Goal: Task Accomplishment & Management: Complete application form

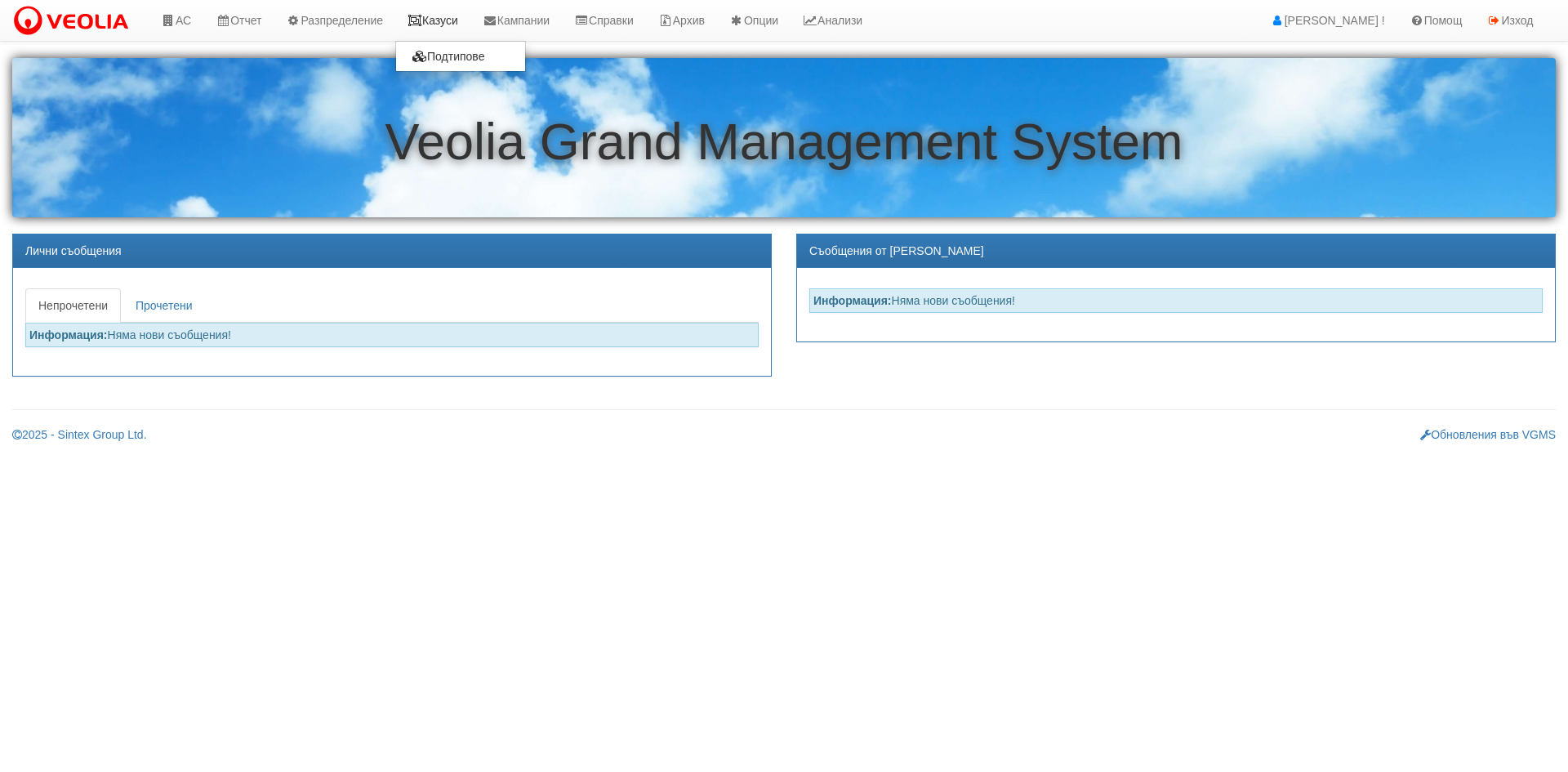
click at [439, 14] on link "Казуси" at bounding box center [432, 20] width 75 height 41
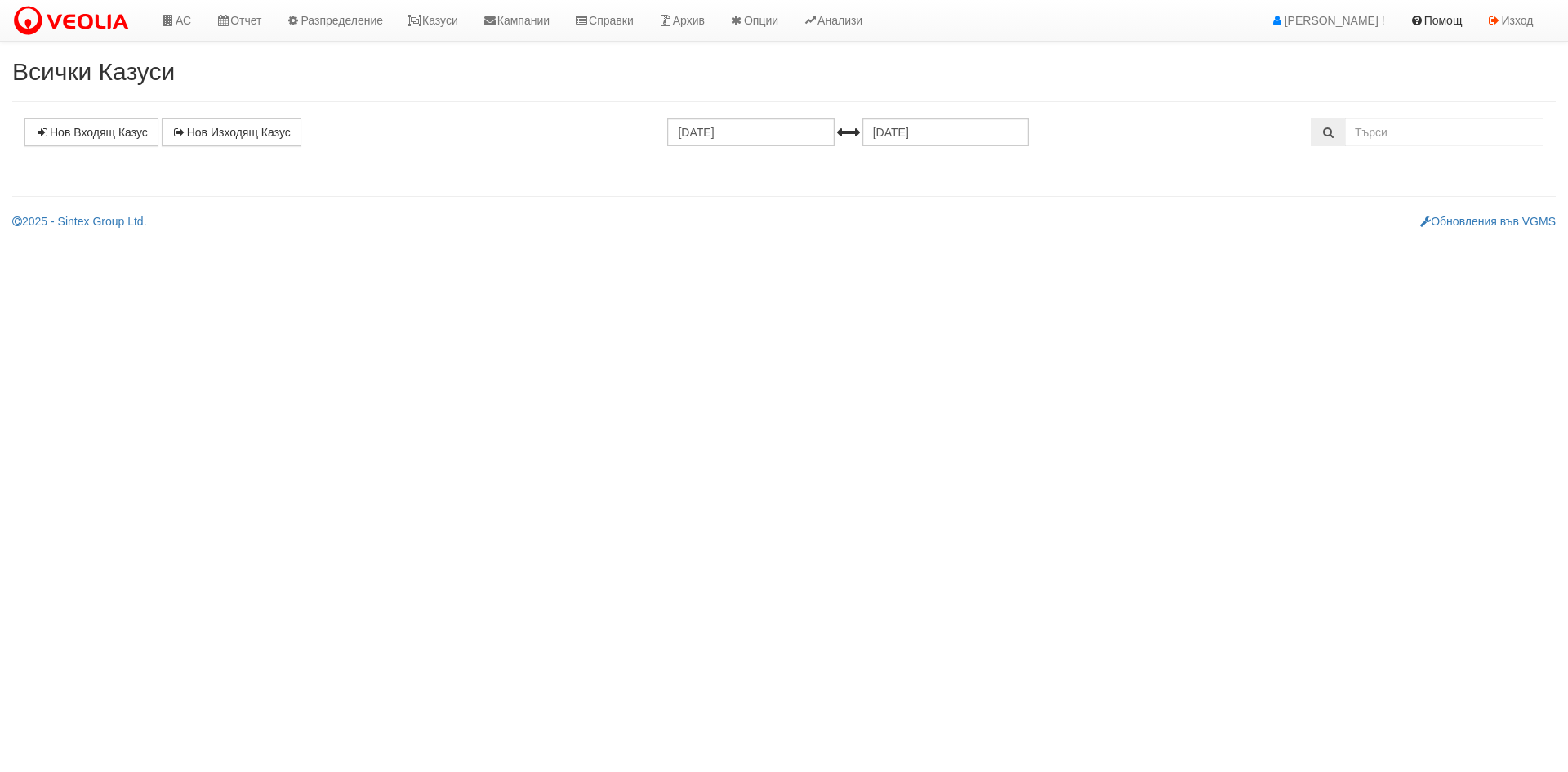
select select "1"
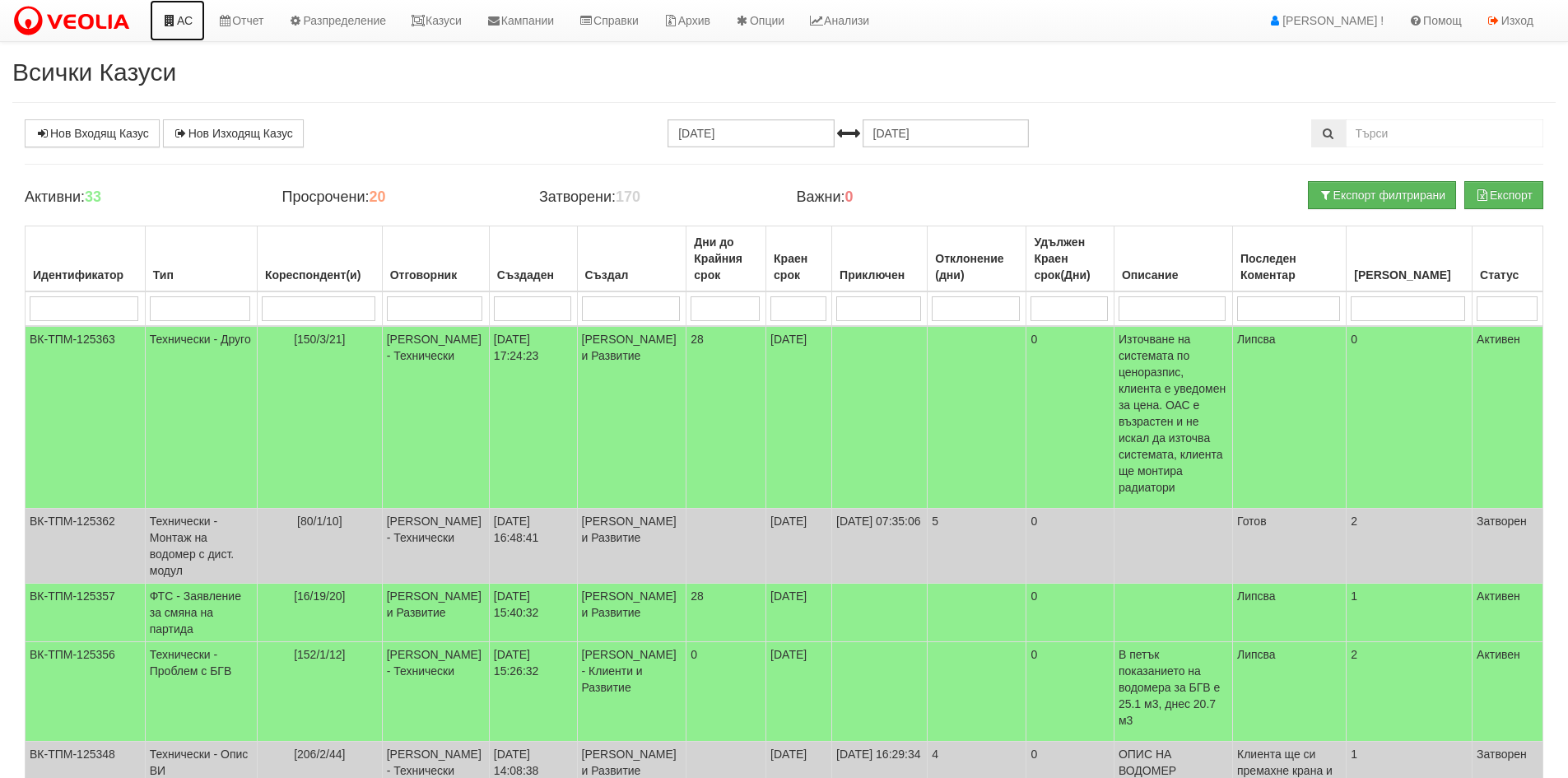
click at [197, 16] on link "АС" at bounding box center [177, 20] width 55 height 41
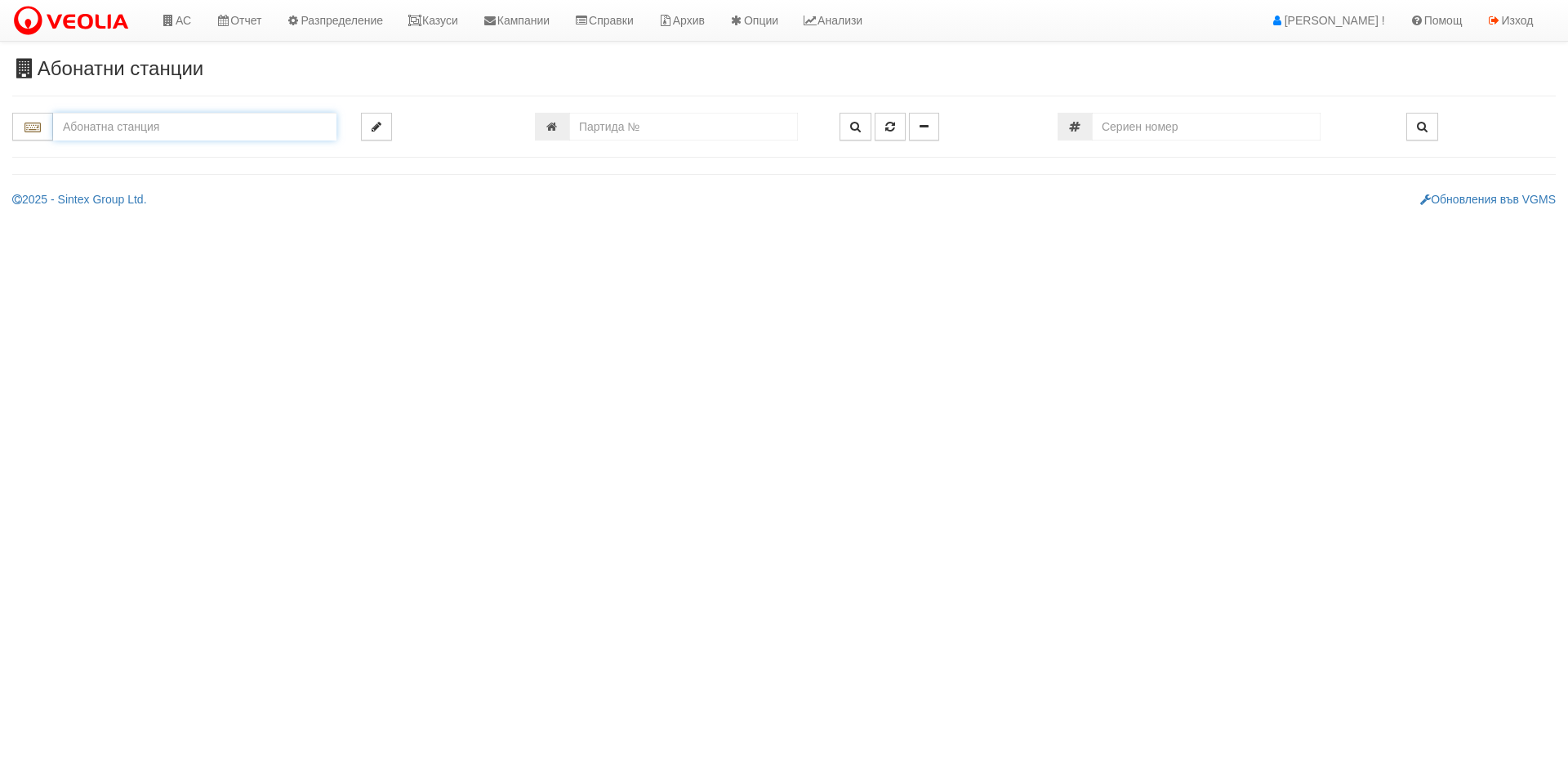
drag, startPoint x: 159, startPoint y: 114, endPoint x: 153, endPoint y: 137, distance: 23.8
click at [158, 114] on input "text" at bounding box center [195, 127] width 284 height 28
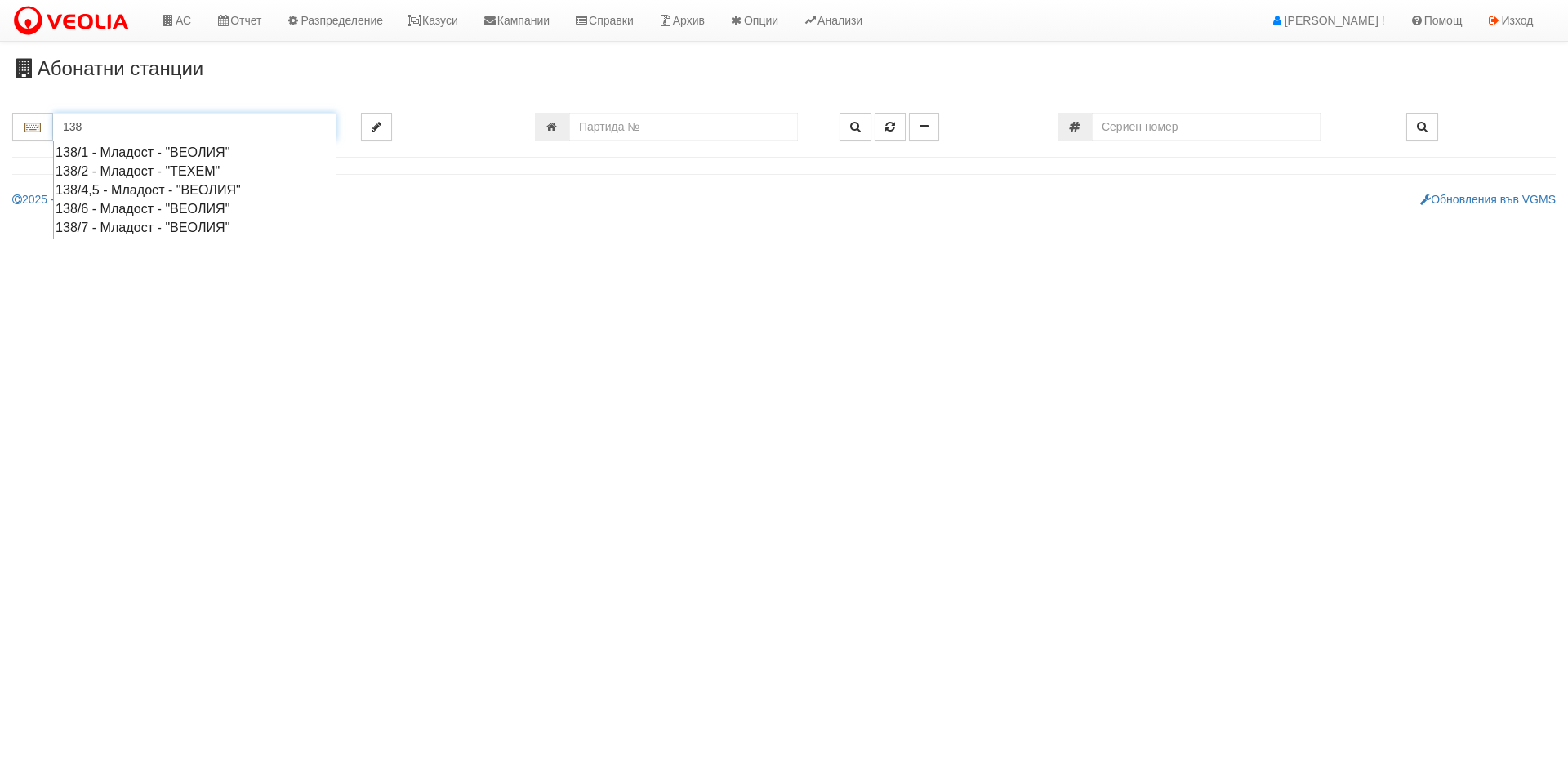
click at [153, 171] on div "138/2 - Младост - "ТЕХЕМ"" at bounding box center [195, 171] width 278 height 19
type input "138/2 - Младост - "ТЕХЕМ""
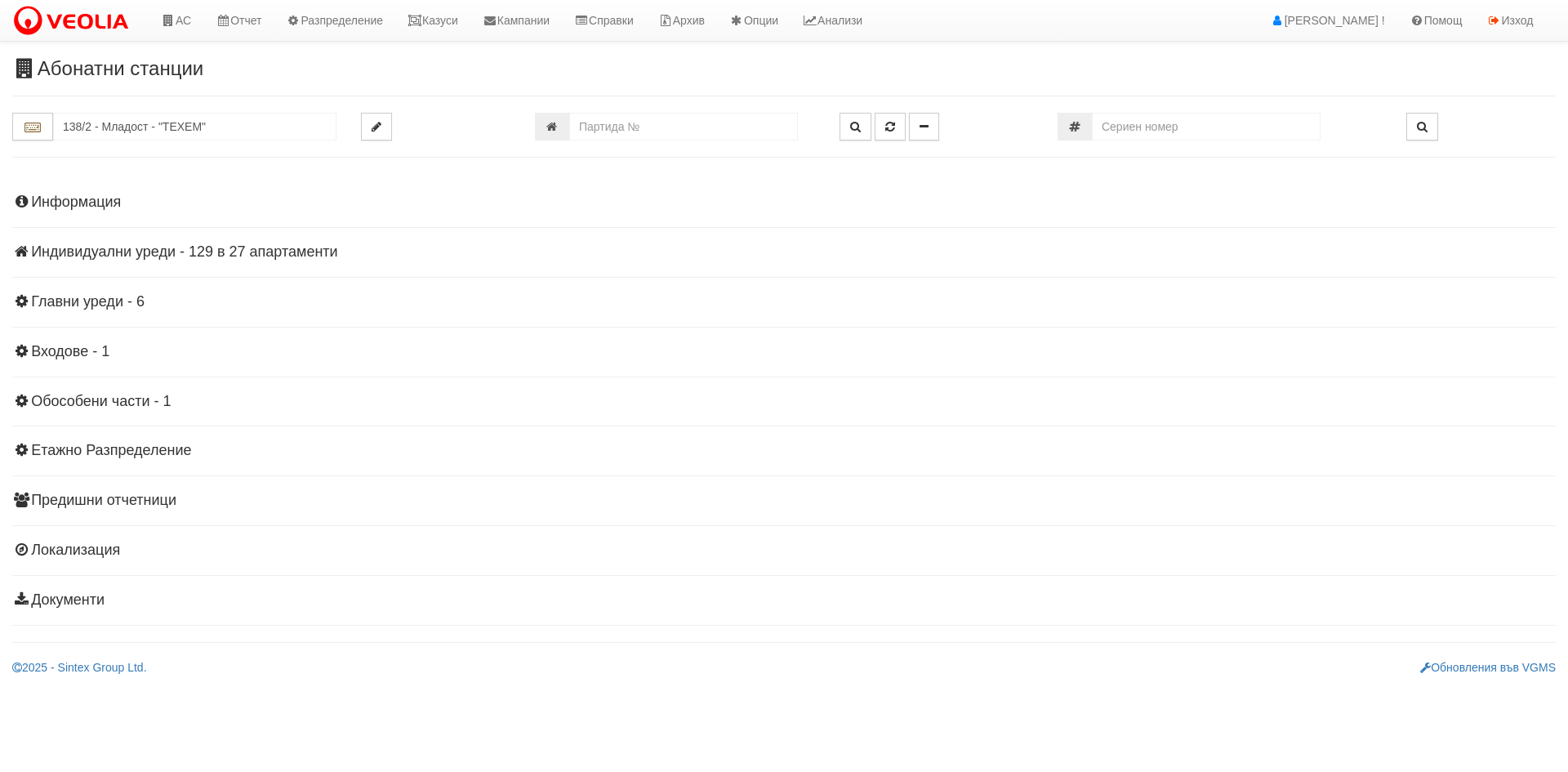
click at [228, 243] on div "Информация Параметри Брой Апартаменти: 27 Ползватели 07/2025 67 % 0 % 67" at bounding box center [784, 399] width 1544 height 451
click at [288, 260] on div "Информация Параметри Брой Апартаменти: 27 Ползватели 07/2025 67 % 0 % 67" at bounding box center [784, 399] width 1544 height 451
click at [286, 261] on div "Информация Параметри Брой Апартаменти: 27 Ползватели 07/2025 67 % 0 % 67" at bounding box center [784, 399] width 1544 height 451
click at [297, 252] on h4 "Индивидуални уреди - 129 в 27 апартаменти" at bounding box center [784, 252] width 1544 height 17
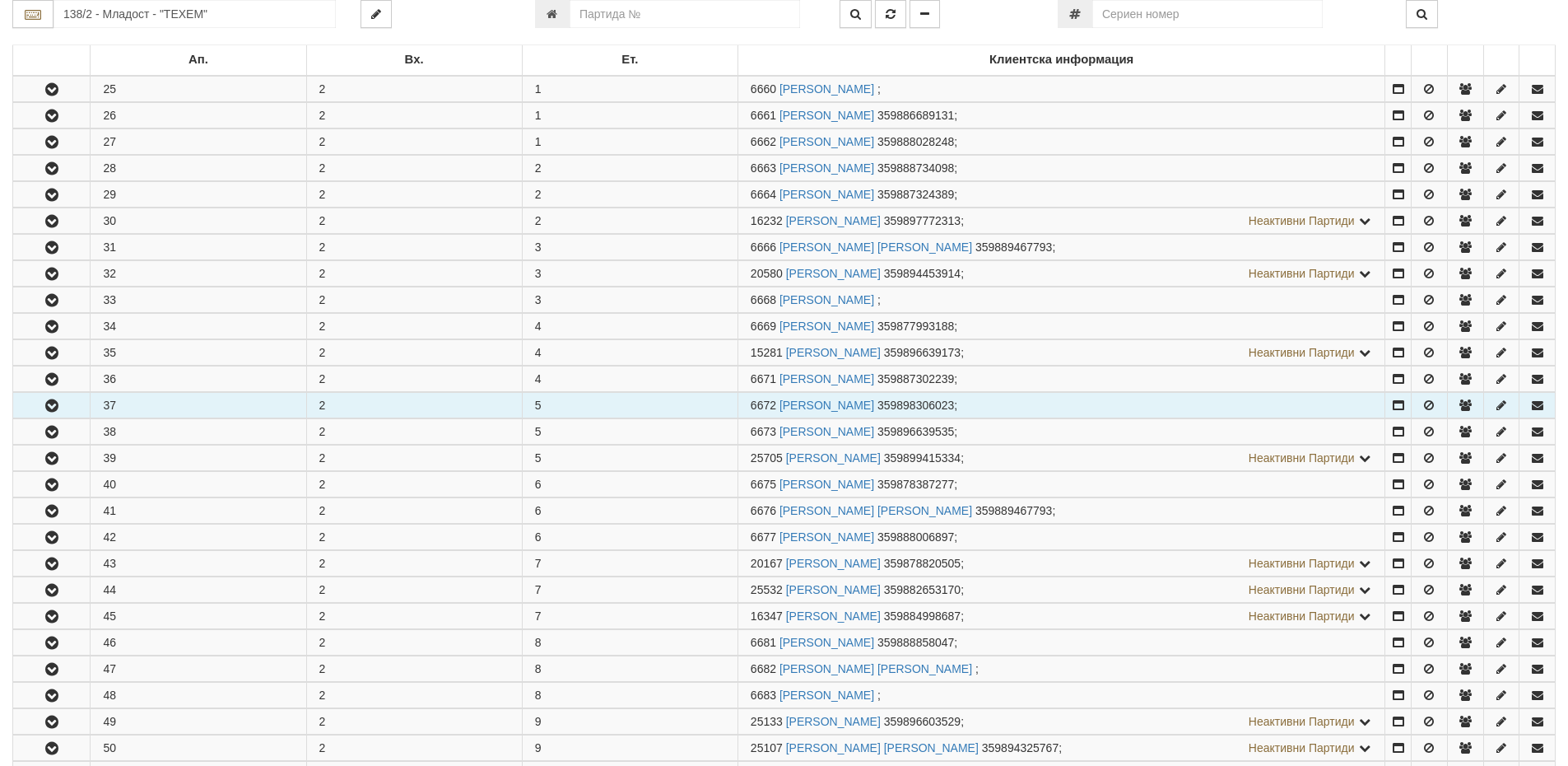
scroll to position [412, 0]
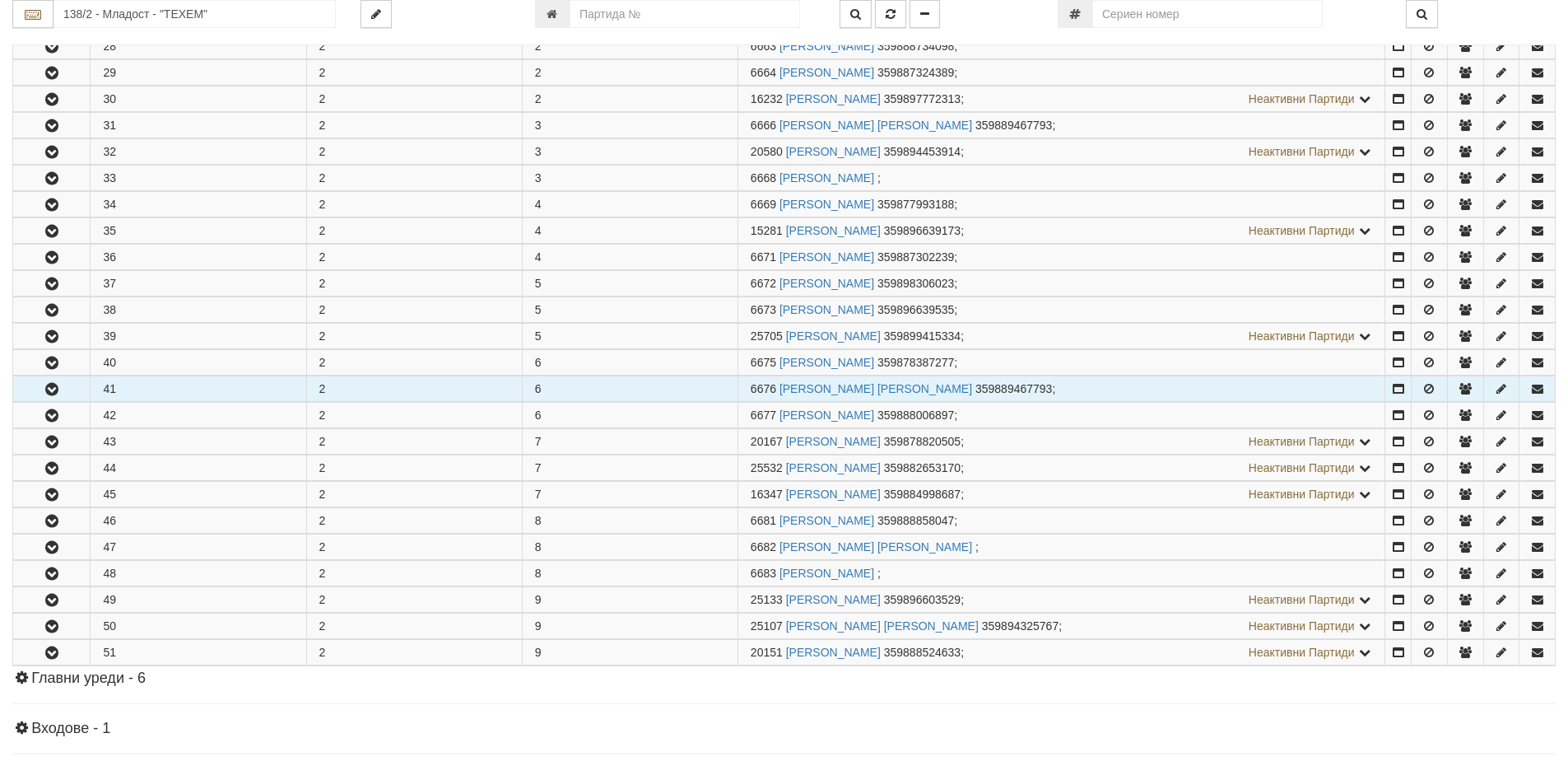
click at [39, 390] on button "button" at bounding box center [51, 389] width 76 height 25
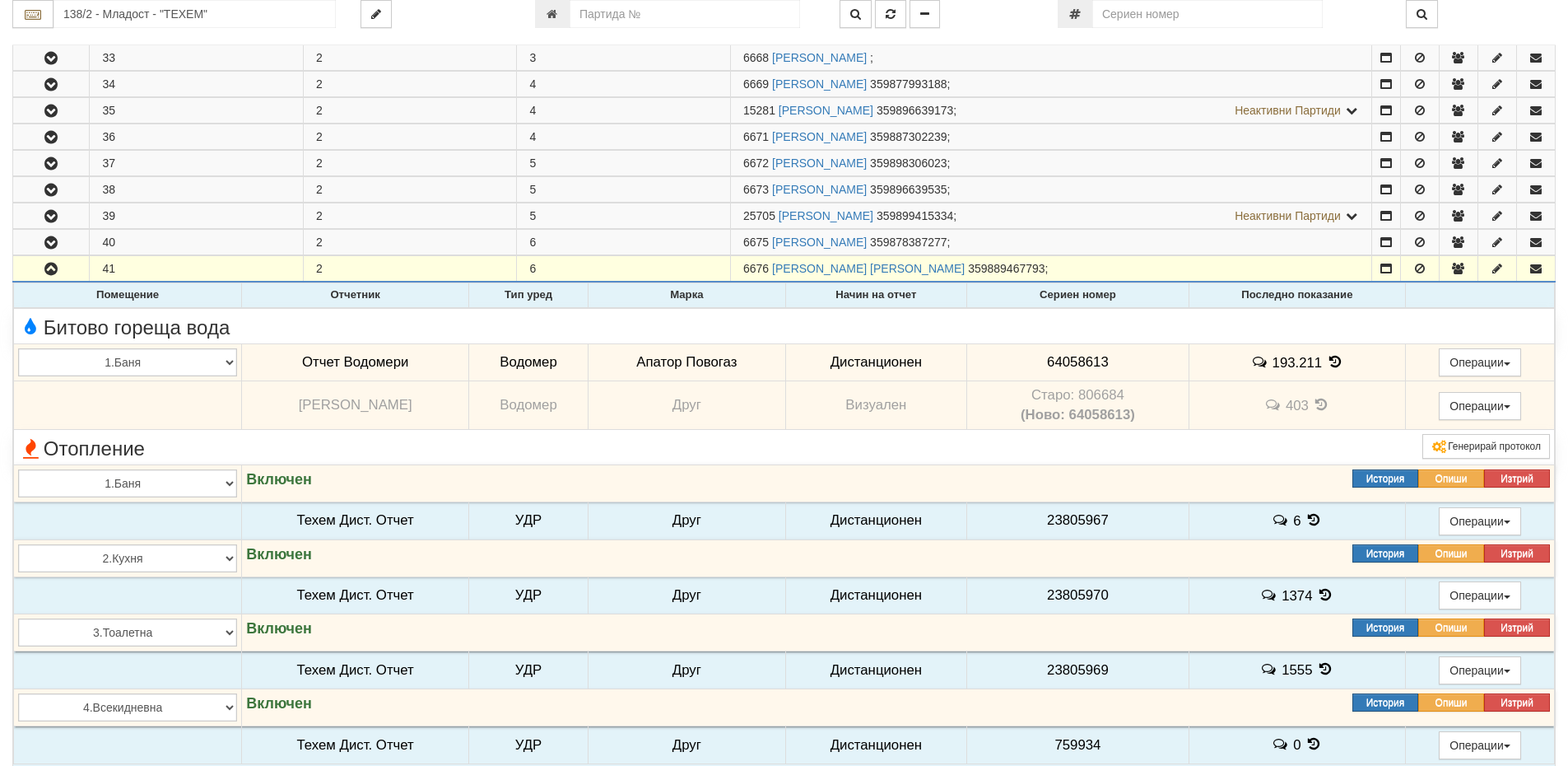
scroll to position [659, 0]
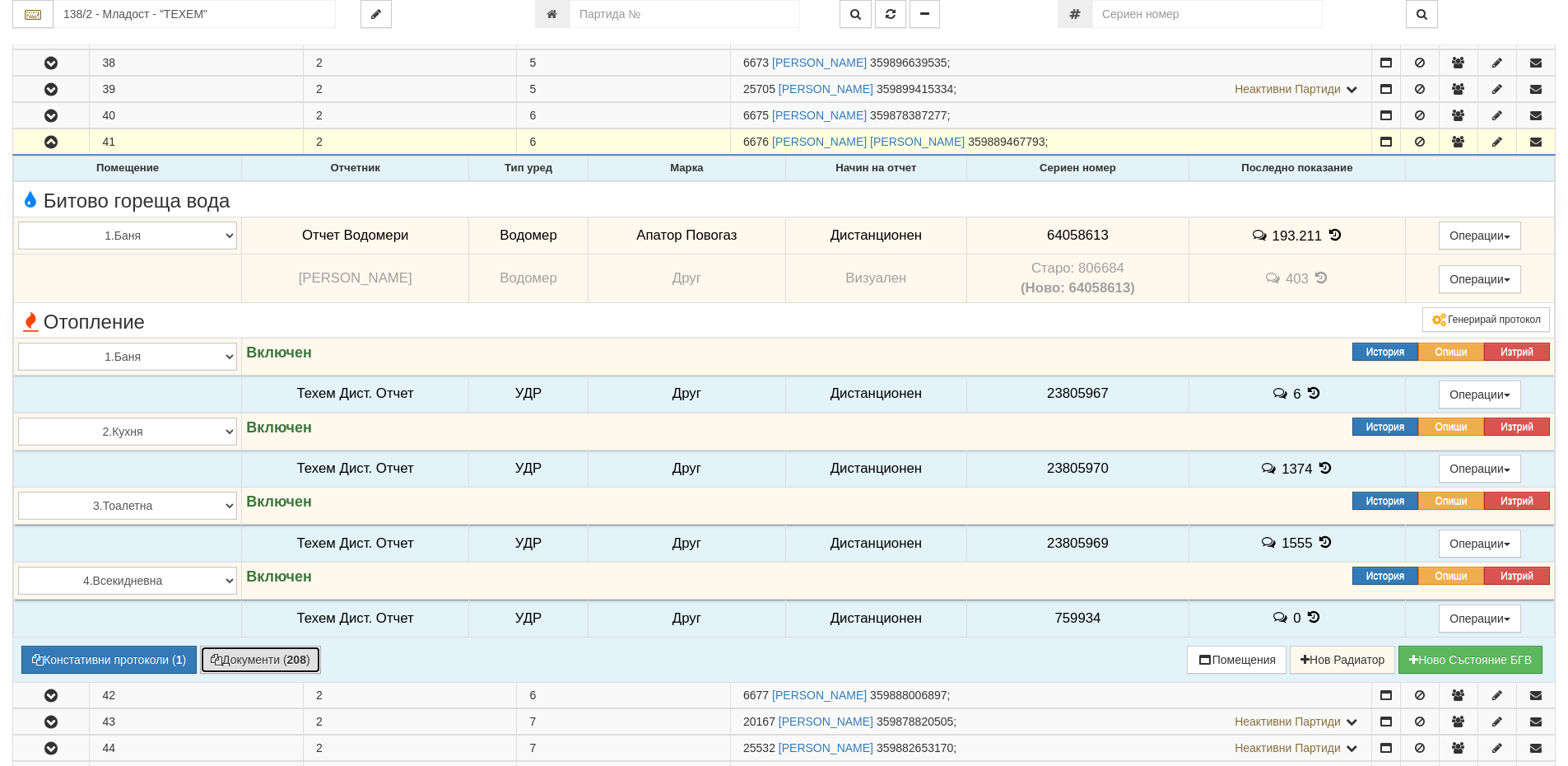
click at [295, 663] on b "208" at bounding box center [297, 659] width 19 height 13
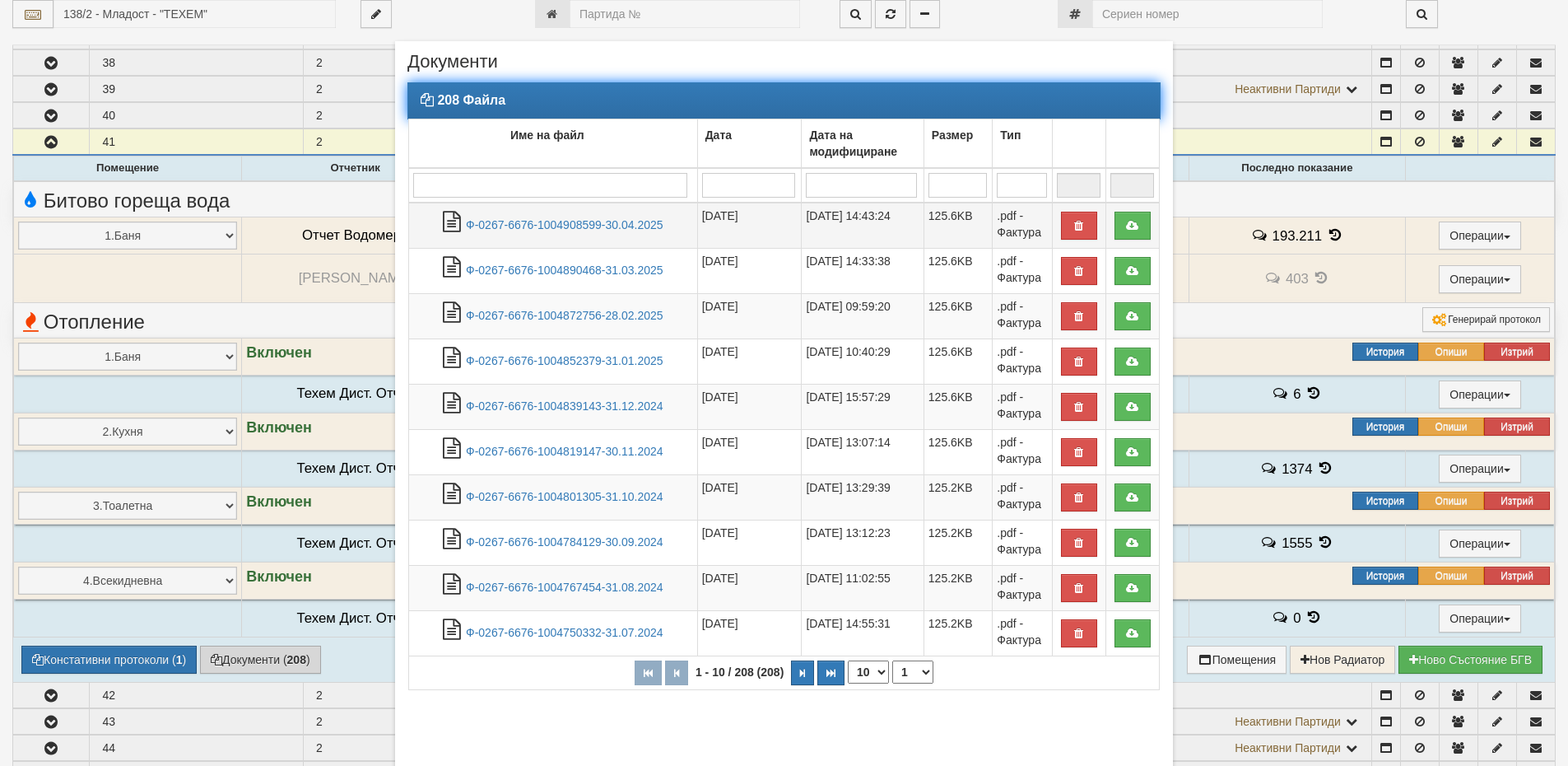
click at [556, 213] on td "Ф-0267-6676-1004908599-30.04.2025" at bounding box center [552, 226] width 289 height 47
click at [559, 224] on link "Ф-0267-6676-1004908599-30.04.2025" at bounding box center [564, 225] width 197 height 13
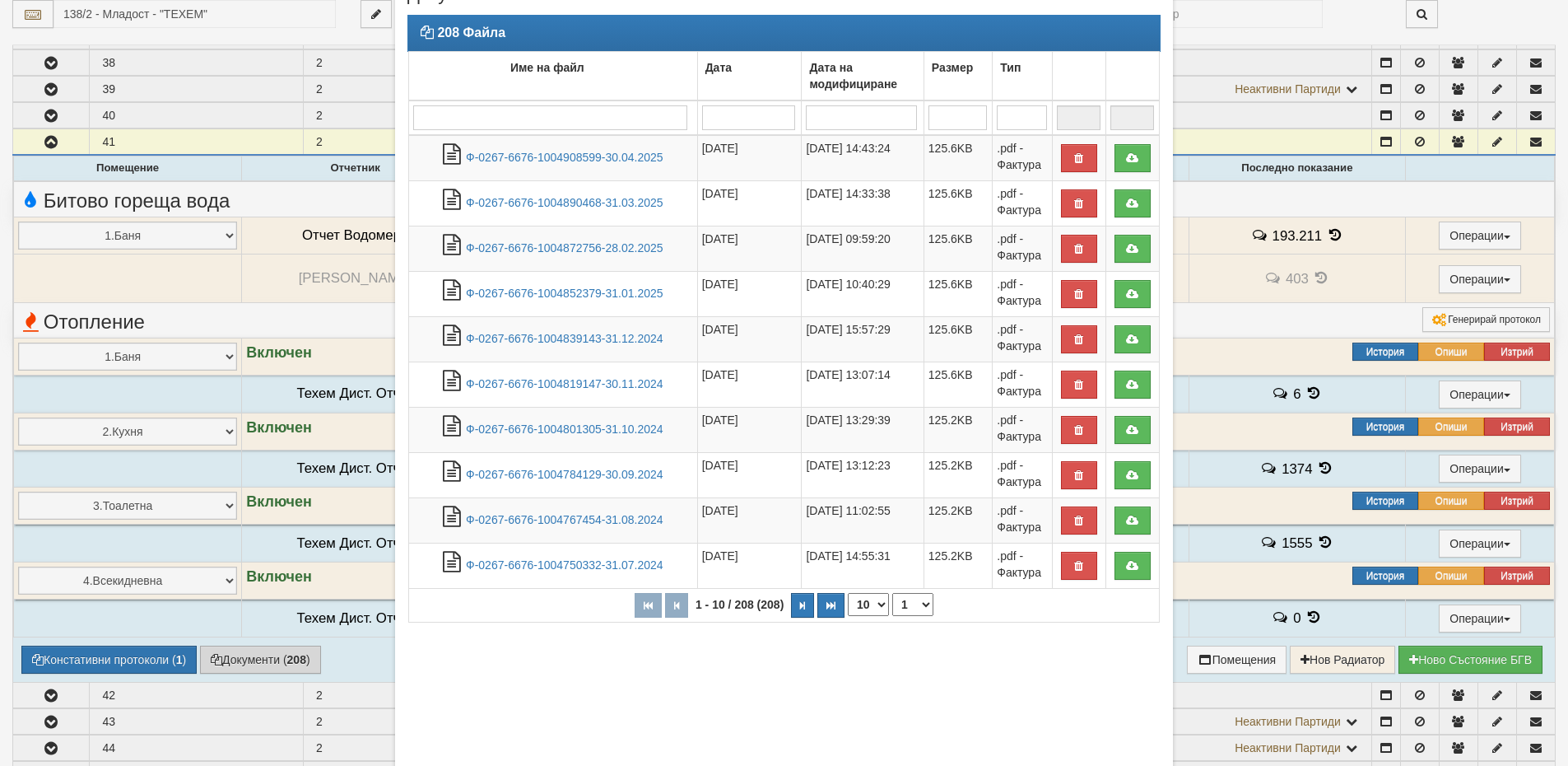
scroll to position [150, 0]
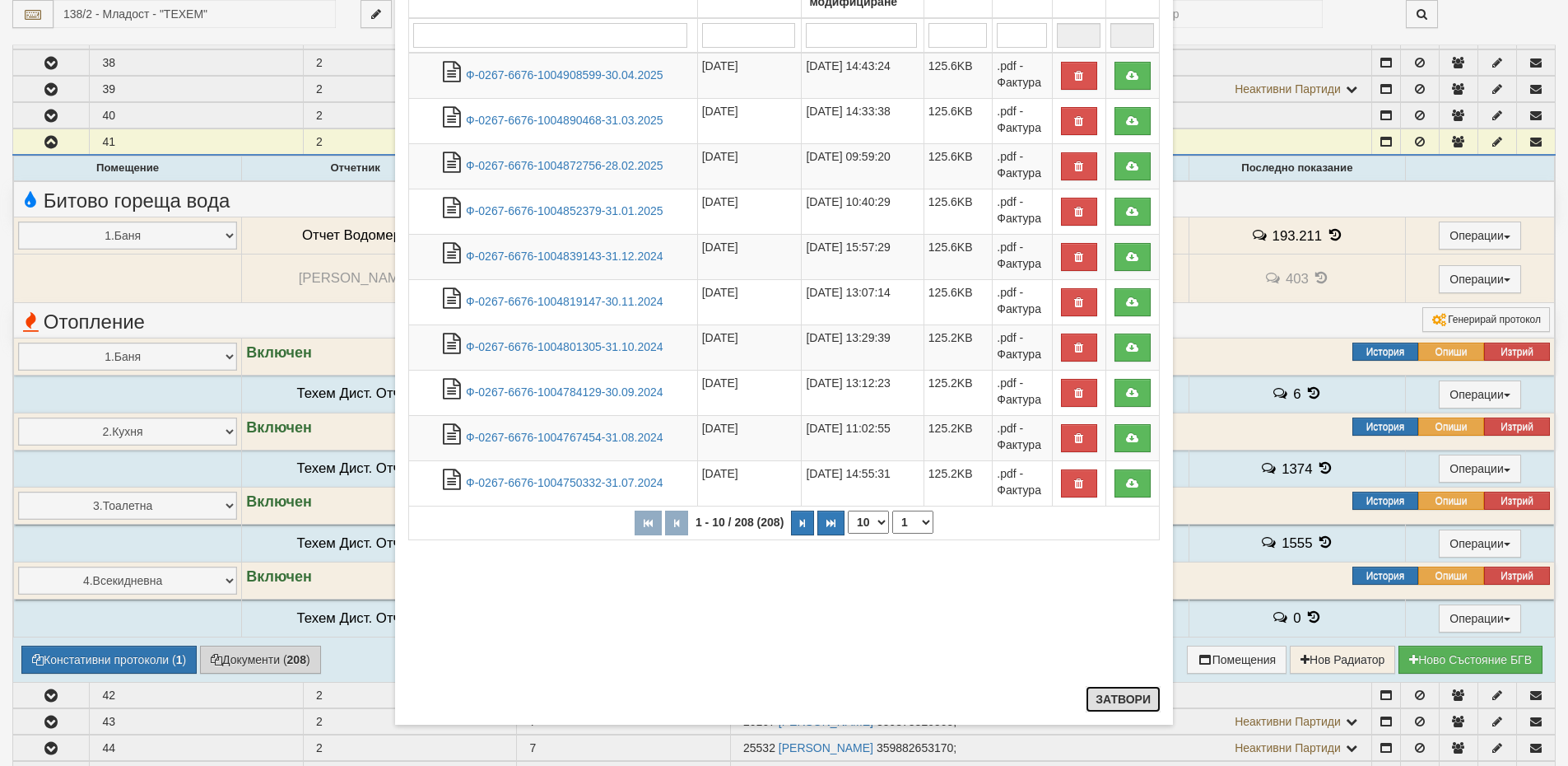
drag, startPoint x: 1128, startPoint y: 693, endPoint x: 1053, endPoint y: 664, distance: 80.4
click at [1128, 693] on button "Затвори" at bounding box center [1123, 699] width 75 height 26
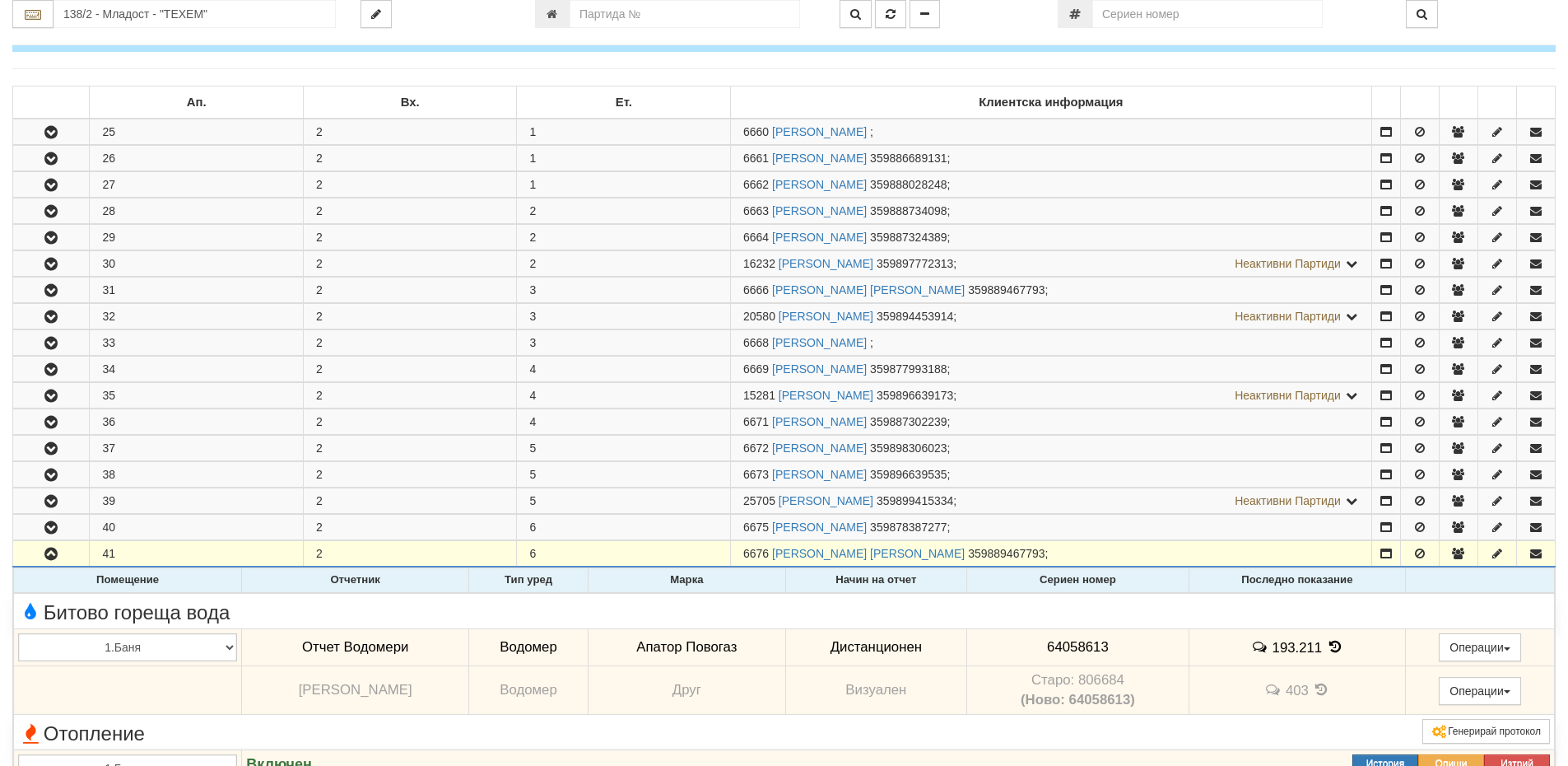
scroll to position [0, 0]
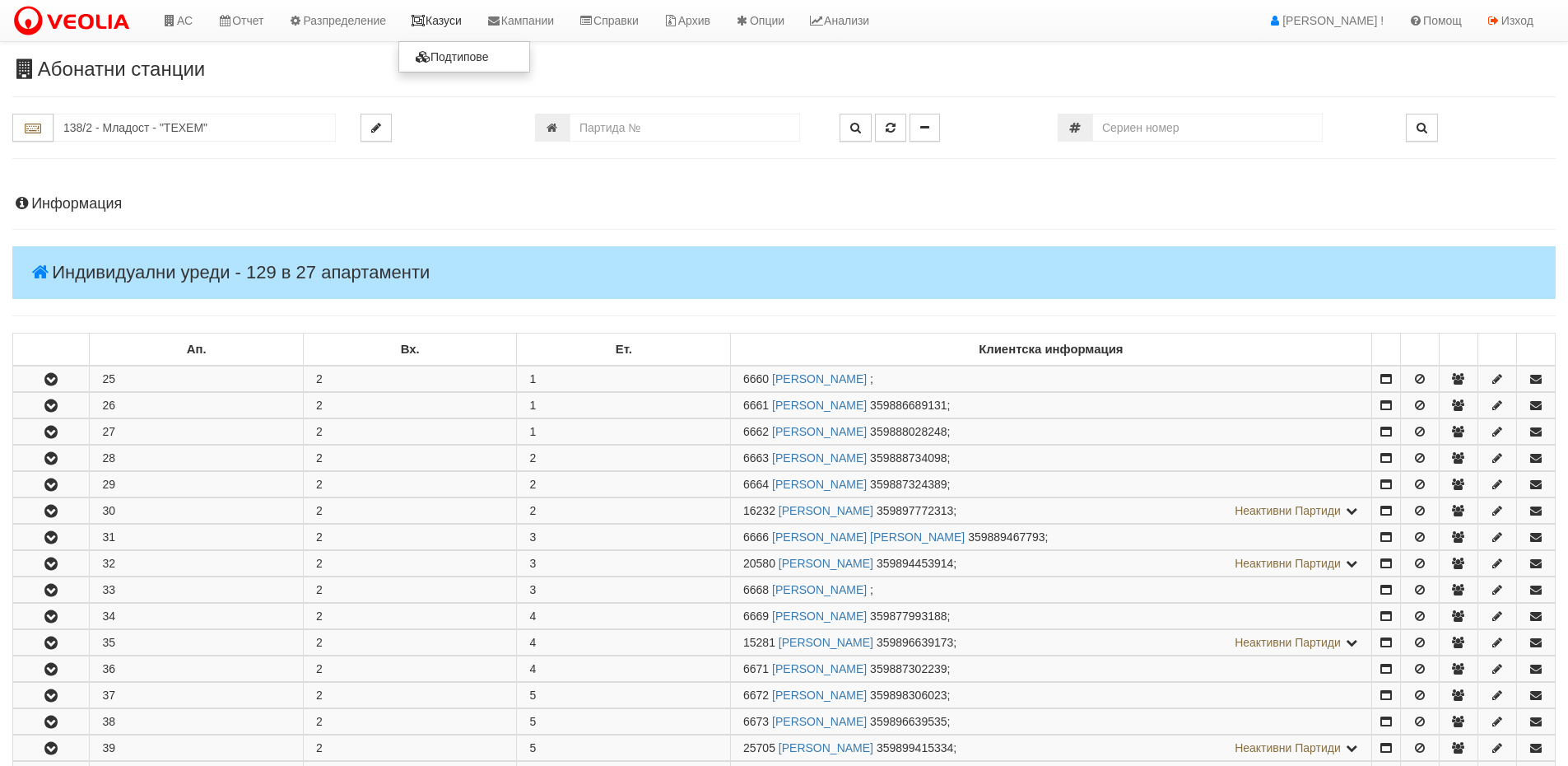
click at [442, 32] on link "Казуси" at bounding box center [436, 20] width 75 height 41
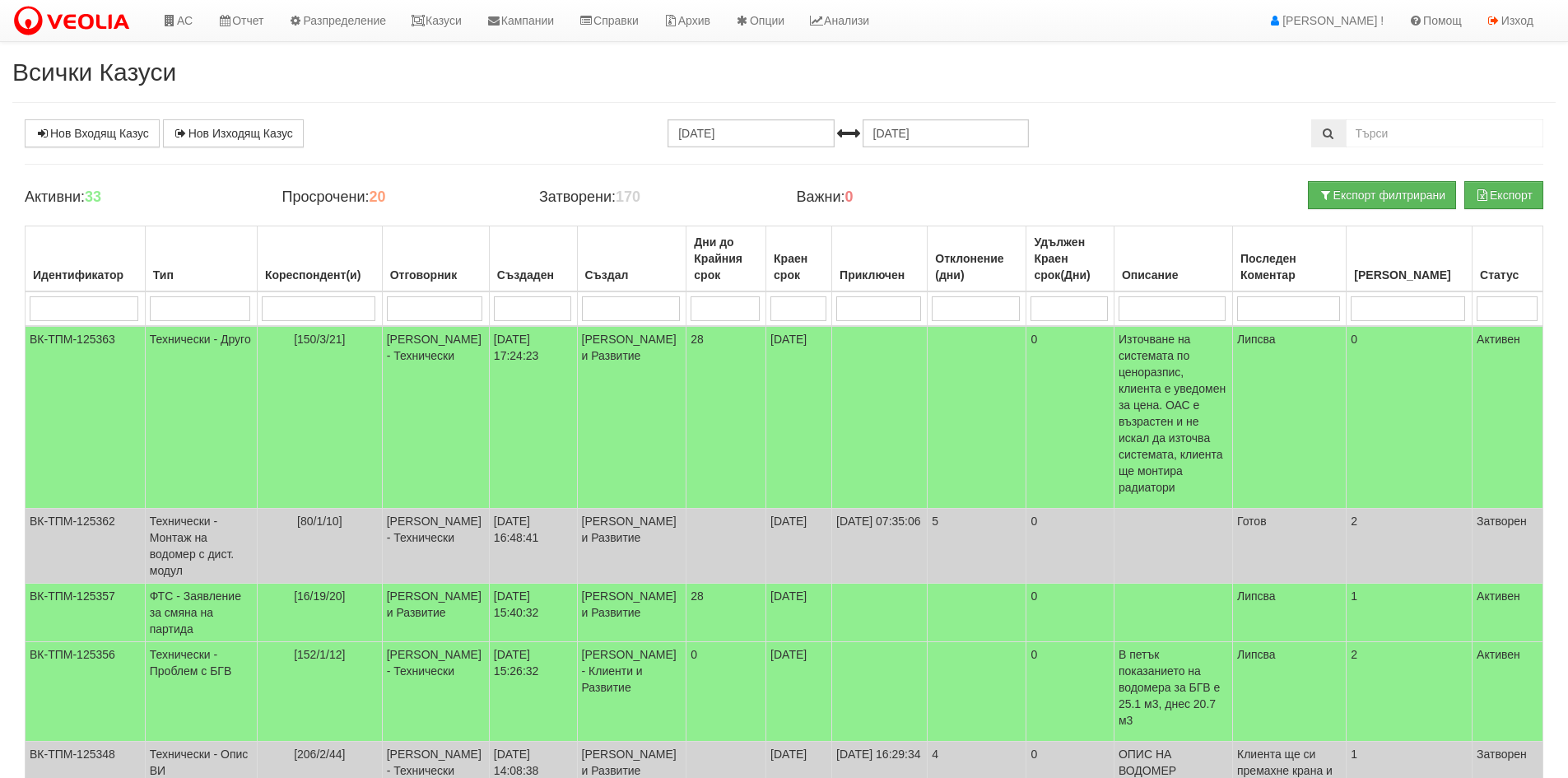
click at [1185, 317] on input "search" at bounding box center [1172, 309] width 107 height 25
type input "нап"
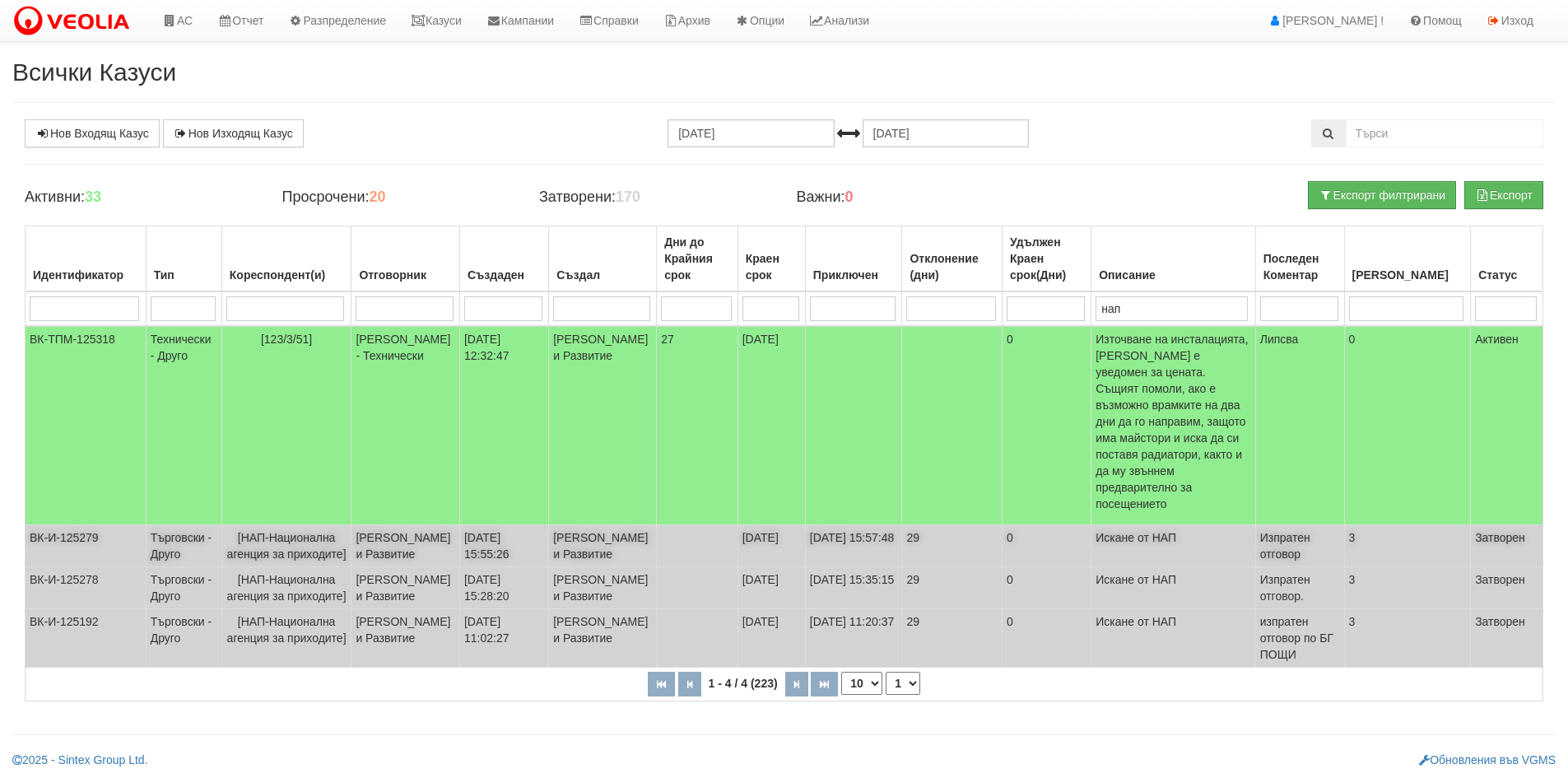
type input "нап"
click at [311, 531] on span "[НАП-Национална агенция за приходите]" at bounding box center [287, 546] width 119 height 30
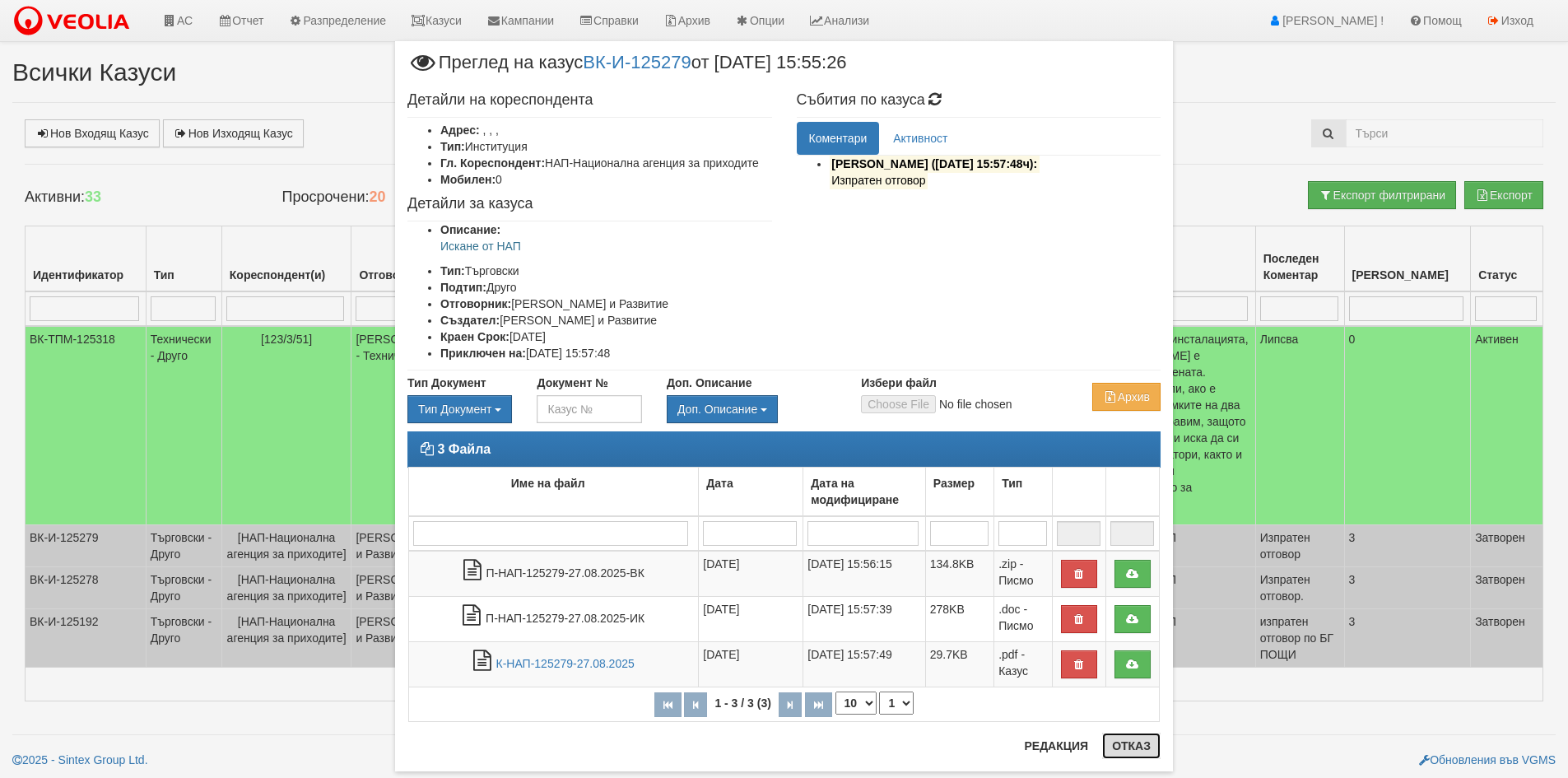
click at [1137, 745] on button "Отказ" at bounding box center [1131, 746] width 59 height 26
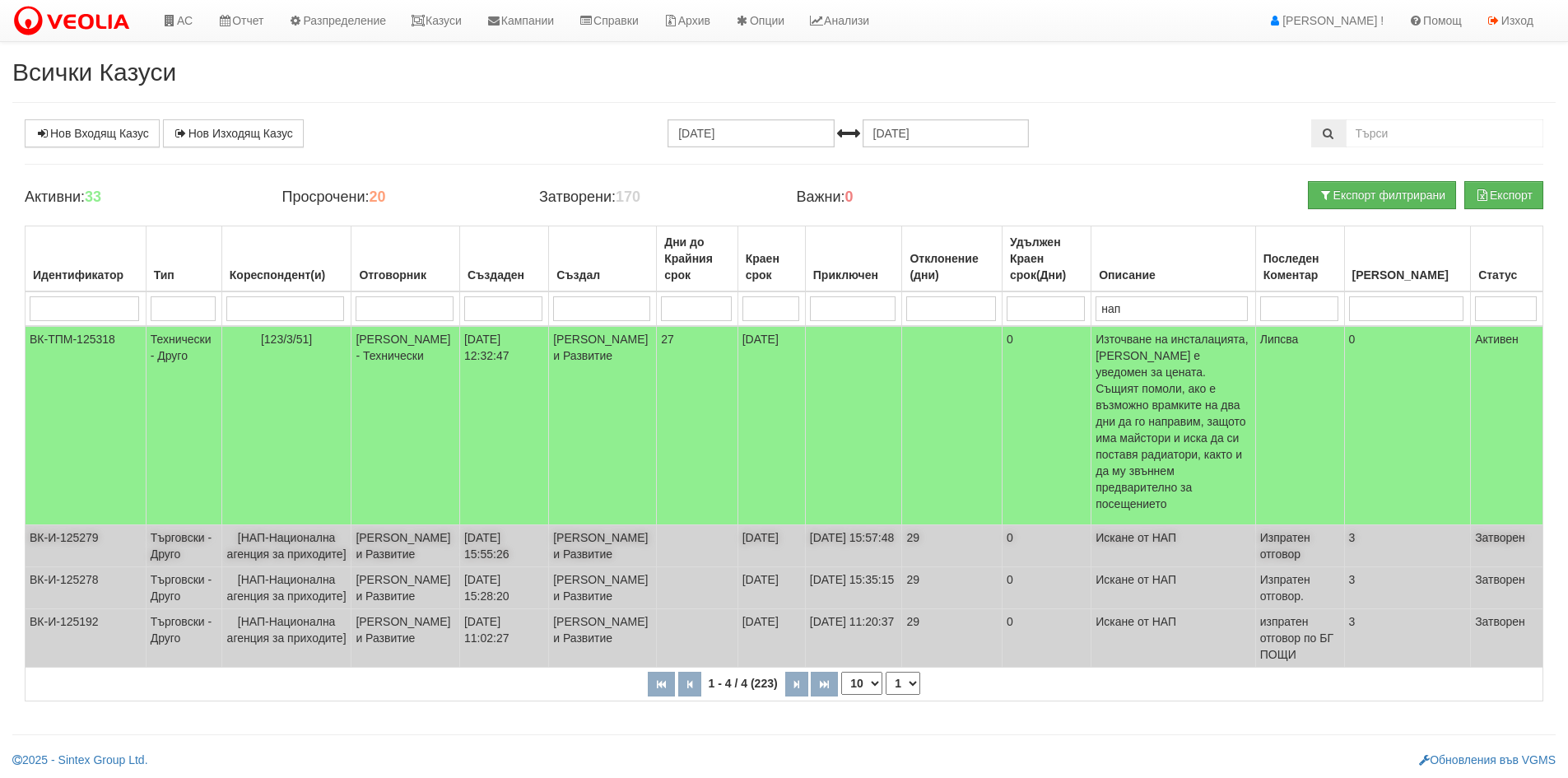
click at [412, 525] on td "Катерина Димитрова - Клиенти и Развитие" at bounding box center [406, 546] width 109 height 42
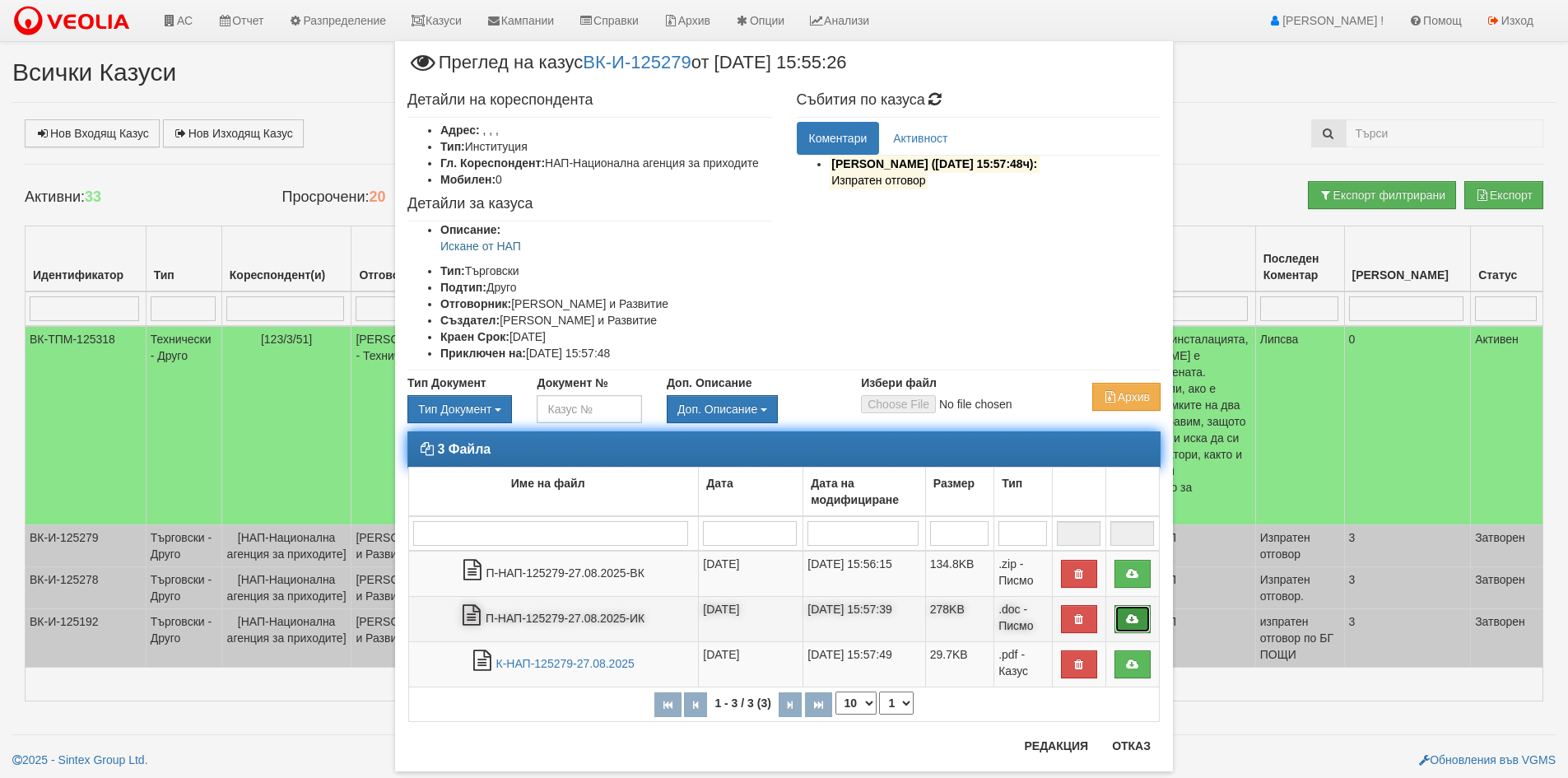
click at [1128, 610] on link at bounding box center [1132, 619] width 36 height 28
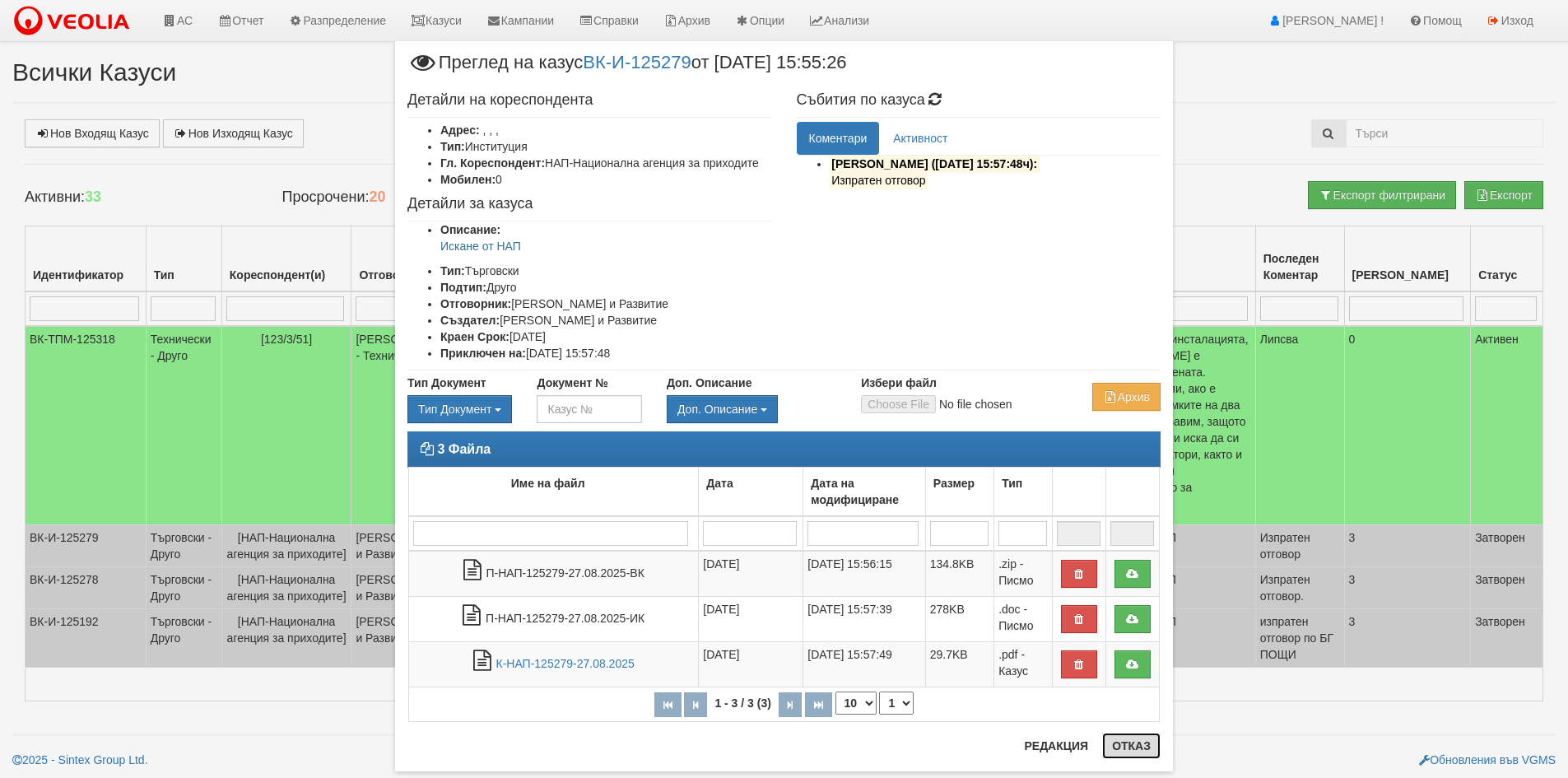
click at [1137, 753] on button "Отказ" at bounding box center [1131, 746] width 59 height 26
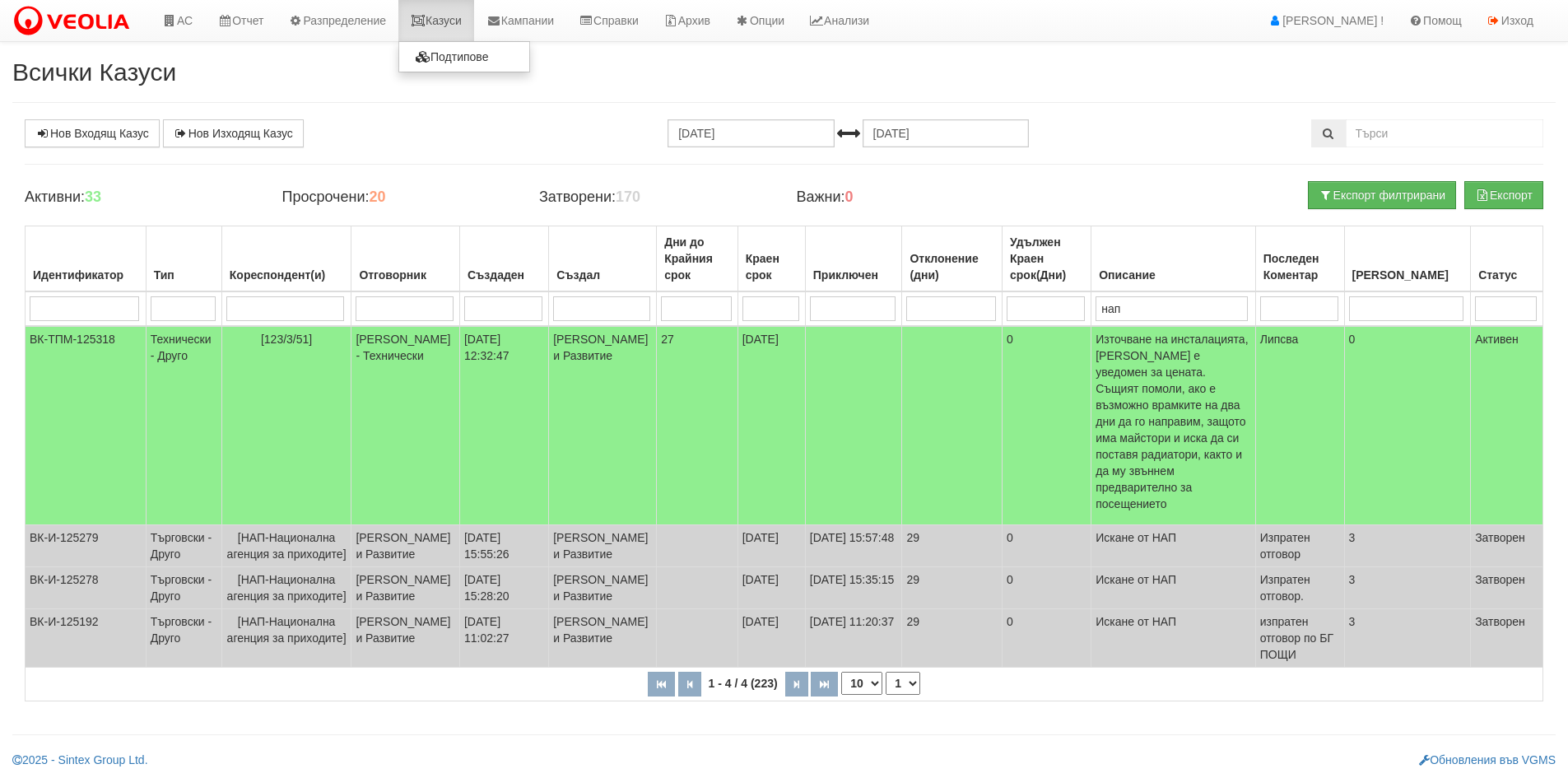
click at [466, 20] on link "Казуси" at bounding box center [436, 20] width 75 height 41
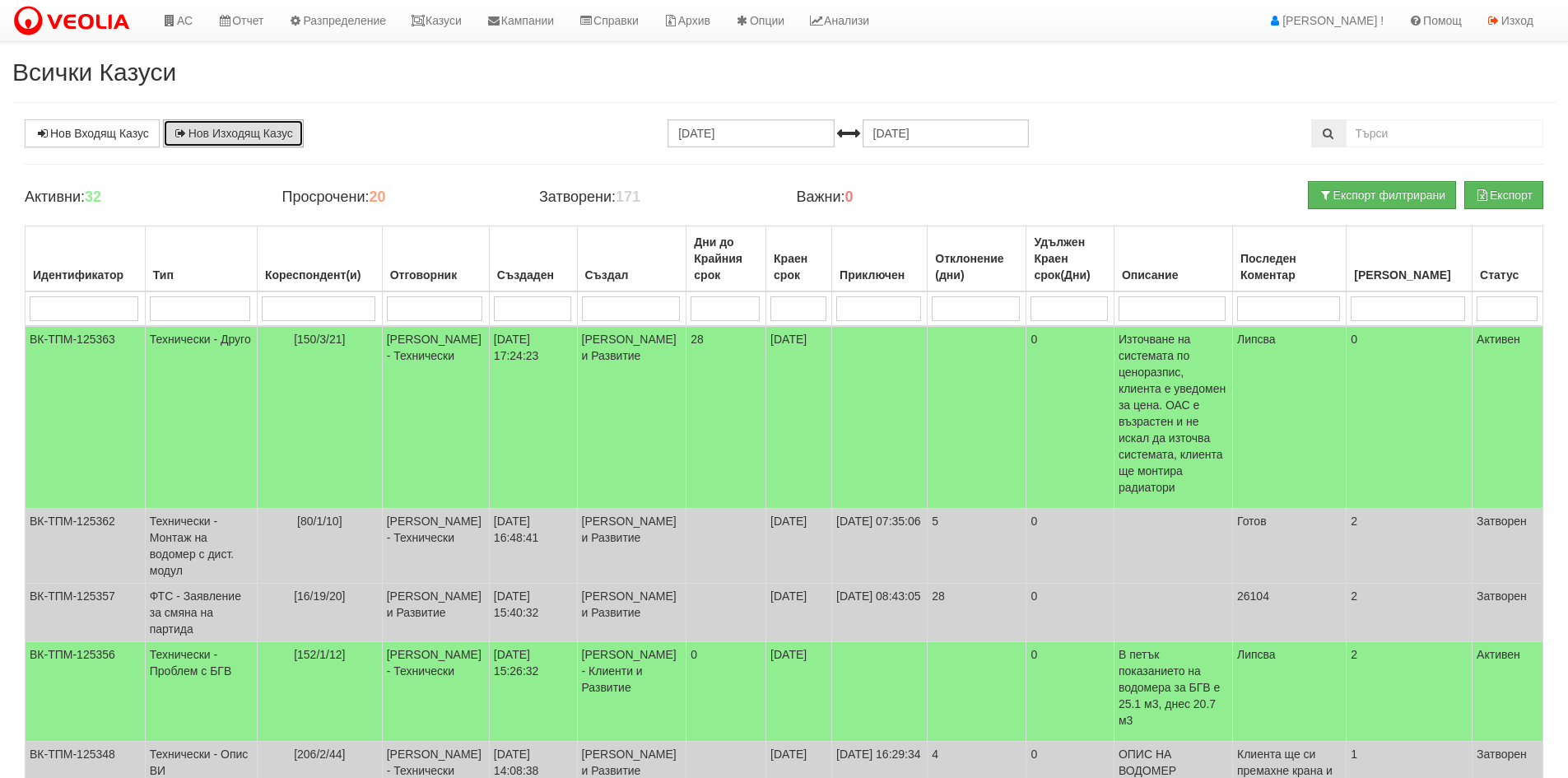
click at [233, 132] on link "Нов Изходящ Казус" at bounding box center [233, 133] width 140 height 28
click at [160, 140] on link "Нов Входящ Казус" at bounding box center [92, 133] width 135 height 28
click at [552, 516] on td "02/09/2025 16:48:41" at bounding box center [533, 546] width 88 height 75
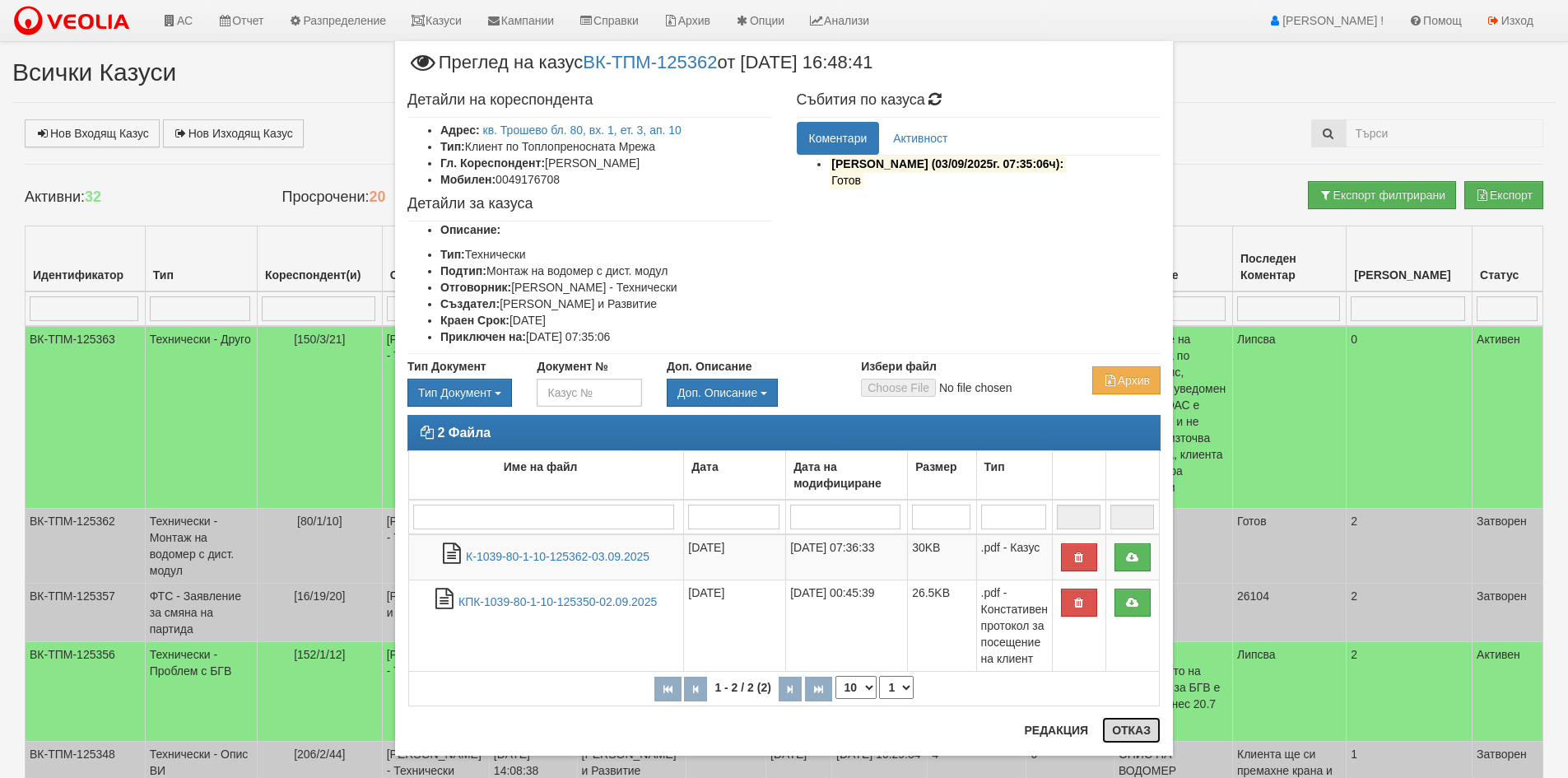
click at [1125, 734] on button "Отказ" at bounding box center [1131, 730] width 59 height 26
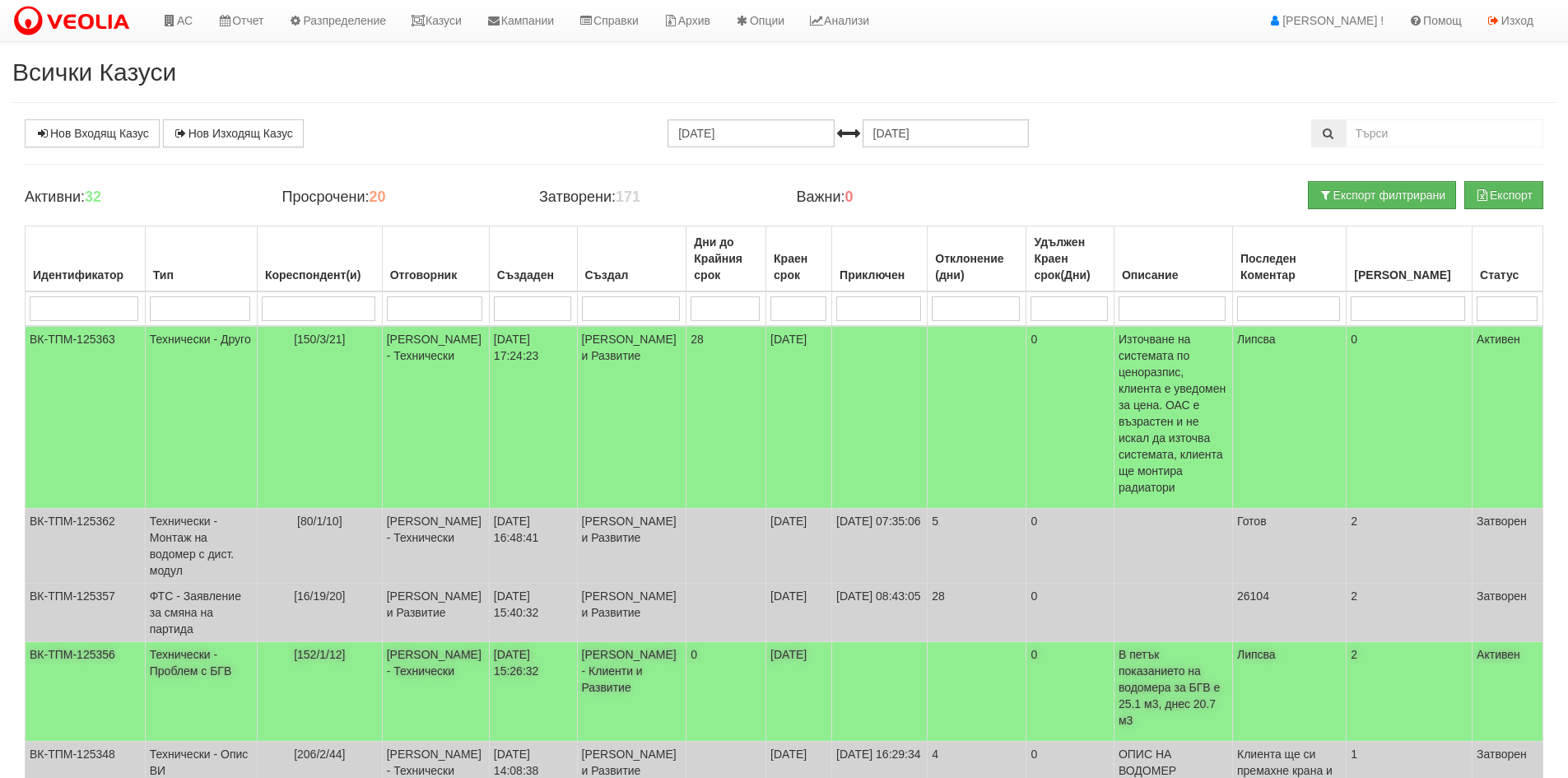
click at [202, 642] on td "Технически - Проблем с БГВ" at bounding box center [201, 692] width 112 height 100
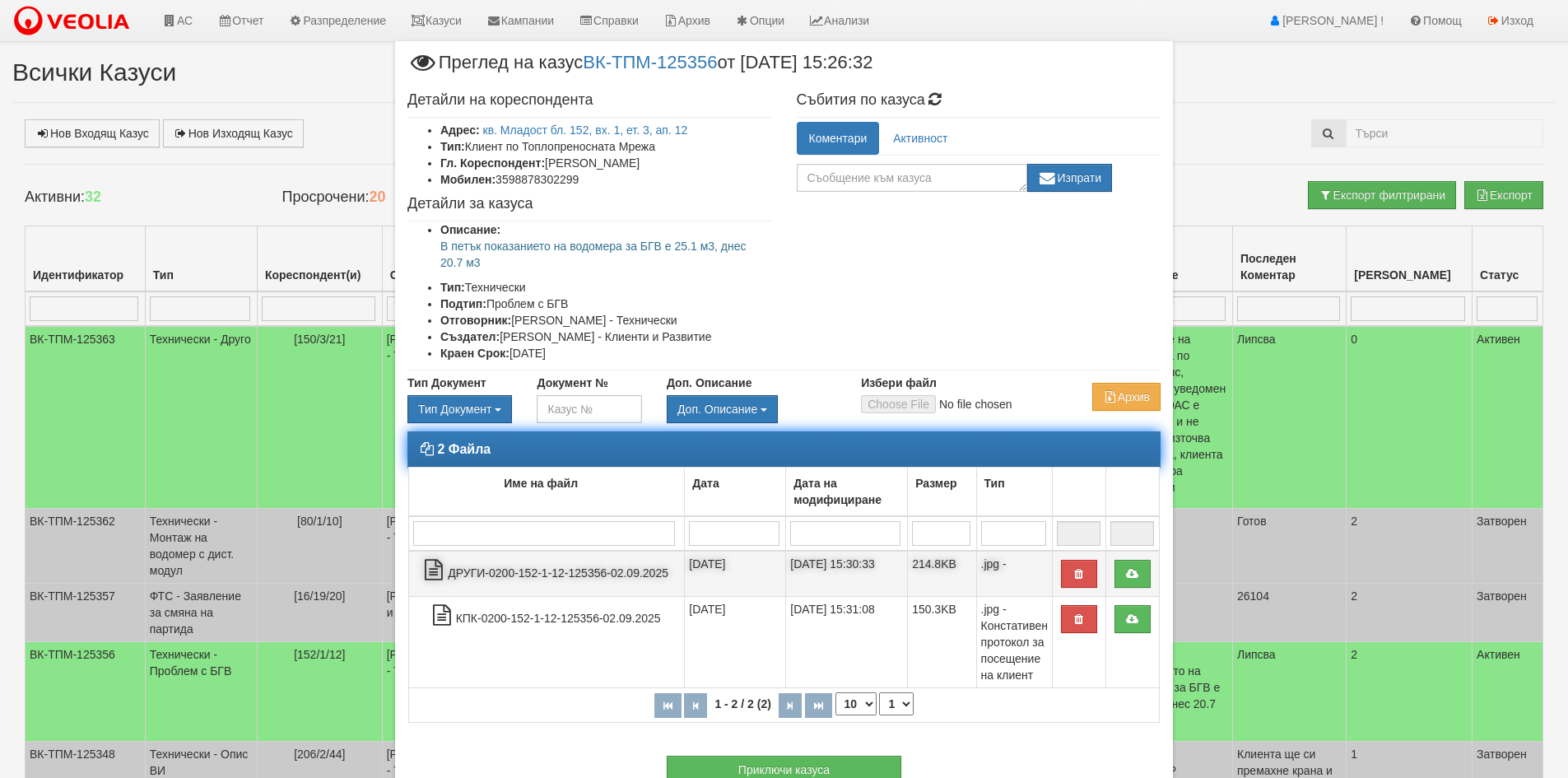
click at [478, 576] on td "ДРУГИ-0200-152-1-12-125356-02.09.2025" at bounding box center [546, 574] width 275 height 46
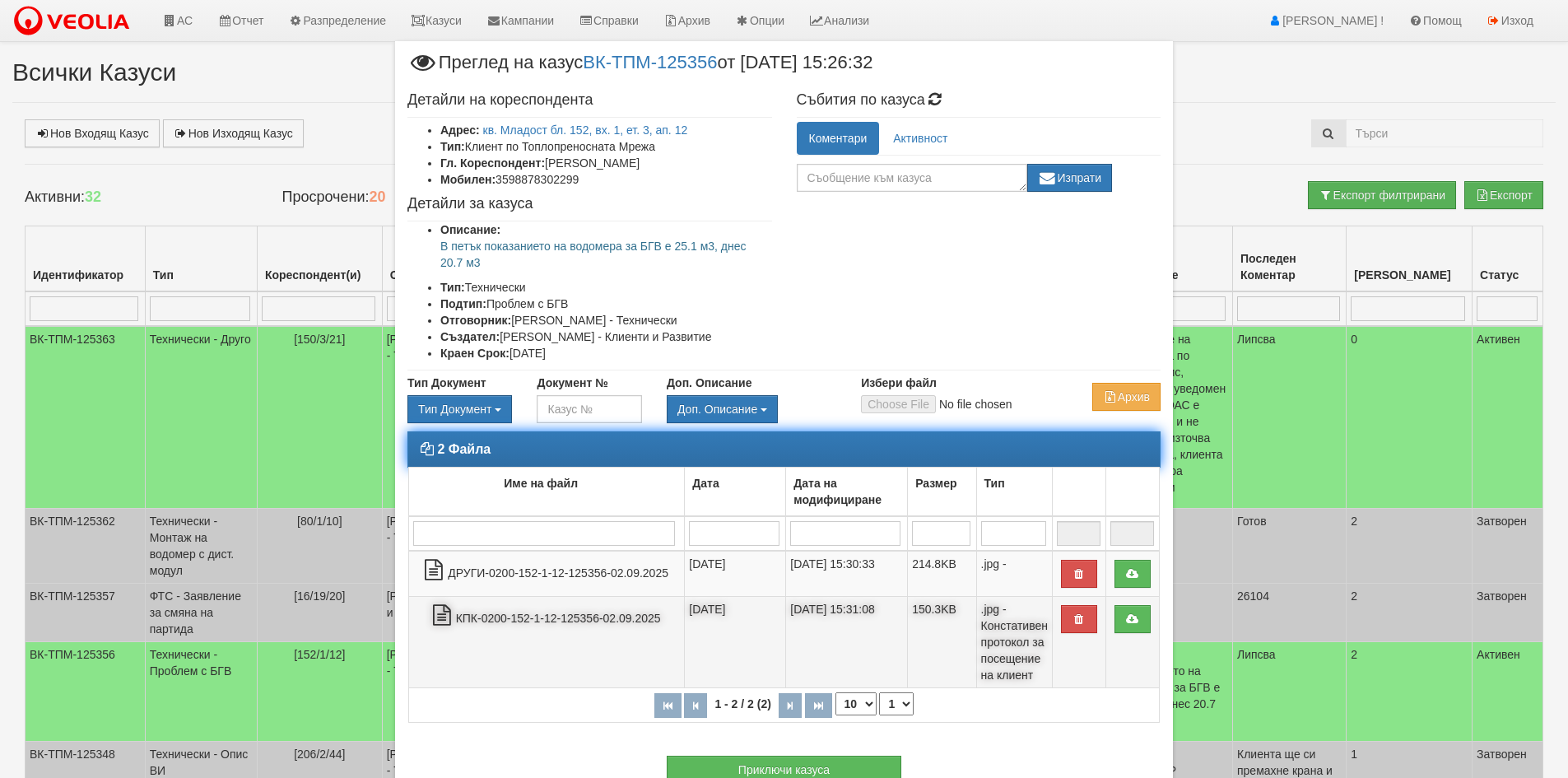
click at [530, 618] on td "КПК-0200-152-1-12-125356-02.09.2025" at bounding box center [546, 642] width 275 height 91
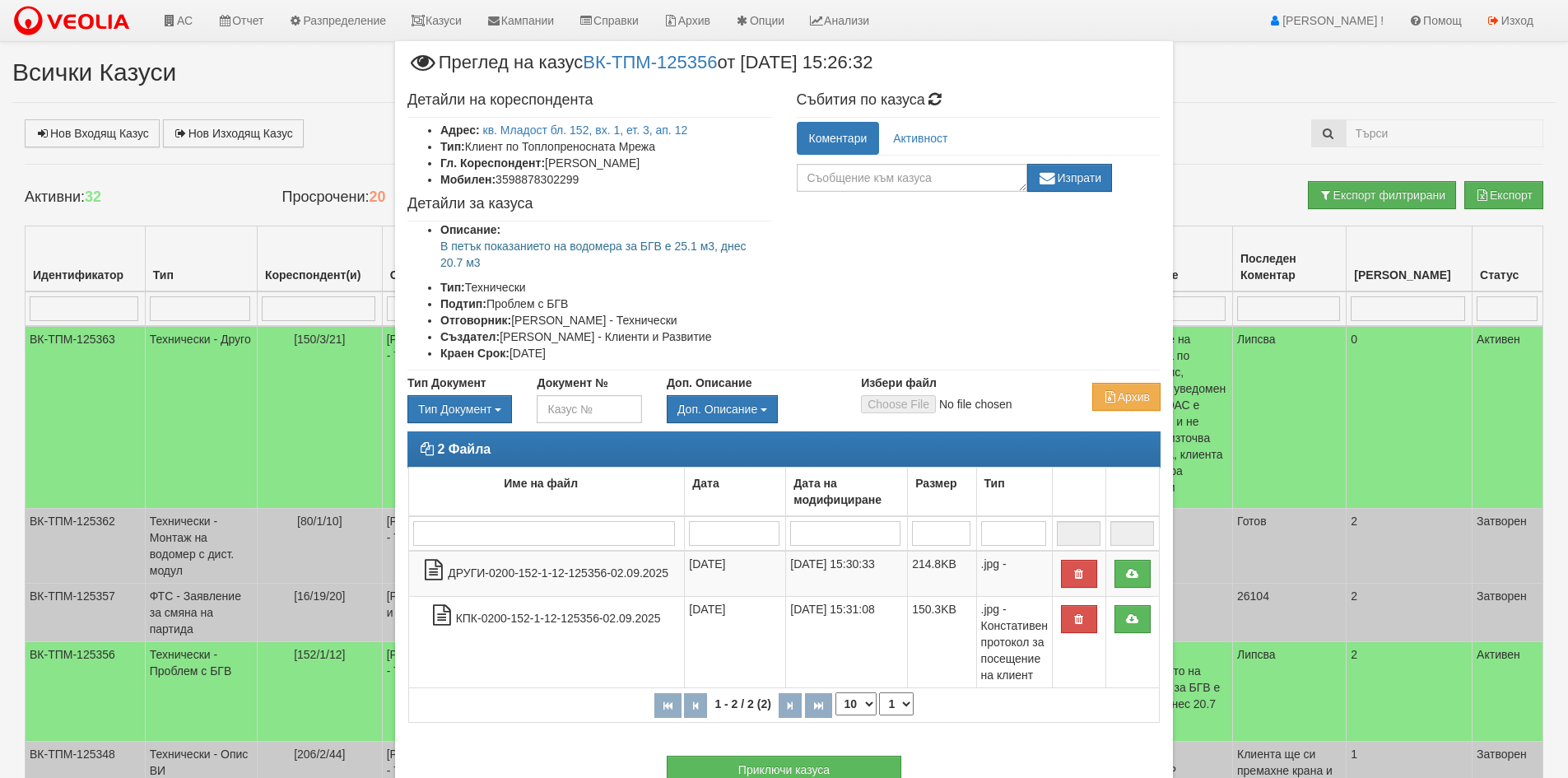
click at [75, 575] on div "× Преглед на казус ВК-ТПМ-125356 от 02/09/2025 15:26:32 Детайли на кореспондент…" at bounding box center [784, 389] width 1568 height 778
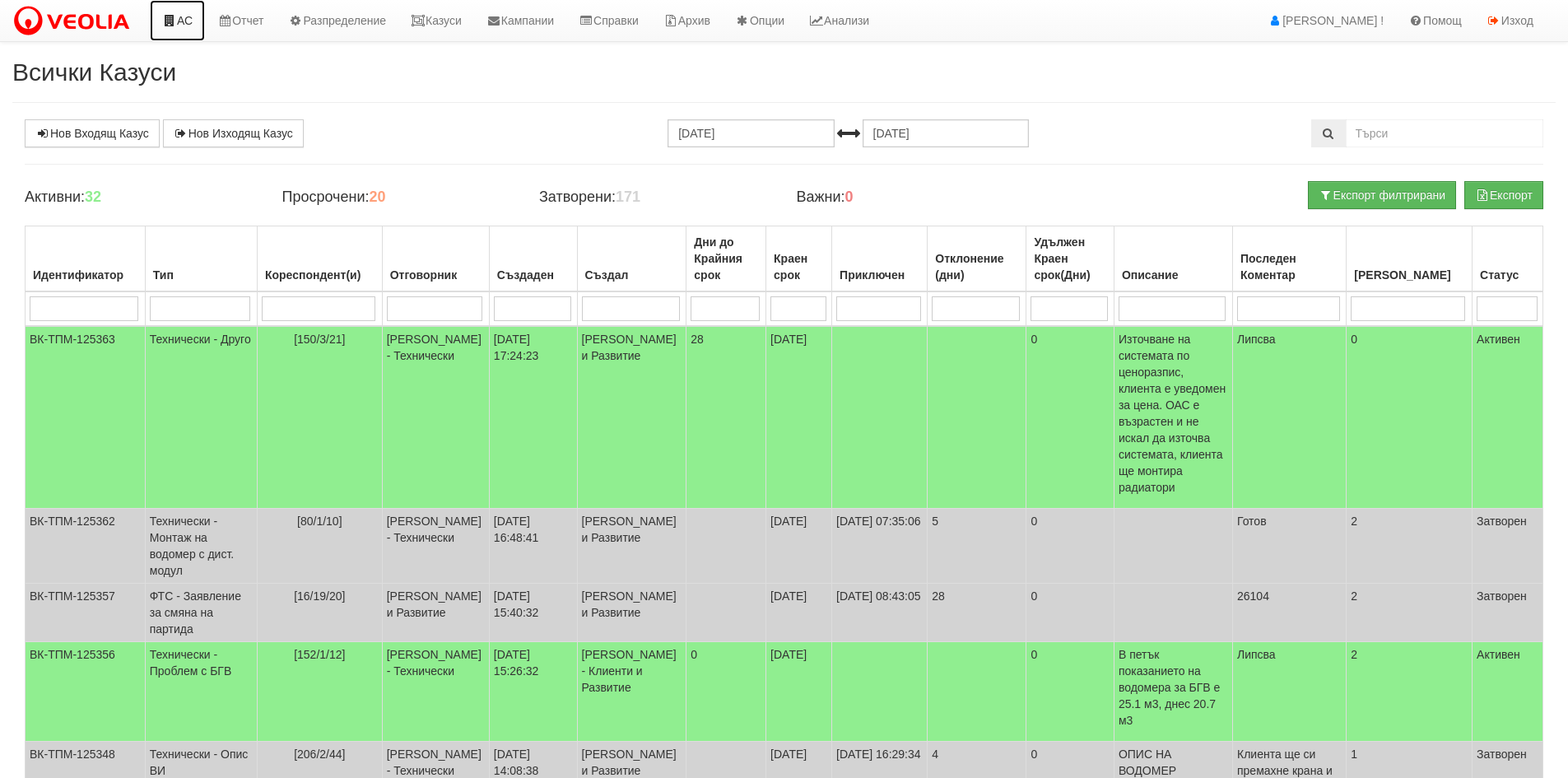
click at [182, 16] on link "АС" at bounding box center [177, 20] width 55 height 41
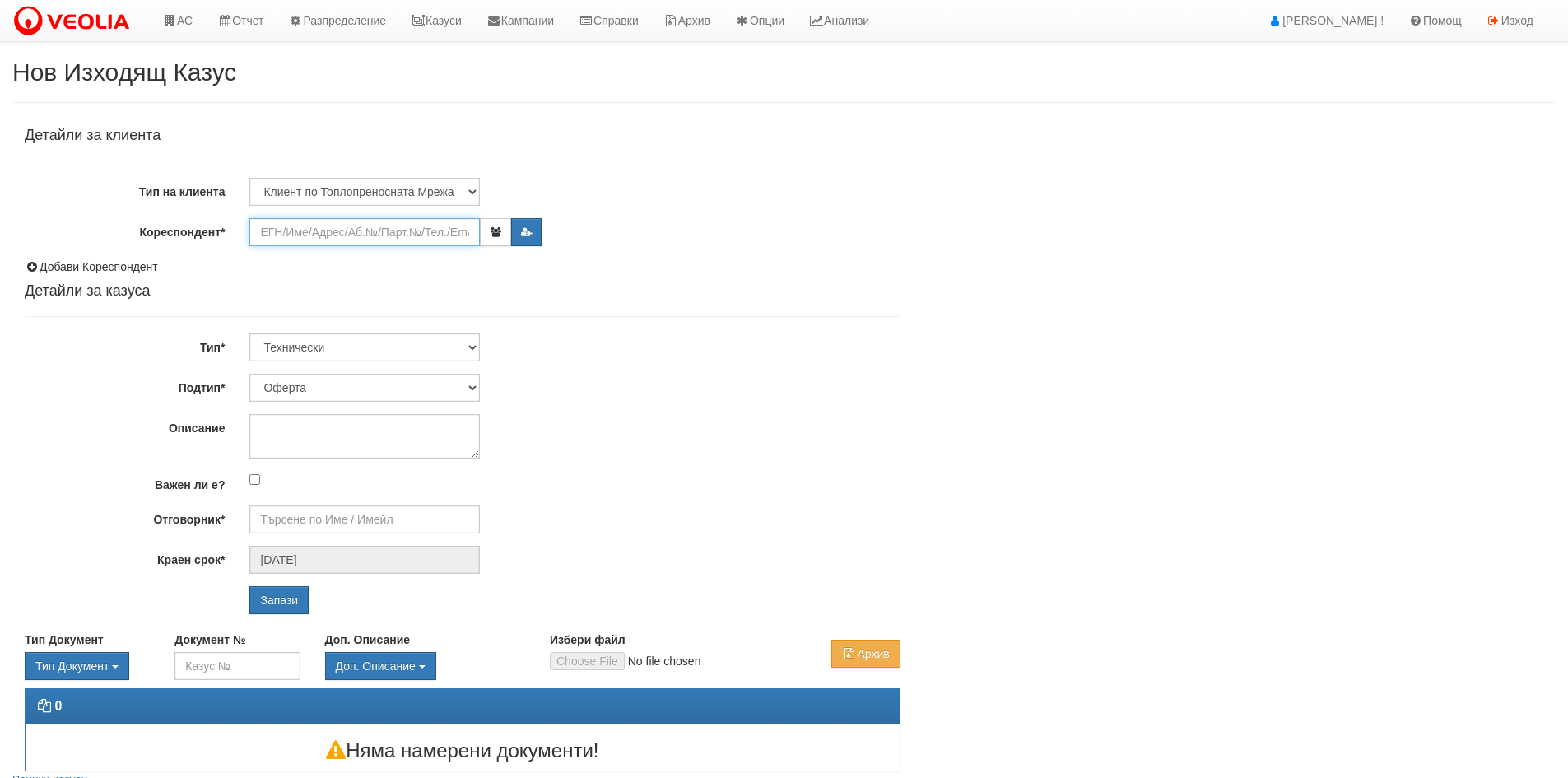
click at [355, 235] on input "Кореспондент*" at bounding box center [364, 232] width 231 height 28
click at [388, 195] on select "Клиент по Топлопреносната Мрежа Институция Партньори Други" at bounding box center [364, 192] width 231 height 28
select select "Partner"
click at [249, 178] on select "Клиент по Топлопреносната Мрежа Институция Партньори Други" at bounding box center [364, 192] width 231 height 28
click at [335, 224] on input "Кореспондент*" at bounding box center [364, 232] width 231 height 28
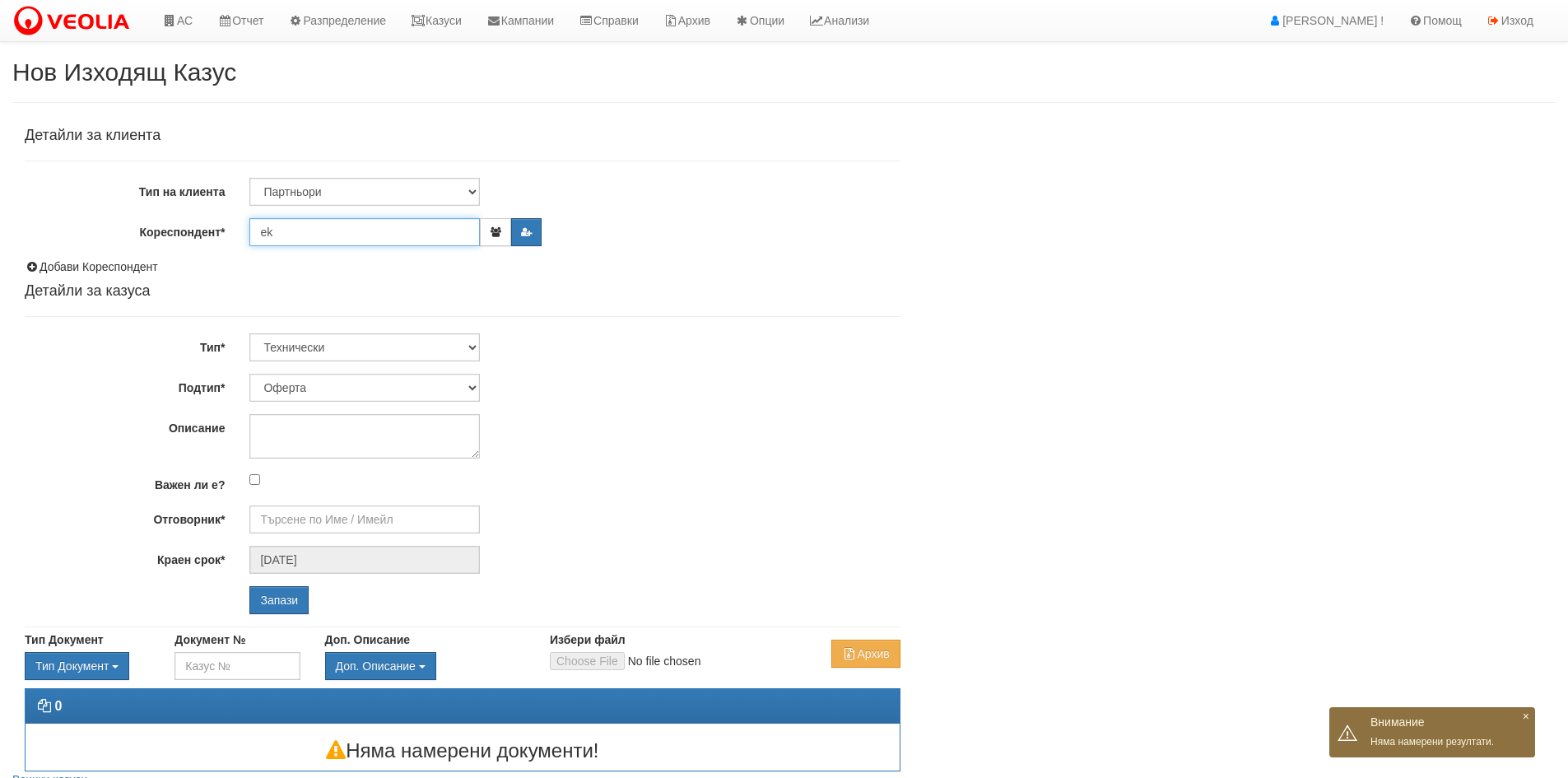
type input "e"
click at [388, 235] on input "Кореспондент*" at bounding box center [364, 232] width 231 height 28
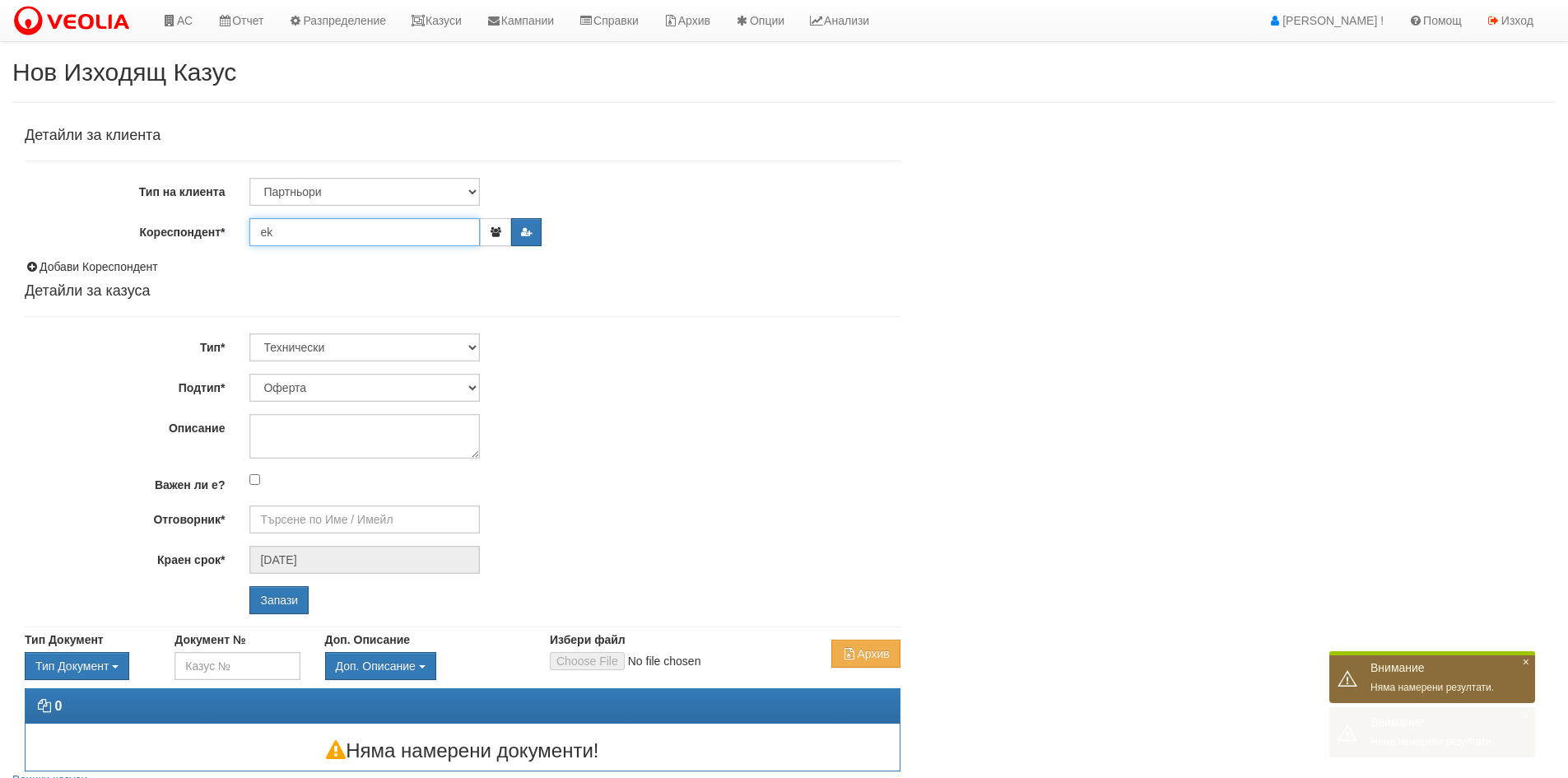
type input "e"
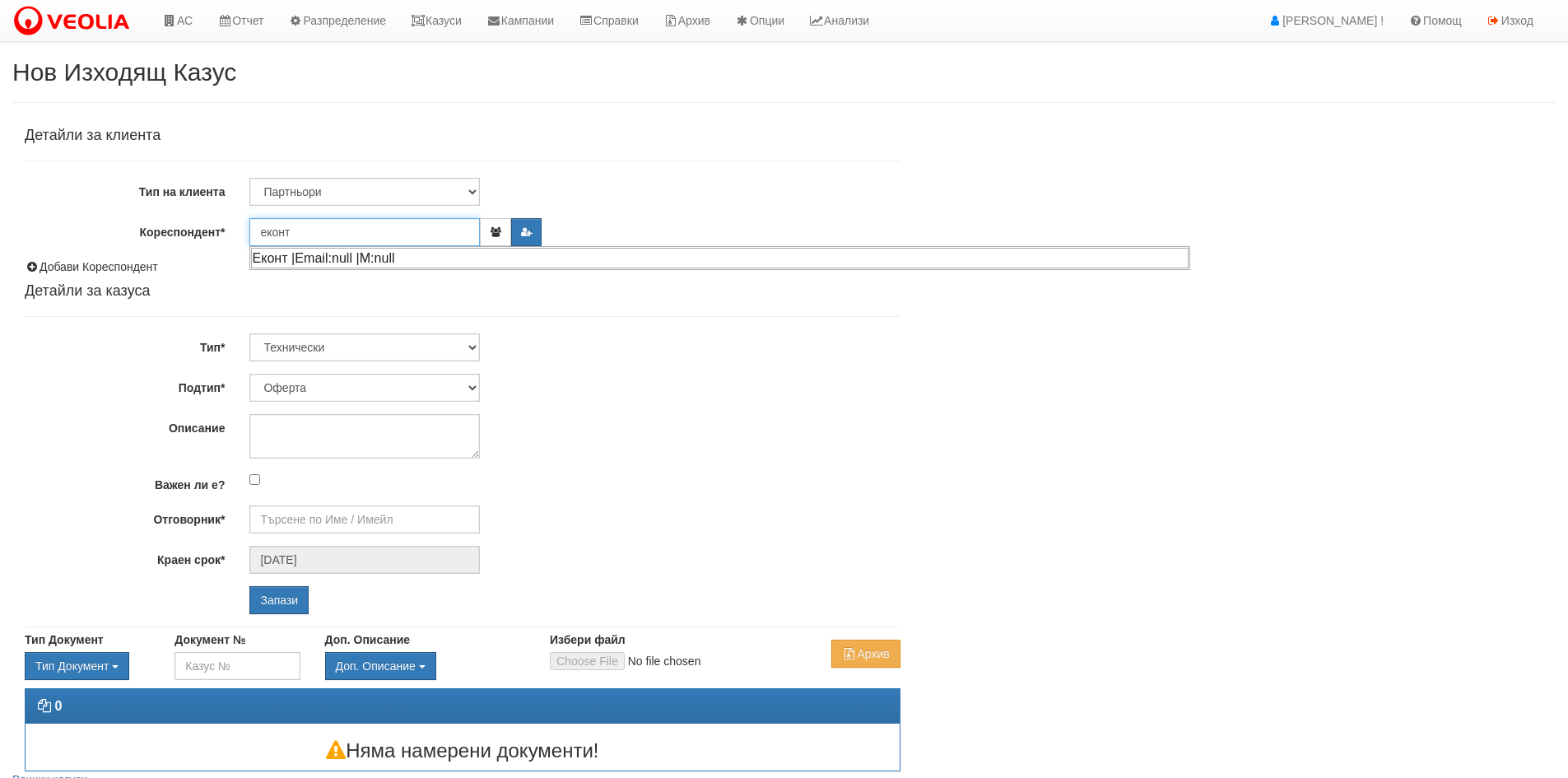
click at [309, 262] on div "Еконт |Email:null |М:null" at bounding box center [719, 258] width 937 height 20
type input "Еконт"
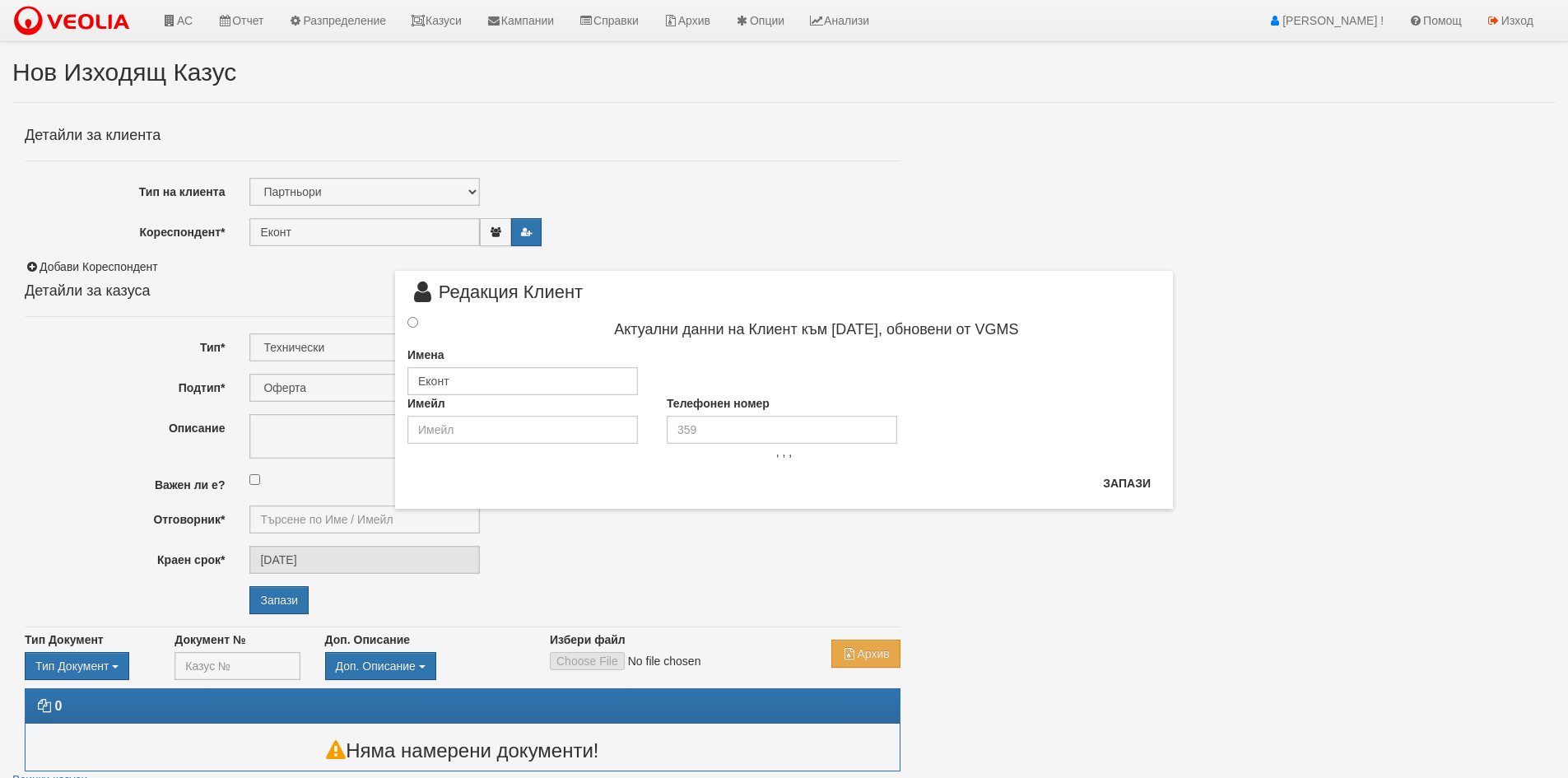
click at [422, 311] on span "Редакция Клиент" at bounding box center [495, 298] width 175 height 31
click at [411, 325] on input "radio" at bounding box center [413, 322] width 11 height 11
radio input "true"
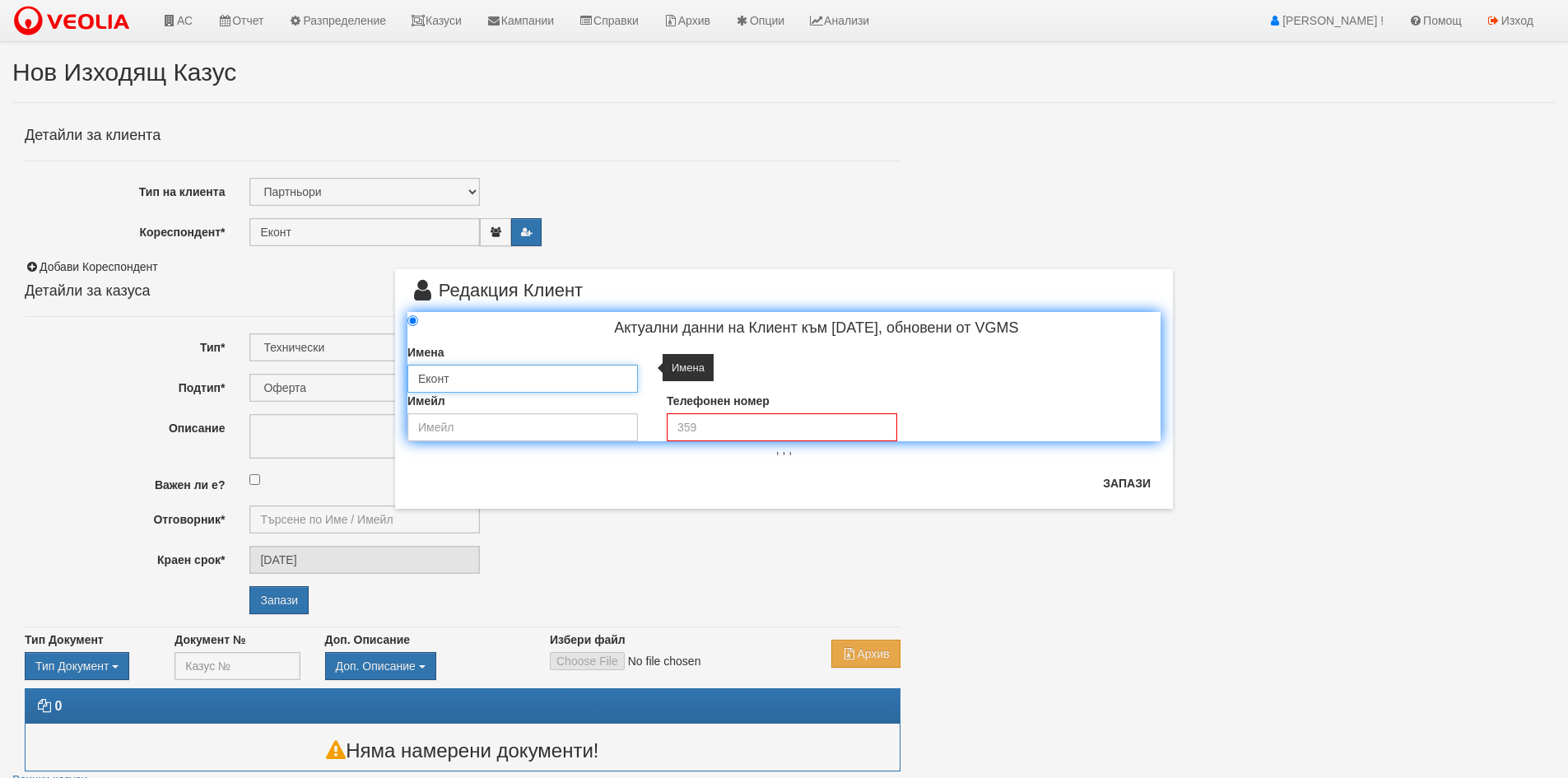
click at [546, 372] on input "Еконт" at bounding box center [523, 379] width 231 height 28
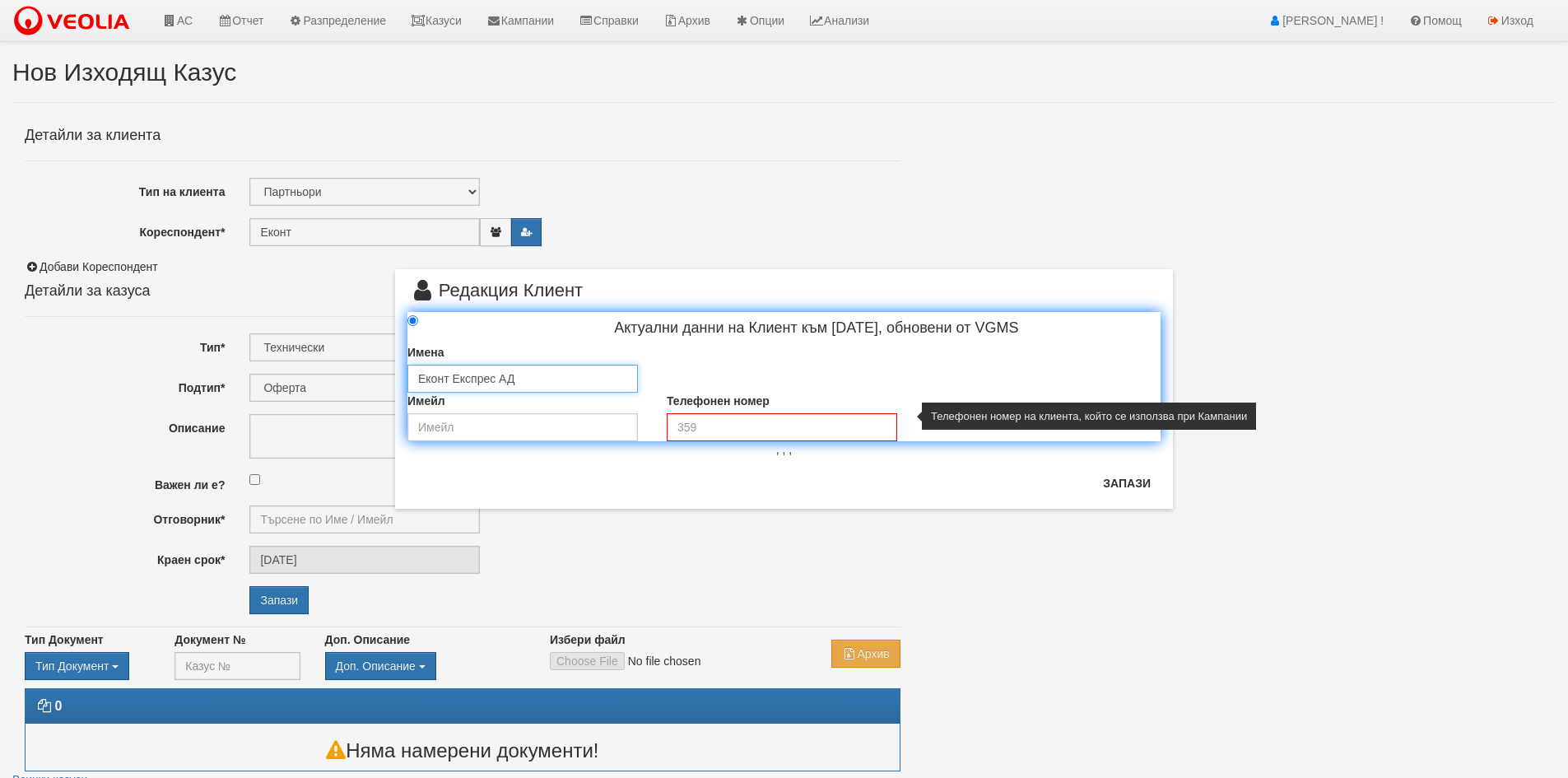
type input "Еконт Експрес АД"
click at [698, 422] on input "tel" at bounding box center [781, 427] width 231 height 28
click at [703, 418] on input "tel" at bounding box center [781, 427] width 231 height 28
paste input "0 7001 7300"
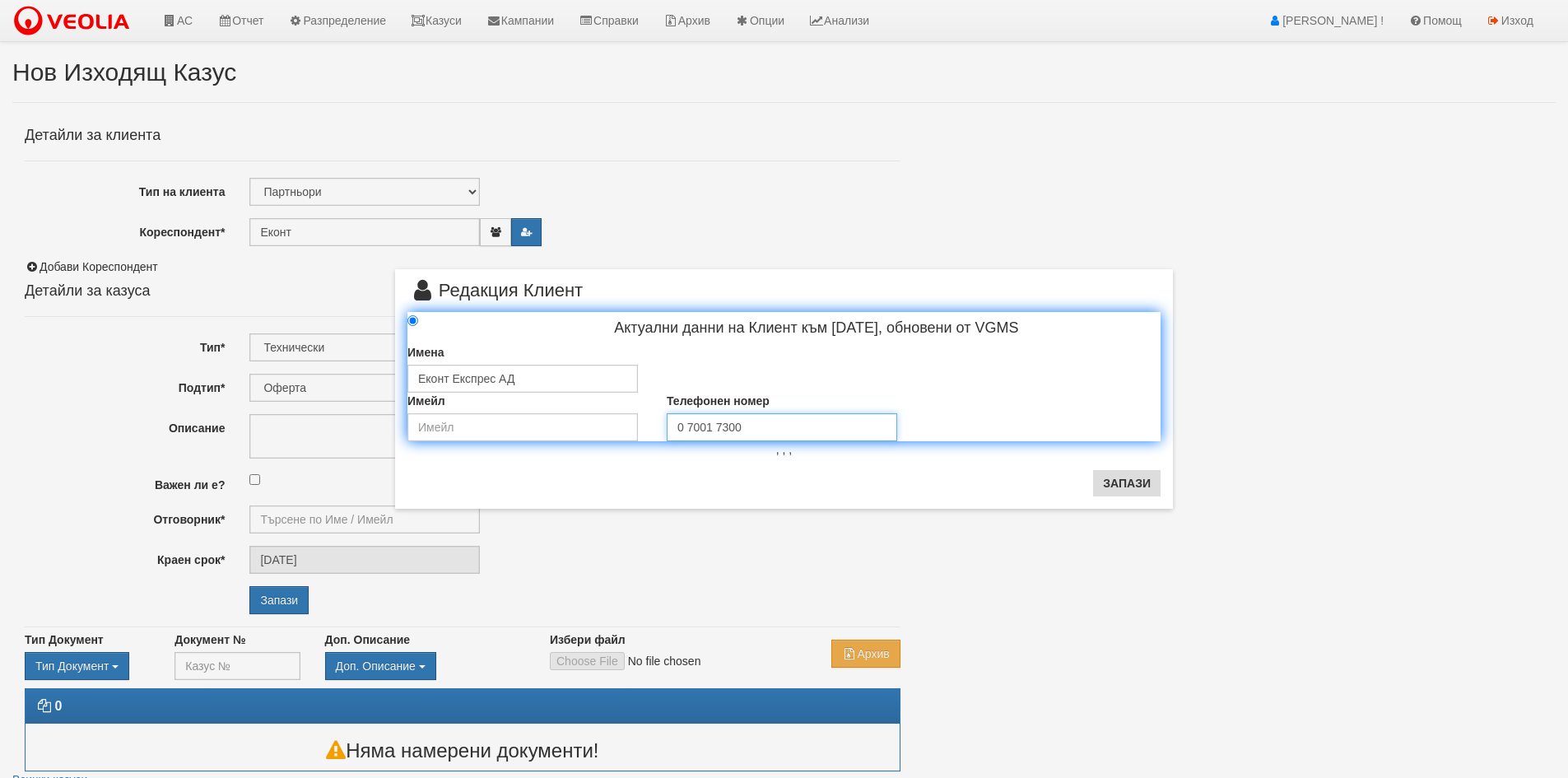
type input "0 7001 7300"
click at [1109, 474] on button "Запази" at bounding box center [1126, 483] width 68 height 26
type input "Еконт Експрес АД"
radio input "true"
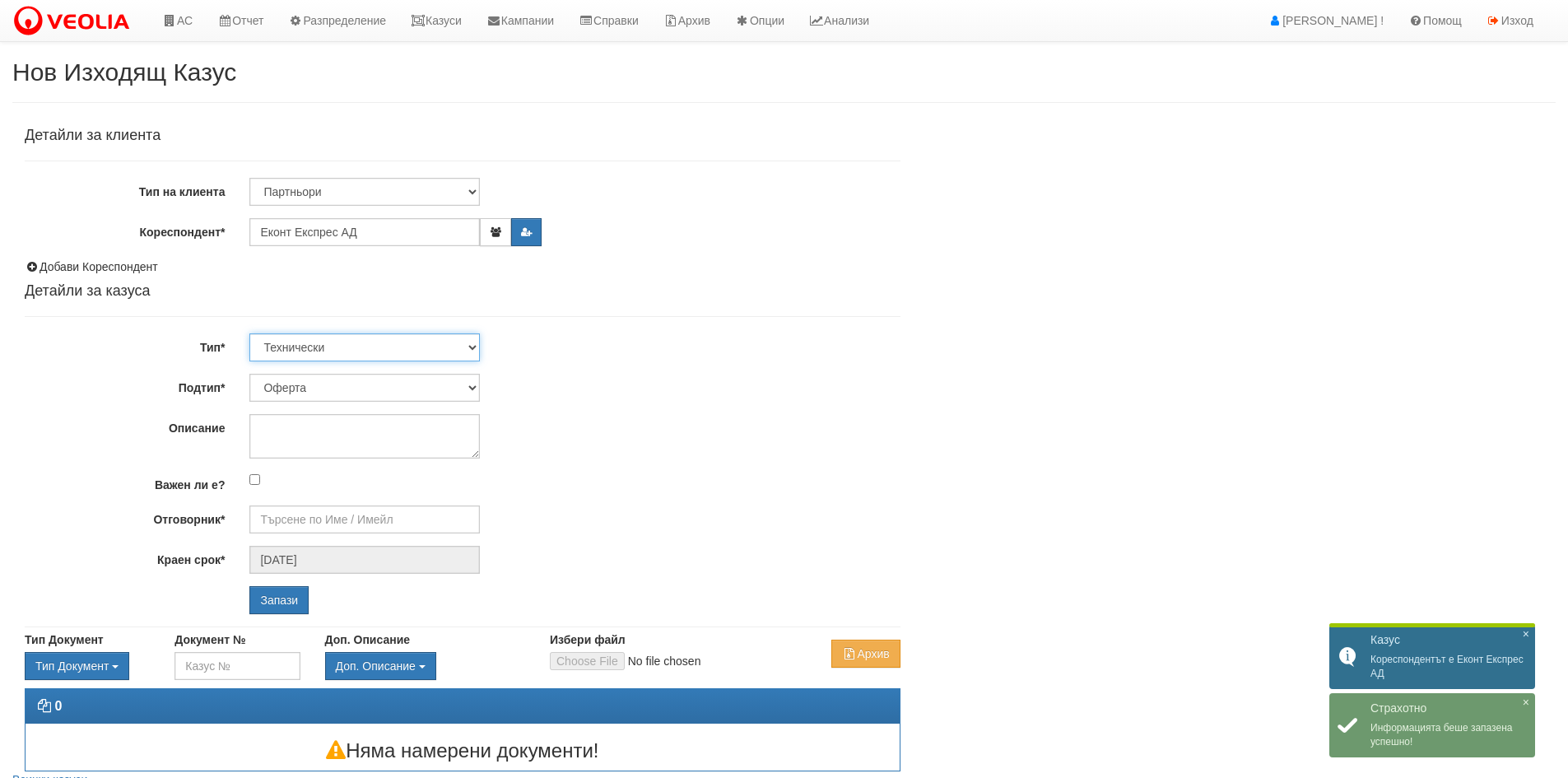
click at [300, 339] on select "Технически ФТС Търговски Административен Производствен Експлоатационен Финансов…" at bounding box center [364, 347] width 231 height 28
select select "2"
click at [249, 333] on select "Технически ФТС Търговски Административен Производствен Експлоатационен Финансов…" at bounding box center [364, 347] width 231 height 28
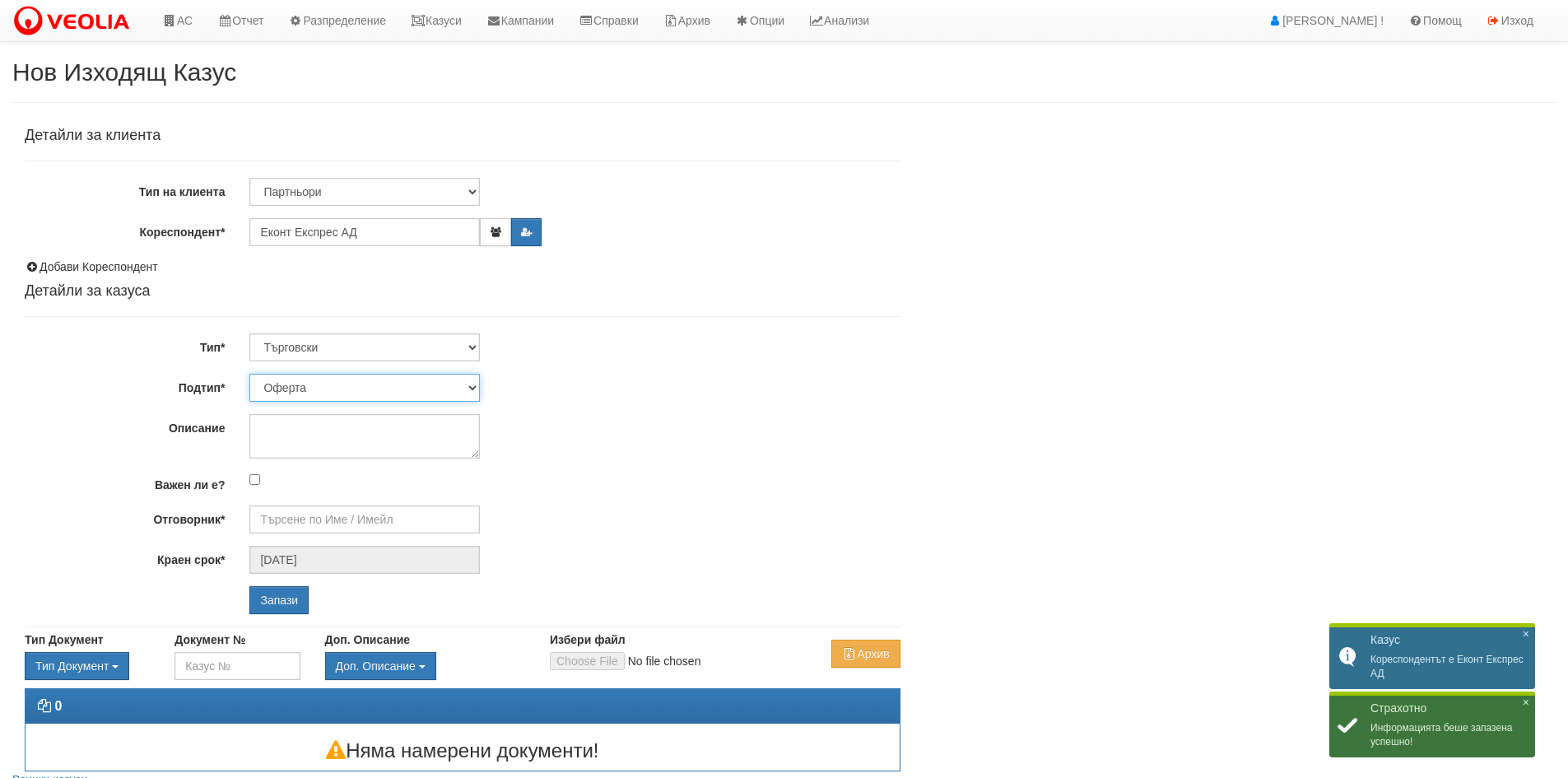
click at [328, 384] on select "Оферта Референции Друго Писмо Възлагателно писмо" at bounding box center [364, 388] width 231 height 28
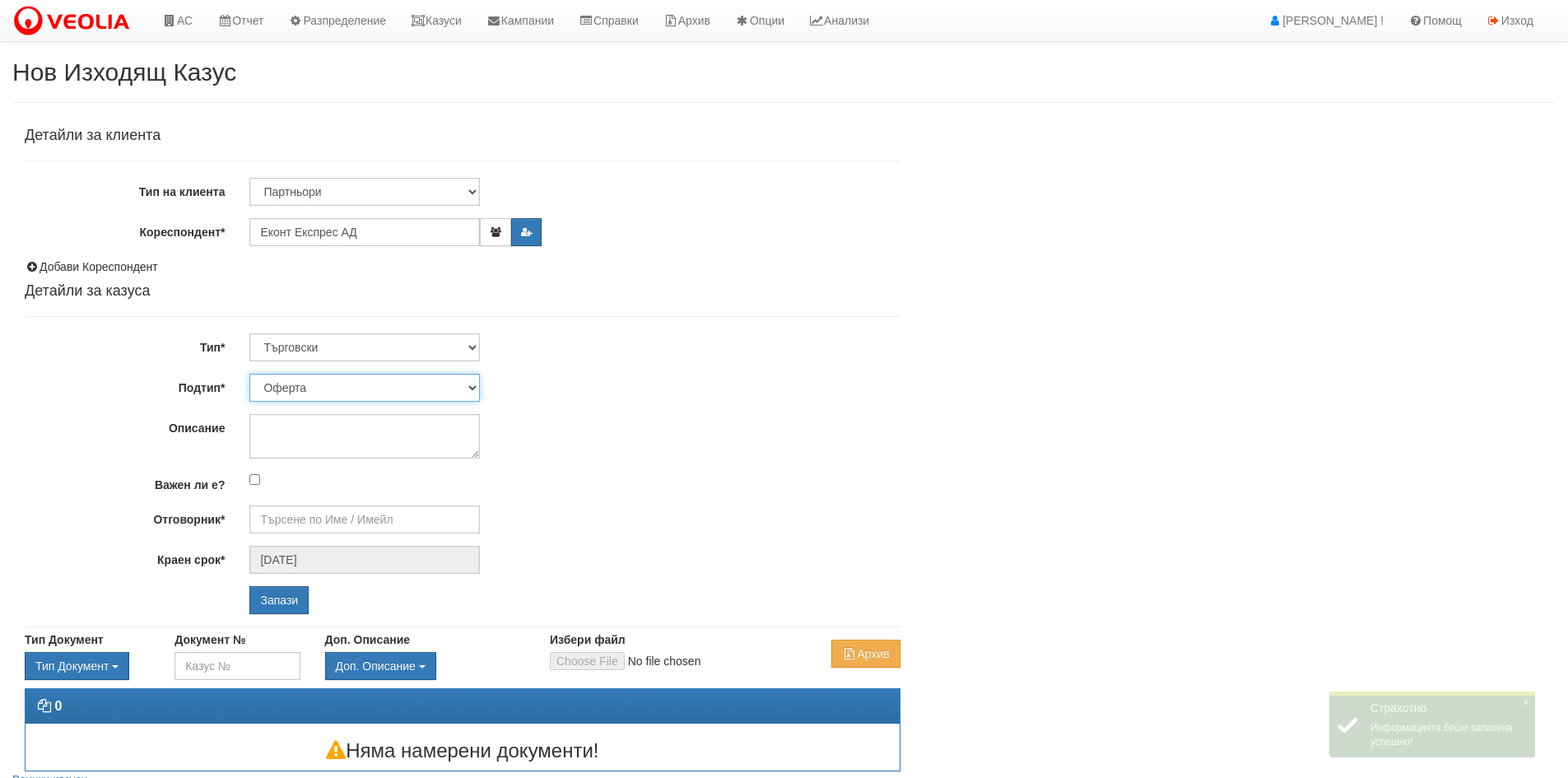
select select "Писмо"
click at [249, 374] on select "Оферта Референции Друго Писмо Възлагателно писмо" at bounding box center [364, 388] width 231 height 28
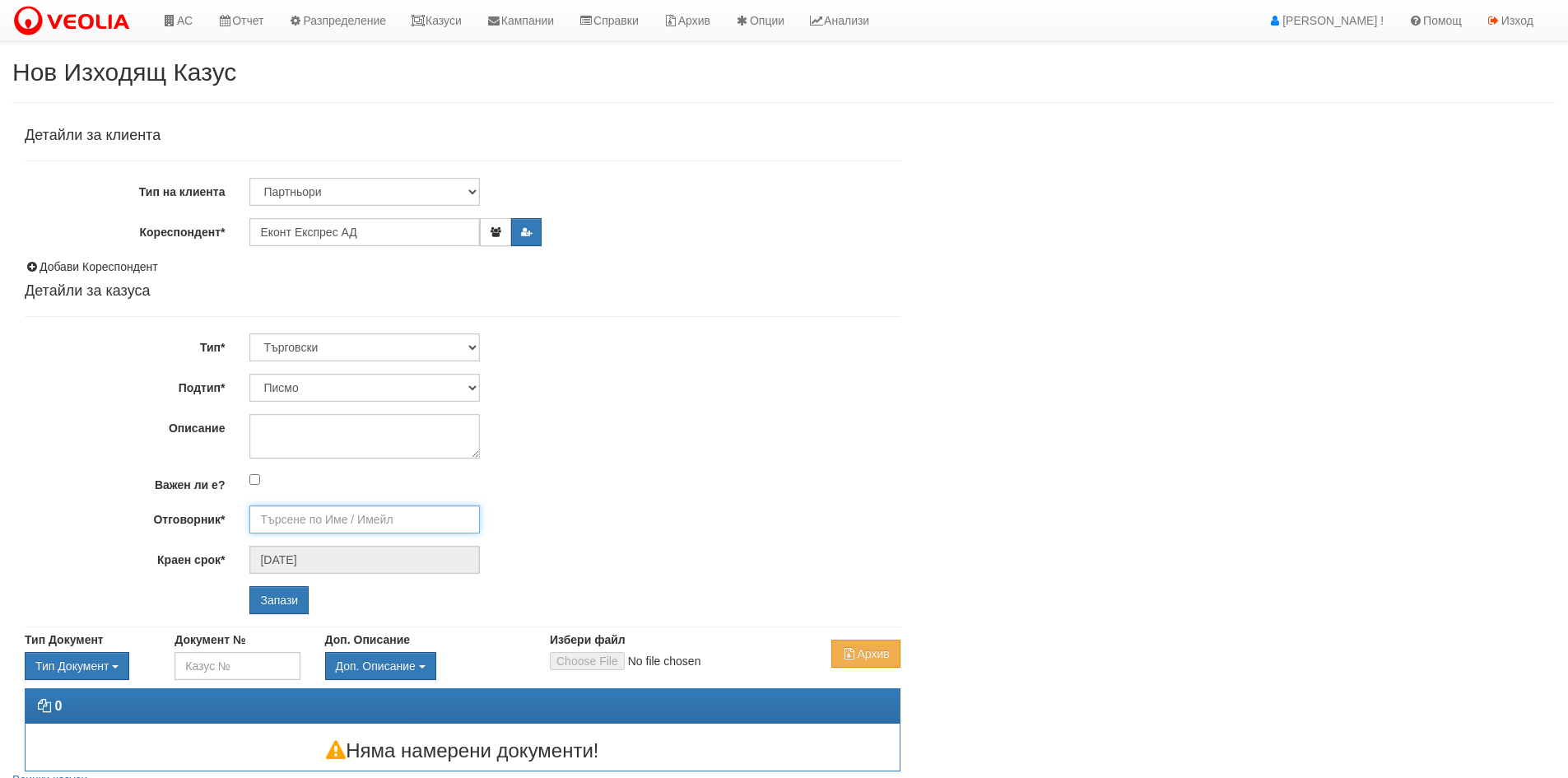
click at [331, 516] on input "Отговорник*" at bounding box center [364, 519] width 231 height 28
click at [331, 543] on div "[PERSON_NAME] и Развитие" at bounding box center [719, 545] width 937 height 20
type input "[PERSON_NAME] и Развитие"
click at [267, 609] on input "Запази" at bounding box center [279, 600] width 60 height 28
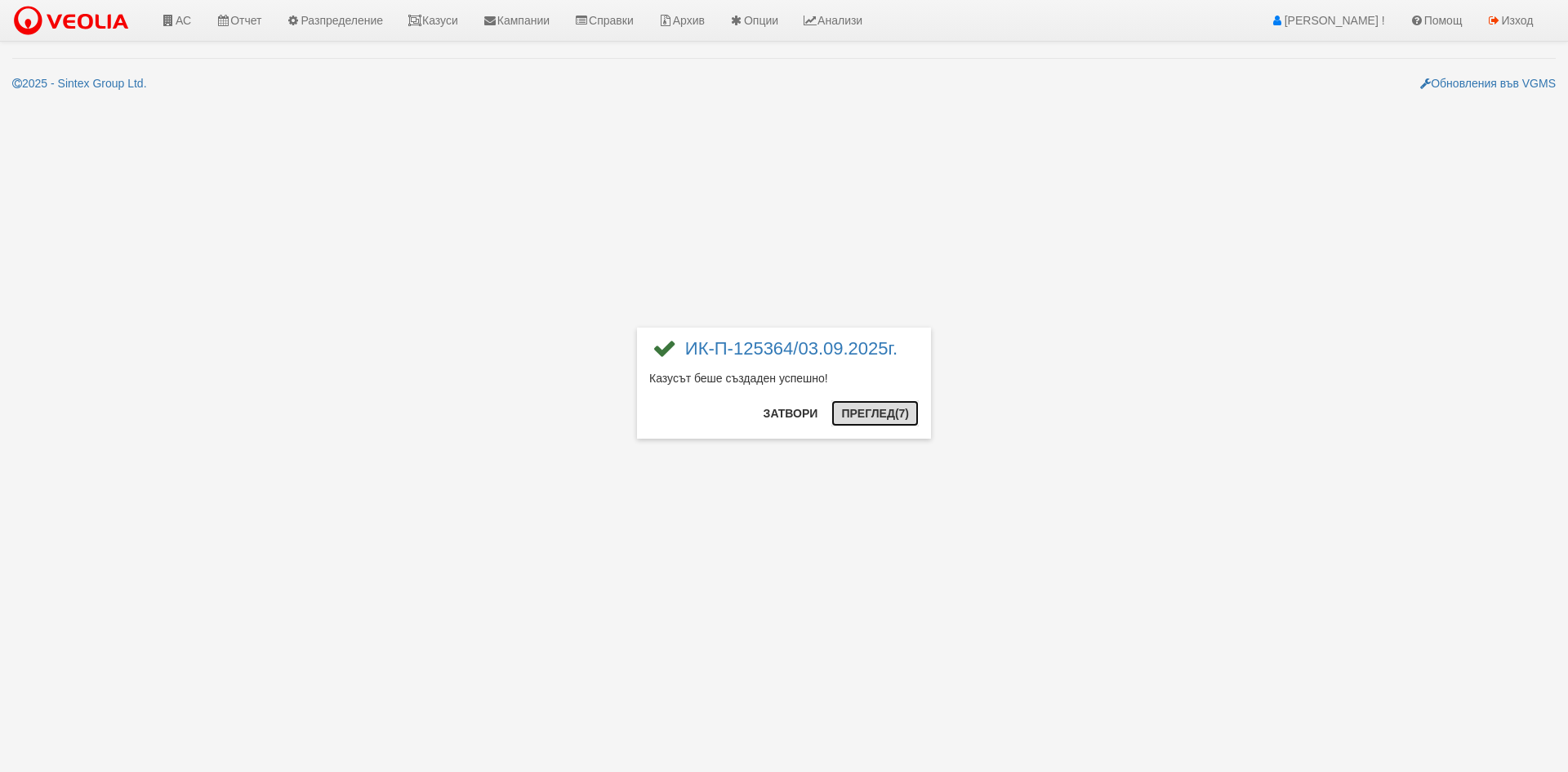
click at [871, 419] on button "Преглед (7)" at bounding box center [874, 413] width 87 height 26
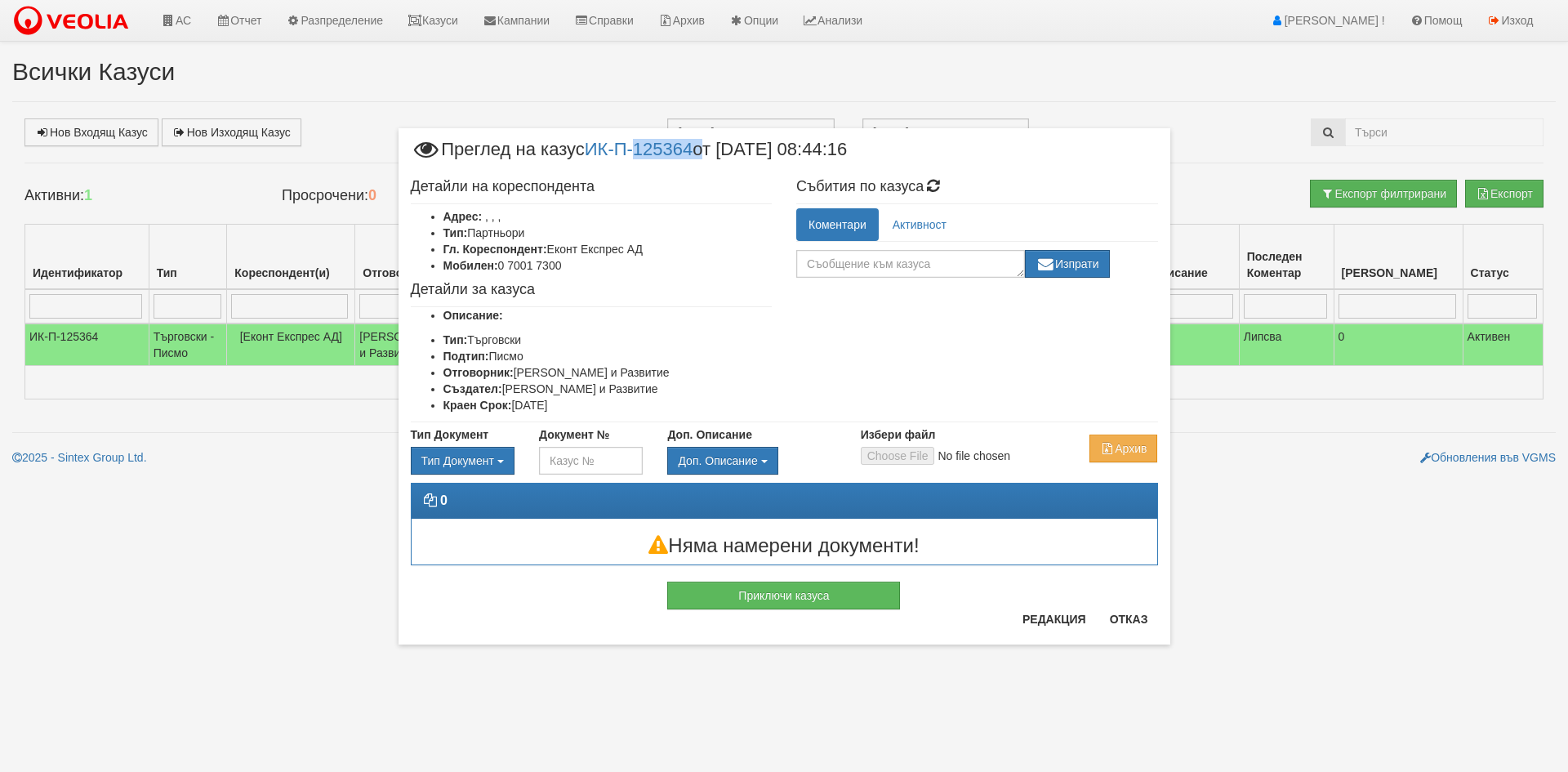
drag, startPoint x: 707, startPoint y: 158, endPoint x: 646, endPoint y: 163, distance: 61.2
click at [646, 163] on span "Преглед на казус ИК-П-125364 от [DATE] 08:44:16" at bounding box center [629, 155] width 437 height 30
copy span "125364"
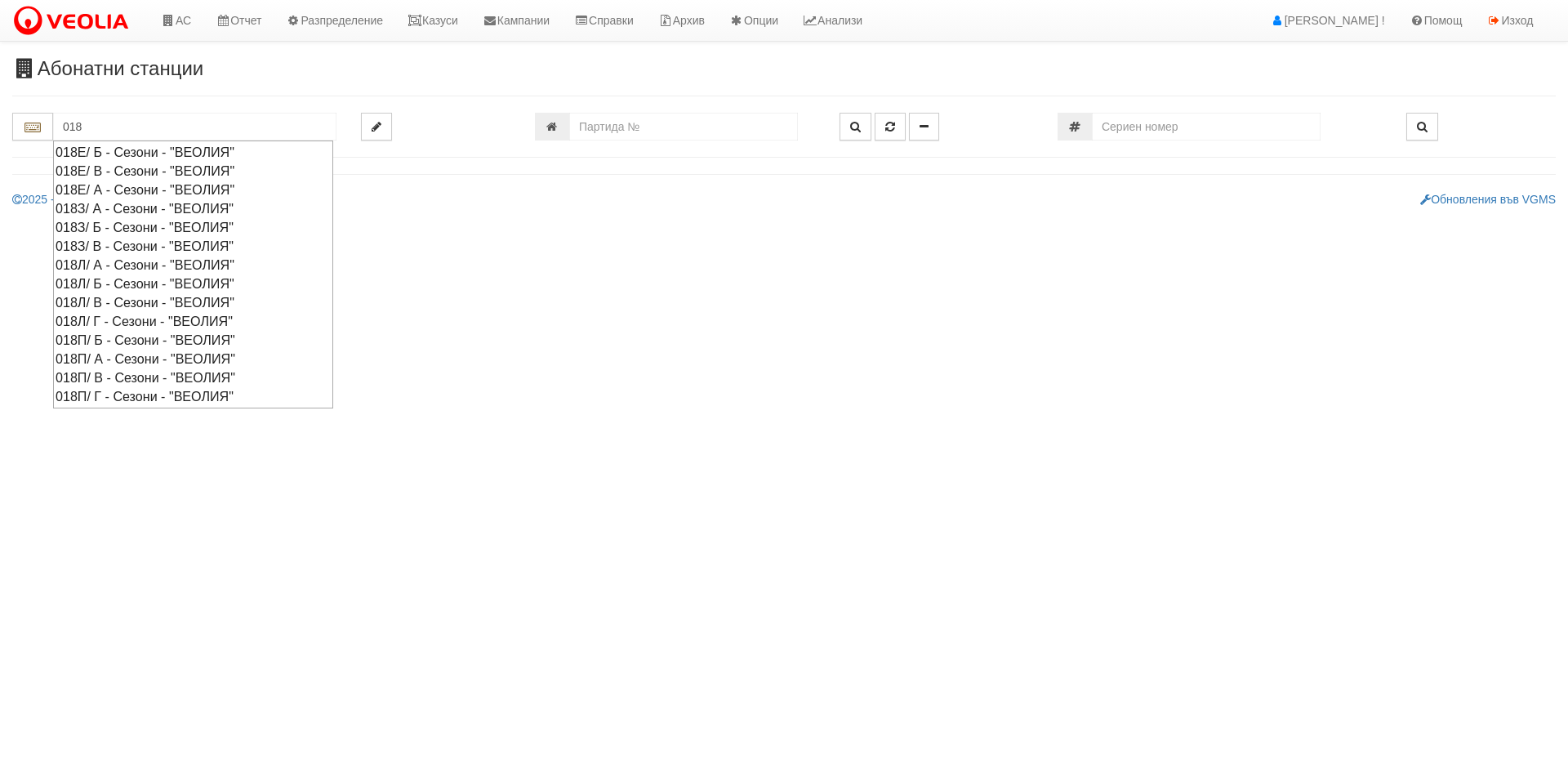
click at [139, 344] on div "018П/ Б - Сезони - "ВЕОЛИЯ"" at bounding box center [193, 340] width 275 height 19
type input "018П/ Б - Сезони - "ВЕОЛИЯ""
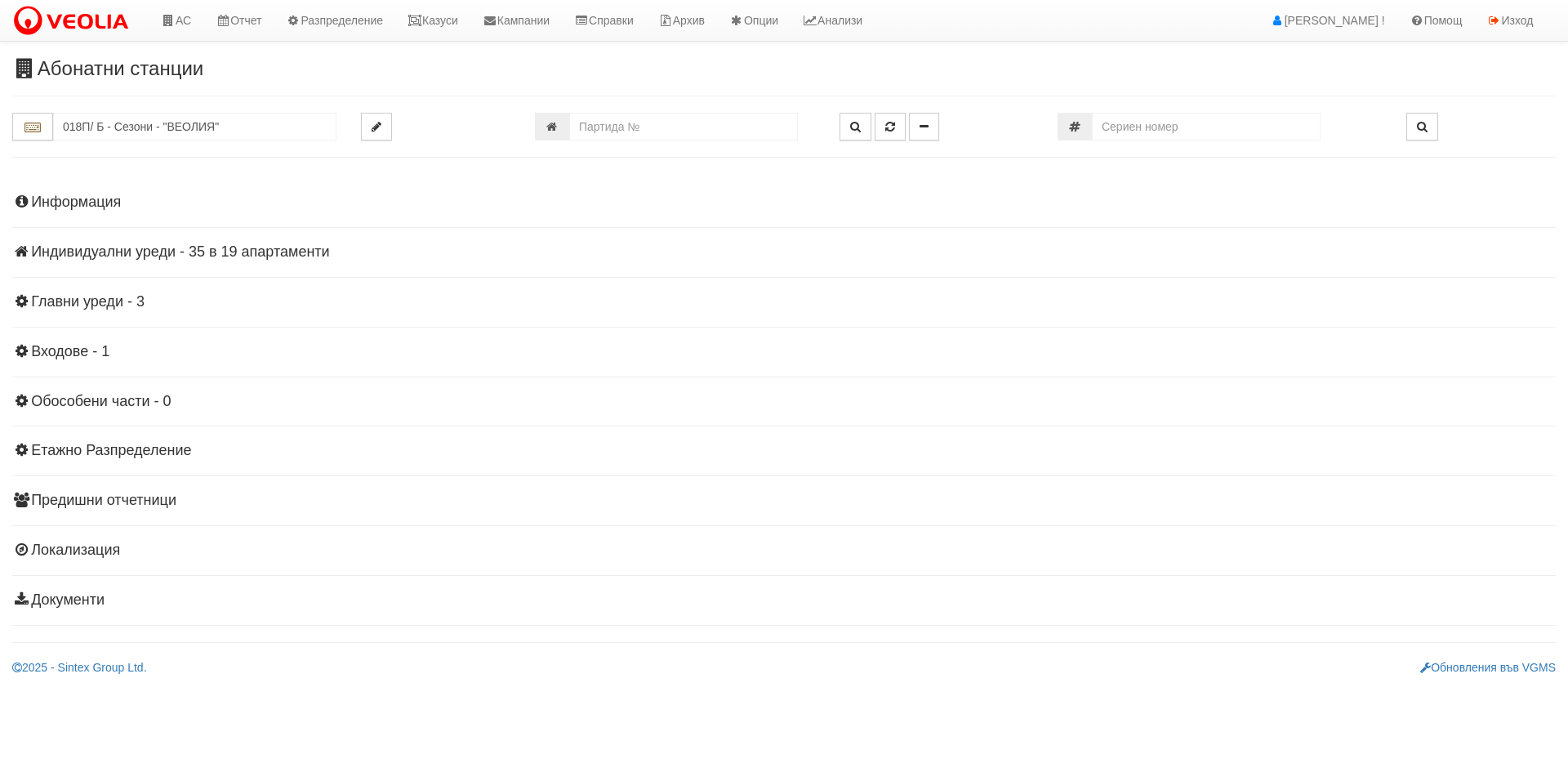
click at [140, 258] on h4 "Индивидуални уреди - 35 в 19 апартаменти" at bounding box center [784, 252] width 1544 height 17
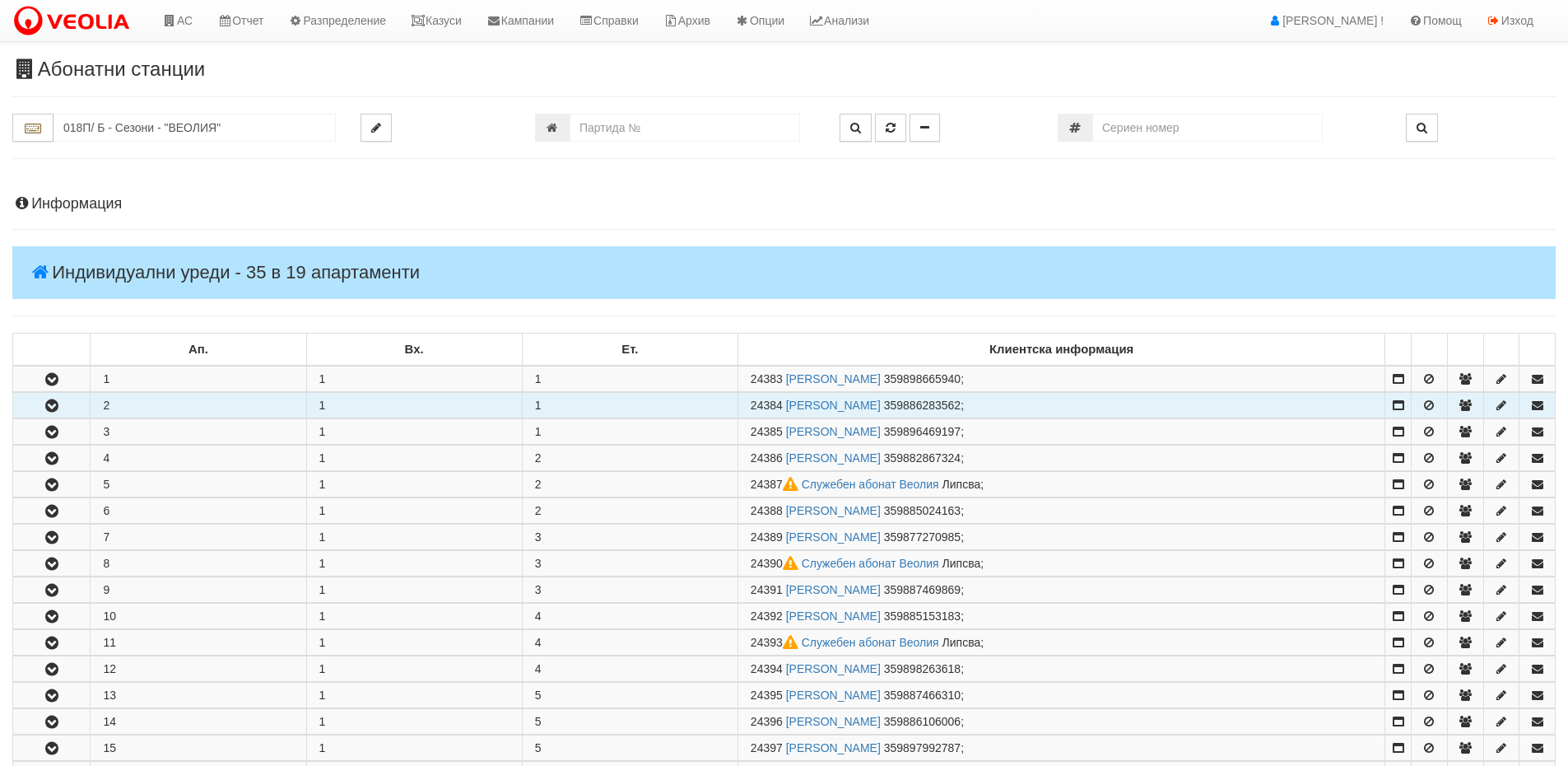
click at [45, 403] on icon "button" at bounding box center [52, 405] width 20 height 11
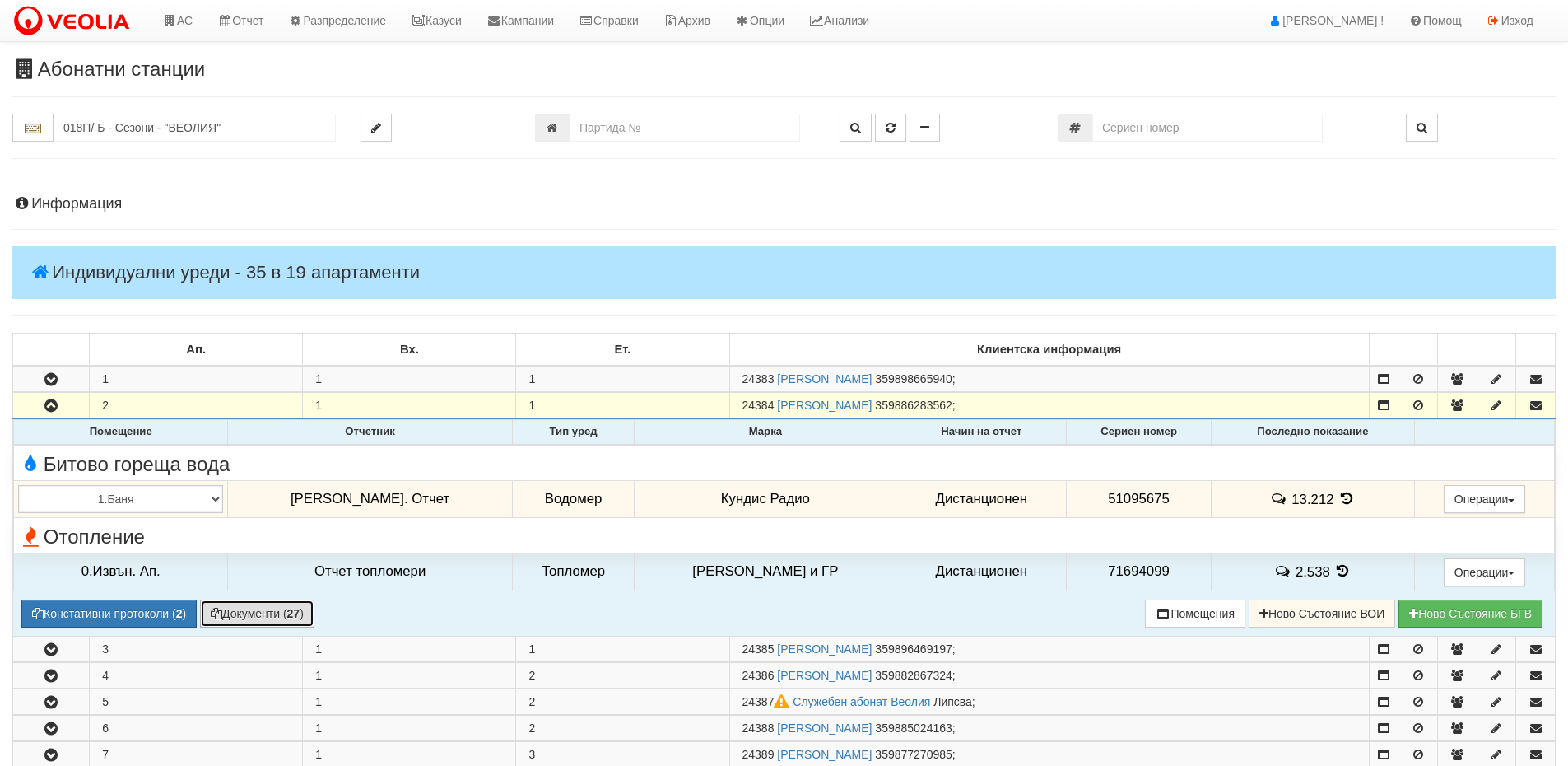
click at [282, 610] on button "Документи ( 27 )" at bounding box center [257, 613] width 114 height 28
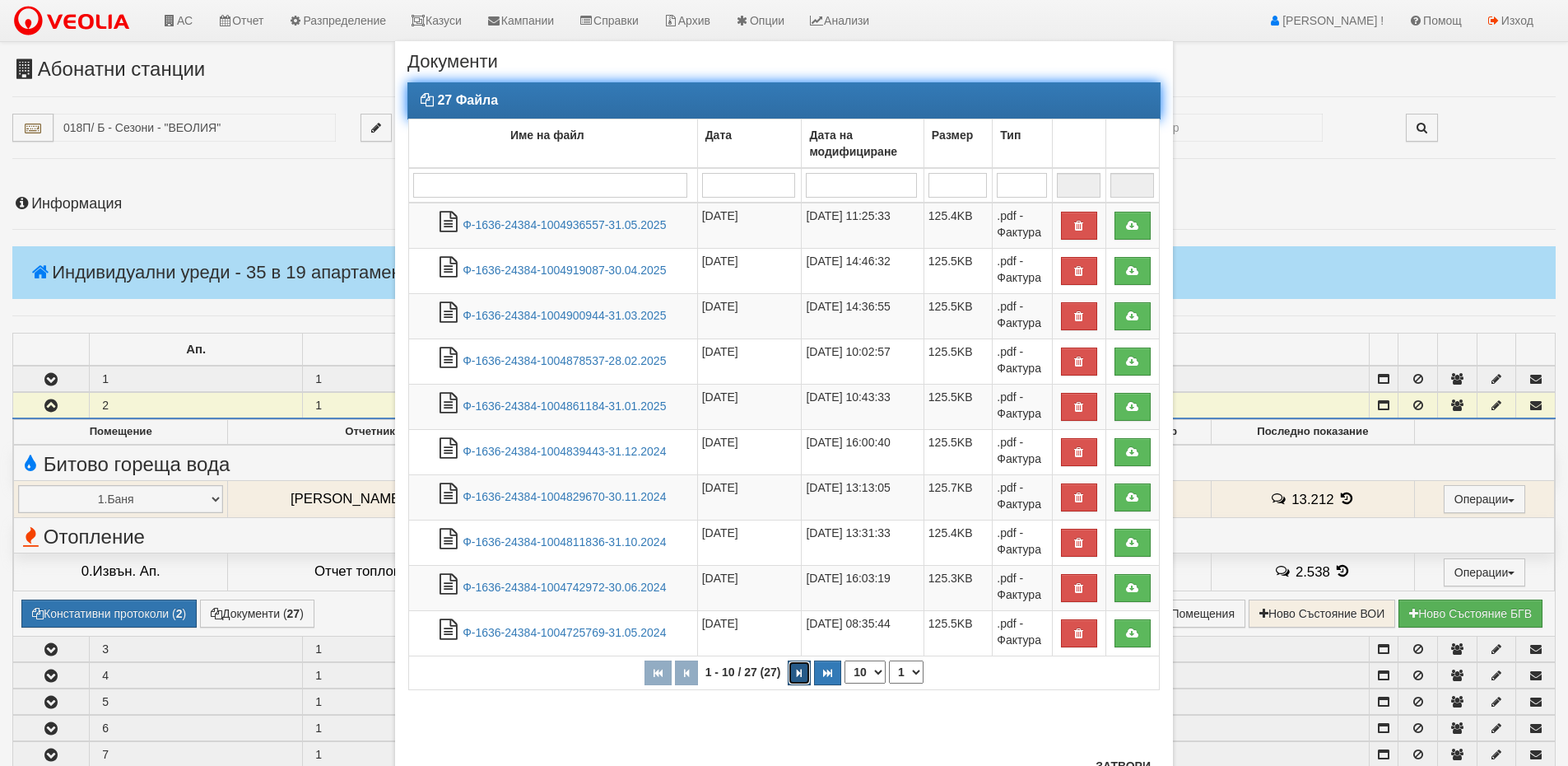
click at [789, 671] on button "button" at bounding box center [799, 673] width 23 height 25
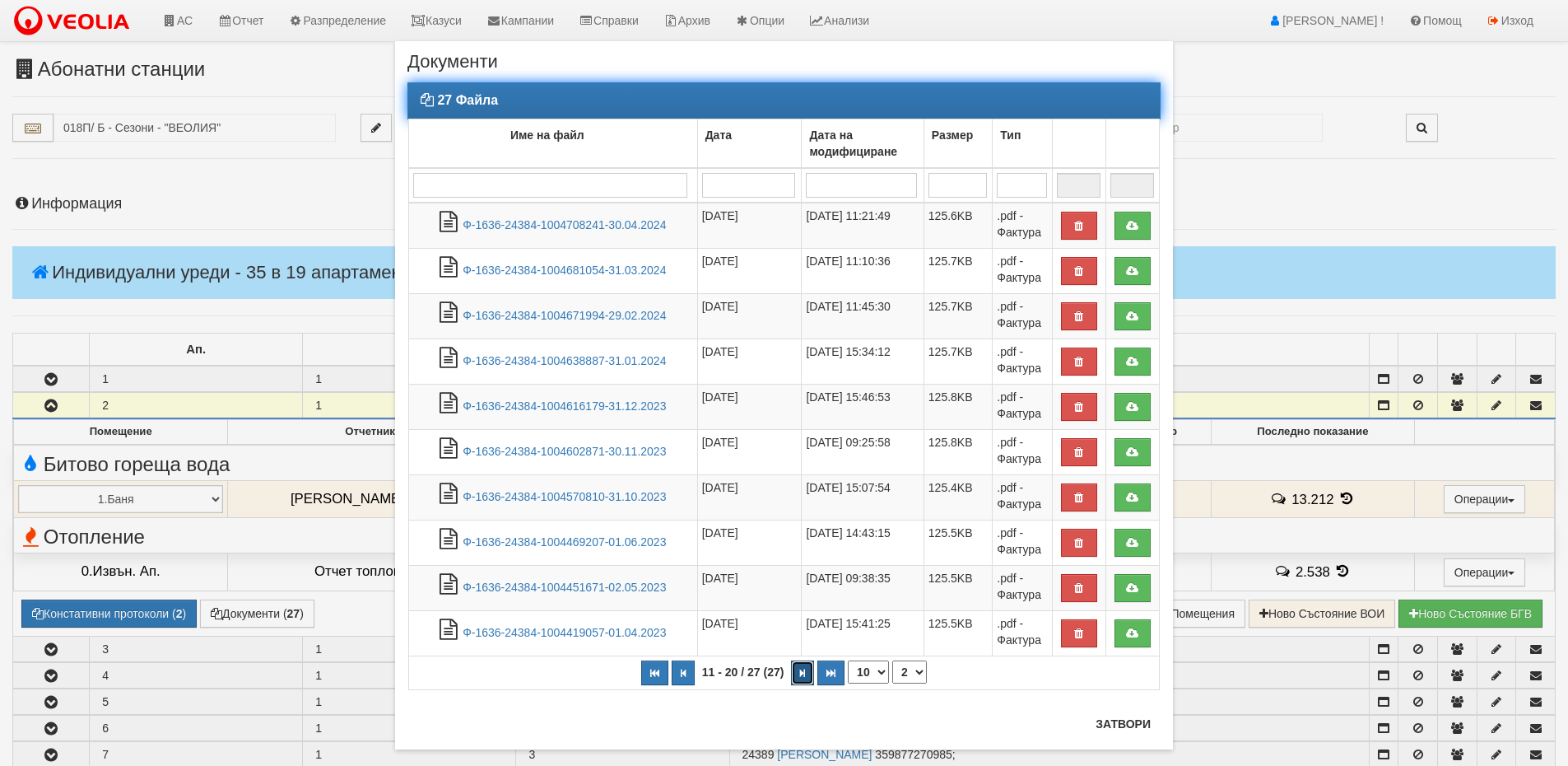
click at [791, 671] on button "button" at bounding box center [802, 673] width 23 height 25
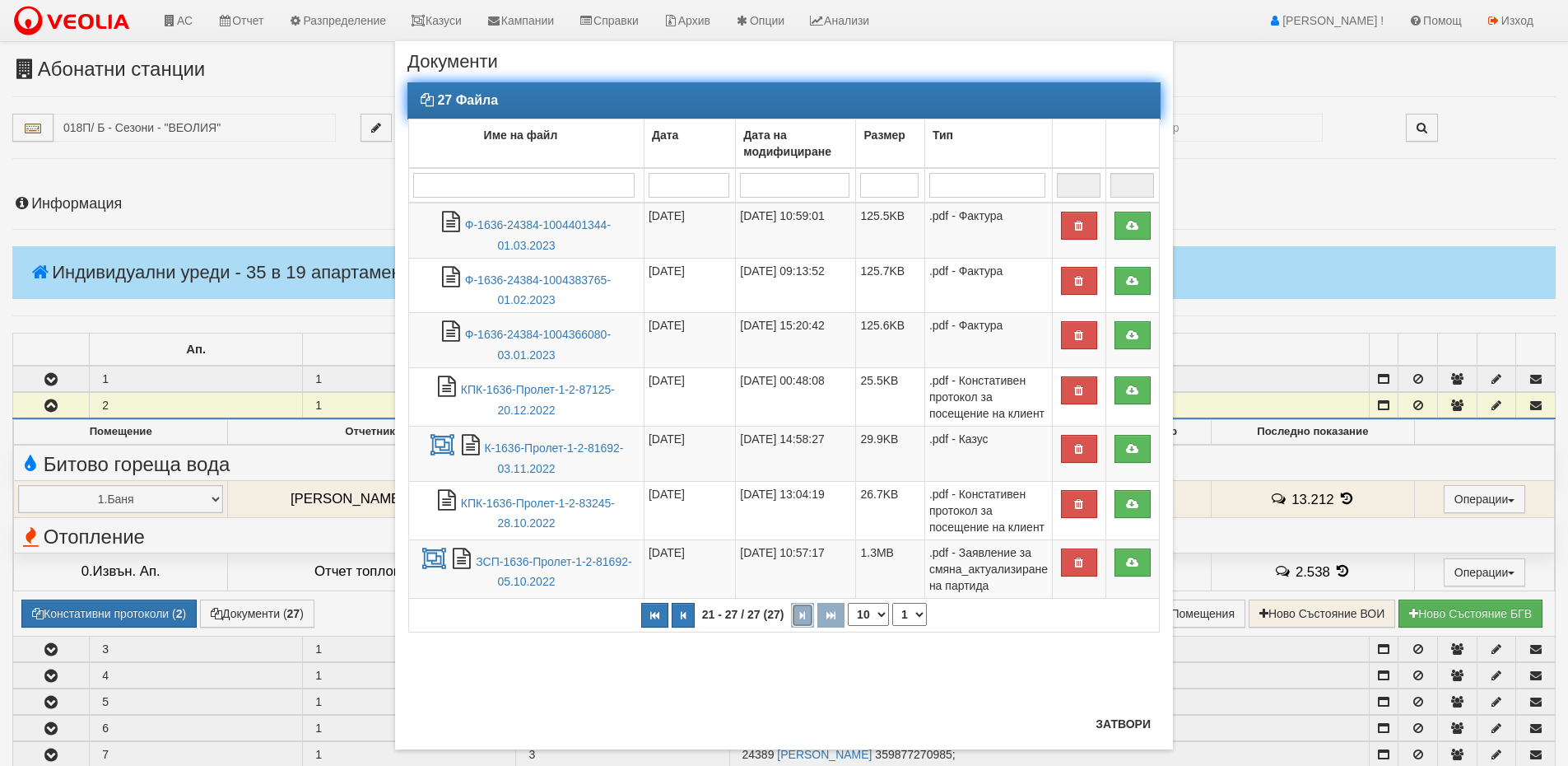
select select "3"
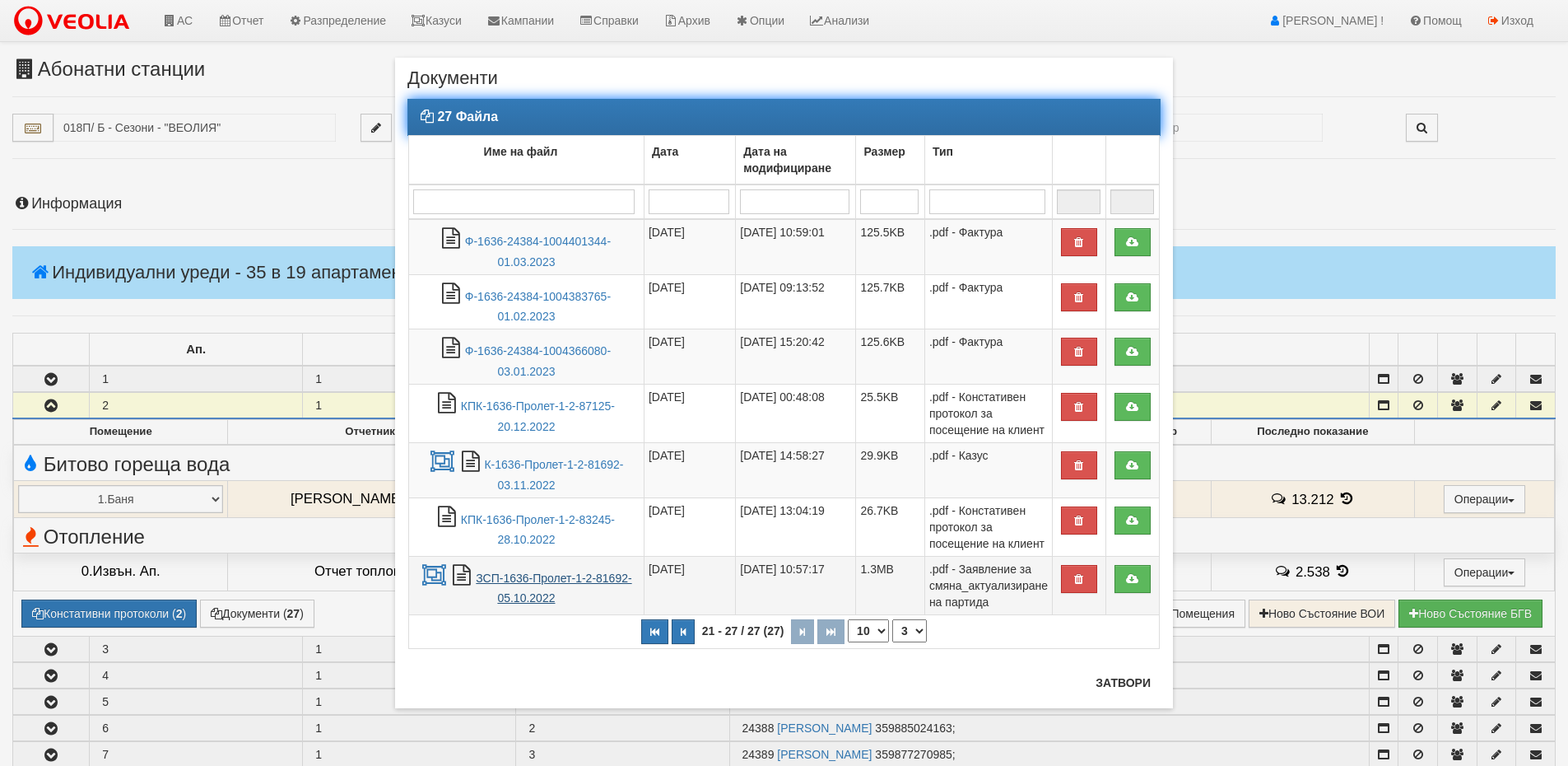
click at [547, 583] on link "ЗСП-1636-Пролет-1-2-81692-05.10.2022" at bounding box center [552, 588] width 155 height 33
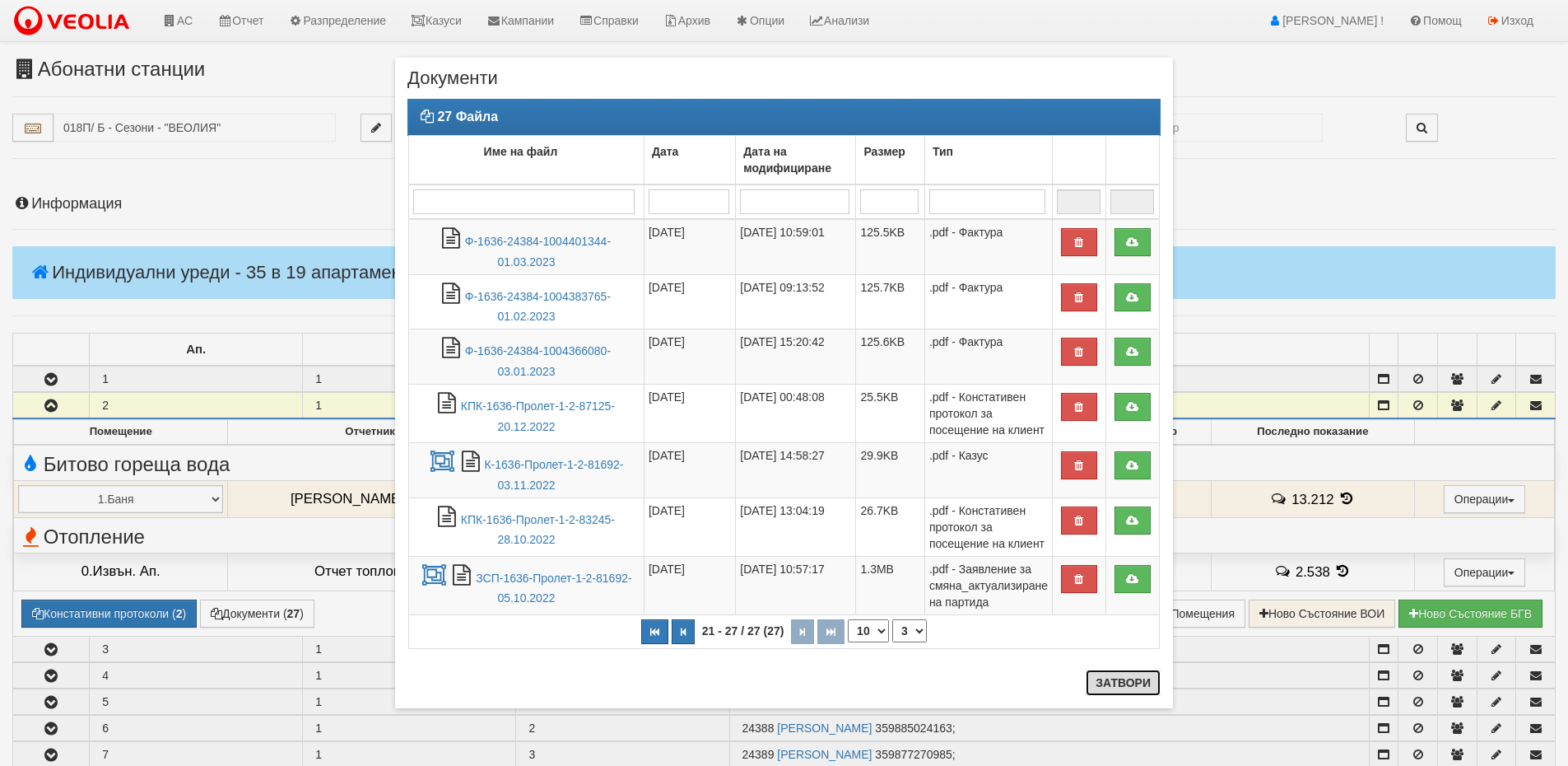
click at [1093, 677] on button "Затвори" at bounding box center [1123, 683] width 75 height 26
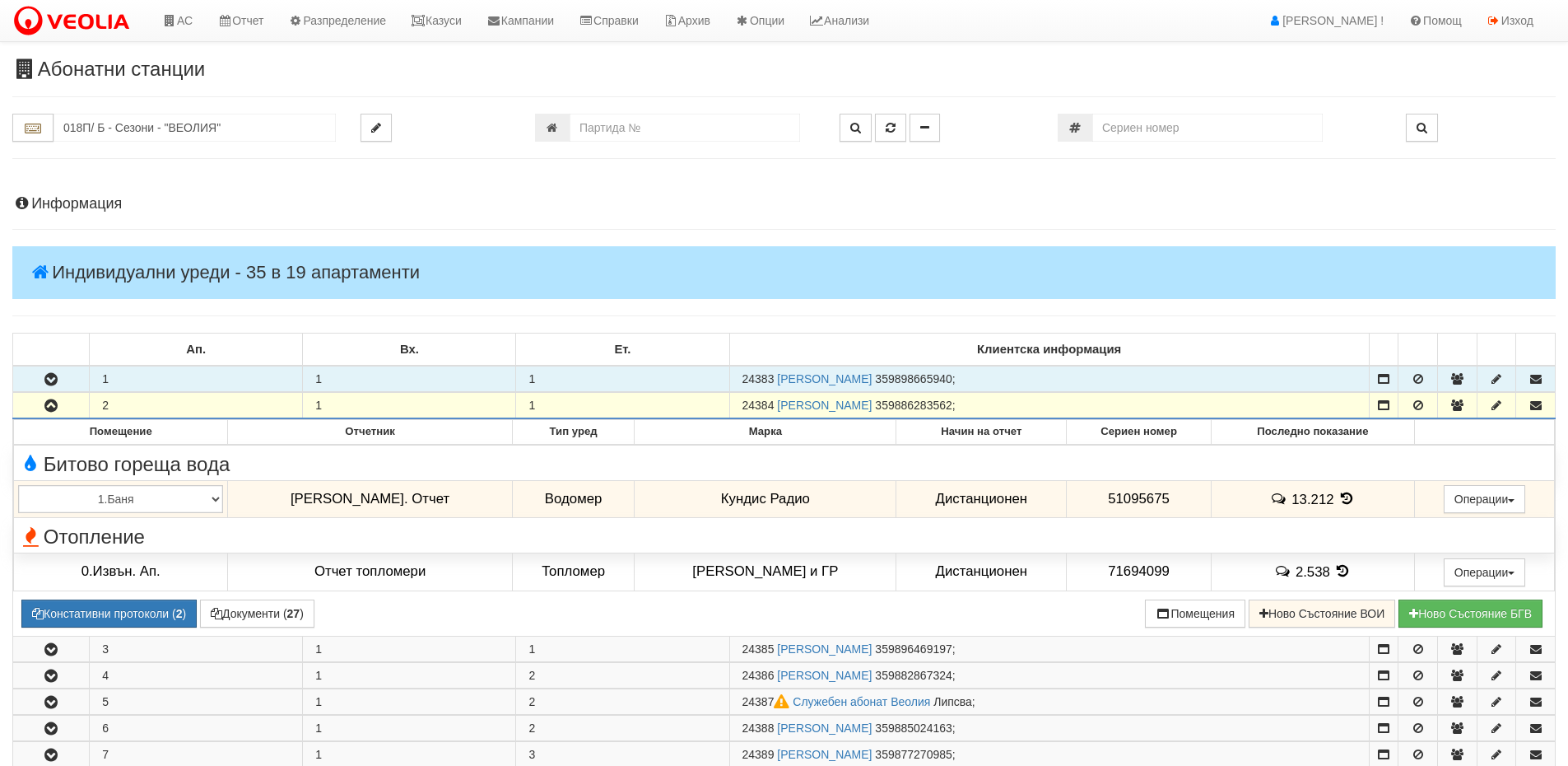
click at [55, 367] on button "button" at bounding box center [51, 379] width 75 height 25
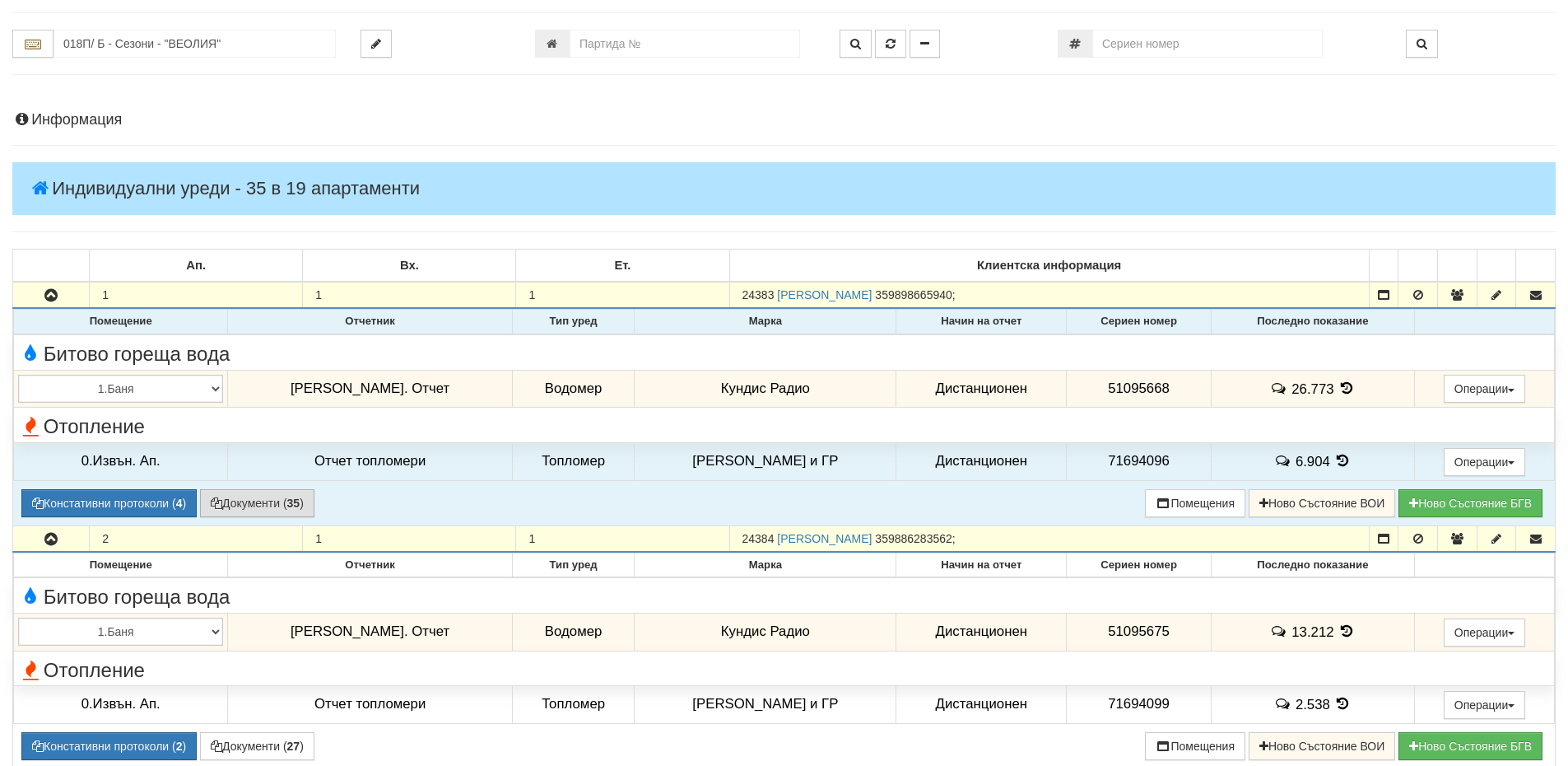
scroll to position [165, 0]
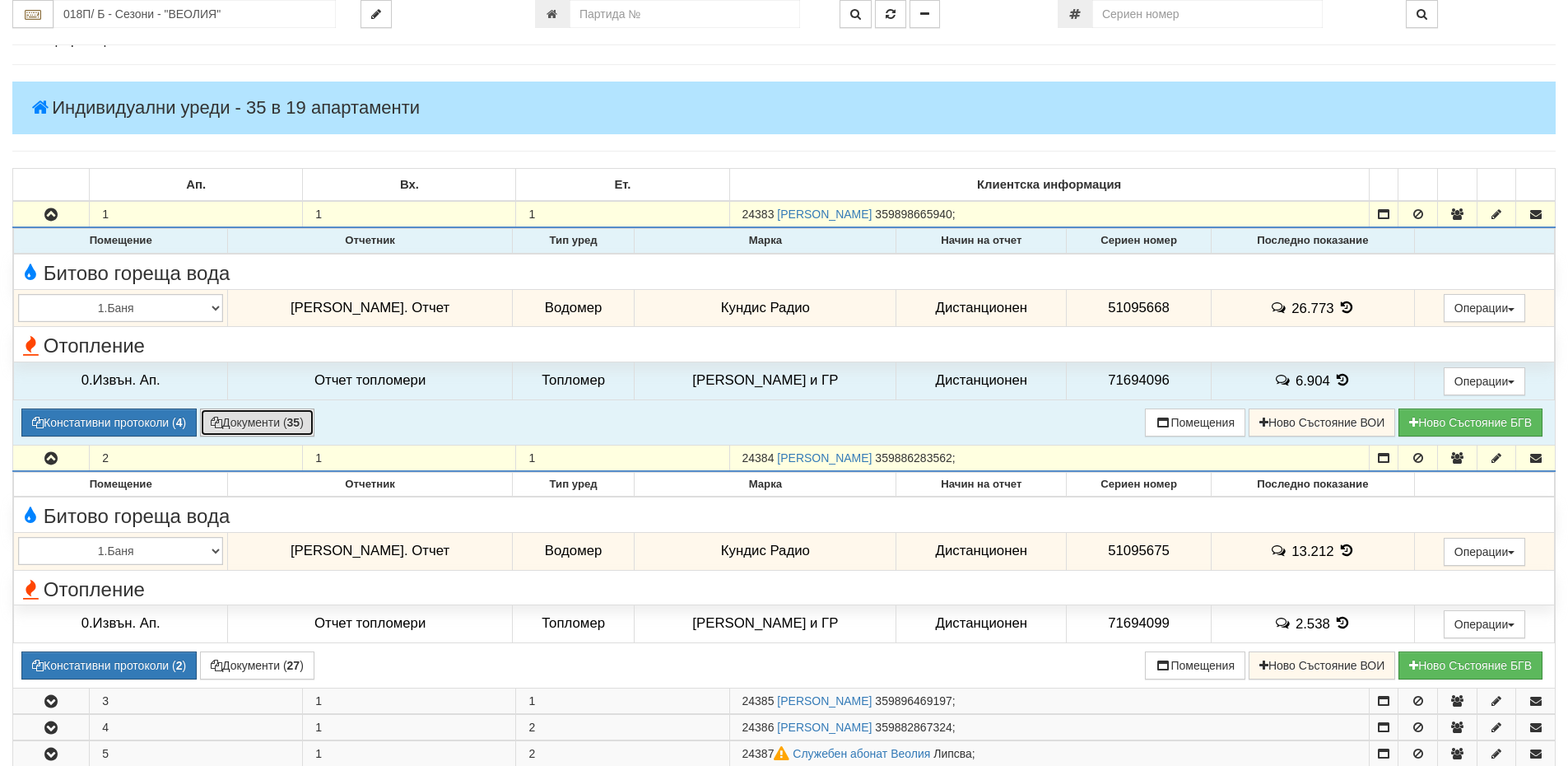
click at [252, 426] on button "Документи ( 35 )" at bounding box center [257, 423] width 114 height 28
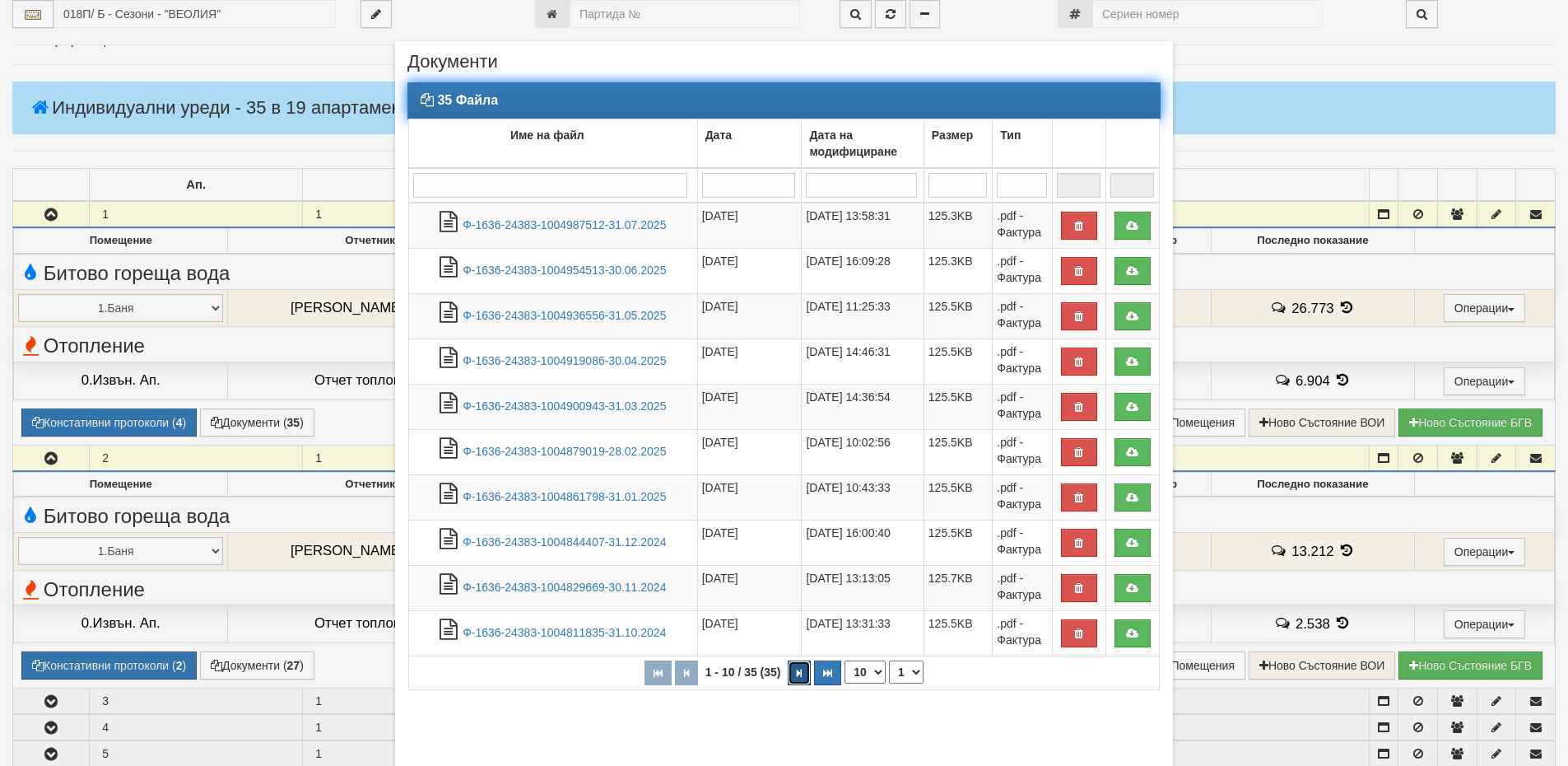
click at [788, 673] on button "button" at bounding box center [799, 673] width 23 height 25
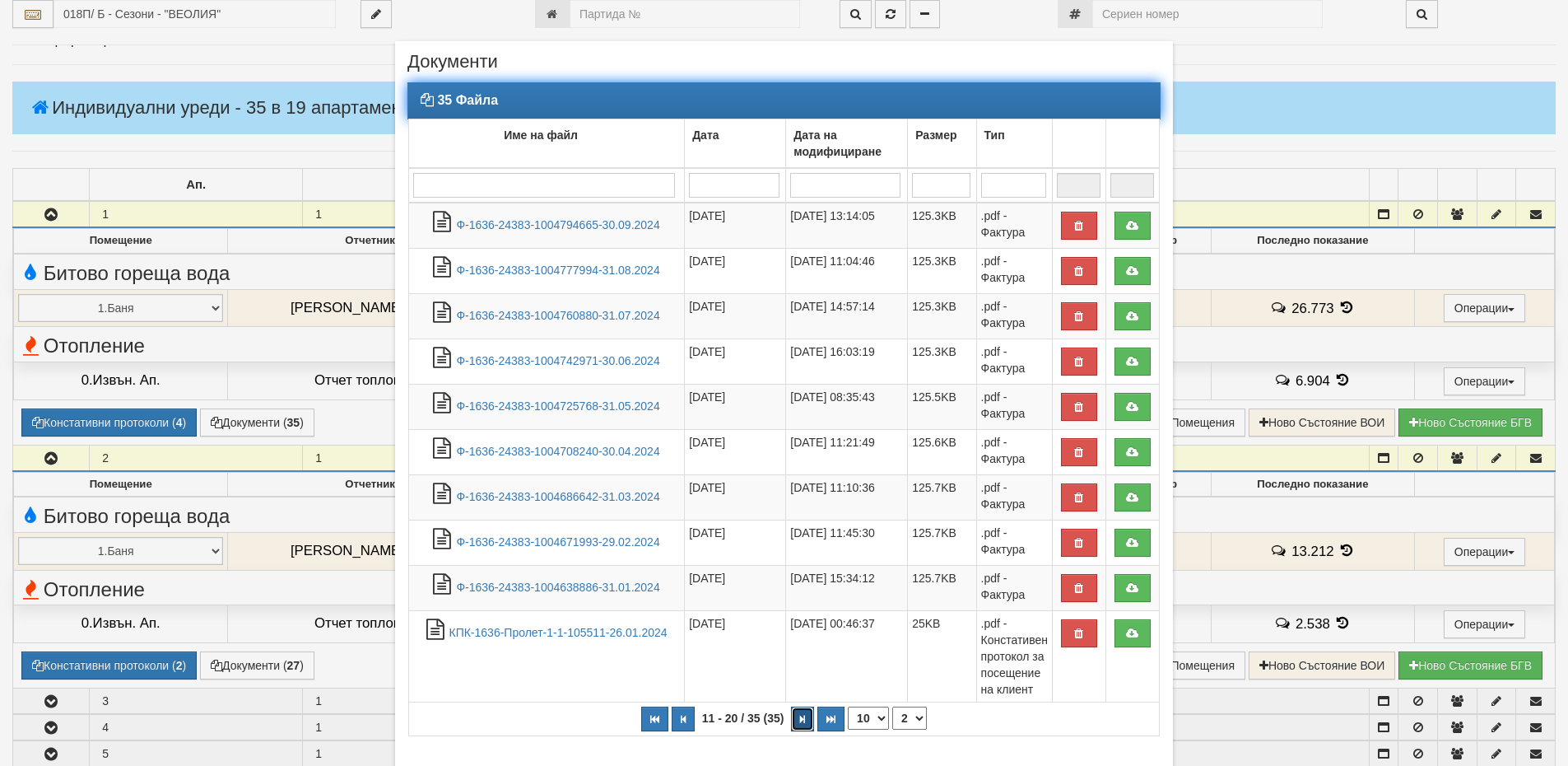
click at [791, 713] on button "button" at bounding box center [802, 719] width 23 height 25
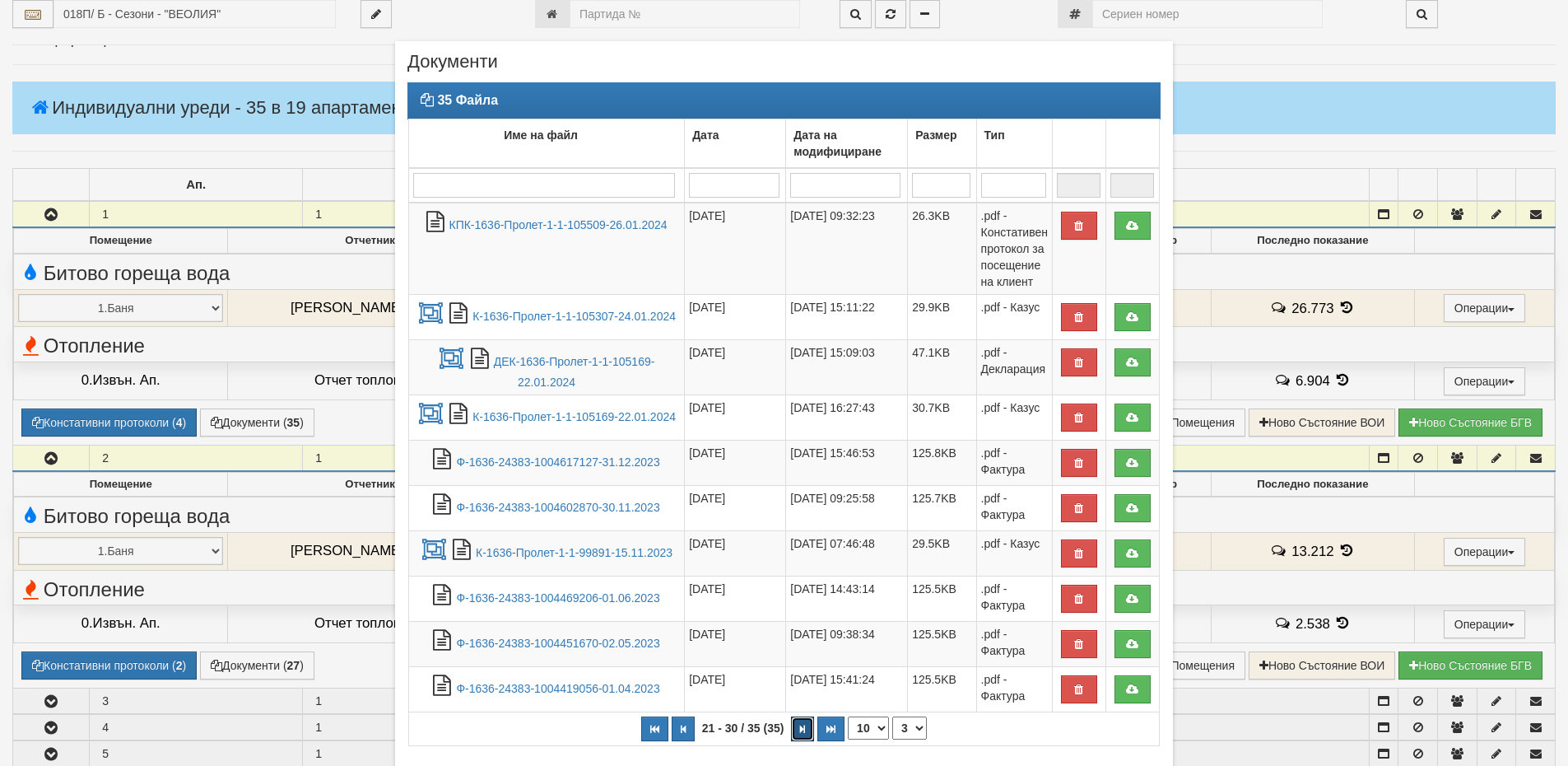
click at [791, 721] on button "button" at bounding box center [802, 729] width 23 height 25
select select "4"
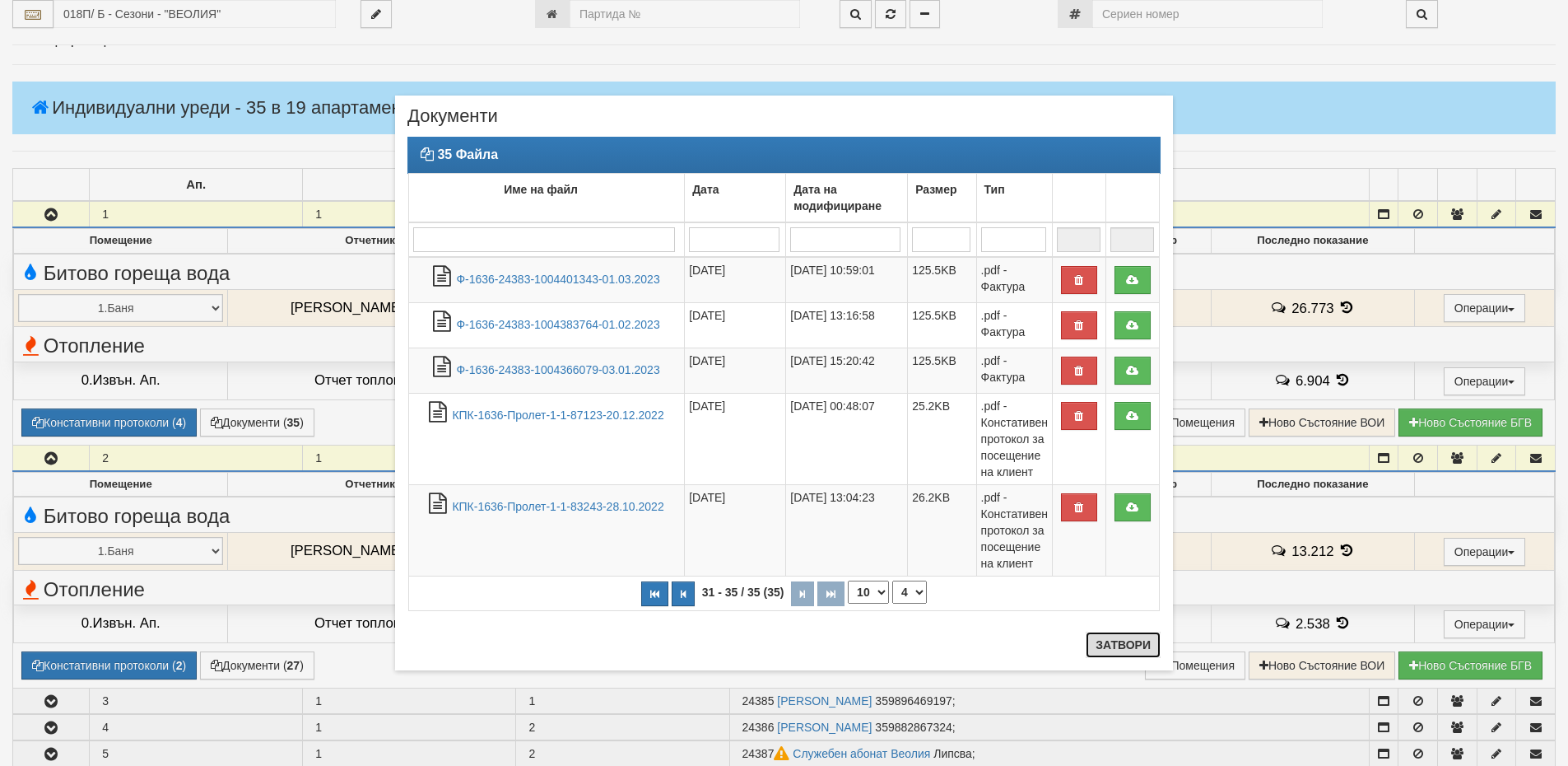
click at [1116, 641] on button "Затвори" at bounding box center [1123, 645] width 75 height 26
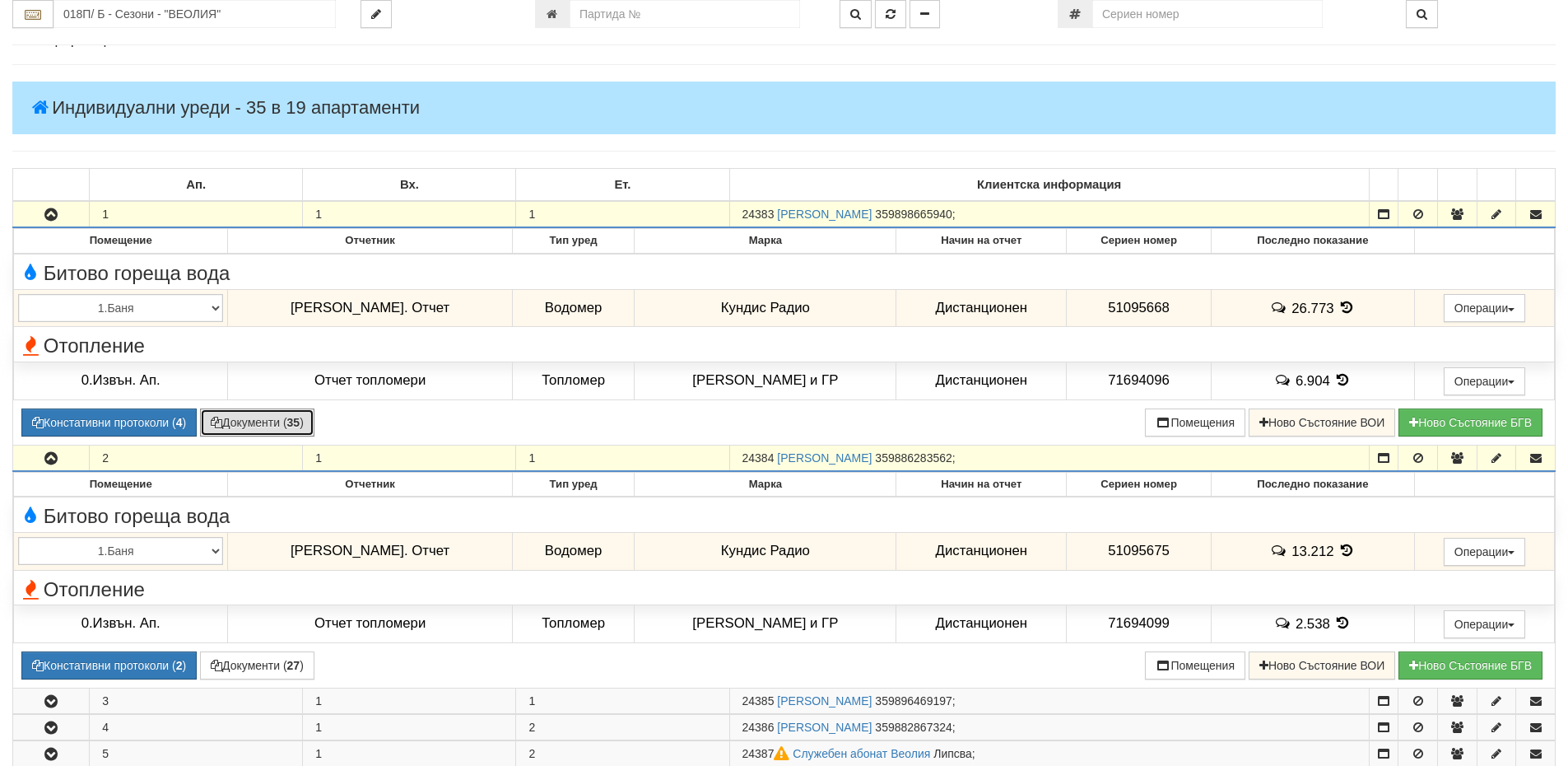
scroll to position [412, 0]
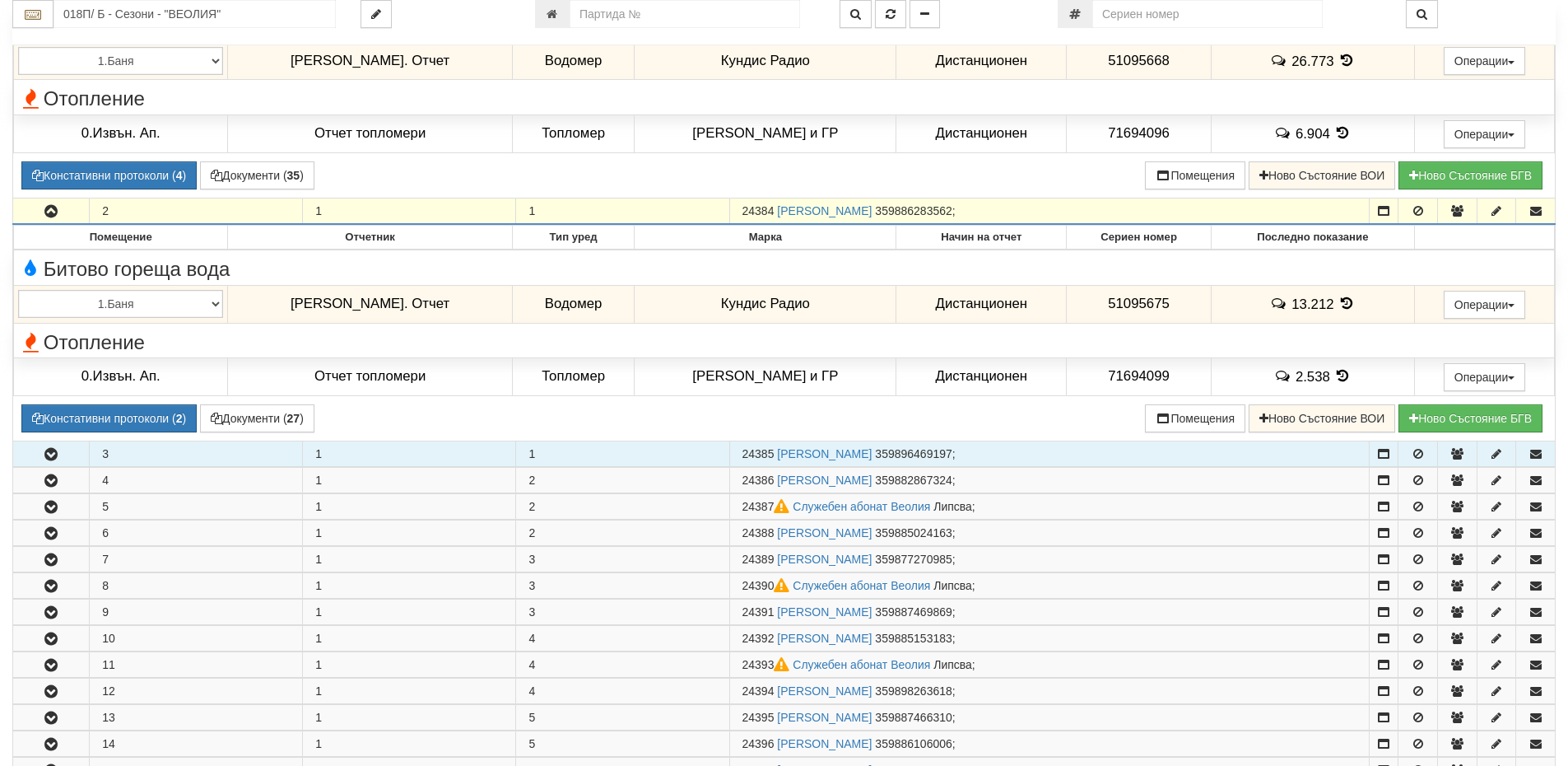
click at [56, 453] on icon "button" at bounding box center [51, 455] width 20 height 11
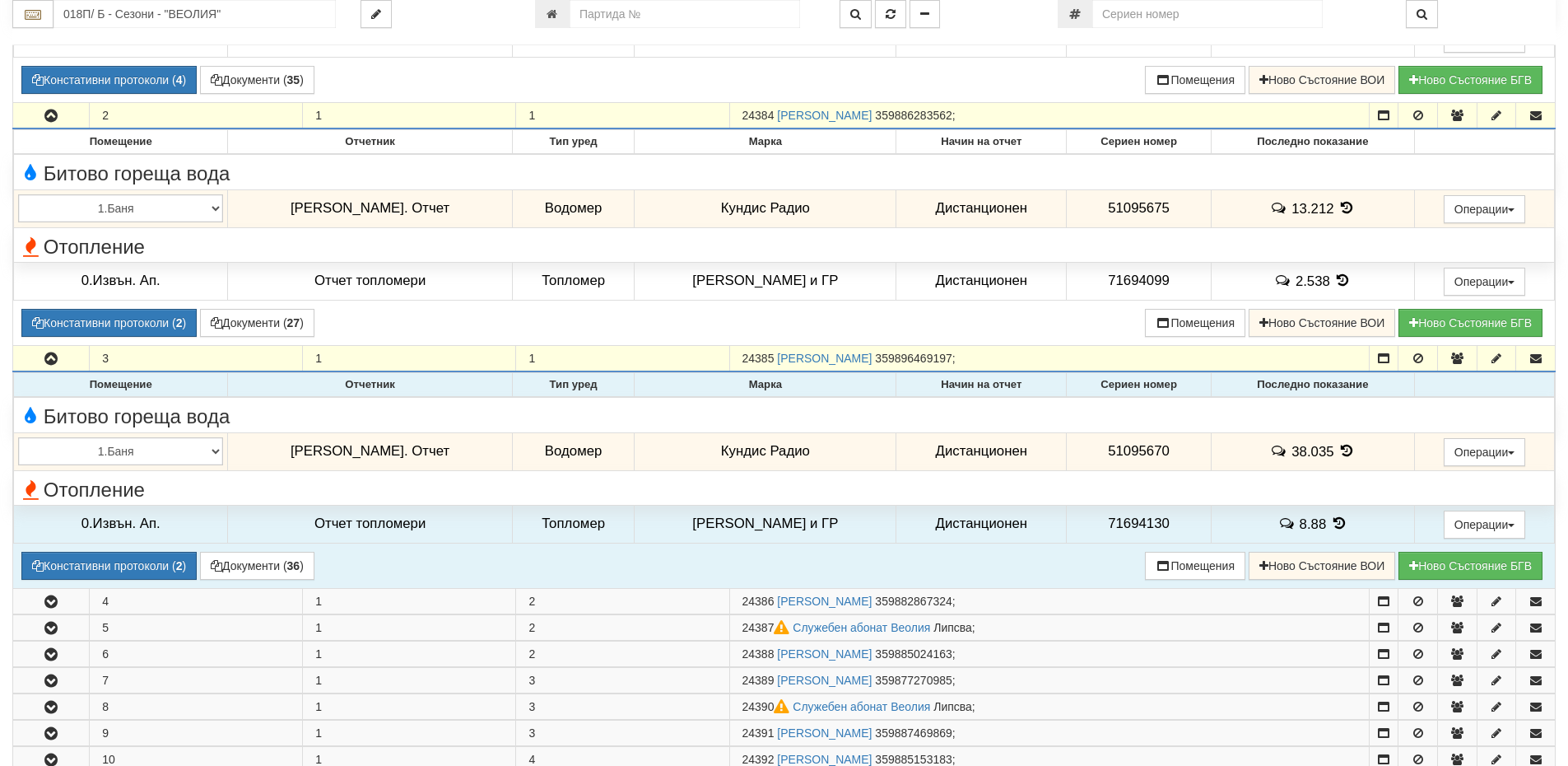
scroll to position [659, 0]
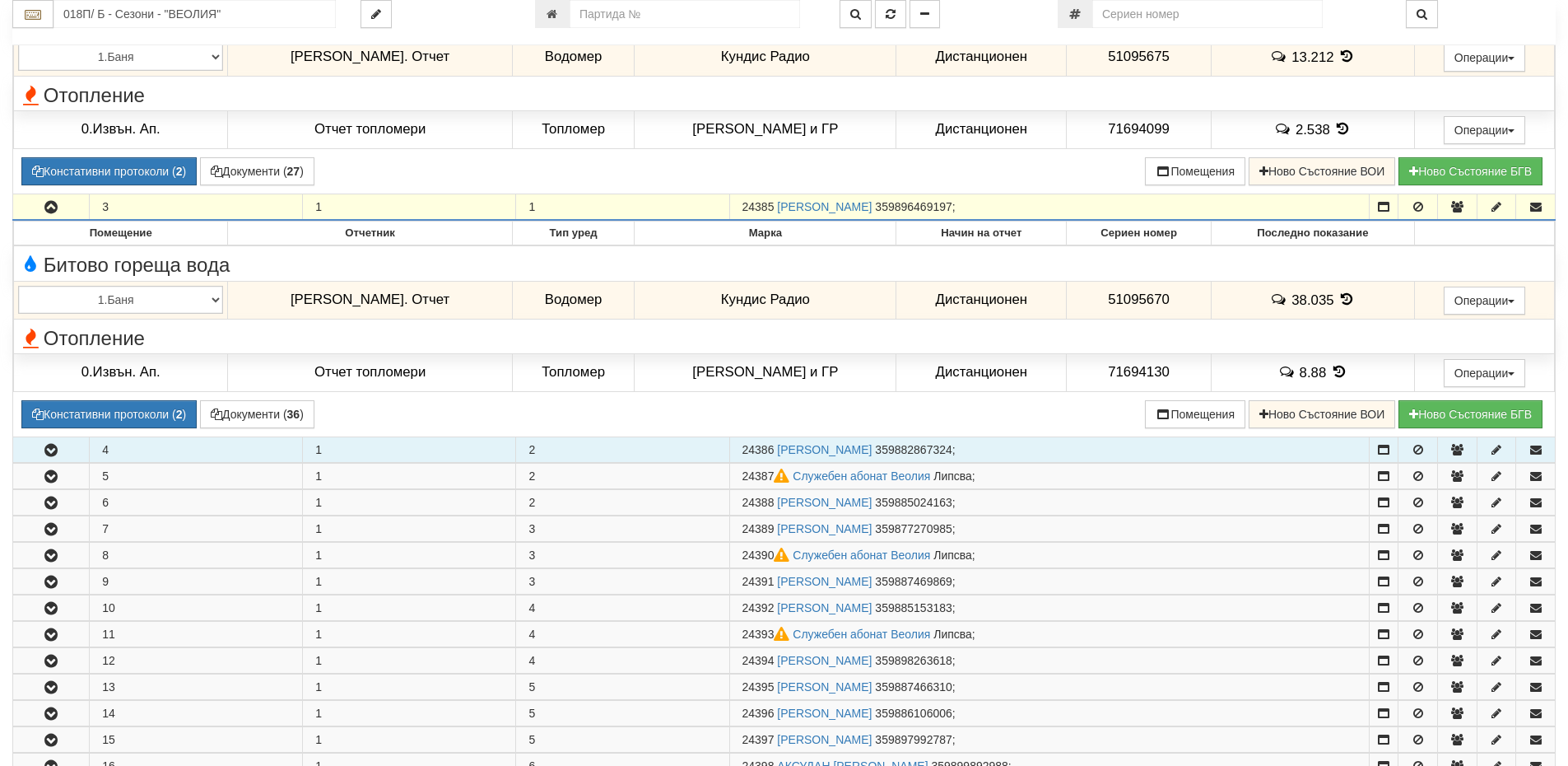
click at [58, 456] on icon "button" at bounding box center [51, 450] width 20 height 11
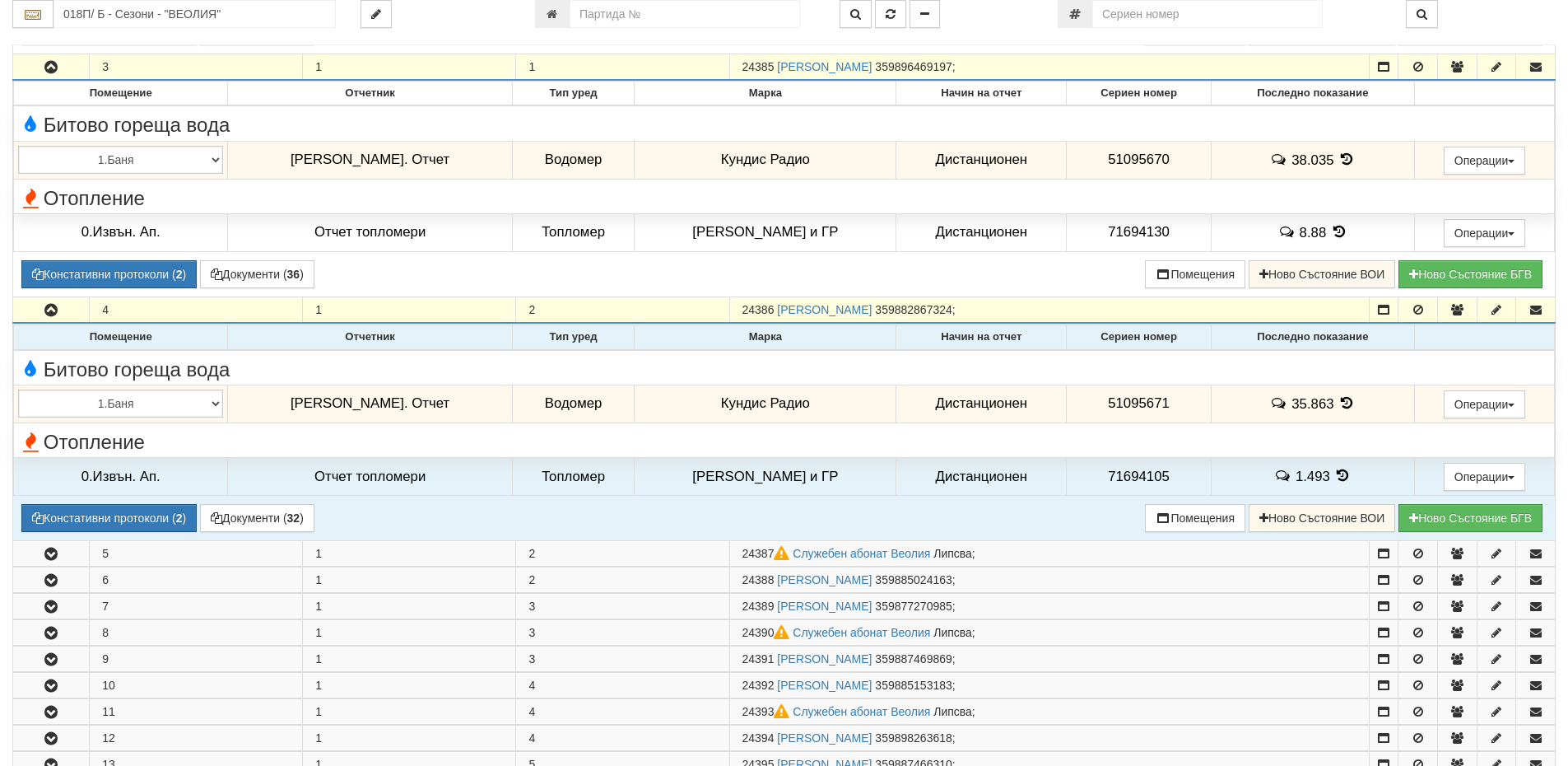
scroll to position [906, 0]
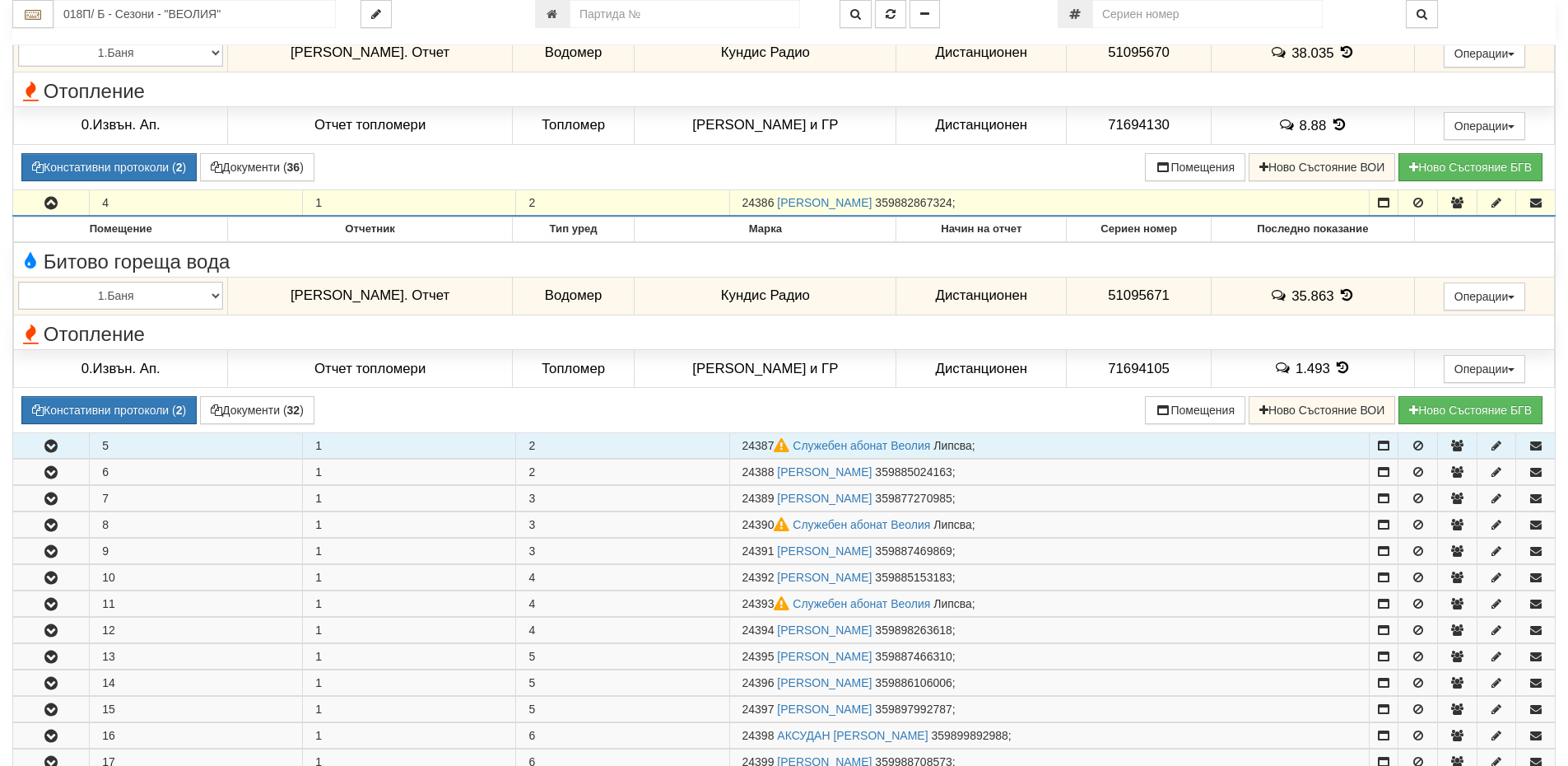
click at [26, 439] on button "button" at bounding box center [51, 446] width 75 height 25
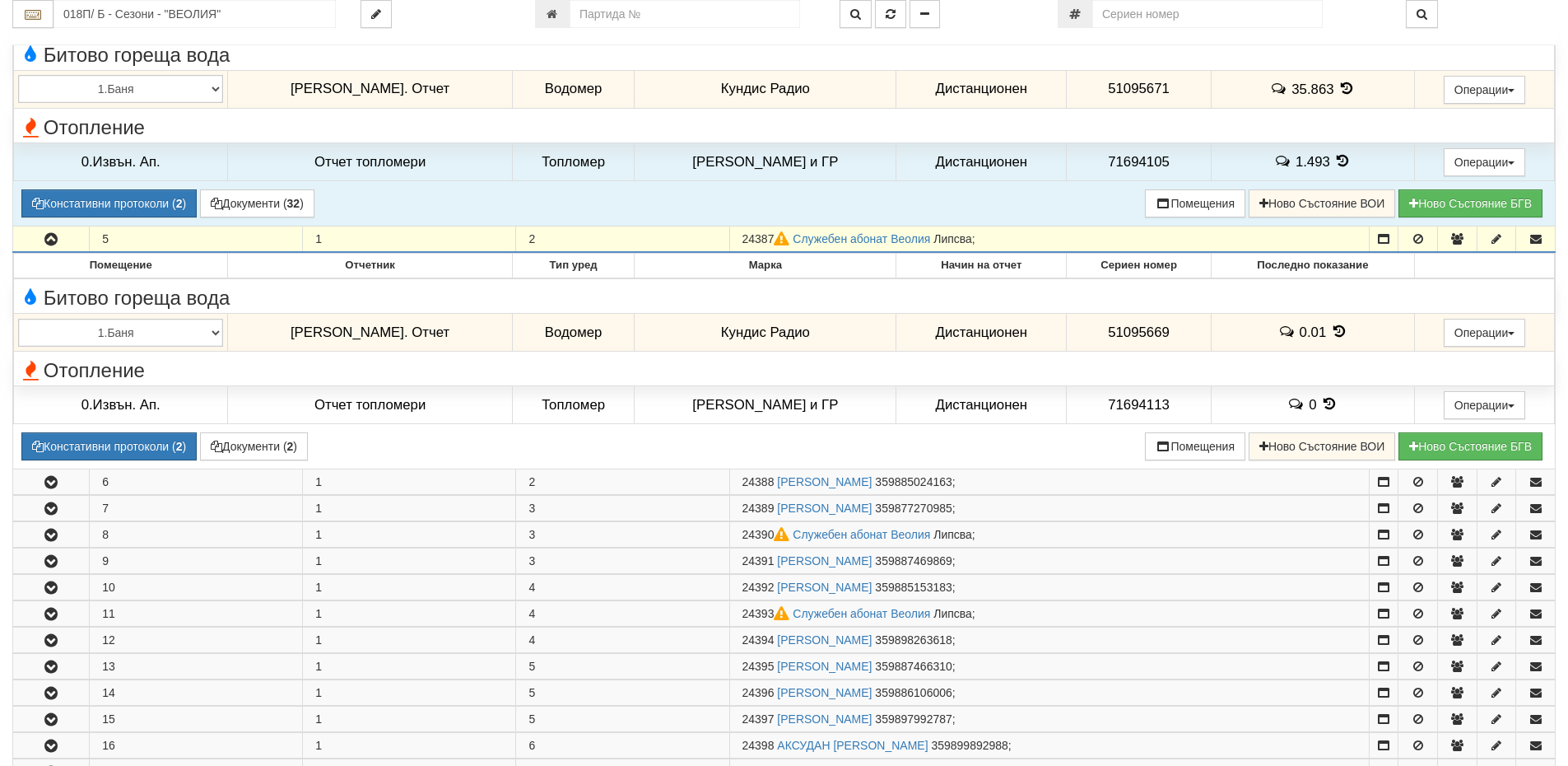
scroll to position [1235, 0]
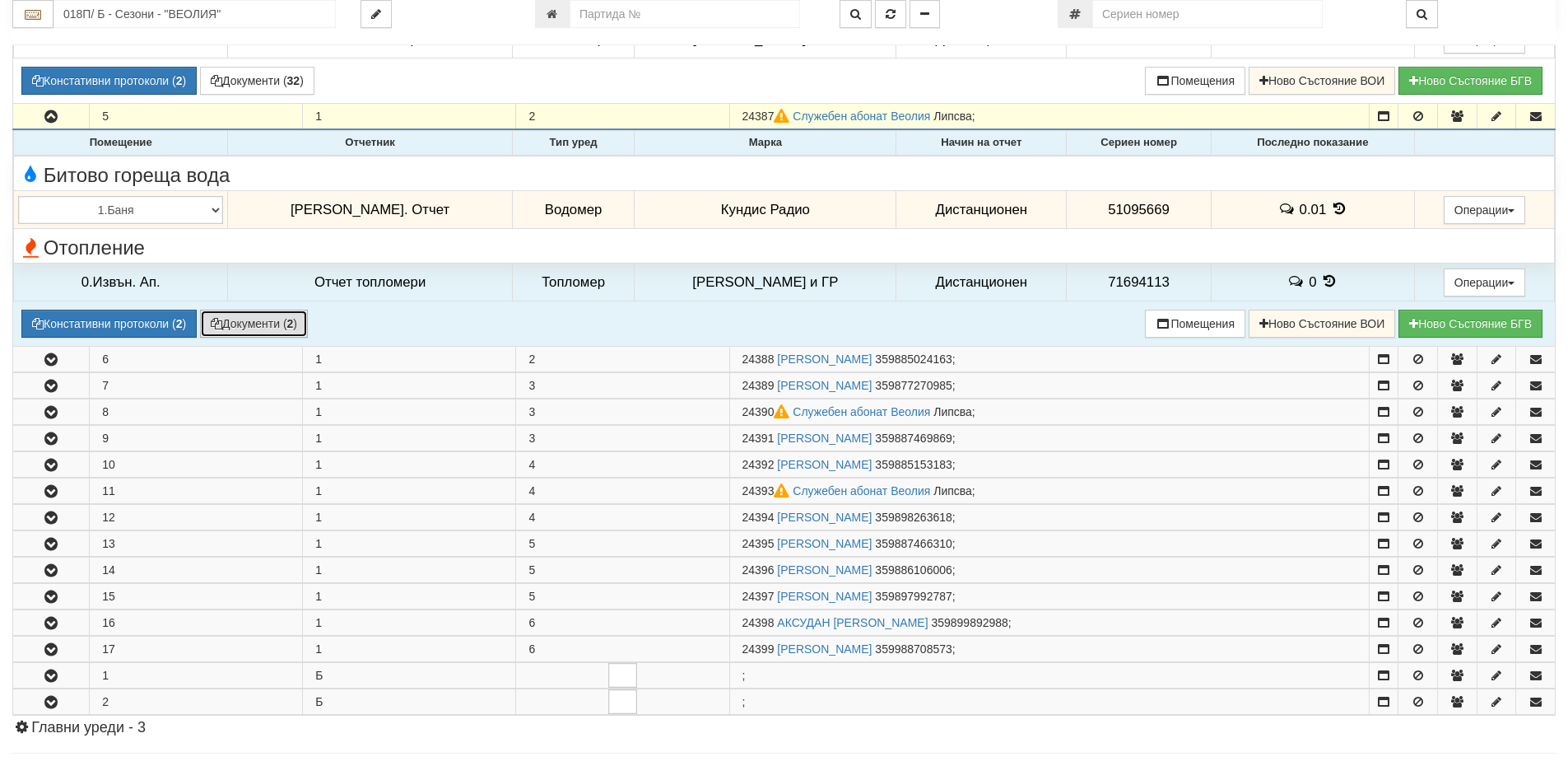
click at [246, 325] on button "Документи ( 2 )" at bounding box center [253, 324] width 108 height 28
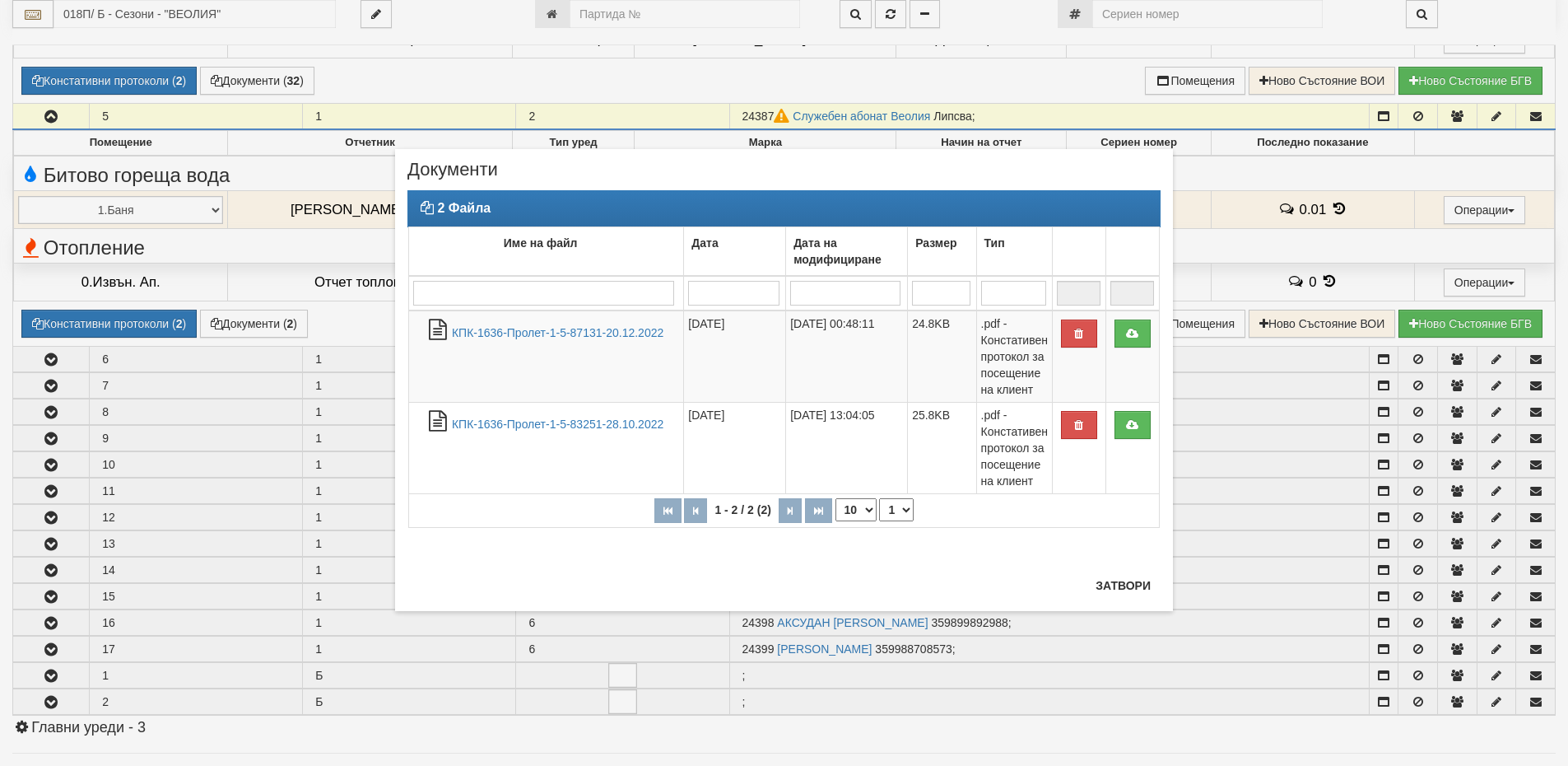
click at [1081, 582] on div "× Документи 2 Файла Име на файл Дата Дата на модифициране Размер Тип 1 - 2 / 2 …" at bounding box center [784, 380] width 778 height 462
click at [1102, 586] on button "Затвори" at bounding box center [1123, 585] width 75 height 26
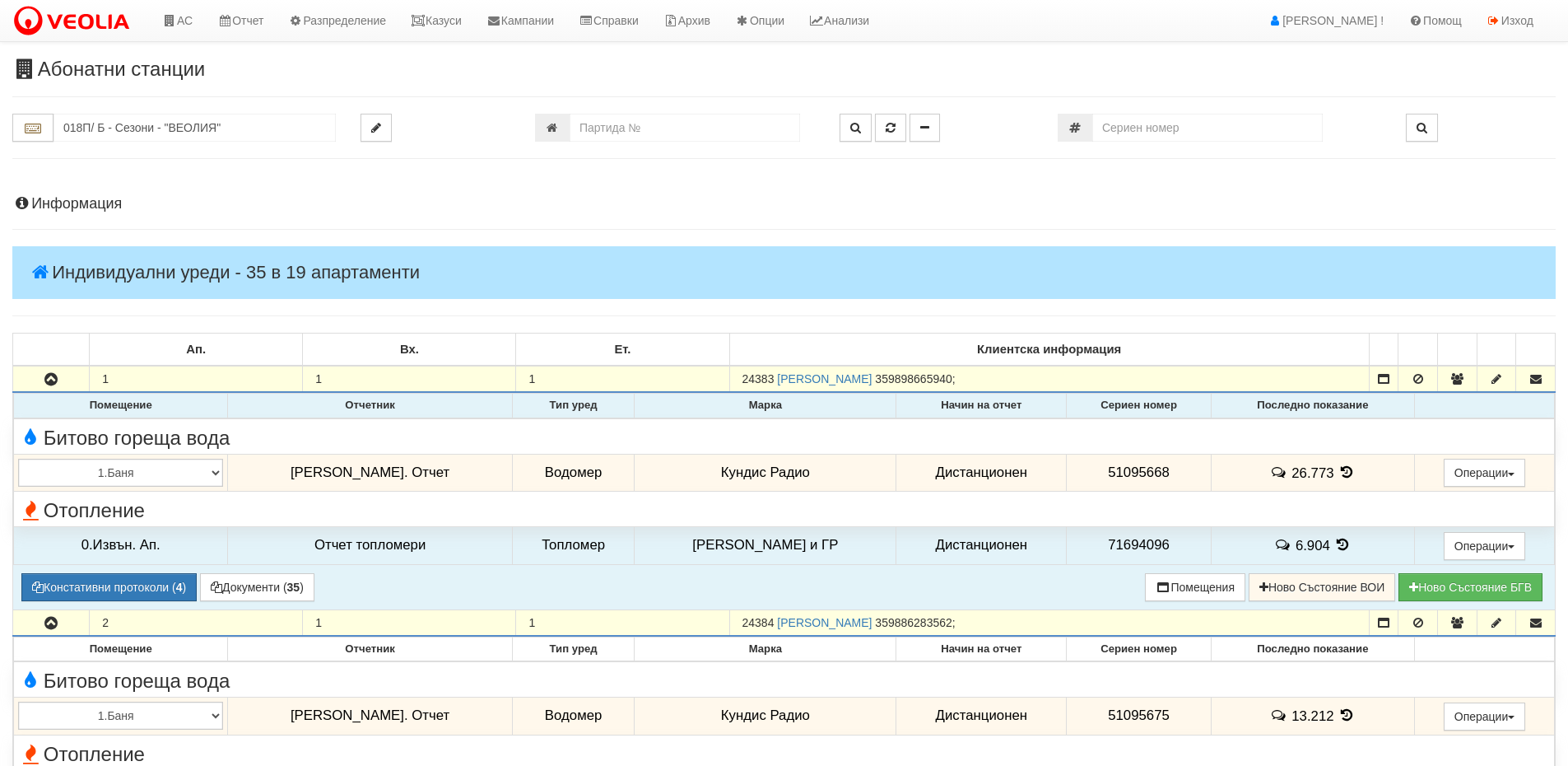
scroll to position [82, 0]
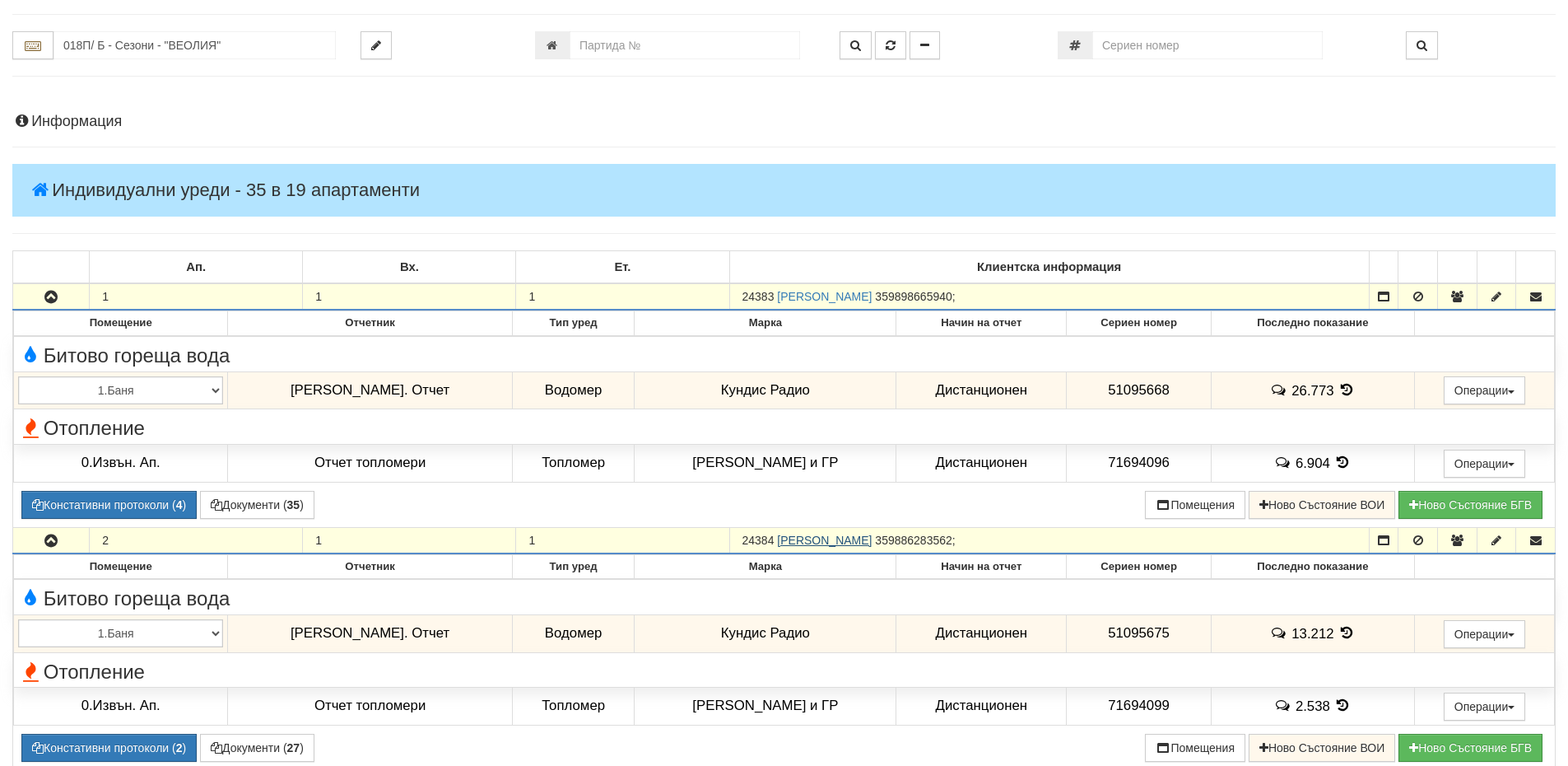
click at [872, 541] on link "ТАТЯНА ПАНАЙОТОВА ЖИВКОВА" at bounding box center [824, 540] width 95 height 13
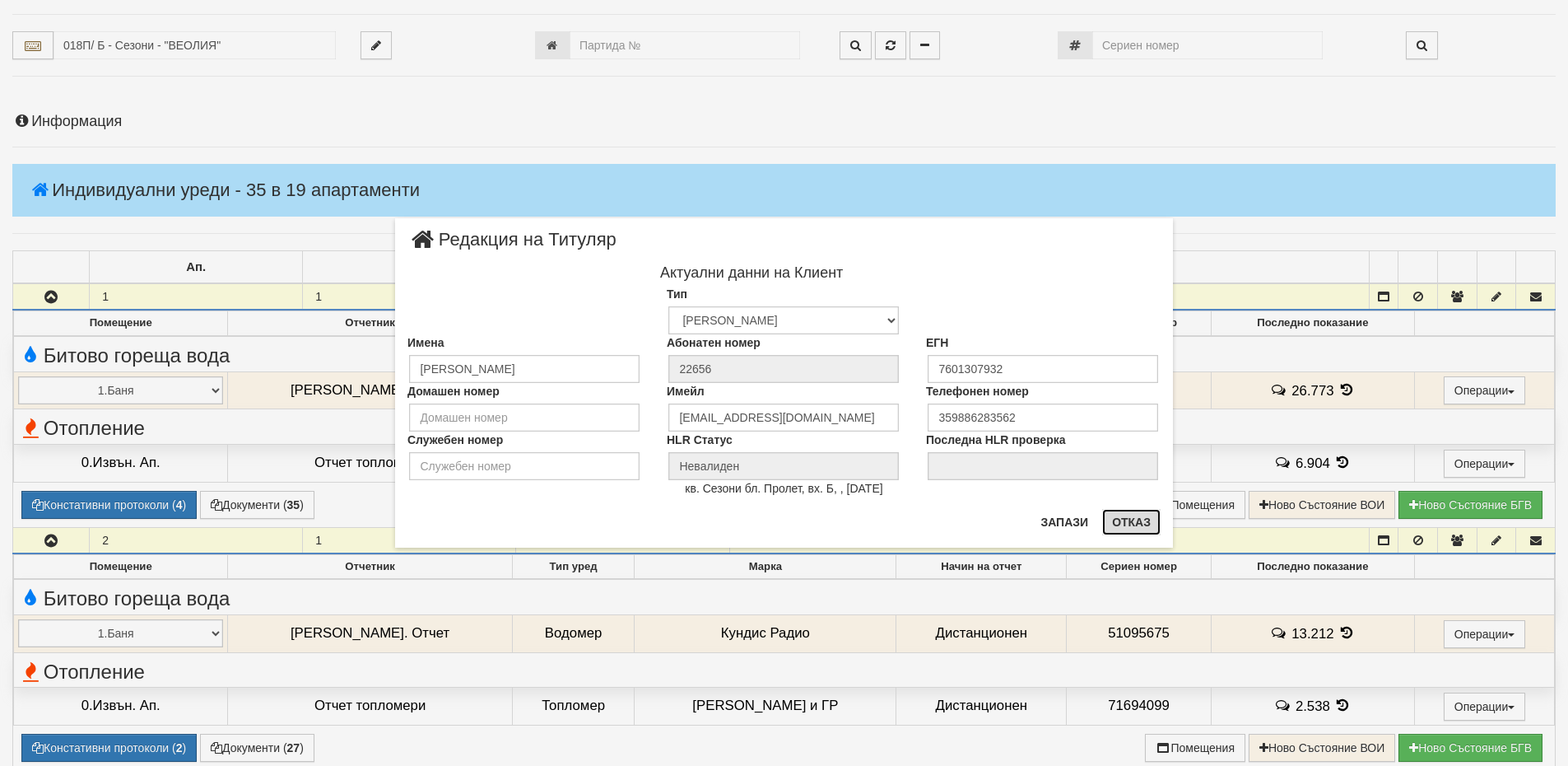
click at [1112, 529] on button "Отказ" at bounding box center [1131, 522] width 59 height 26
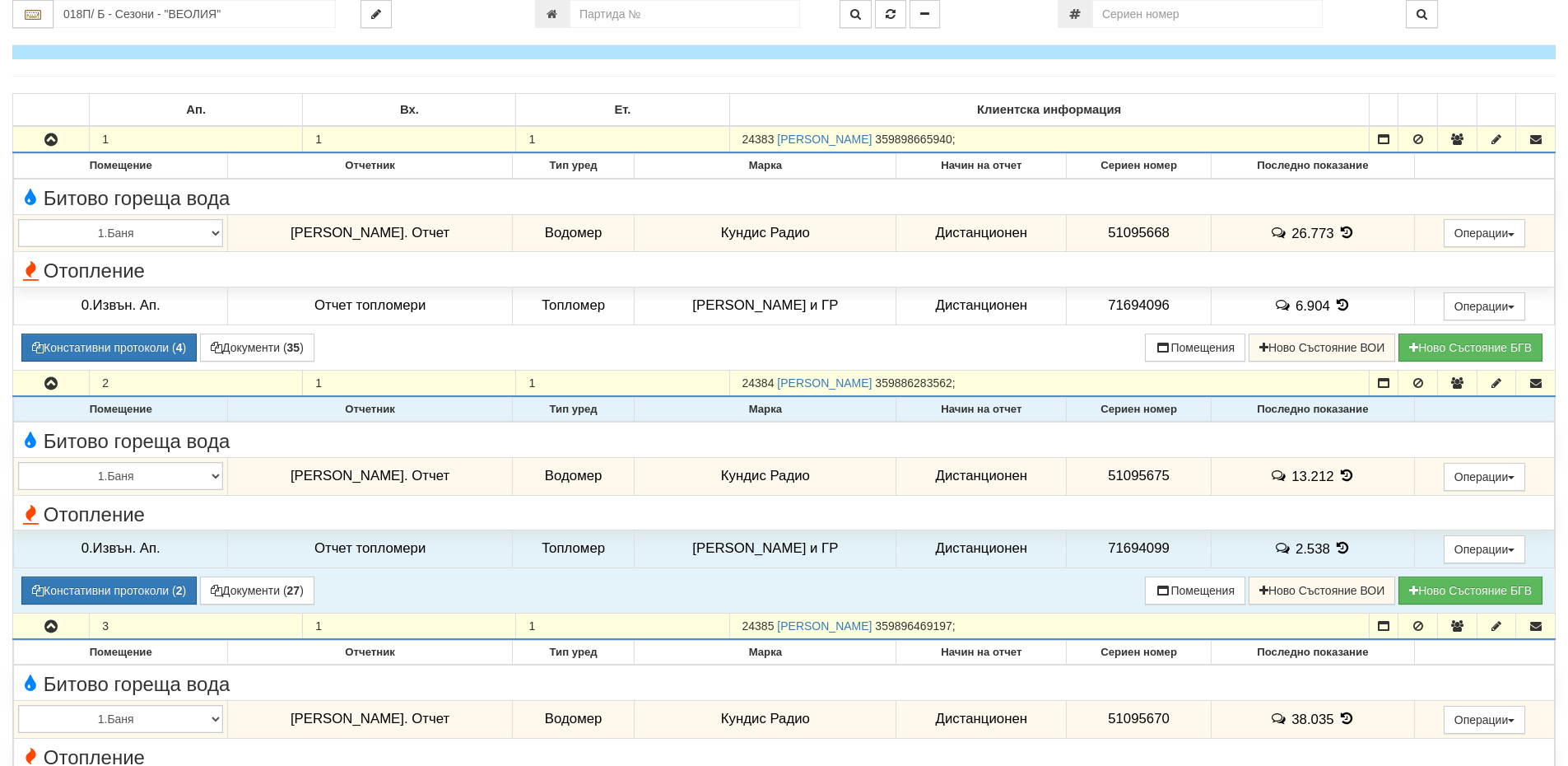
scroll to position [329, 0]
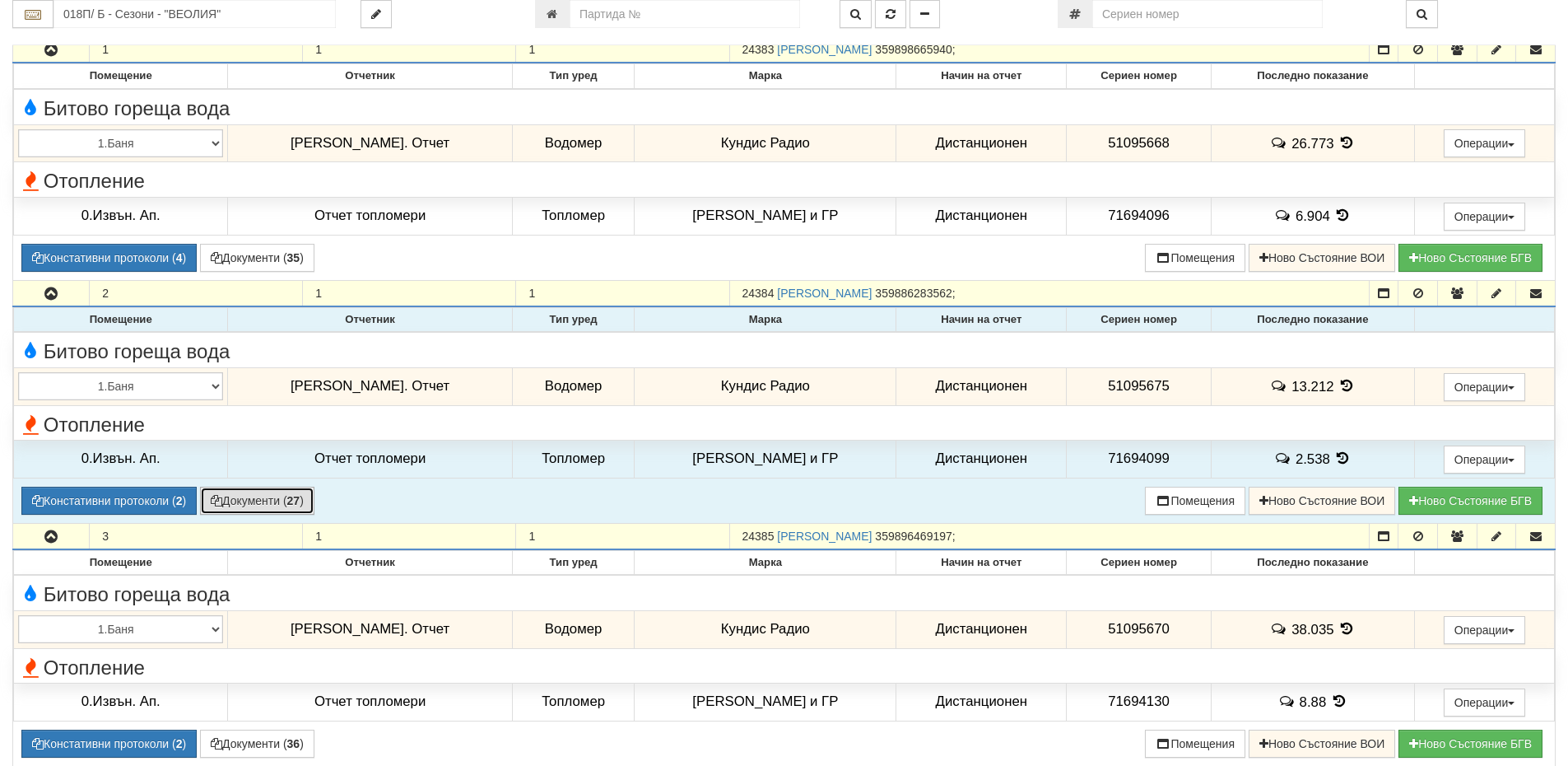
click at [290, 501] on button "Документи ( 27 )" at bounding box center [257, 501] width 114 height 28
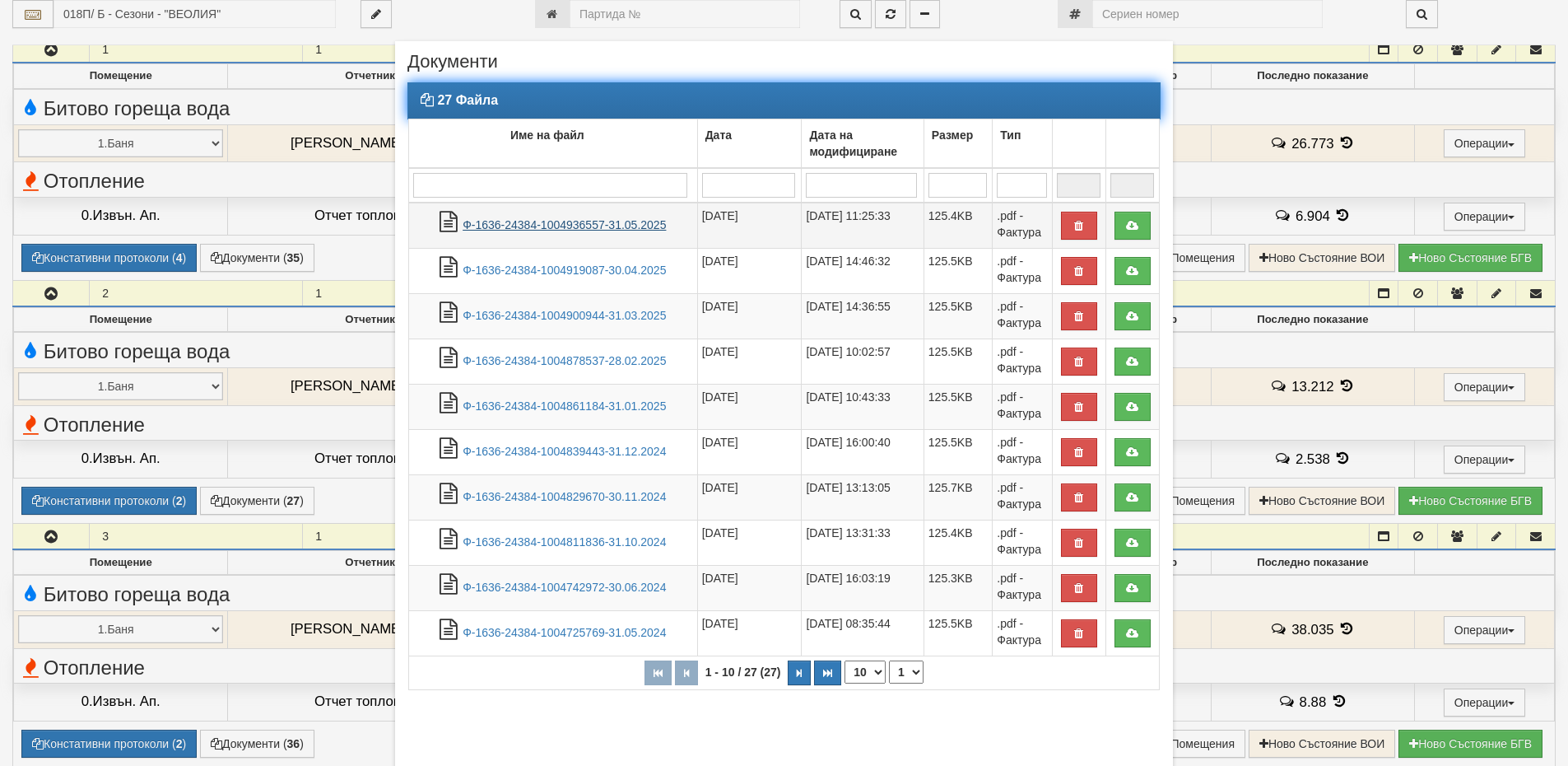
click at [548, 221] on link "Ф-1636-24384-1004936557-31.05.2025" at bounding box center [564, 225] width 203 height 13
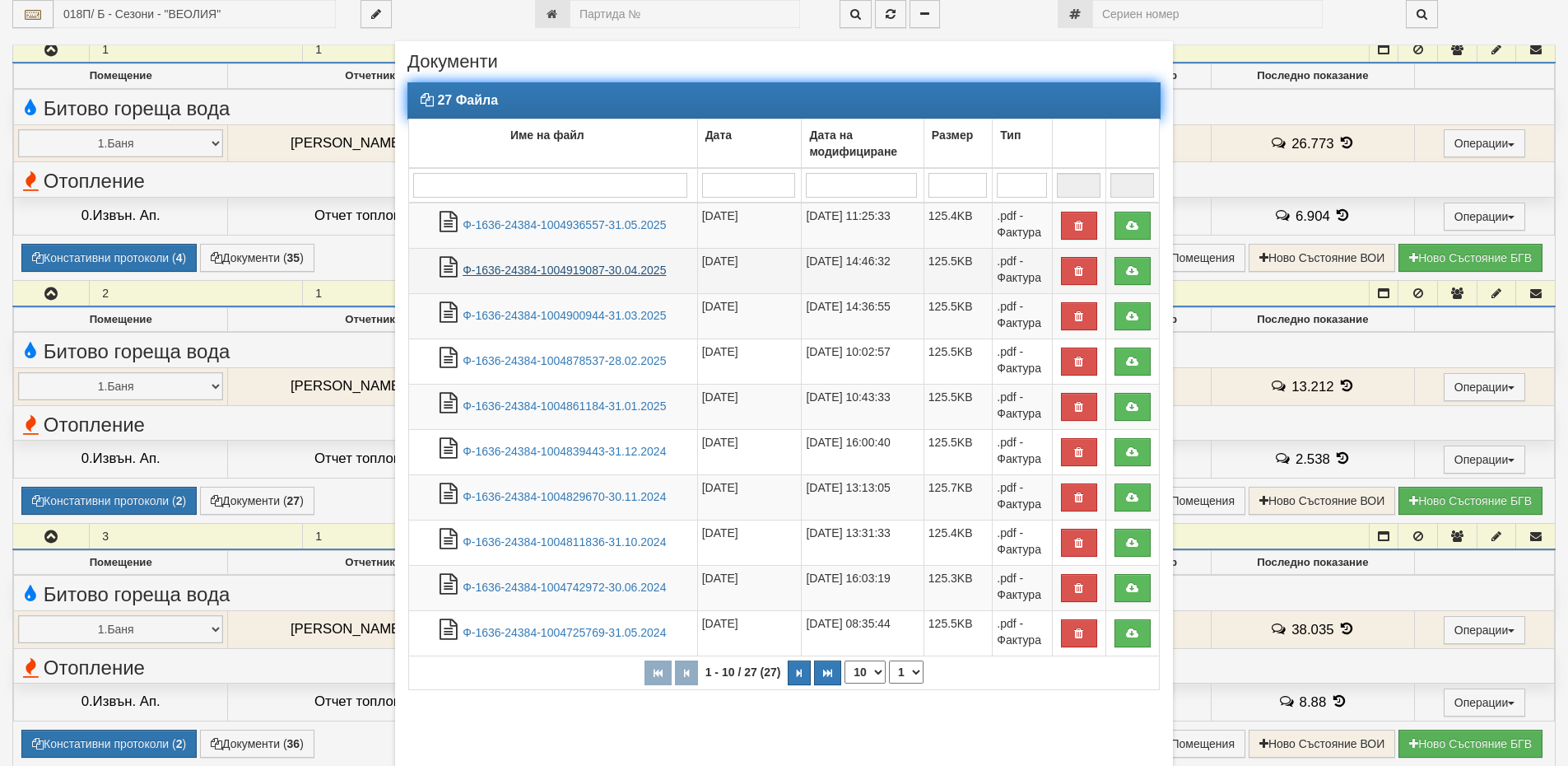
click at [629, 272] on link "Ф-1636-24384-1004919087-30.04.2025" at bounding box center [564, 269] width 203 height 13
click at [561, 318] on link "Ф-1636-24384-1004900944-31.03.2025" at bounding box center [564, 315] width 203 height 13
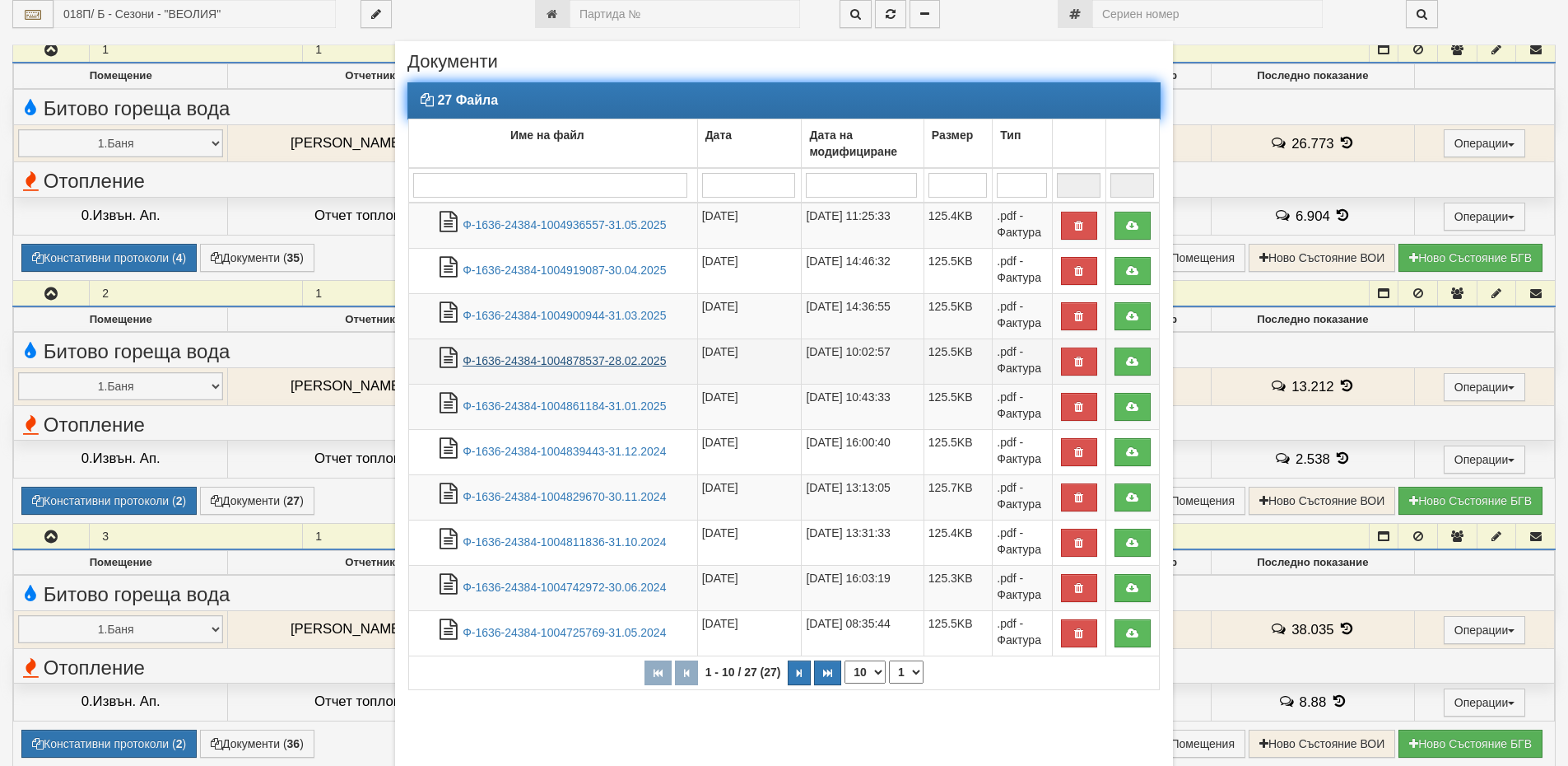
click at [598, 359] on link "Ф-1636-24384-1004878537-28.02.2025" at bounding box center [564, 361] width 203 height 13
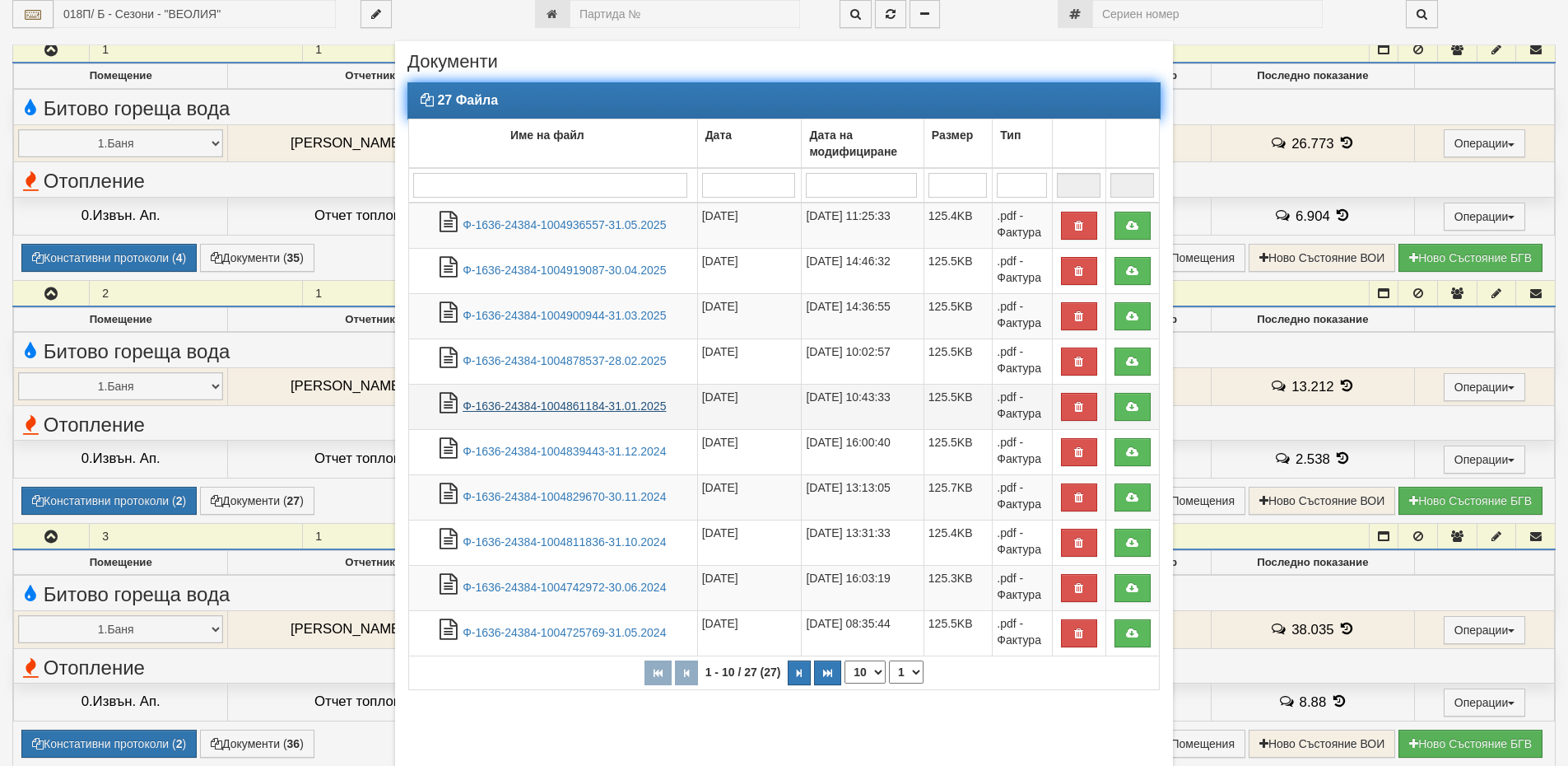
click at [574, 412] on link "Ф-1636-24384-1004861184-31.01.2025" at bounding box center [564, 405] width 203 height 13
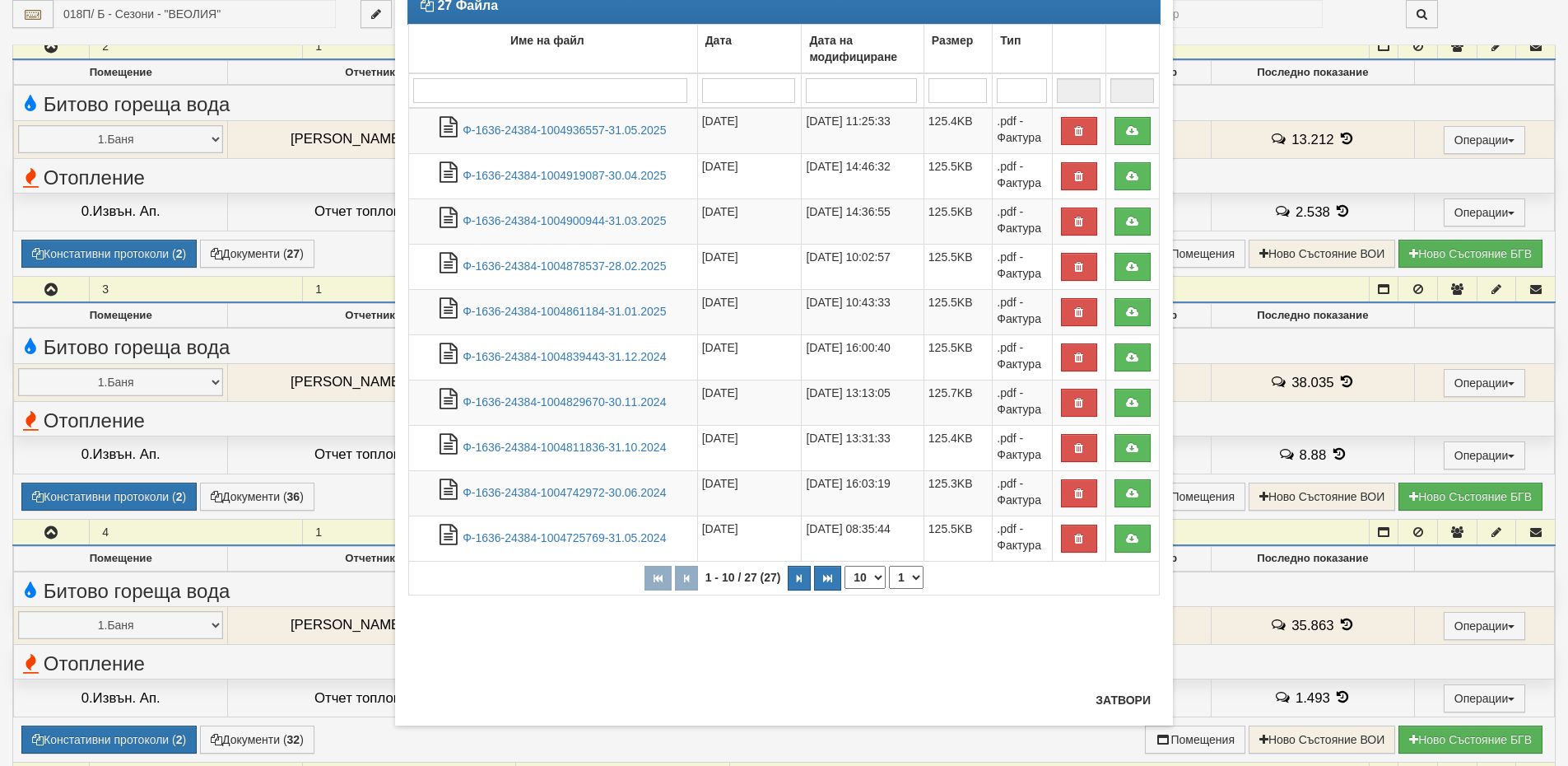
scroll to position [96, 0]
click at [1119, 710] on button "Затвори" at bounding box center [1123, 699] width 75 height 26
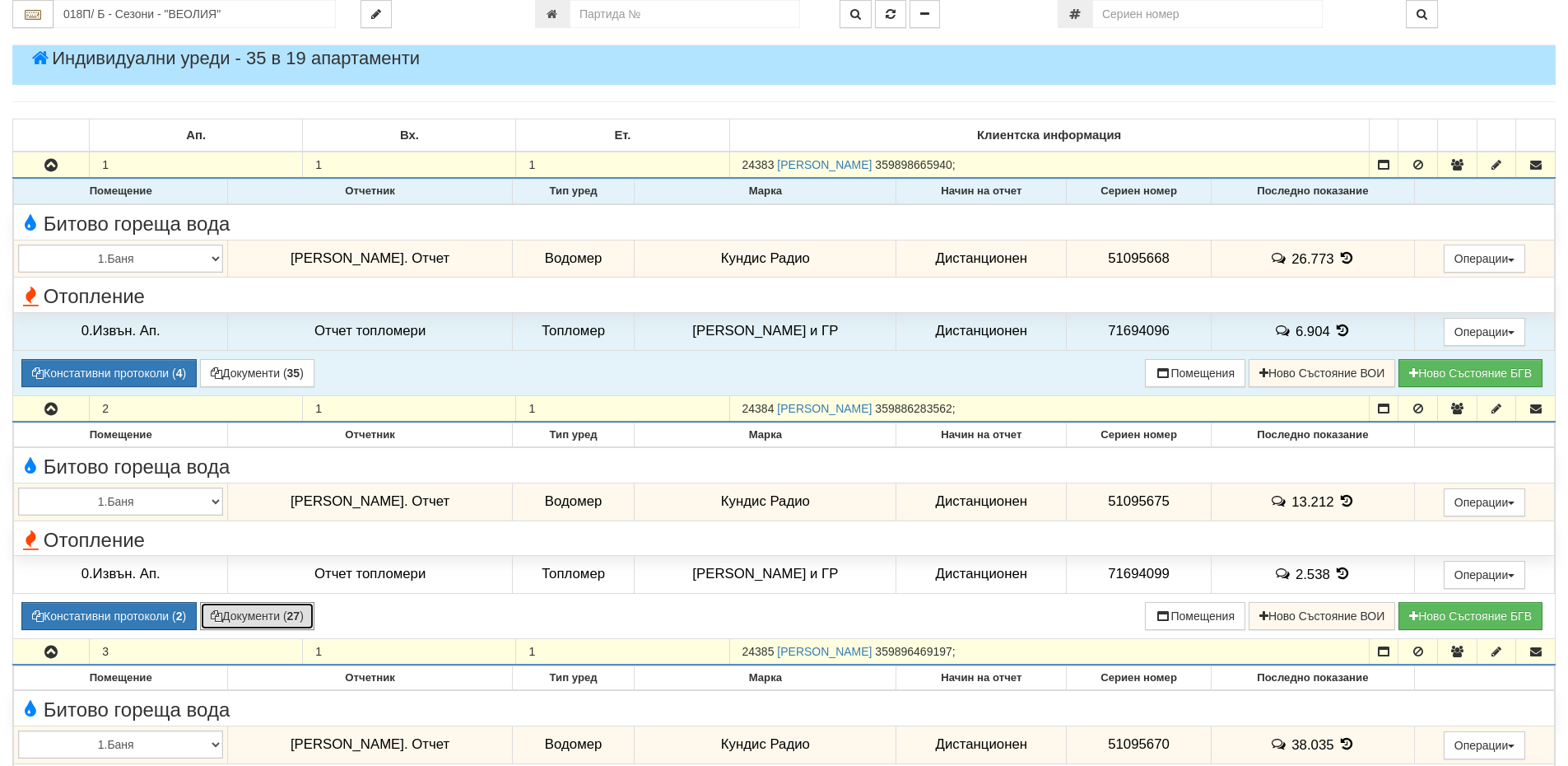
scroll to position [0, 0]
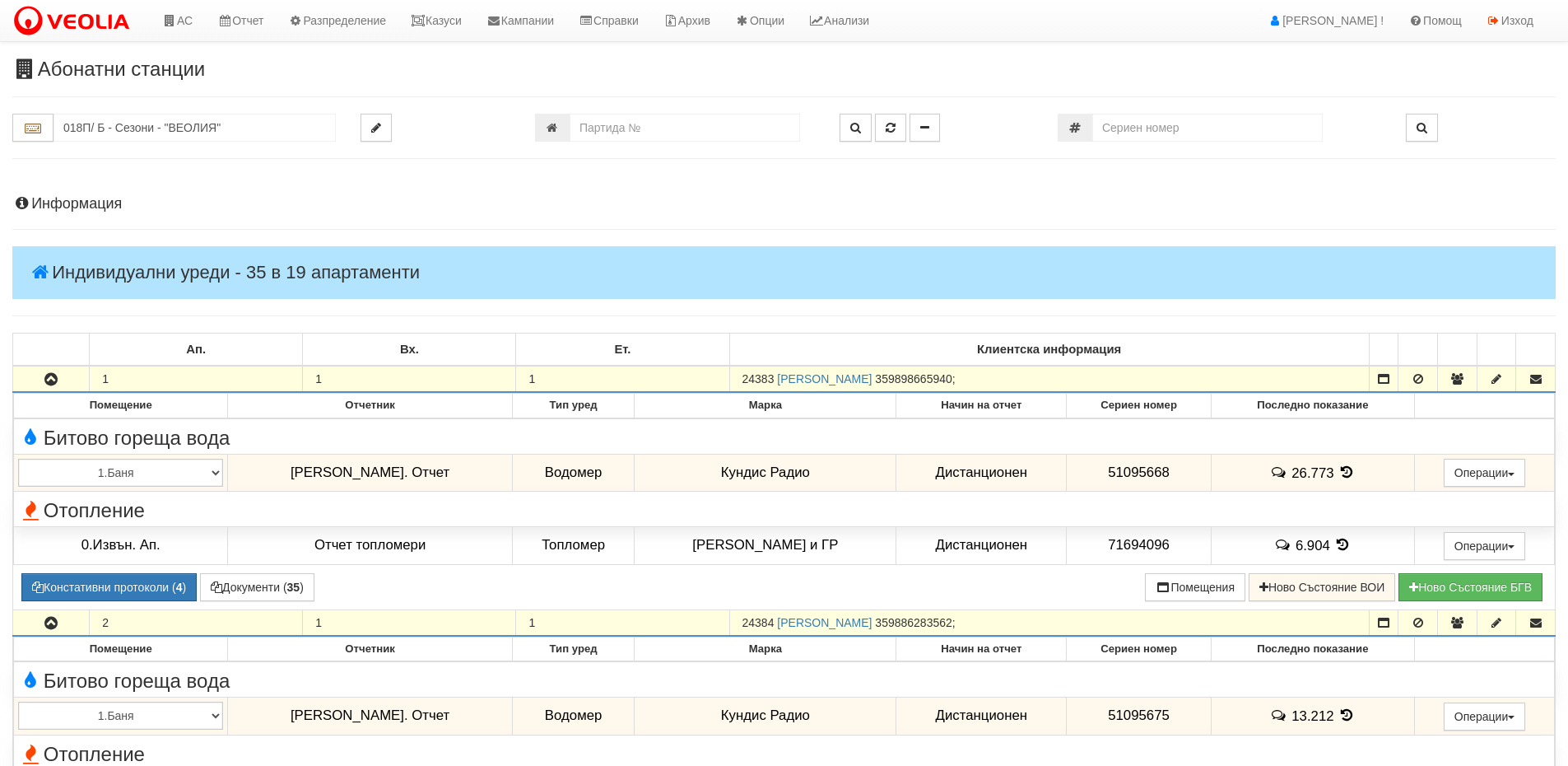
click at [104, 208] on h4 "Информация" at bounding box center [784, 204] width 1543 height 17
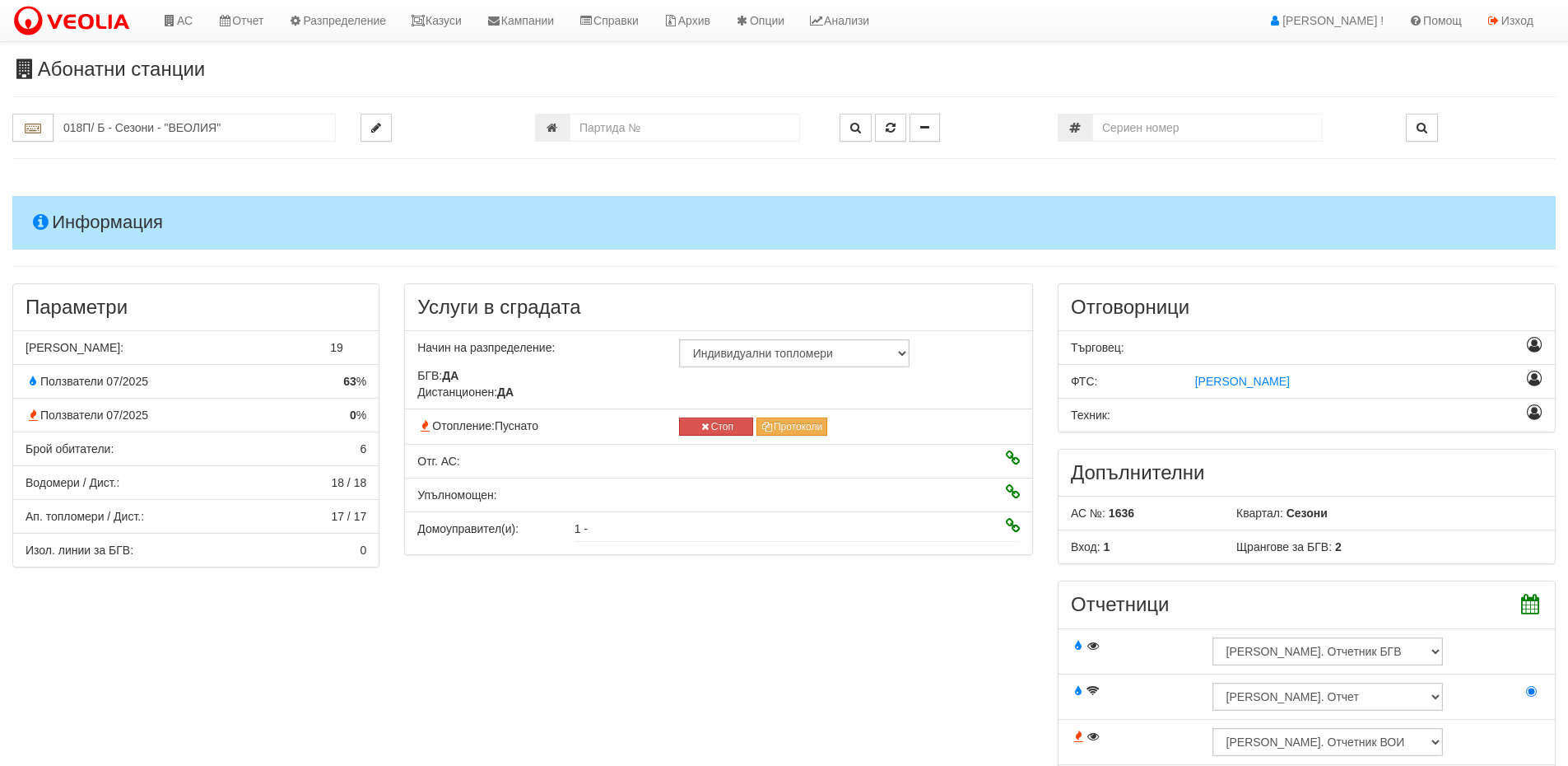
click at [104, 208] on h4 "Информация" at bounding box center [784, 222] width 1543 height 53
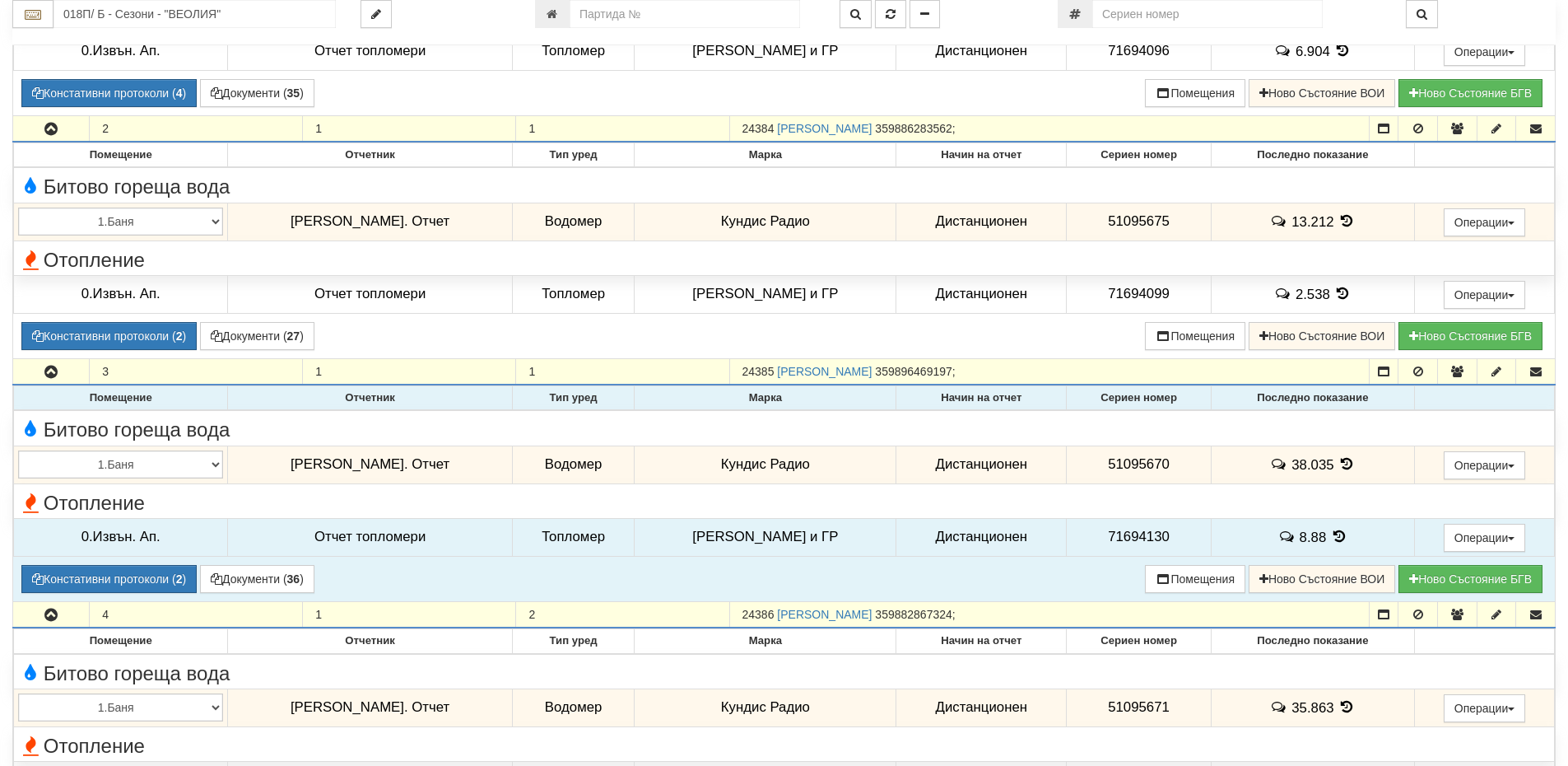
scroll to position [247, 0]
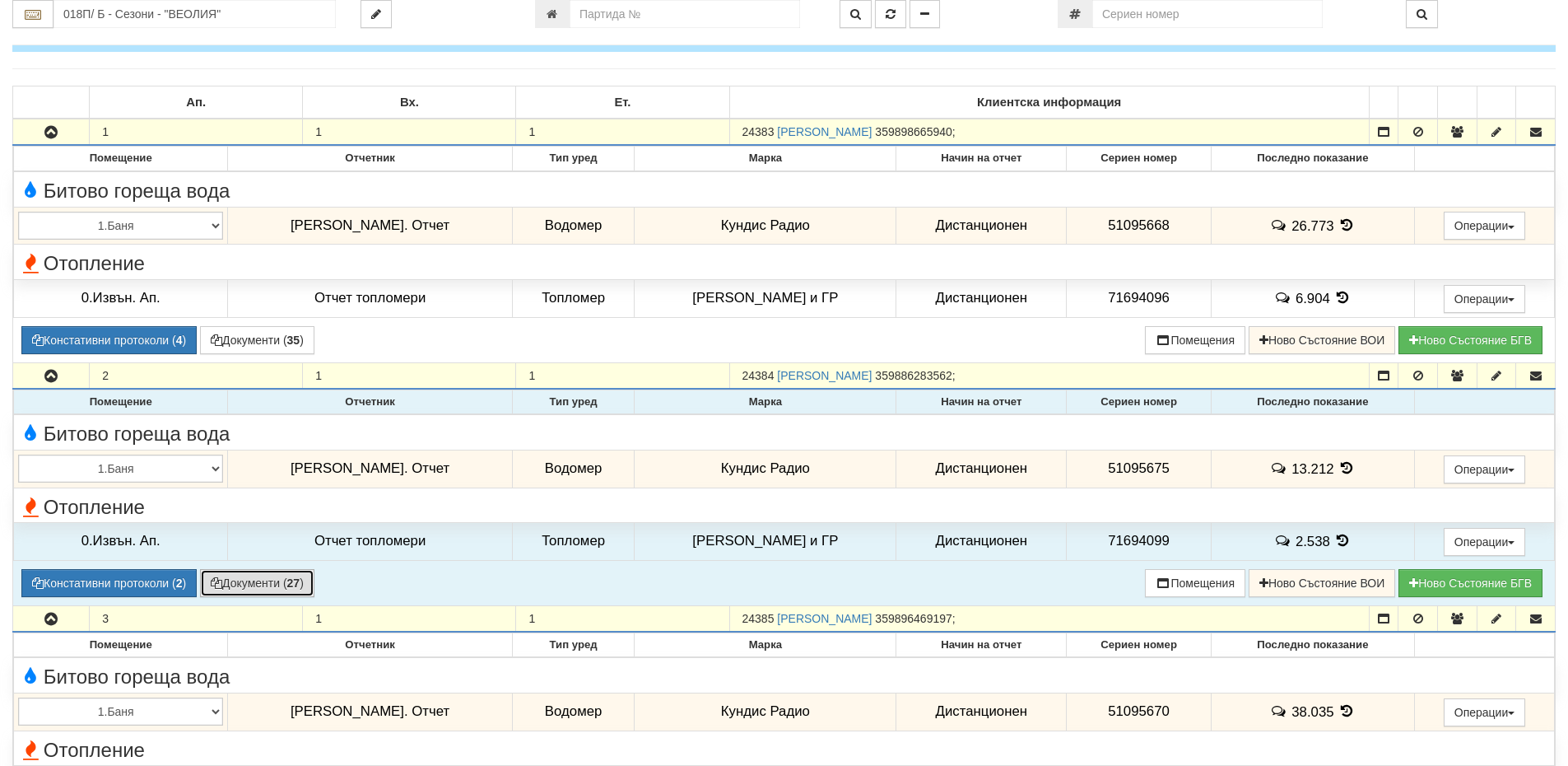
click at [244, 578] on button "Документи ( 27 )" at bounding box center [257, 583] width 114 height 28
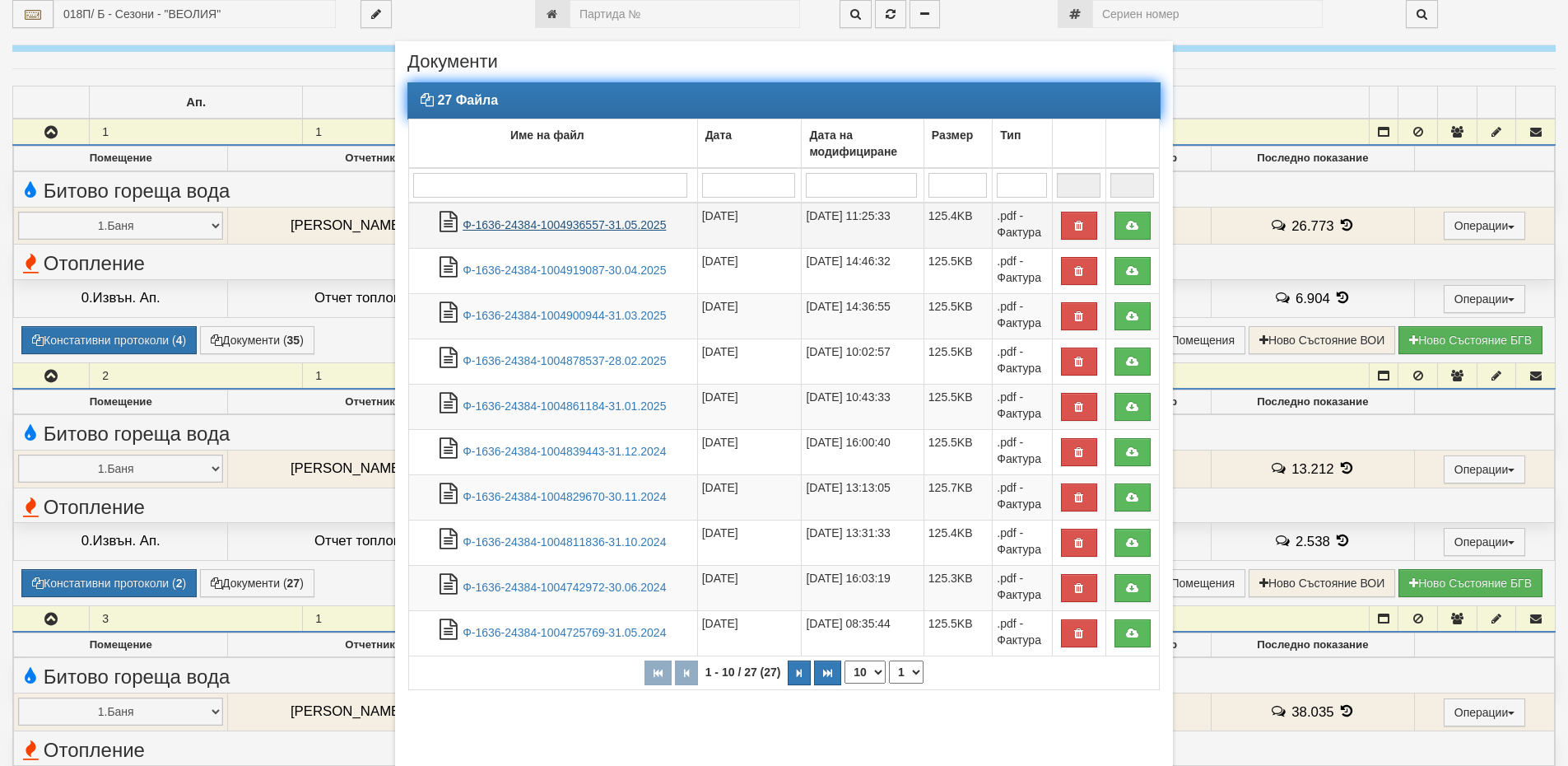
click at [601, 222] on link "Ф-1636-24384-1004936557-31.05.2025" at bounding box center [564, 225] width 203 height 13
click at [619, 404] on link "Ф-1636-24384-1004861184-31.01.2025" at bounding box center [564, 405] width 203 height 13
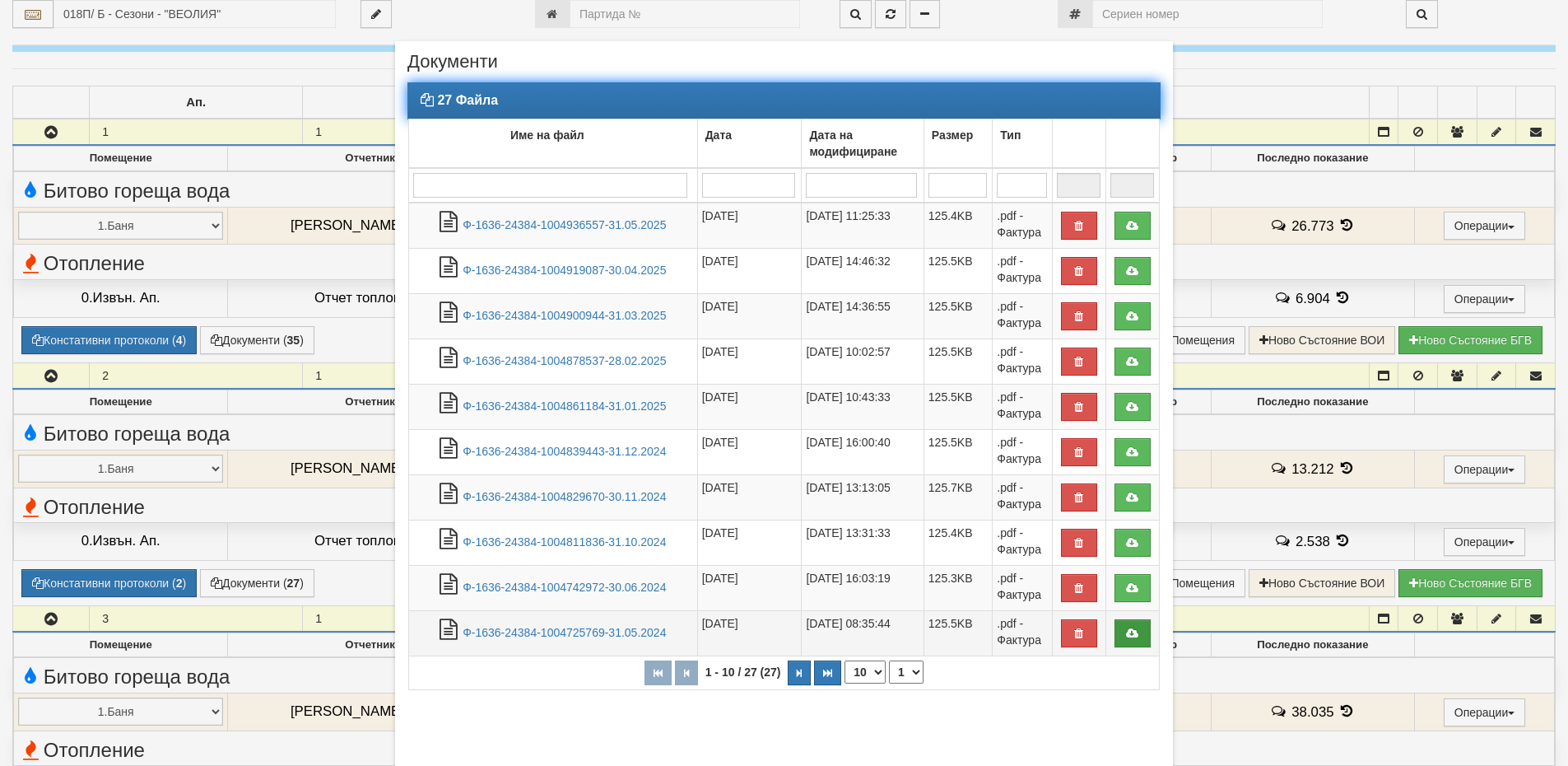
scroll to position [96, 0]
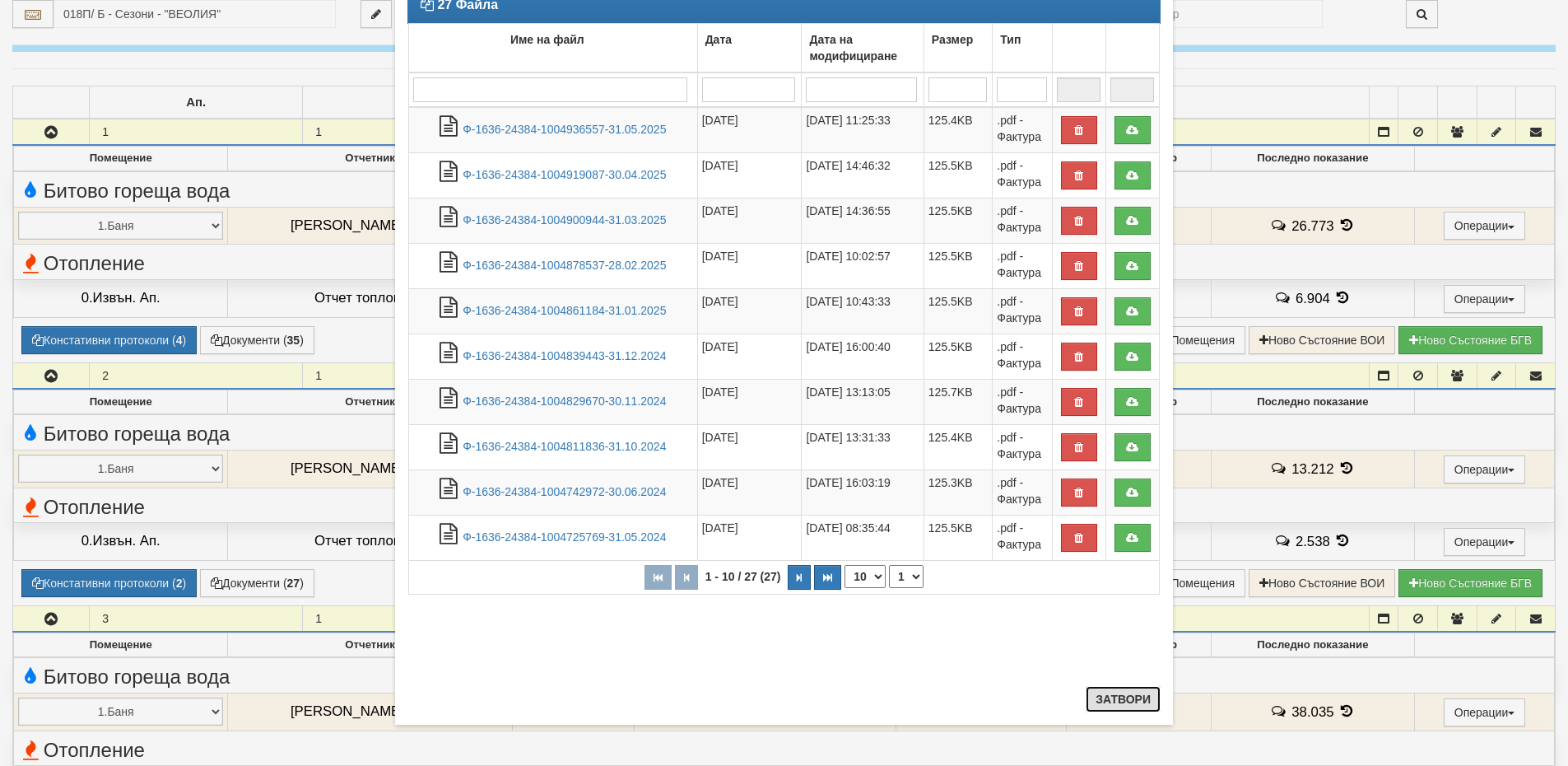
drag, startPoint x: 1132, startPoint y: 694, endPoint x: 846, endPoint y: 554, distance: 318.4
click at [1132, 694] on button "Затвори" at bounding box center [1123, 699] width 75 height 26
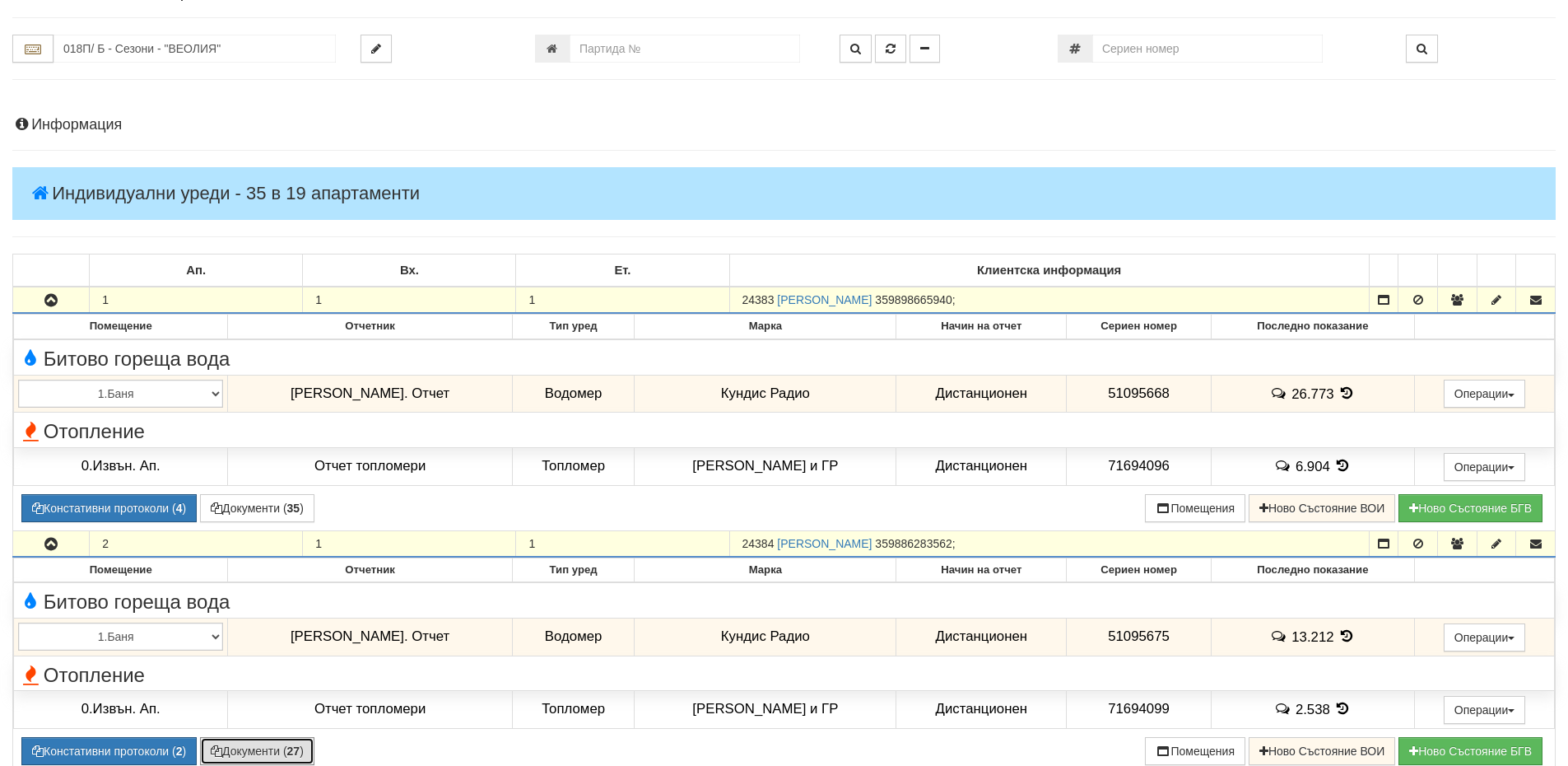
scroll to position [0, 0]
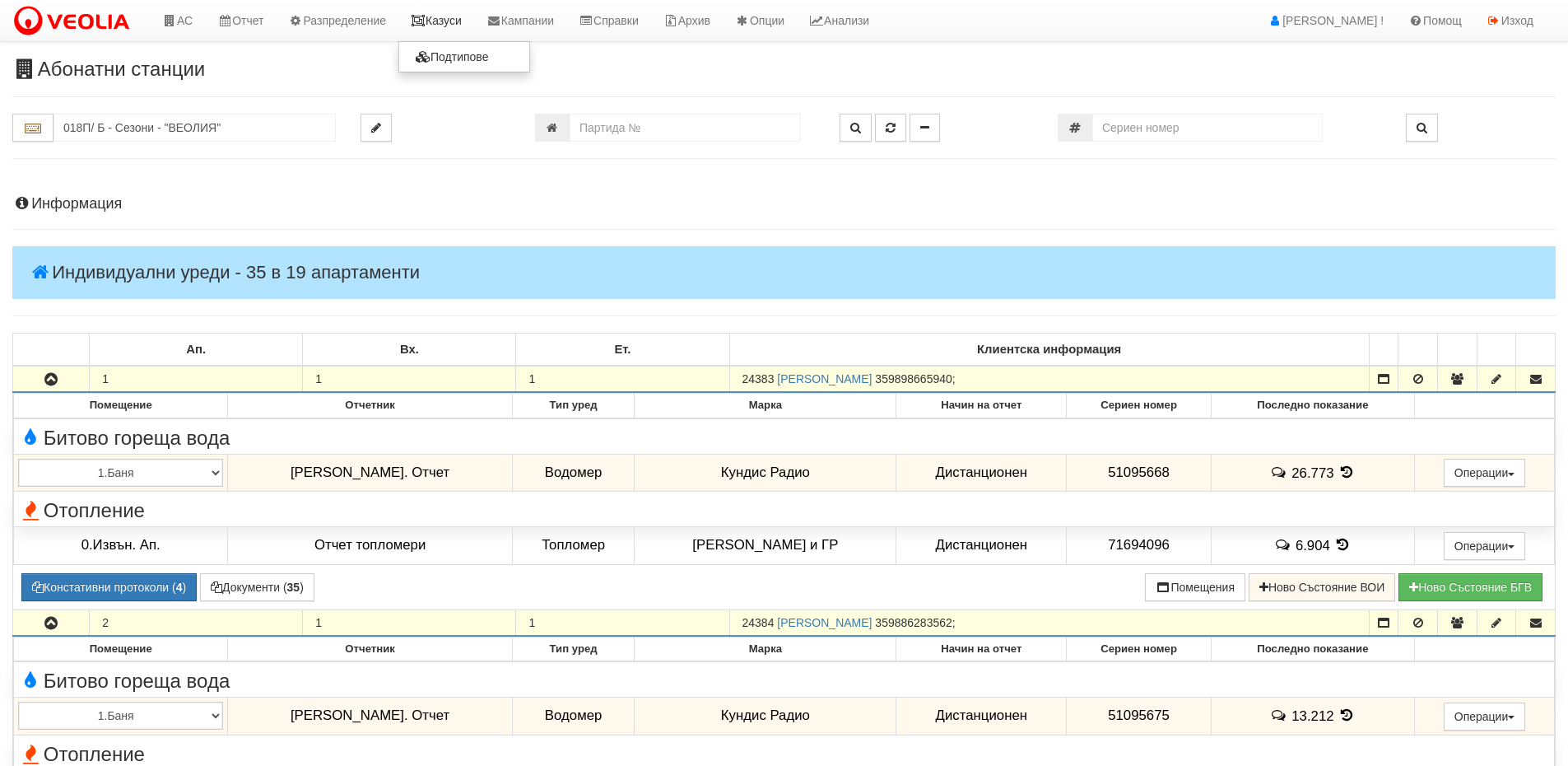
click at [467, 31] on link "Казуси" at bounding box center [436, 20] width 75 height 41
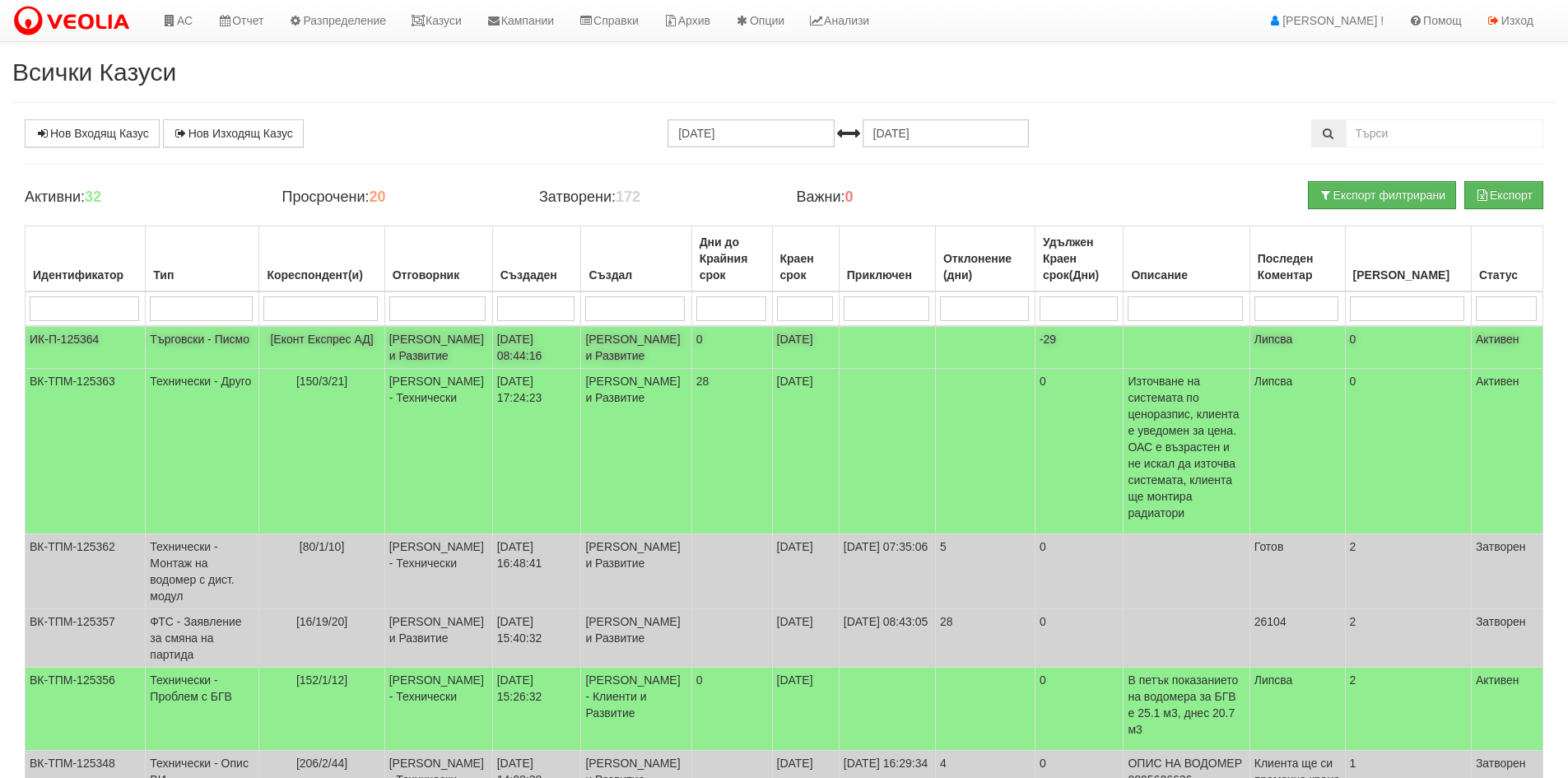
click at [475, 367] on td "[PERSON_NAME] и Развитие" at bounding box center [438, 347] width 108 height 43
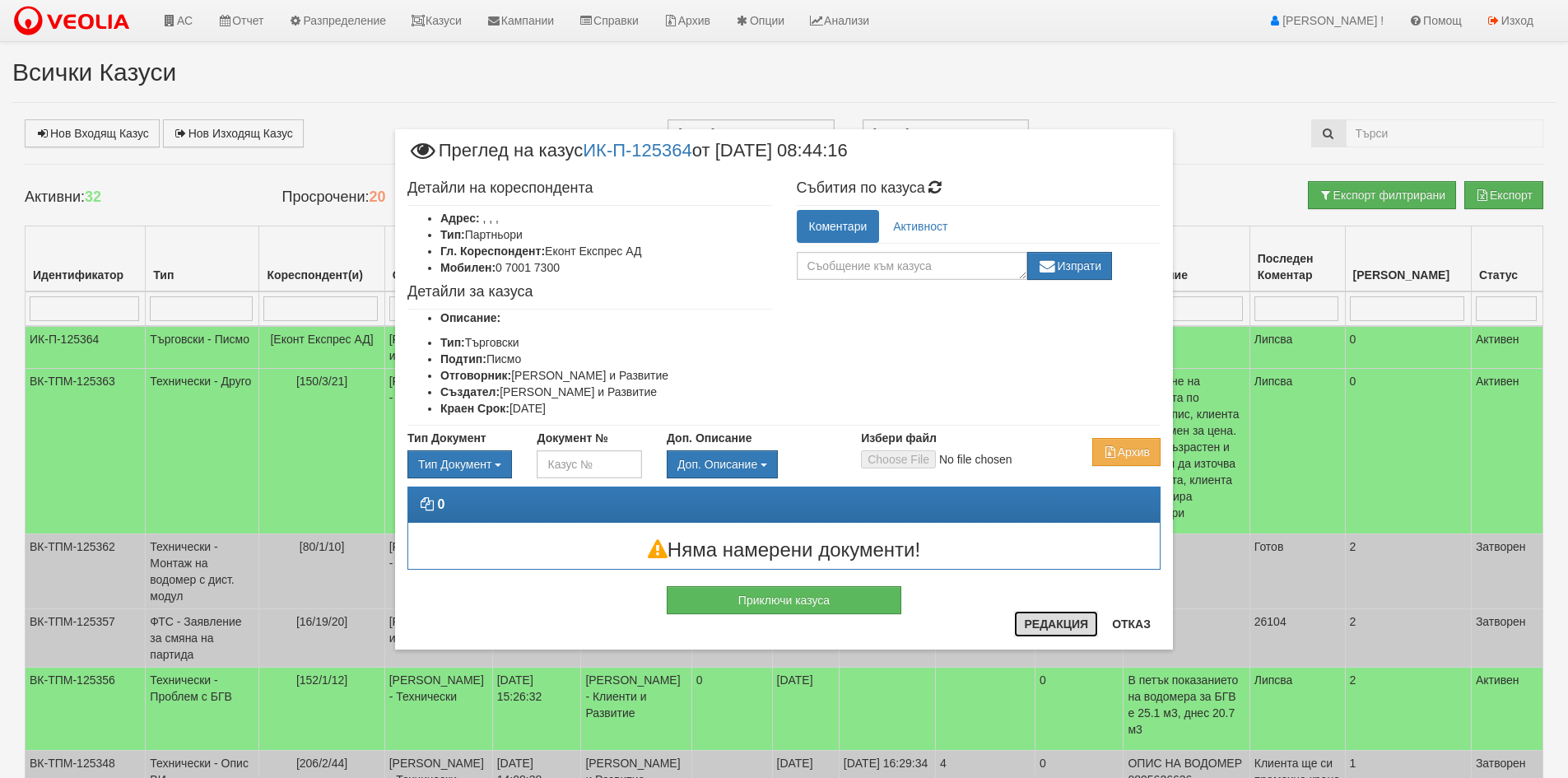
click at [1077, 630] on button "Редакция" at bounding box center [1056, 624] width 84 height 26
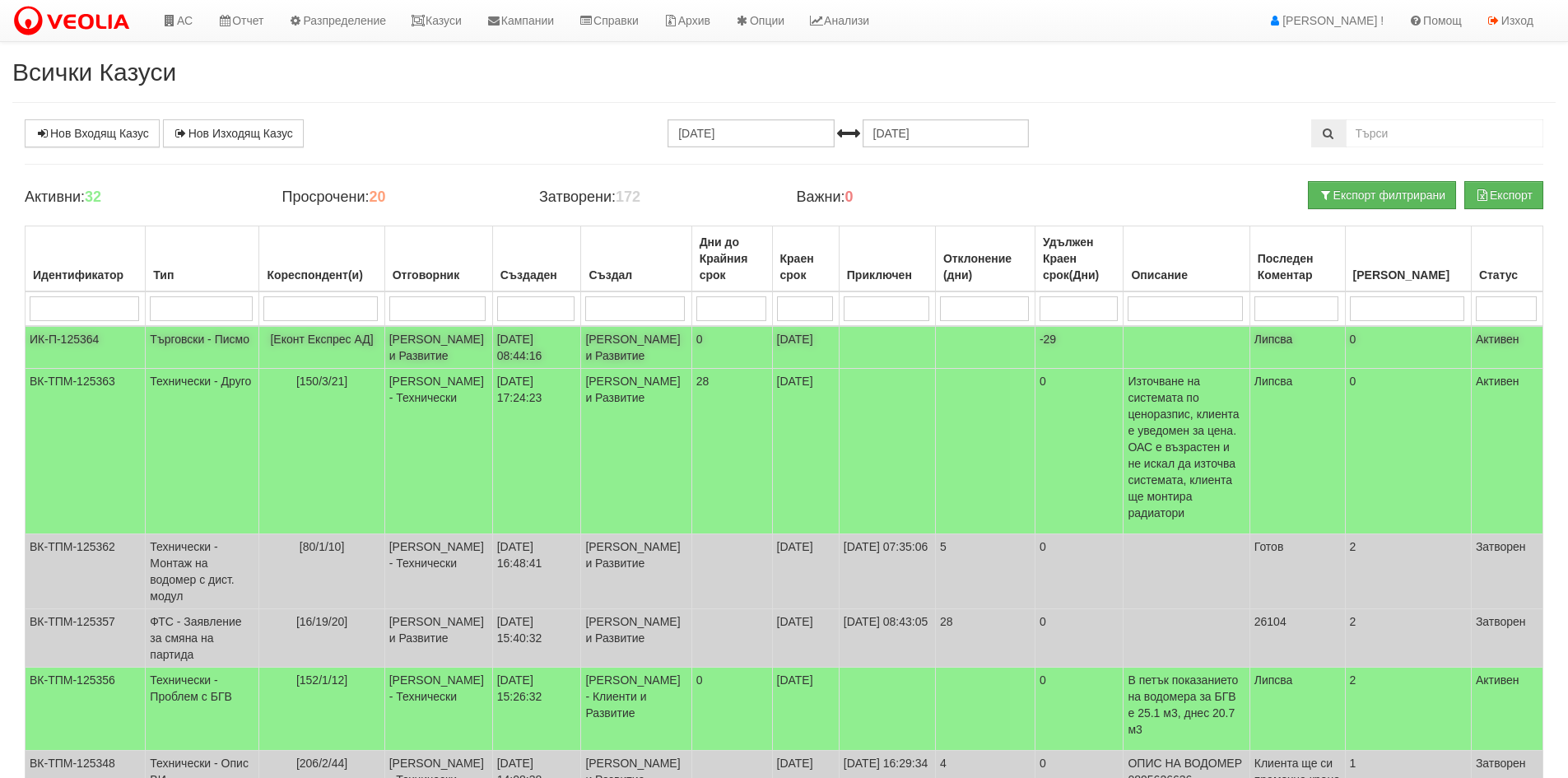
click at [697, 365] on td "0" at bounding box center [731, 347] width 81 height 43
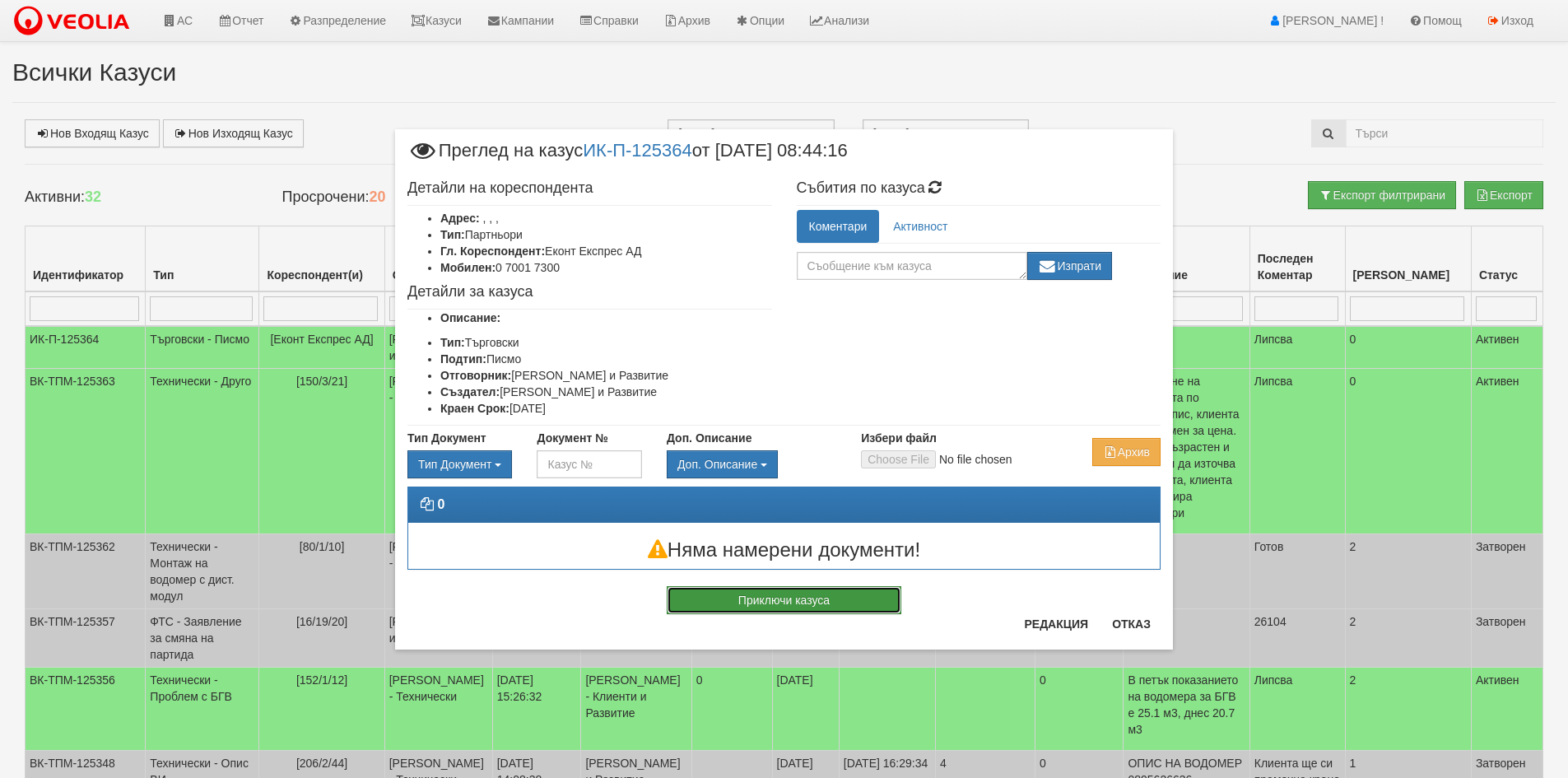
click at [802, 596] on button "Приключи казуса" at bounding box center [783, 600] width 234 height 28
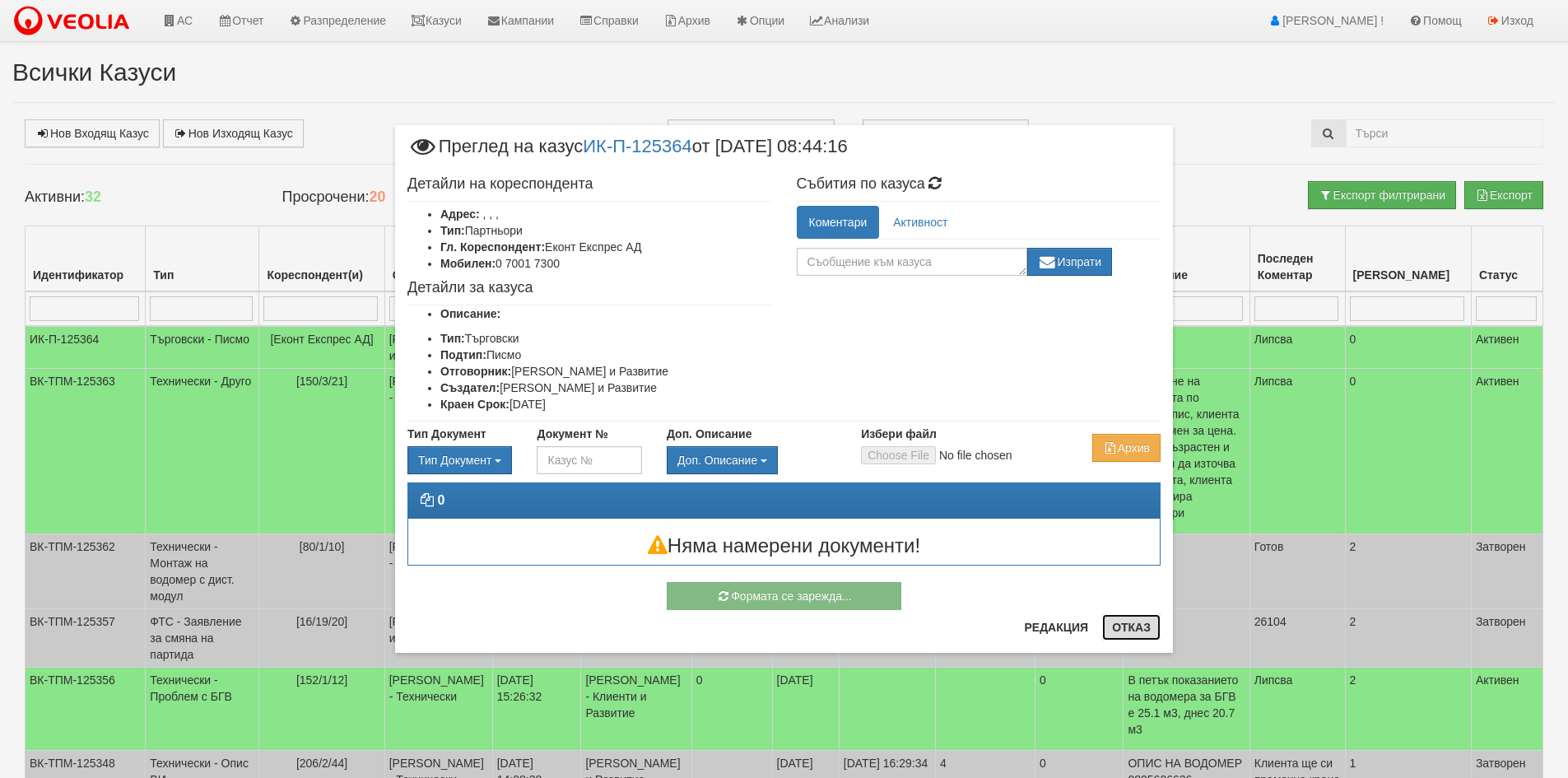
click at [1129, 625] on button "Отказ" at bounding box center [1131, 627] width 59 height 26
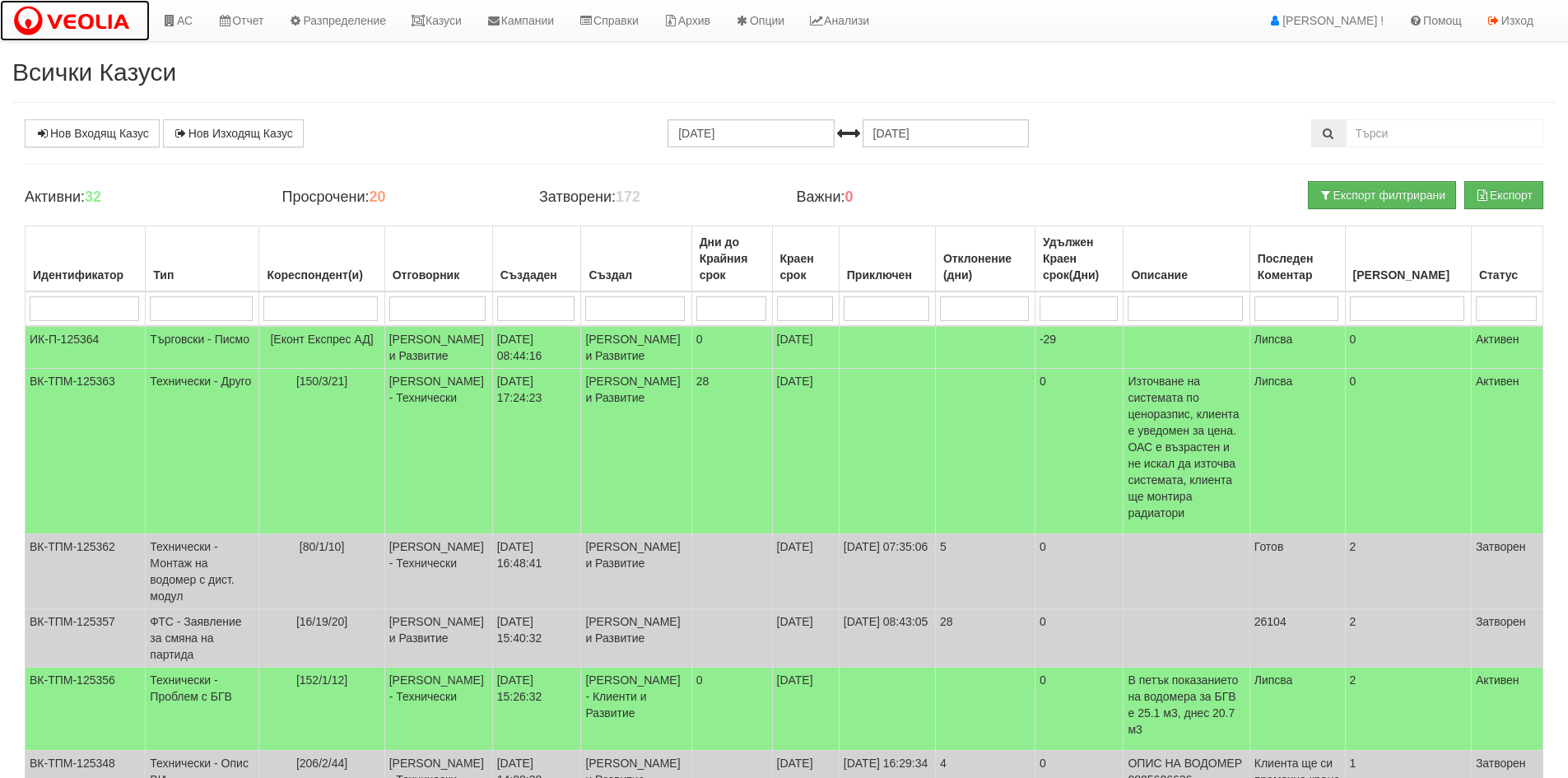
click at [109, 20] on img at bounding box center [75, 21] width 125 height 34
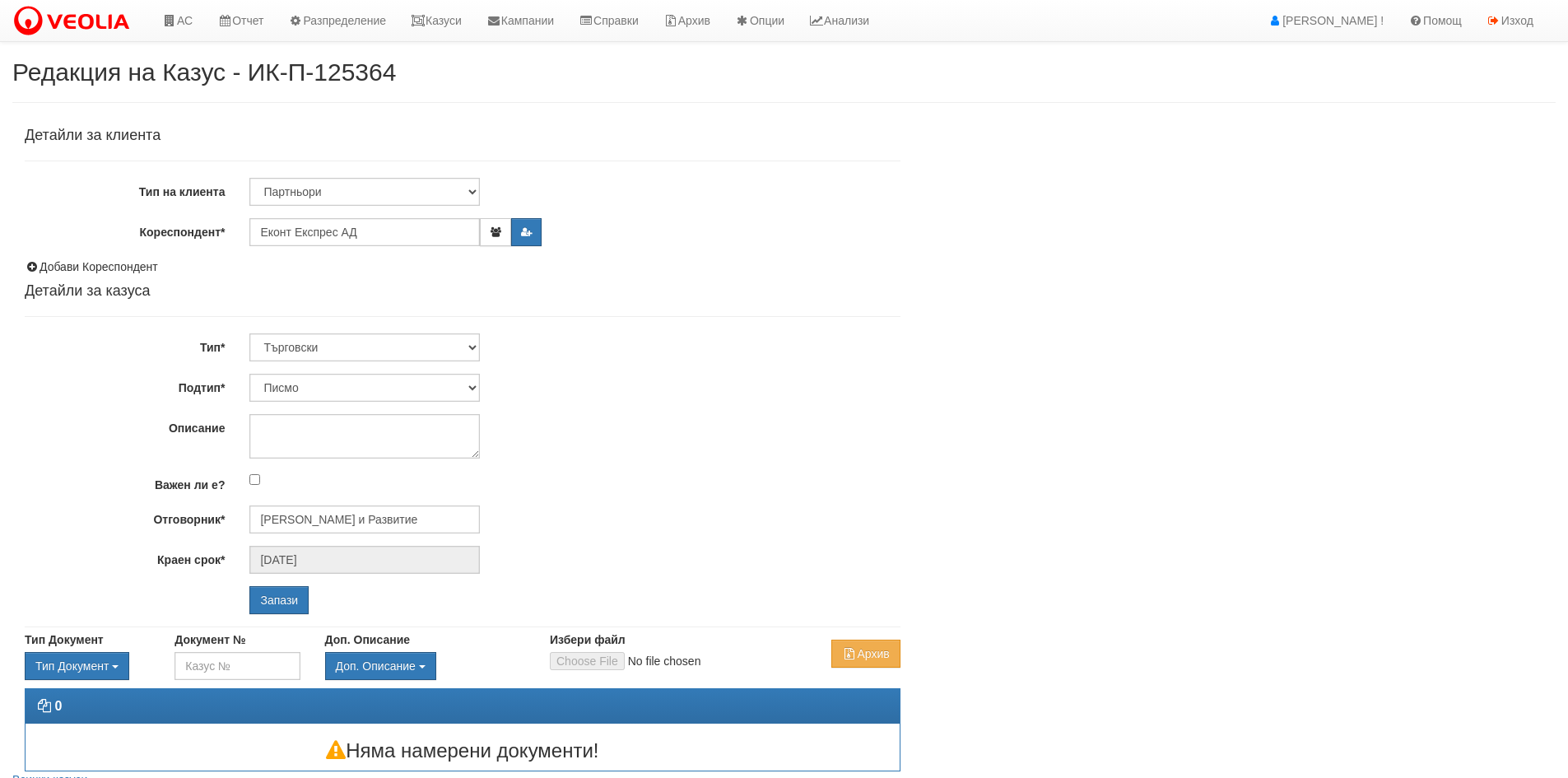
select select "Писмо"
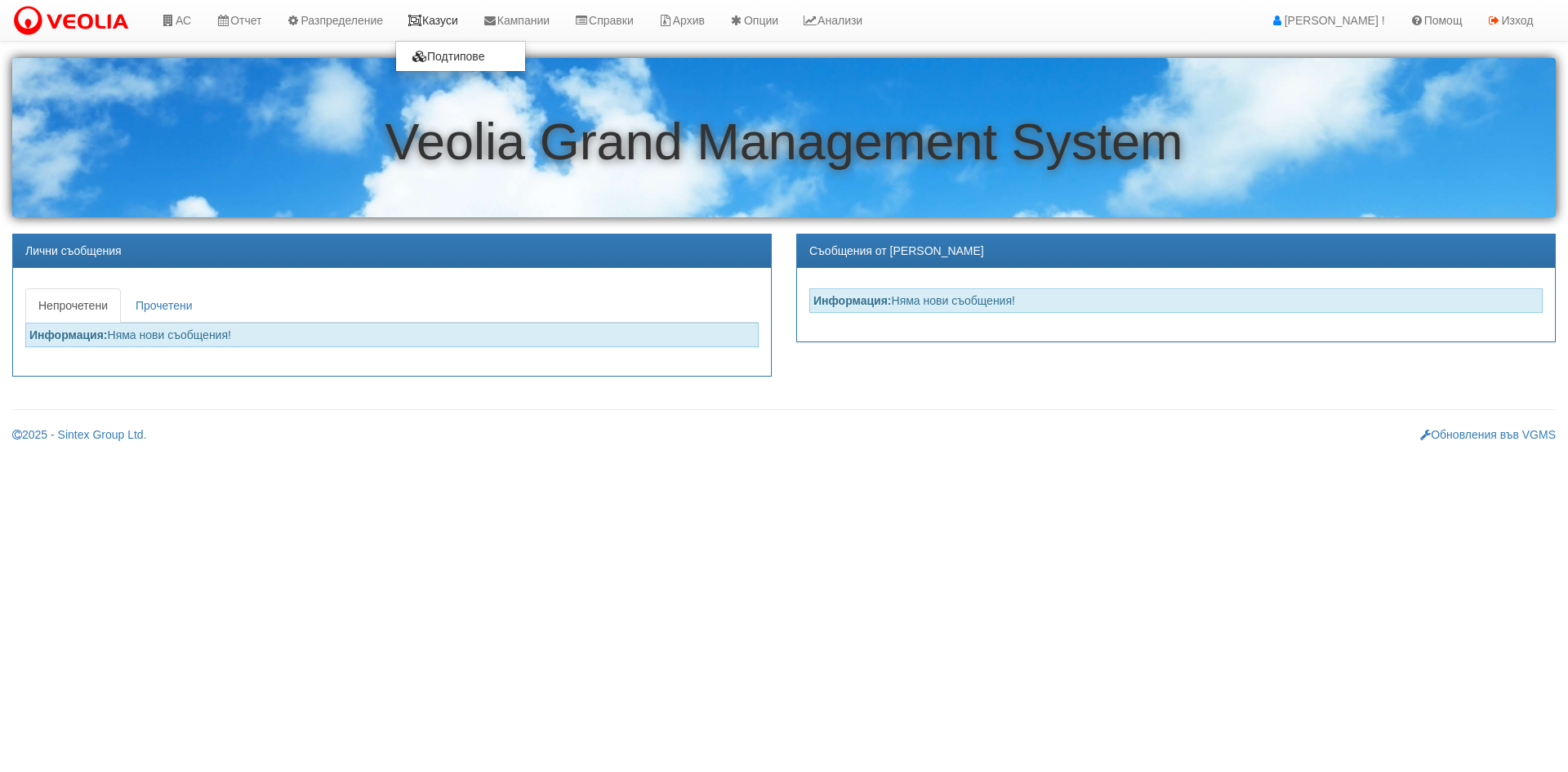
click at [445, 24] on link "Казуси" at bounding box center [432, 20] width 75 height 41
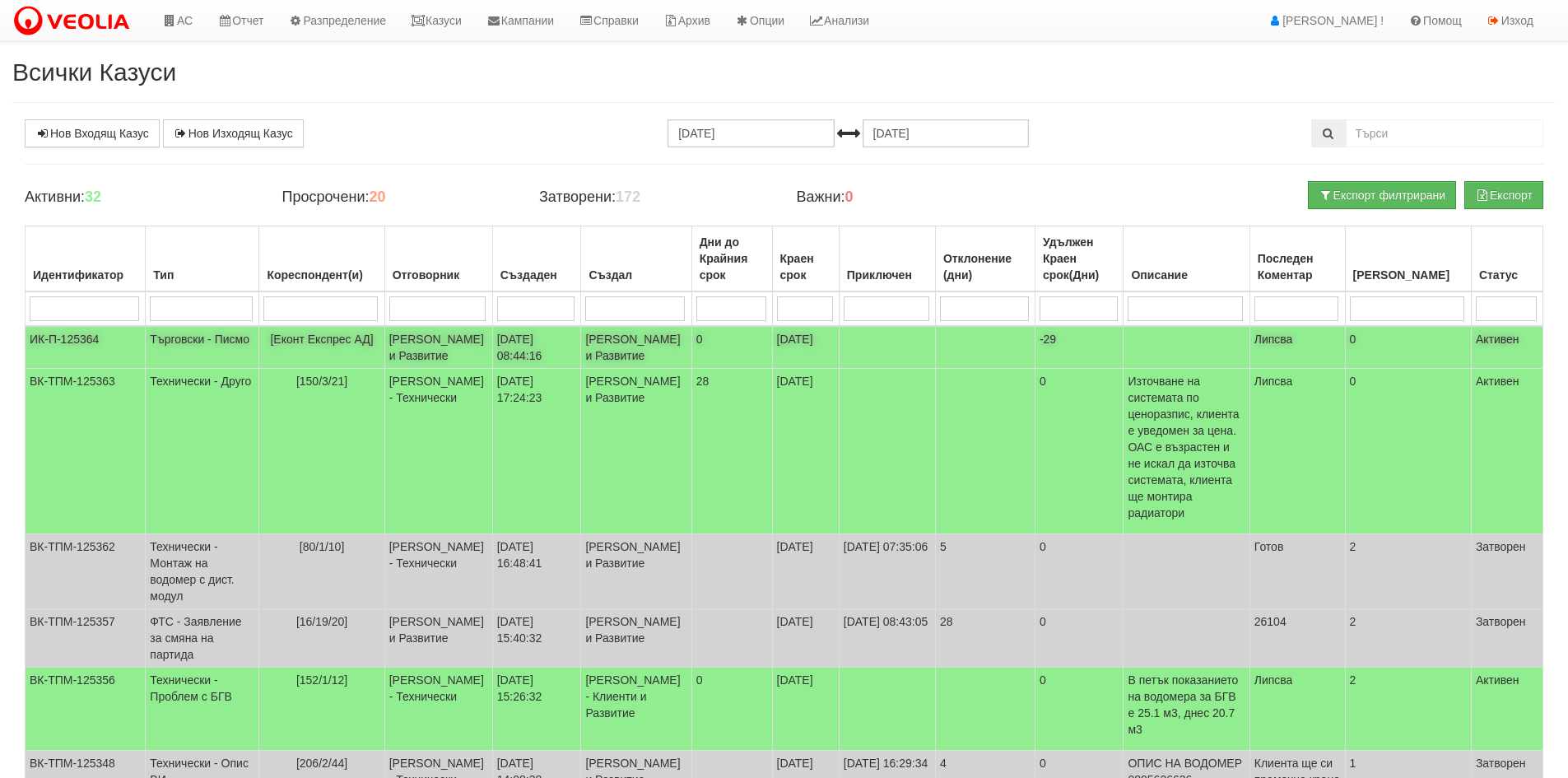
click at [457, 362] on td "Катерина Димитрова - Клиенти и Развитие" at bounding box center [438, 347] width 108 height 43
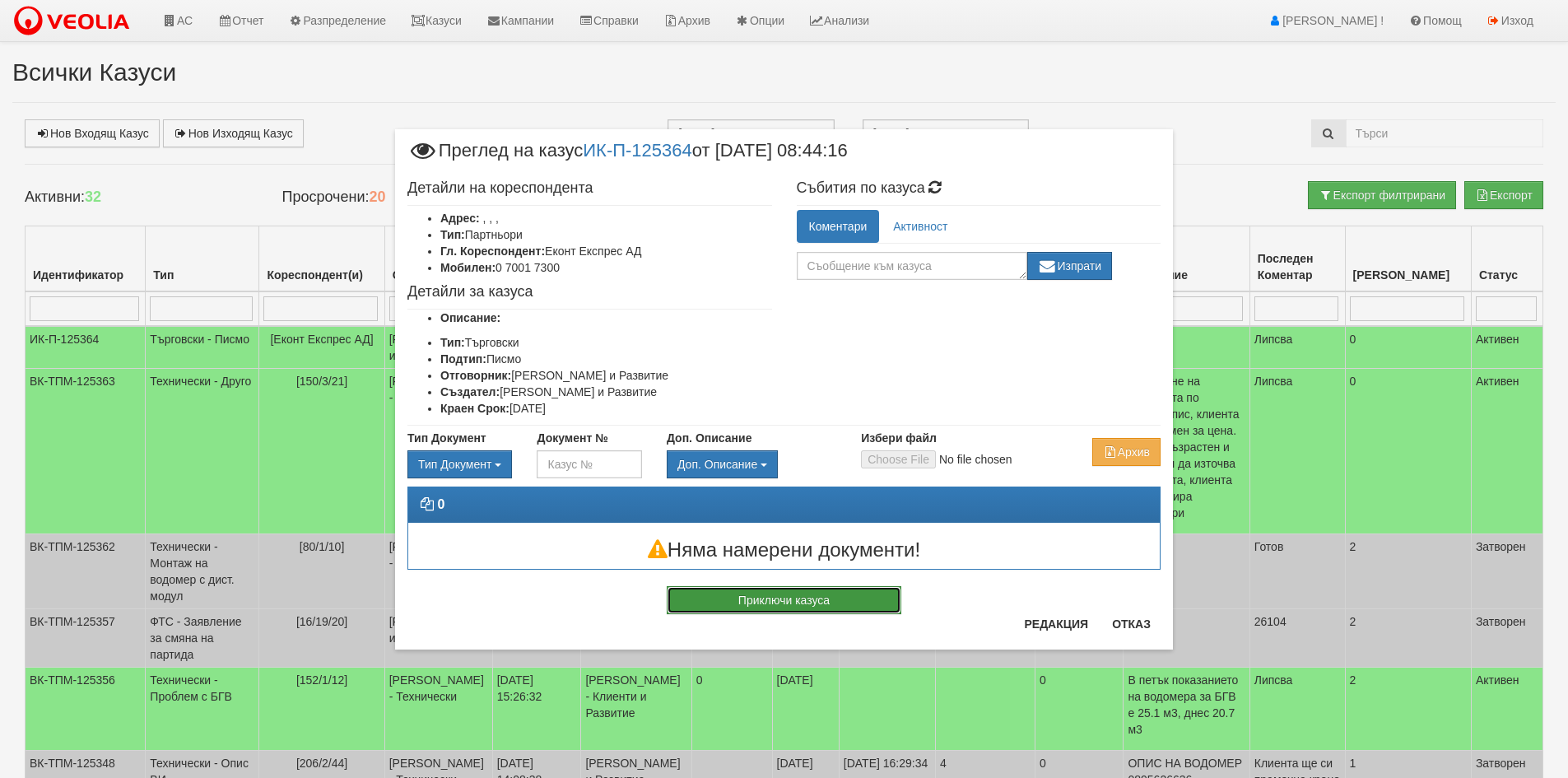
click at [836, 606] on button "Приключи казуса" at bounding box center [783, 600] width 234 height 28
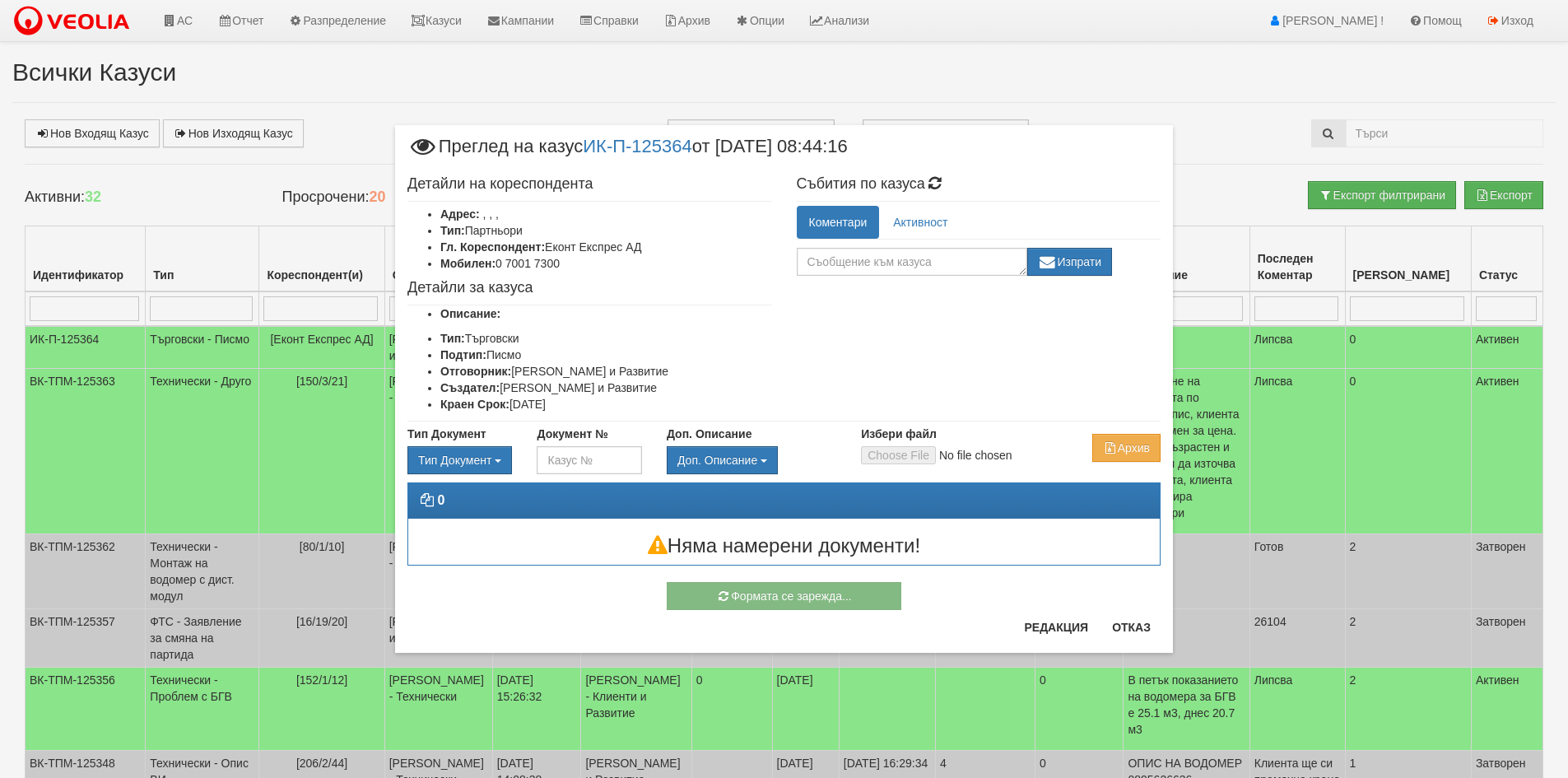
click at [185, 17] on div "× Преглед на казус ИК-П-125364 от 03/09/2025 08:44:16 Детайли на кореспондента …" at bounding box center [784, 389] width 1568 height 778
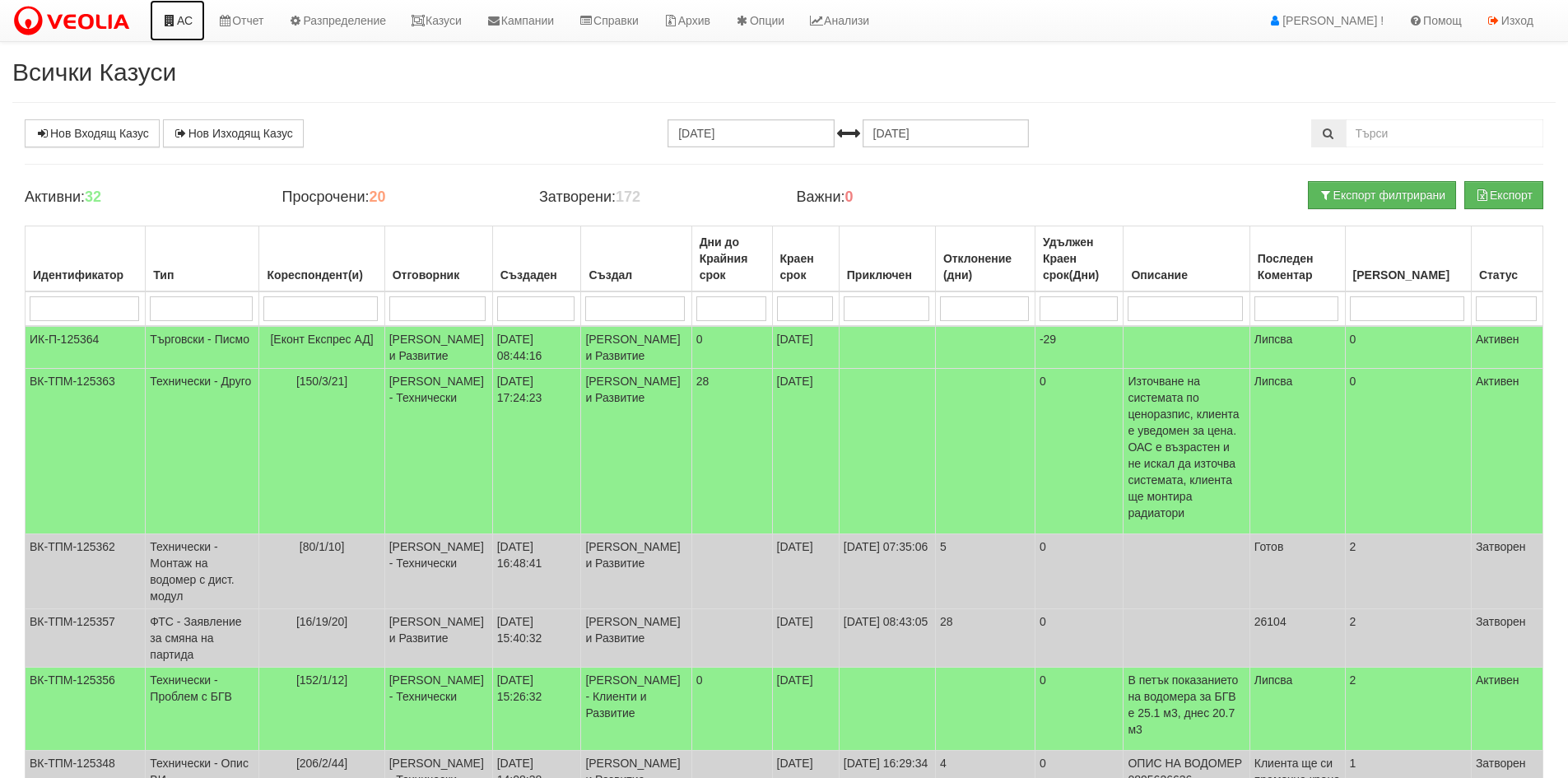
click at [185, 18] on link "АС" at bounding box center [177, 20] width 55 height 41
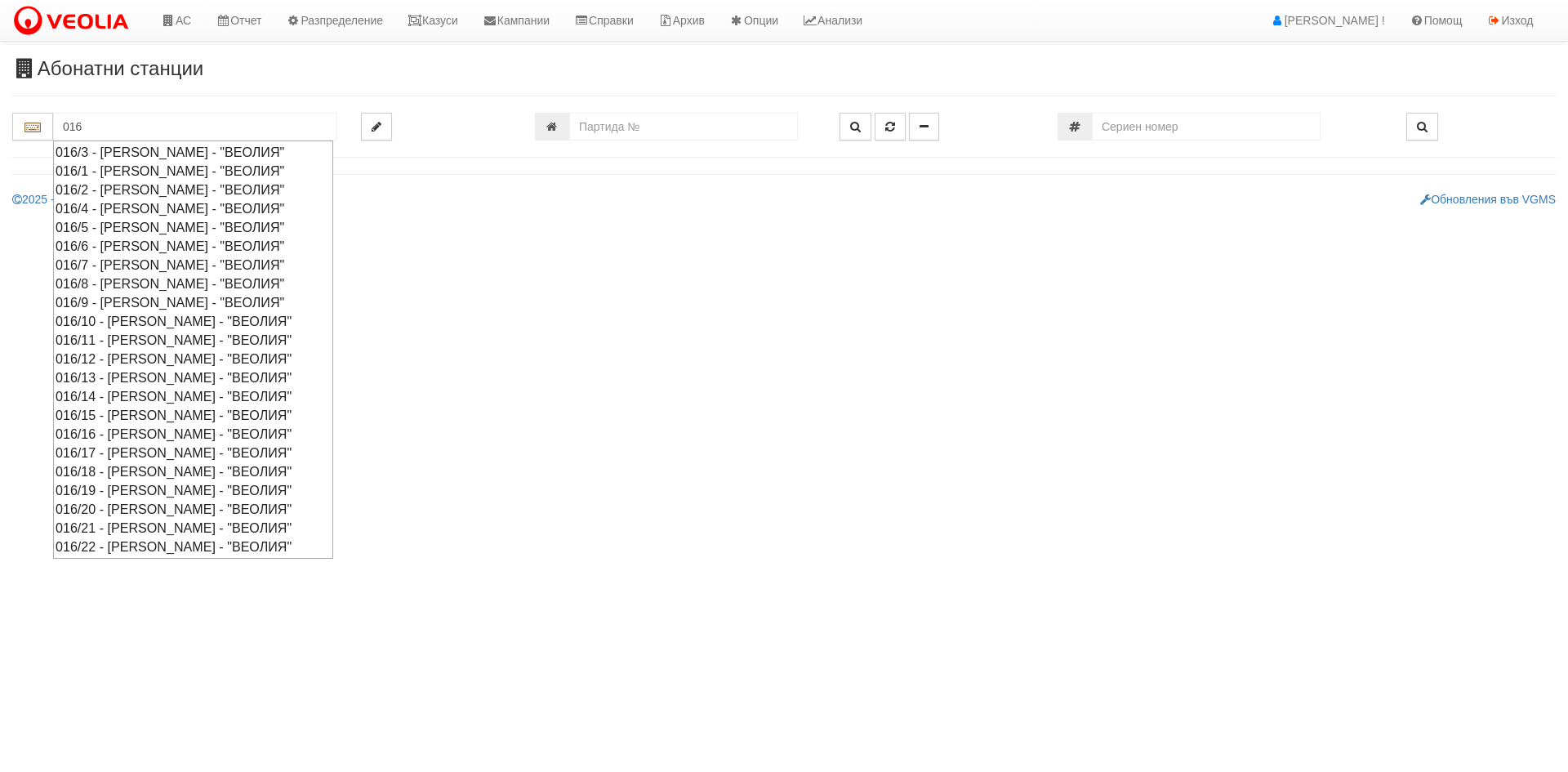
click at [181, 283] on div "016/8 - [PERSON_NAME] - "ВЕОЛИЯ"" at bounding box center [193, 284] width 275 height 19
type input "016/8 - [PERSON_NAME] - "ВЕОЛИЯ""
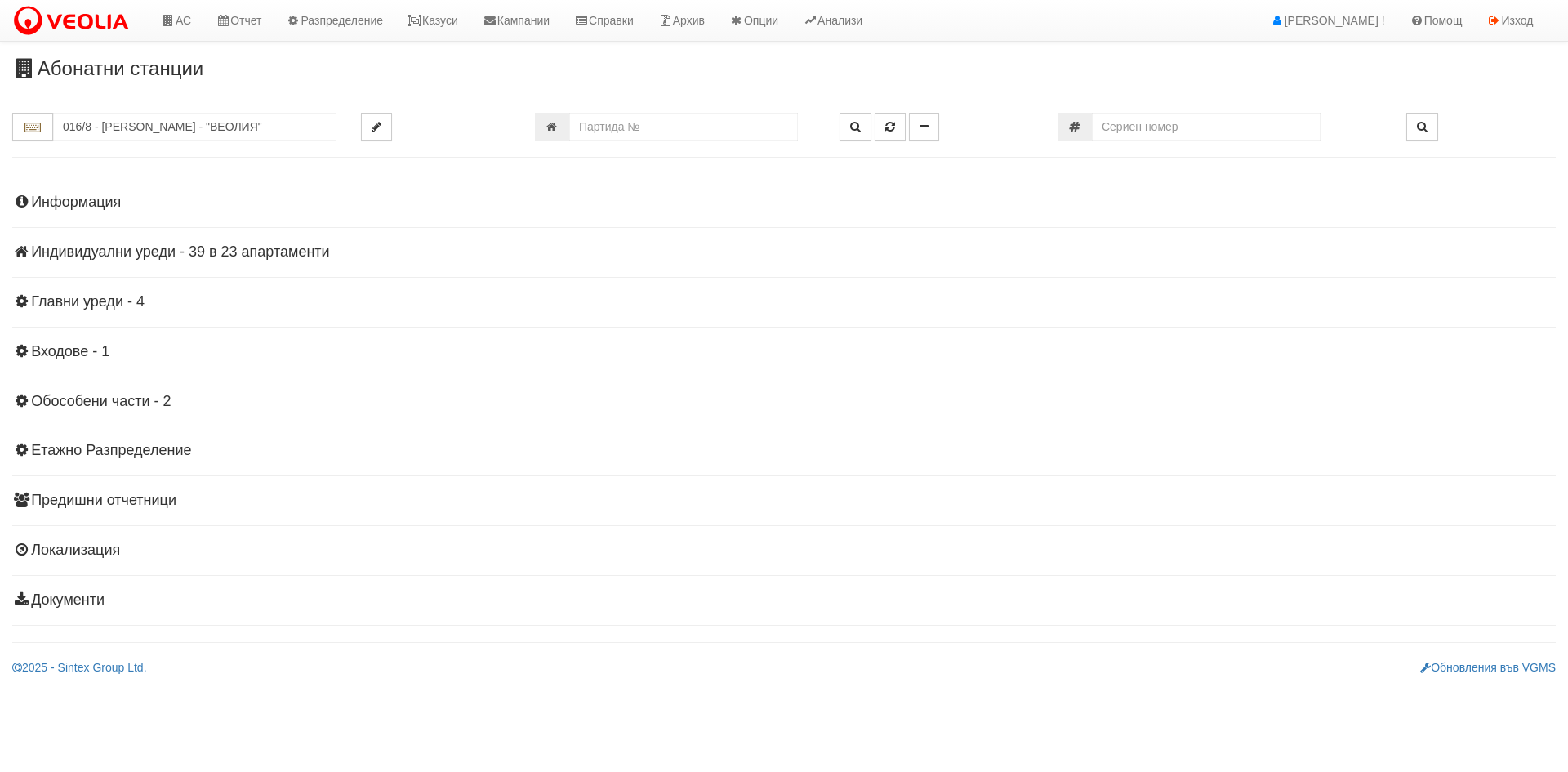
click at [247, 258] on h4 "Индивидуални уреди - 39 в 23 апартаменти" at bounding box center [784, 252] width 1544 height 17
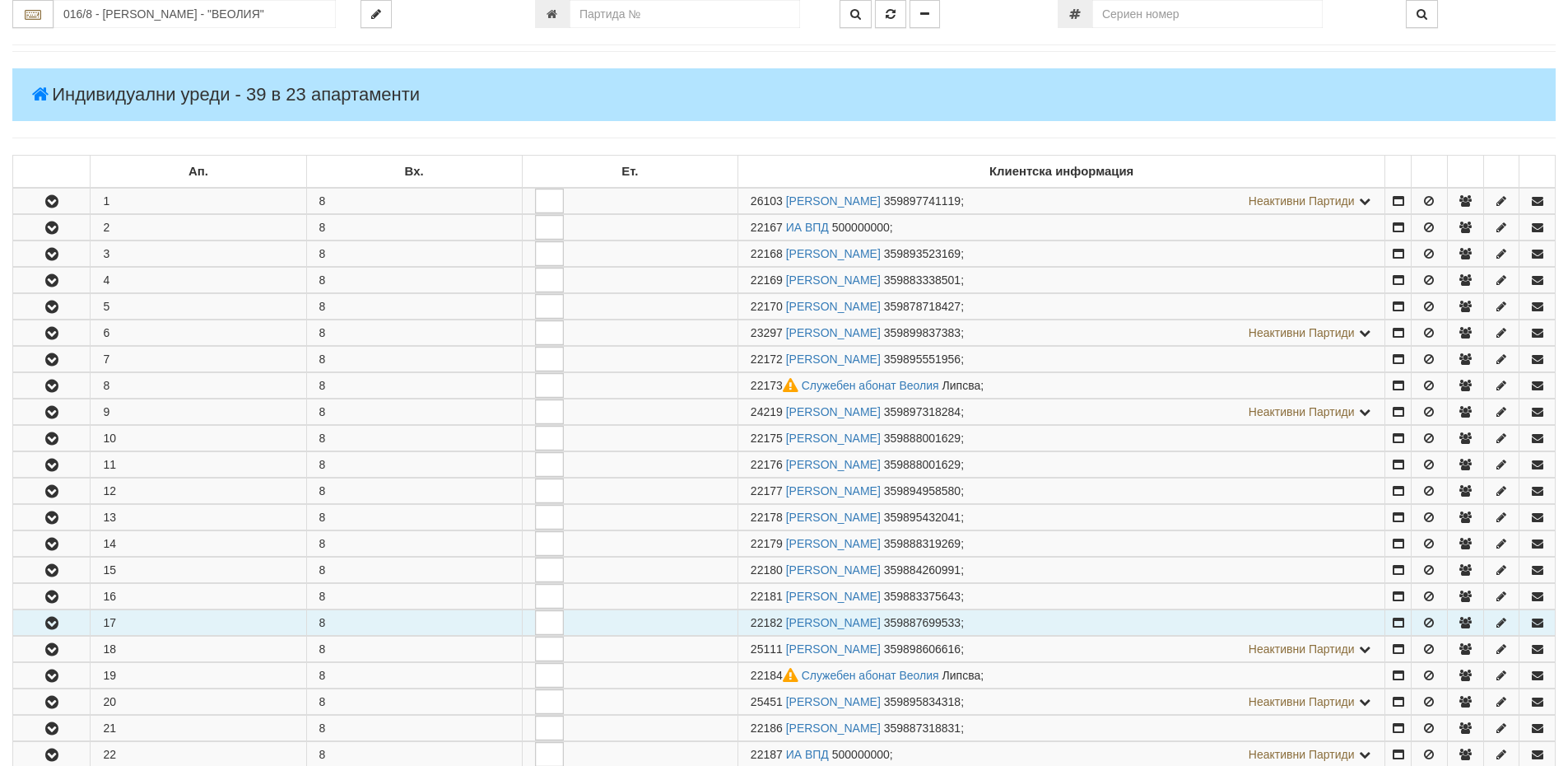
scroll to position [412, 0]
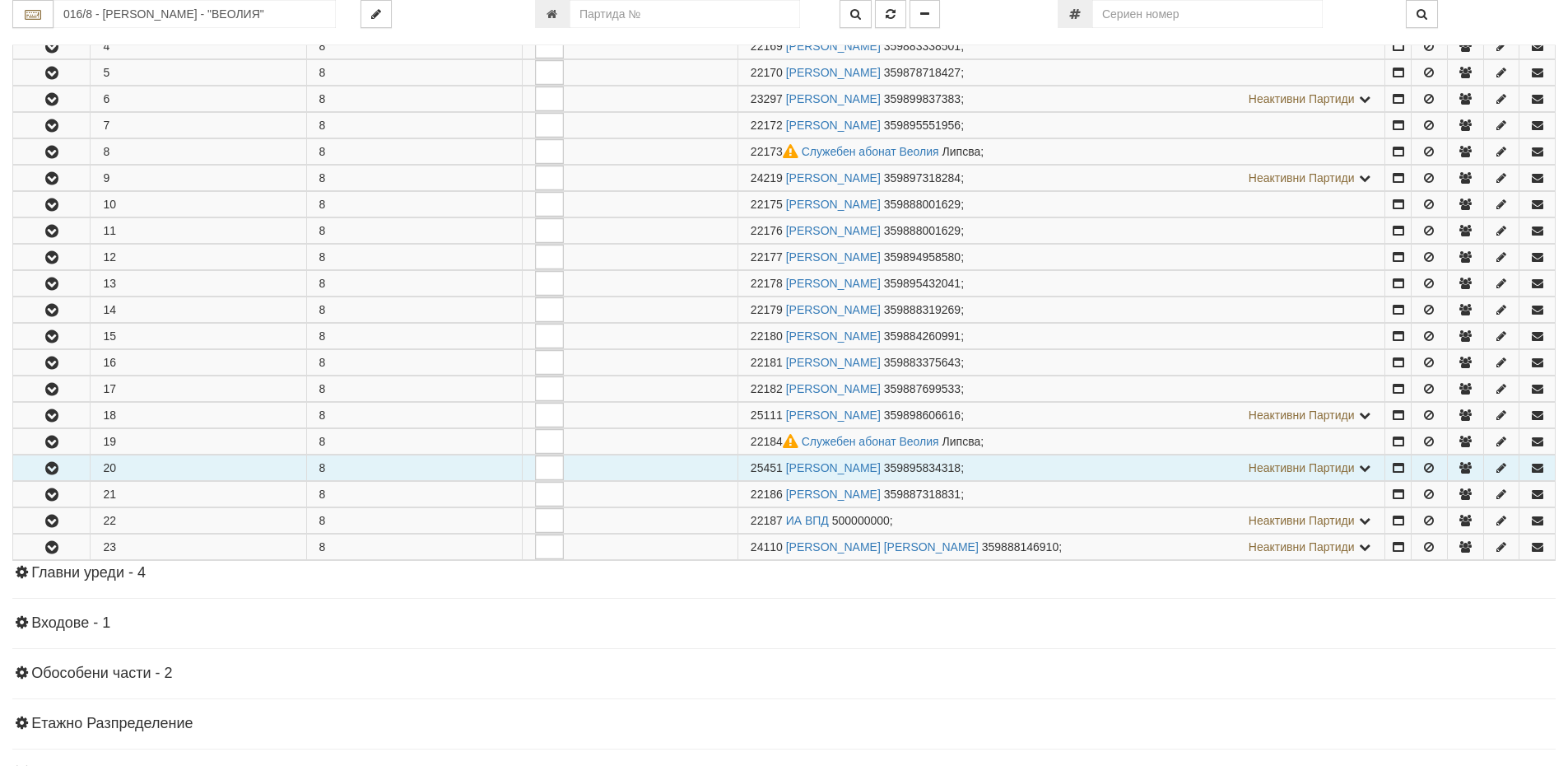
click at [62, 459] on button "button" at bounding box center [51, 468] width 76 height 25
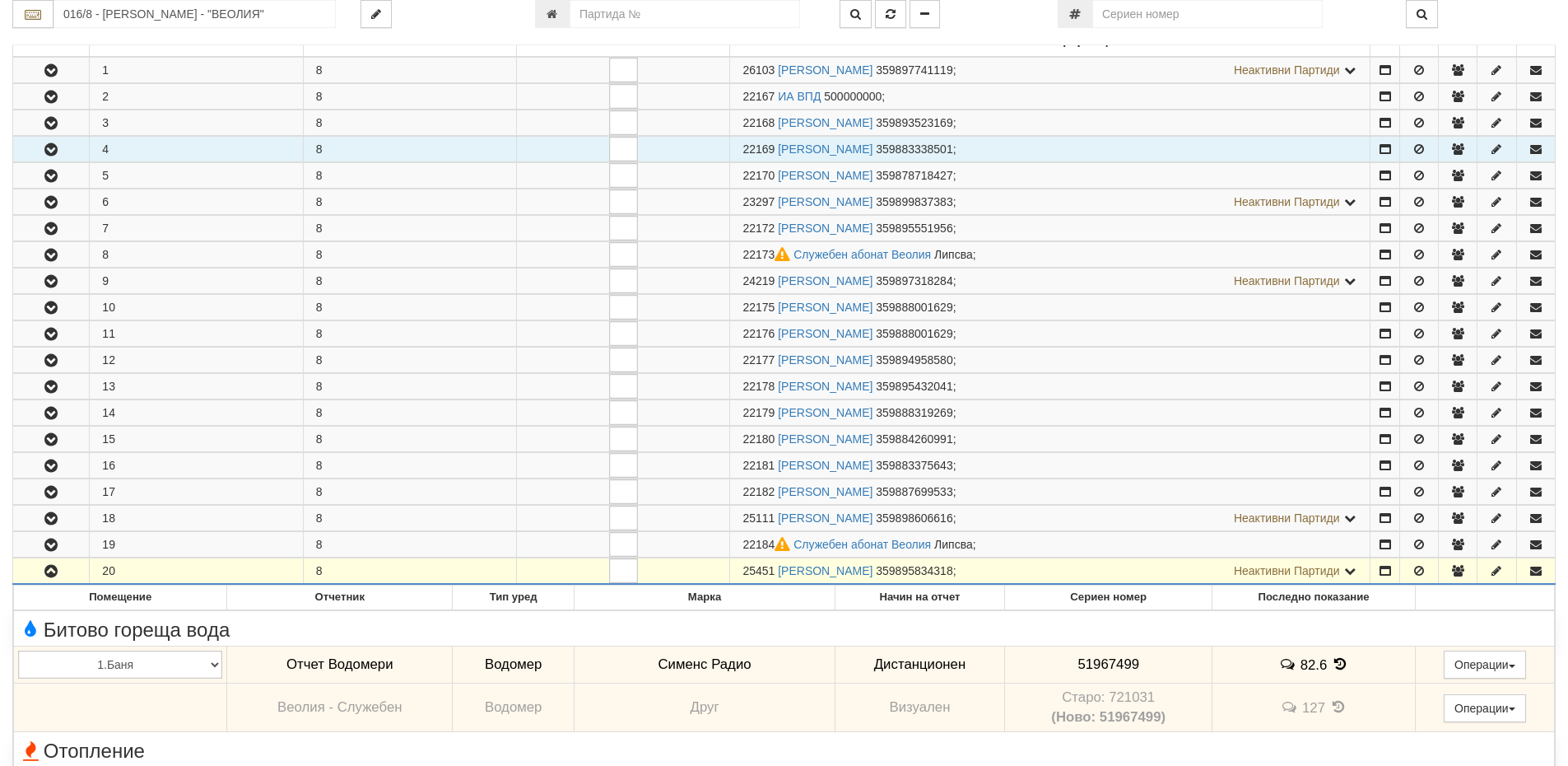
scroll to position [0, 0]
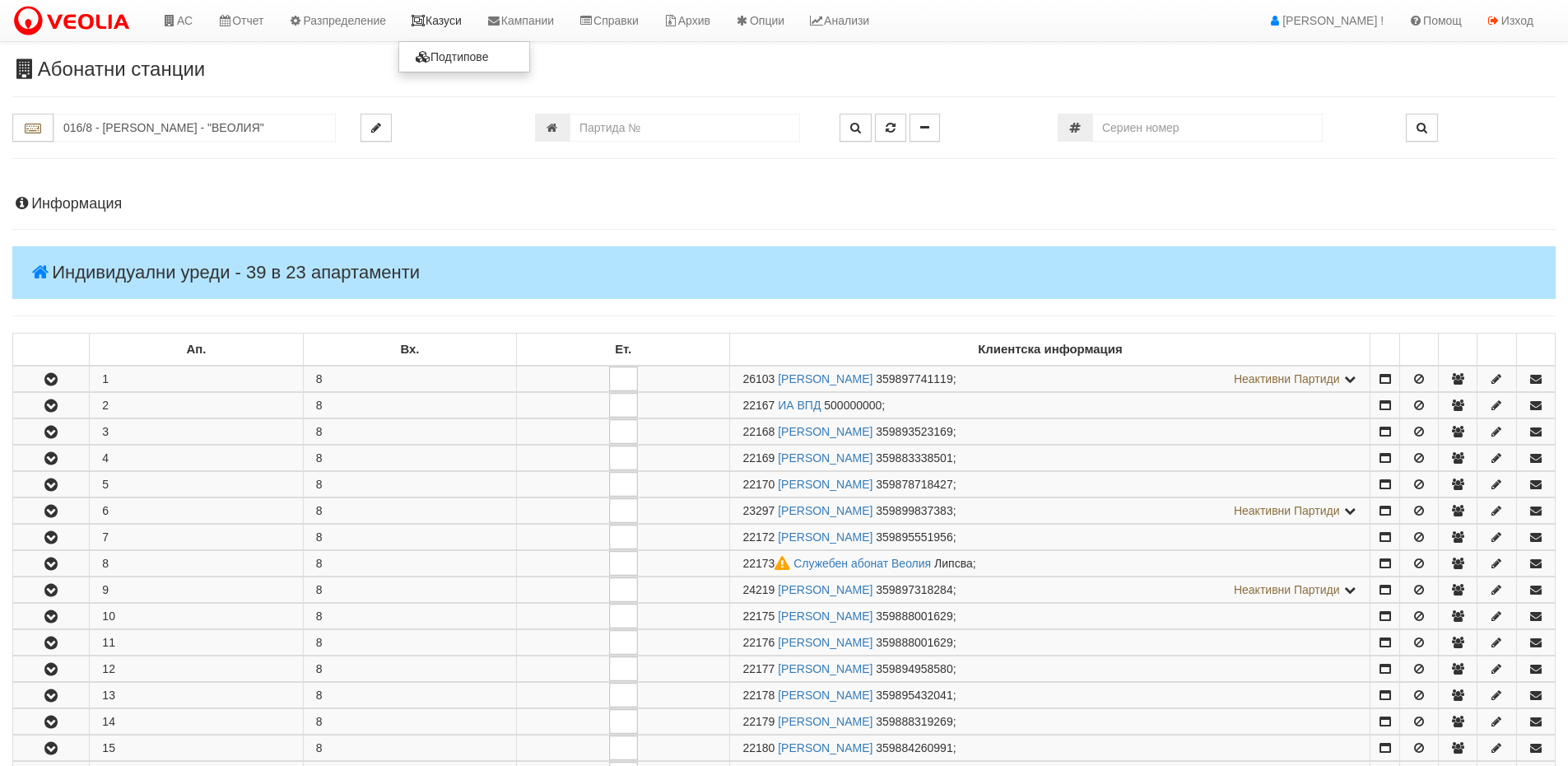
click at [455, 31] on link "Казуси" at bounding box center [436, 20] width 75 height 41
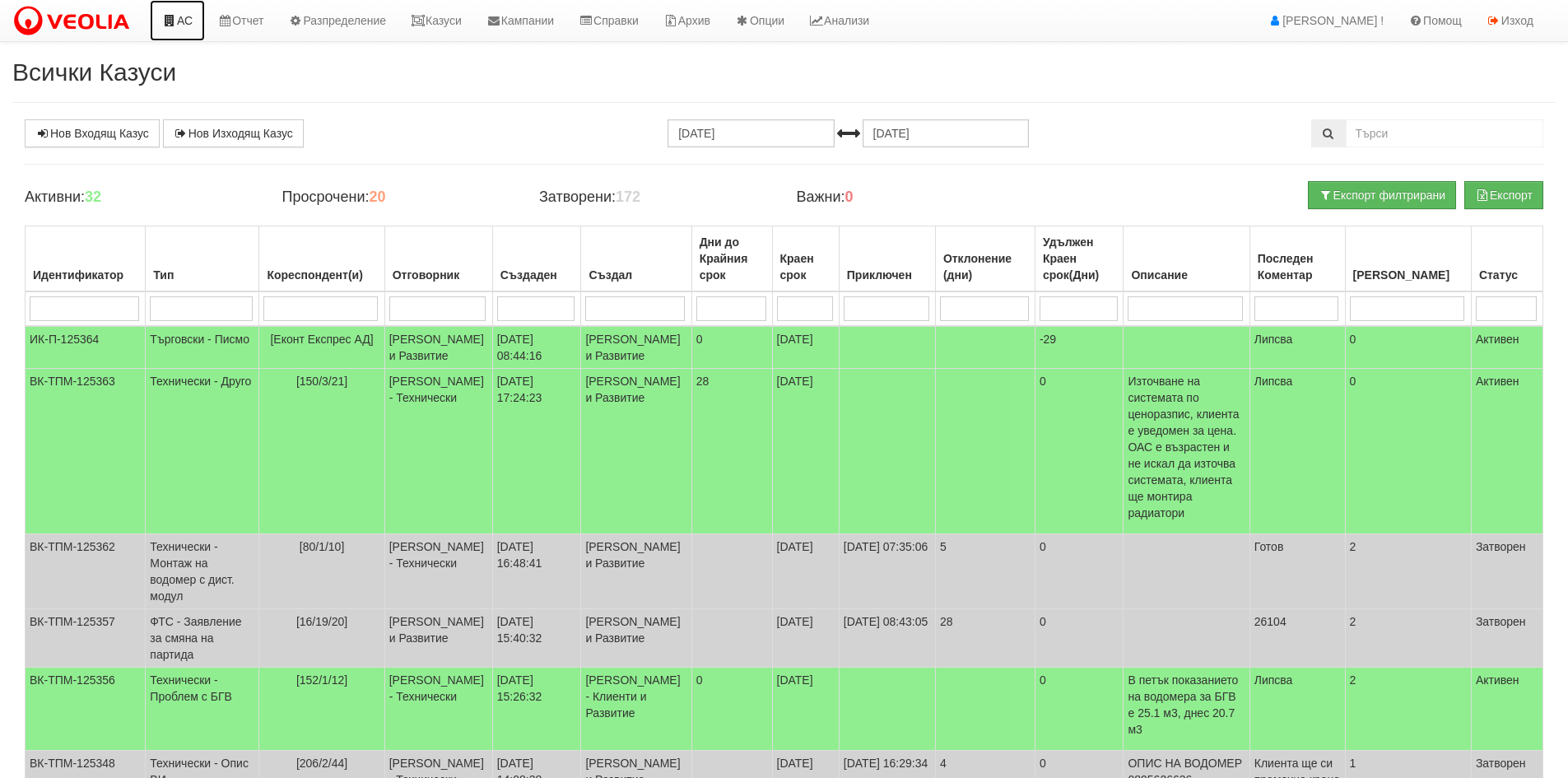
click at [199, 19] on link "АС" at bounding box center [177, 20] width 55 height 41
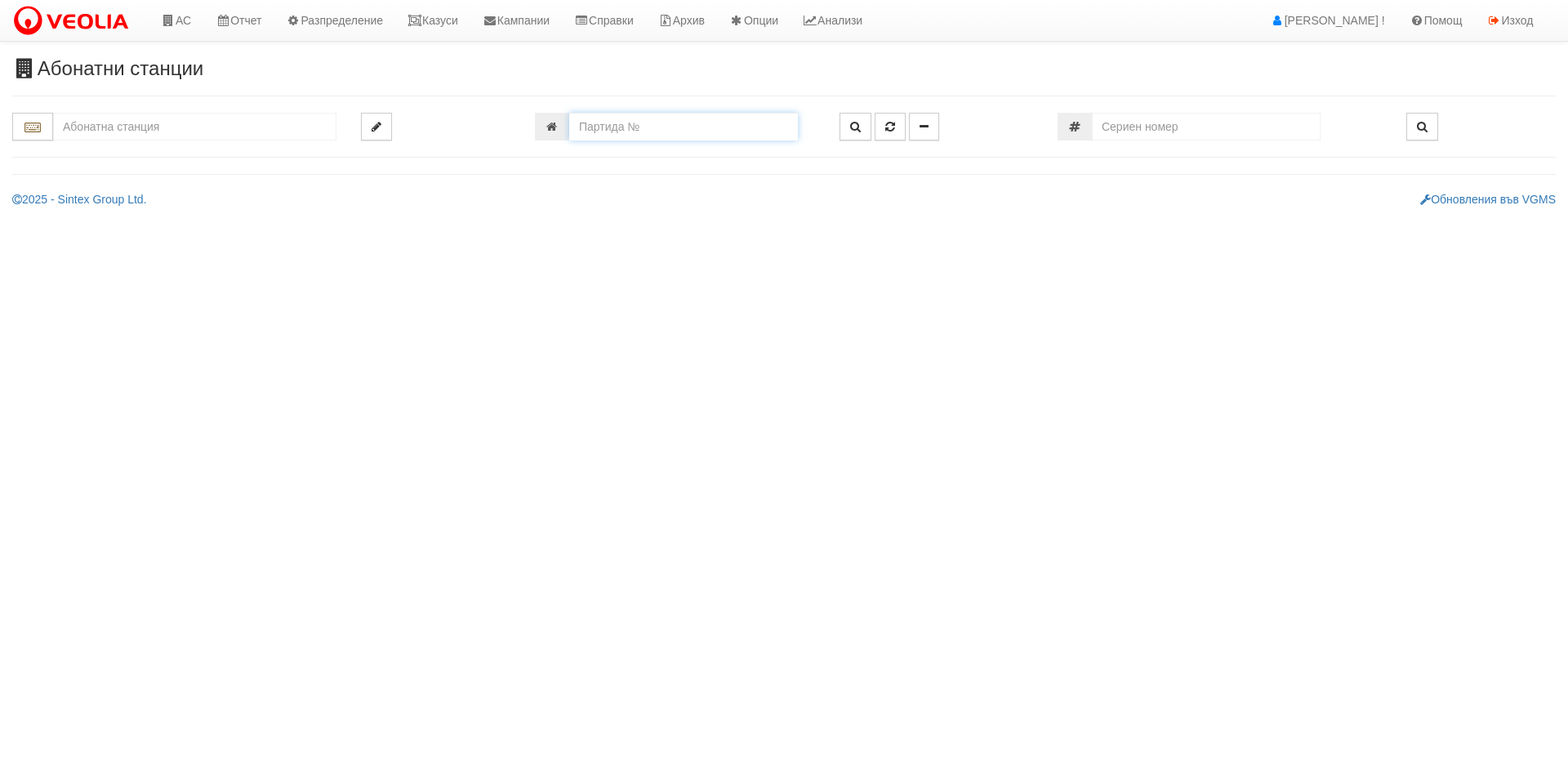
click at [657, 123] on input "number" at bounding box center [683, 127] width 229 height 28
paste input "24646"
type input "24646"
type input "119/1 - "[PERSON_NAME] [GEOGRAPHIC_DATA] " ЕАД"
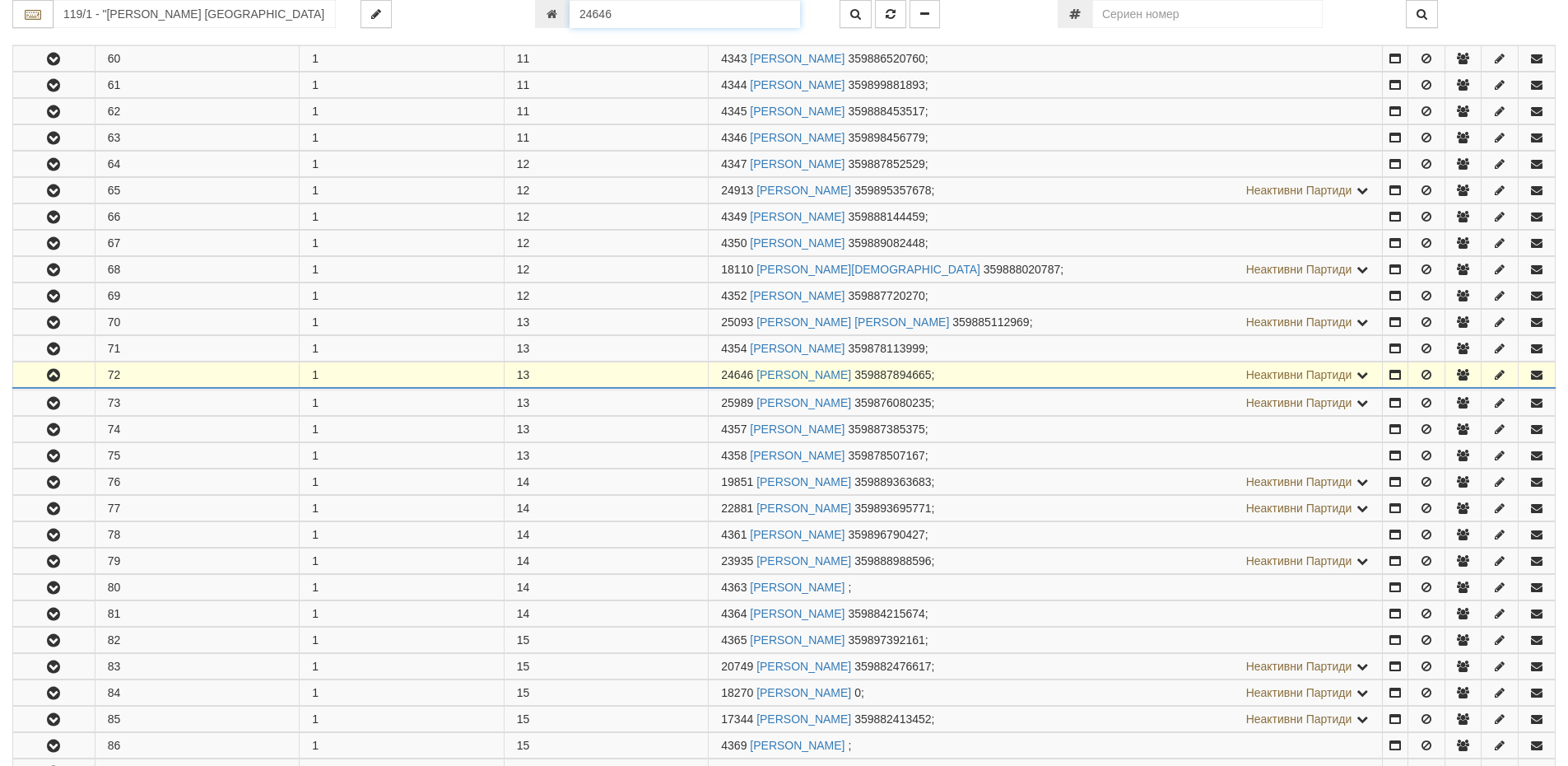
scroll to position [2196, 0]
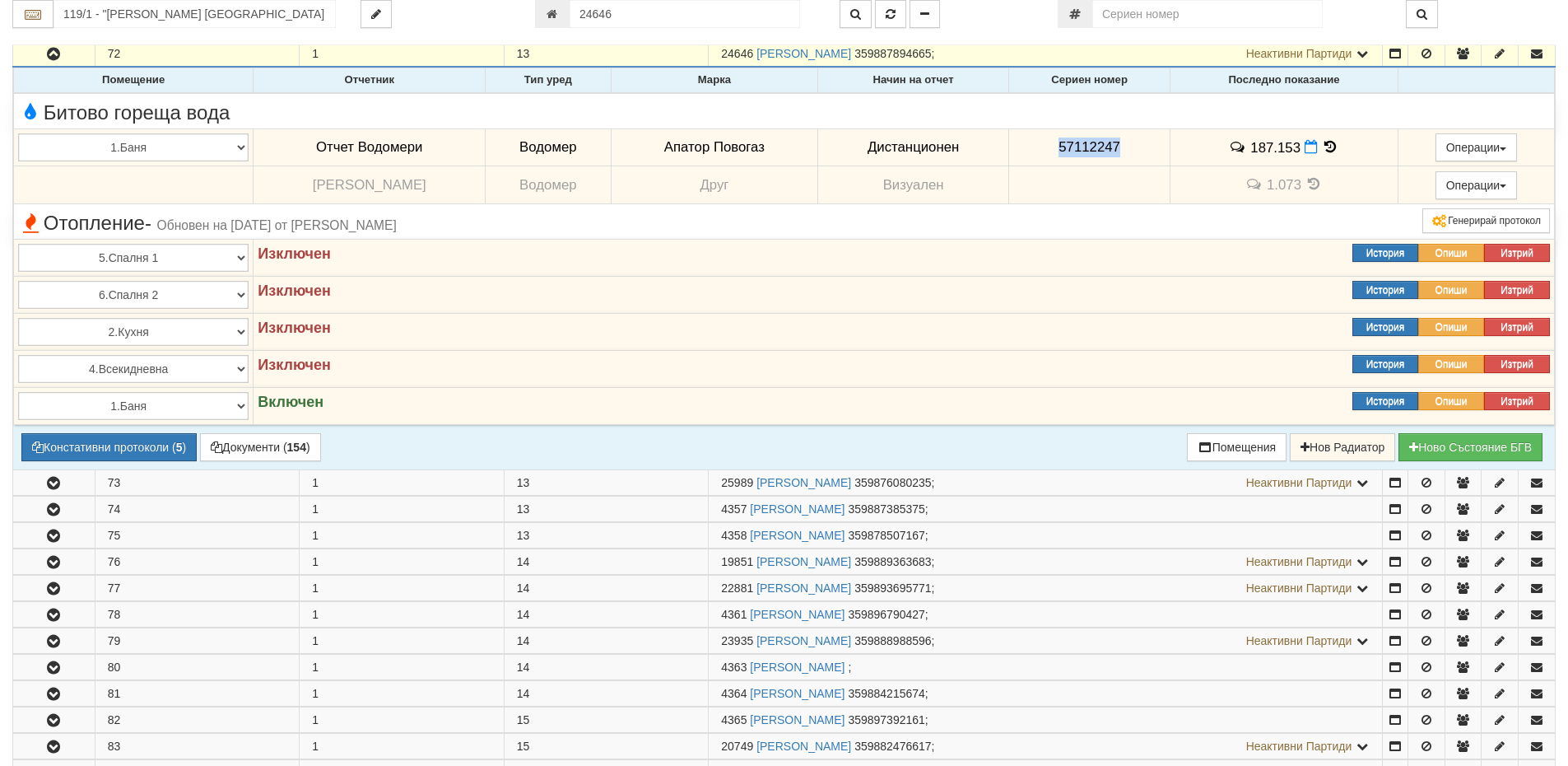
drag, startPoint x: 1115, startPoint y: 147, endPoint x: 1041, endPoint y: 150, distance: 74.1
click at [1041, 150] on td "57112247" at bounding box center [1089, 147] width 161 height 38
copy span "57112247"
click at [1305, 146] on icon at bounding box center [1311, 147] width 13 height 14
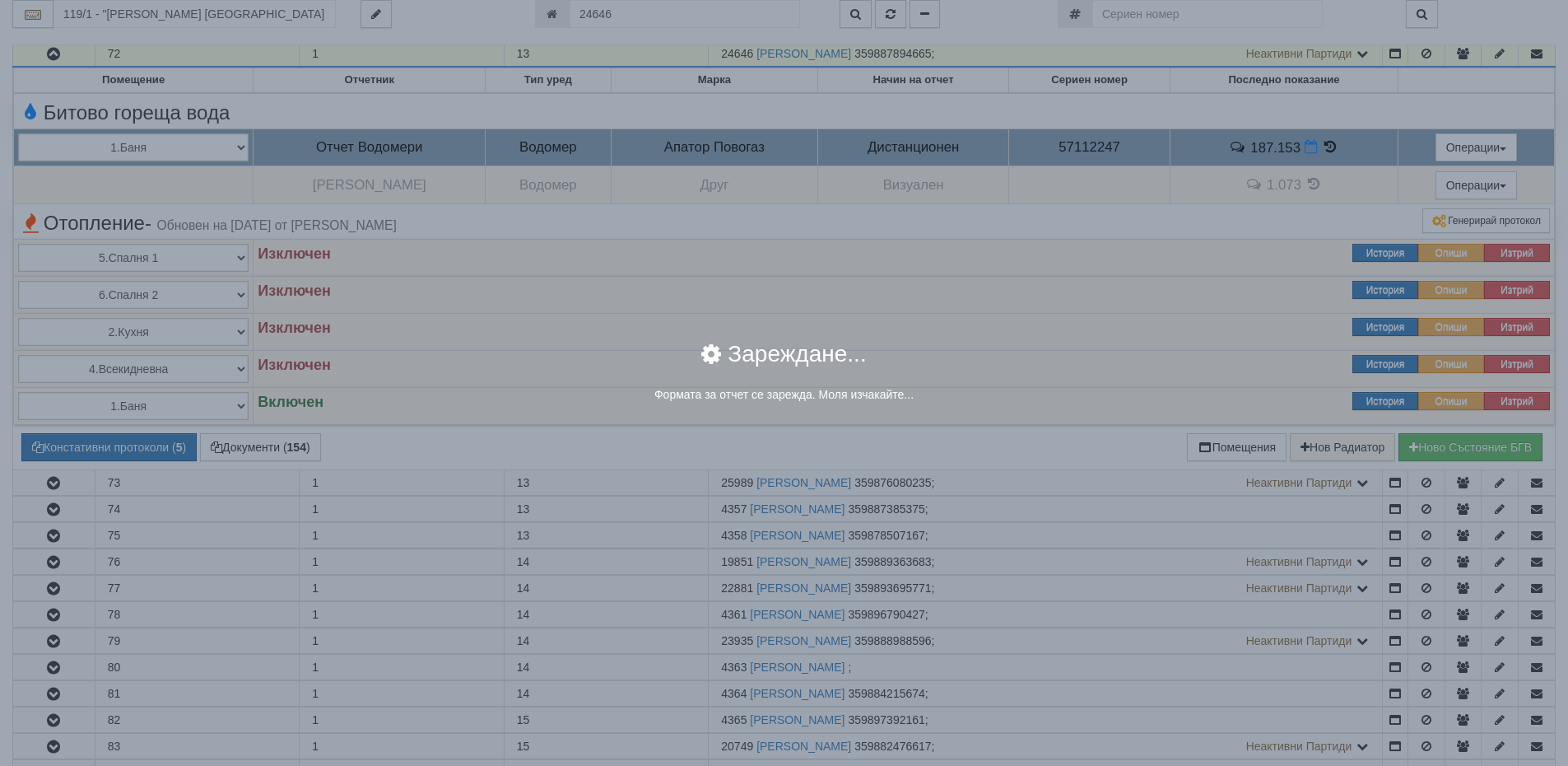
select select "8ac75930-9bfd-e511-80be-8d5a1dced85a"
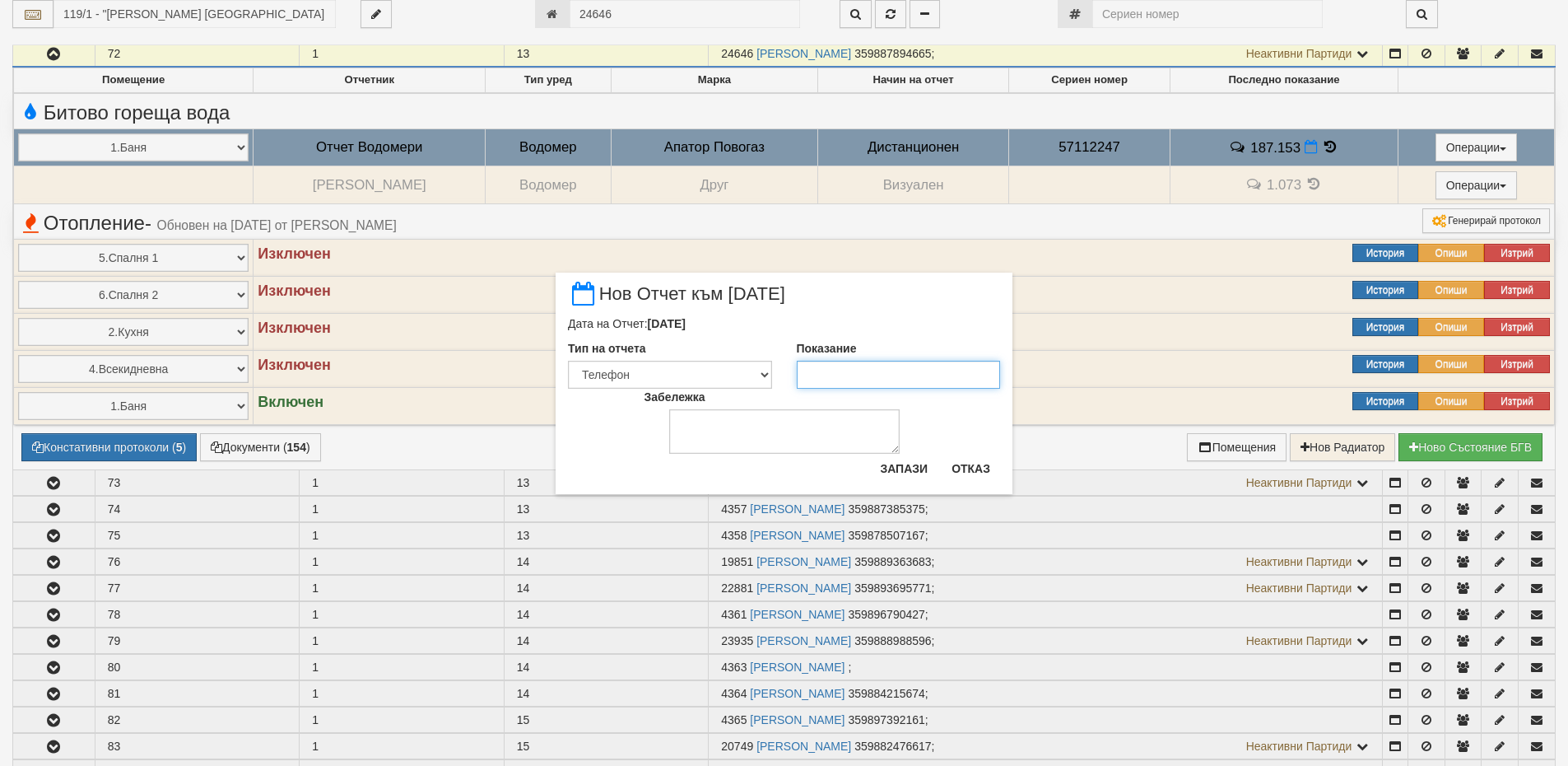
click at [912, 369] on input "Показание" at bounding box center [899, 375] width 204 height 28
type input "188.585"
click at [918, 462] on button "Запази" at bounding box center [903, 469] width 68 height 26
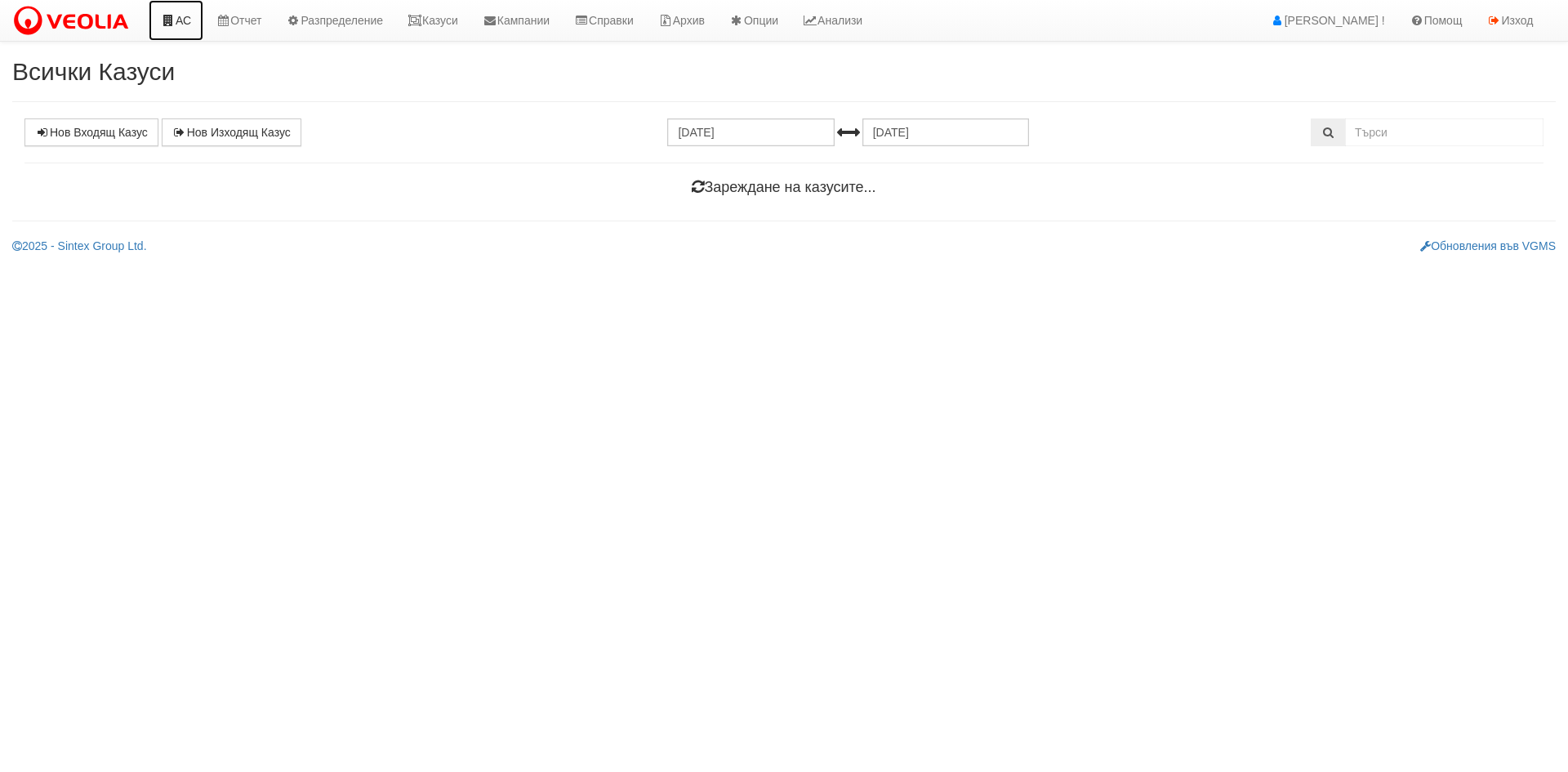
click at [171, 19] on icon at bounding box center [168, 20] width 15 height 11
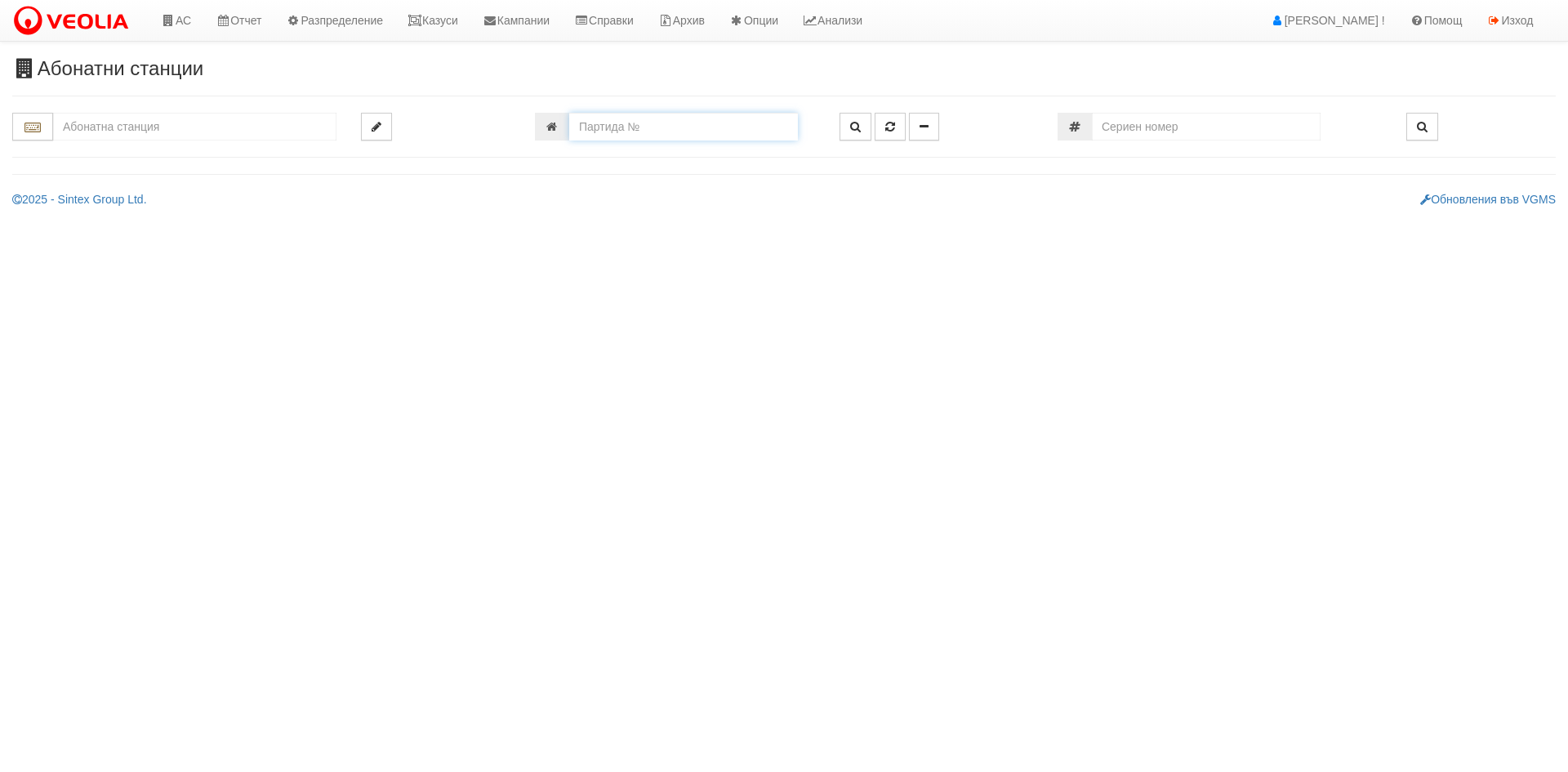
click at [664, 121] on input "number" at bounding box center [683, 127] width 229 height 28
paste input "18009"
type input "18009"
type input "007/1,2 - "[PERSON_NAME] [GEOGRAPHIC_DATA] " ЕАД"
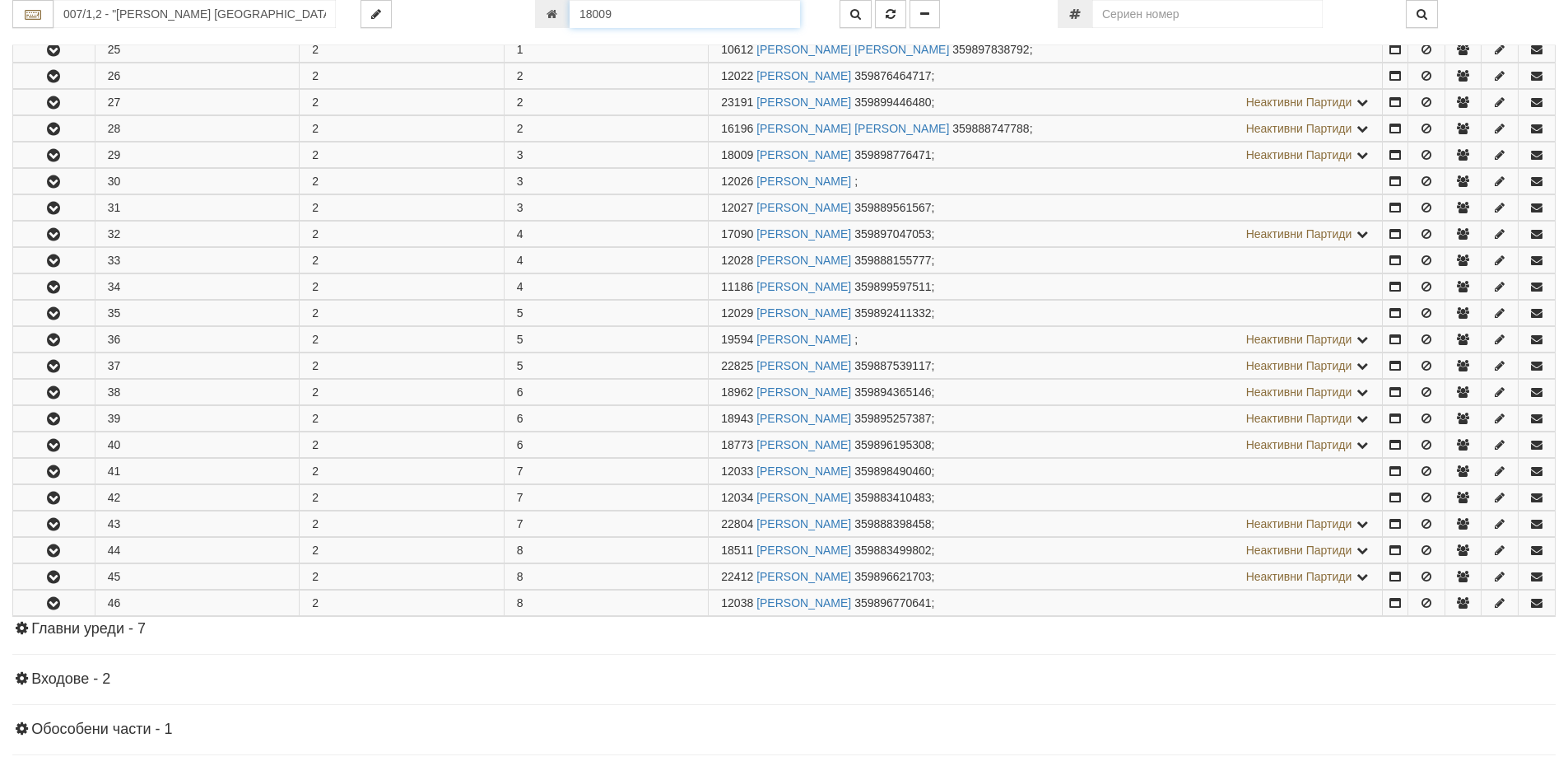
scroll to position [1063, 0]
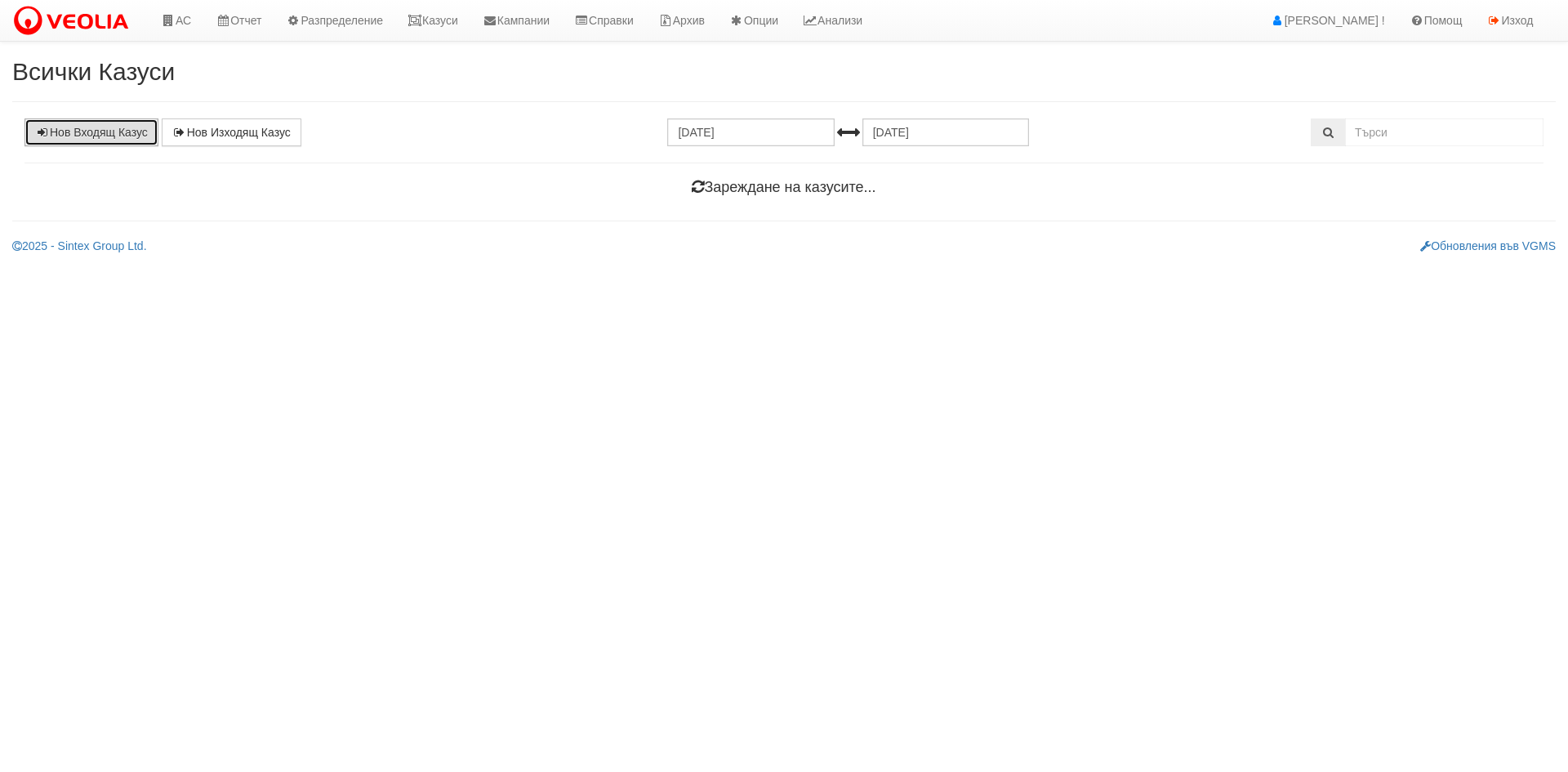
click at [97, 126] on link "Нов Входящ Казус" at bounding box center [91, 132] width 134 height 28
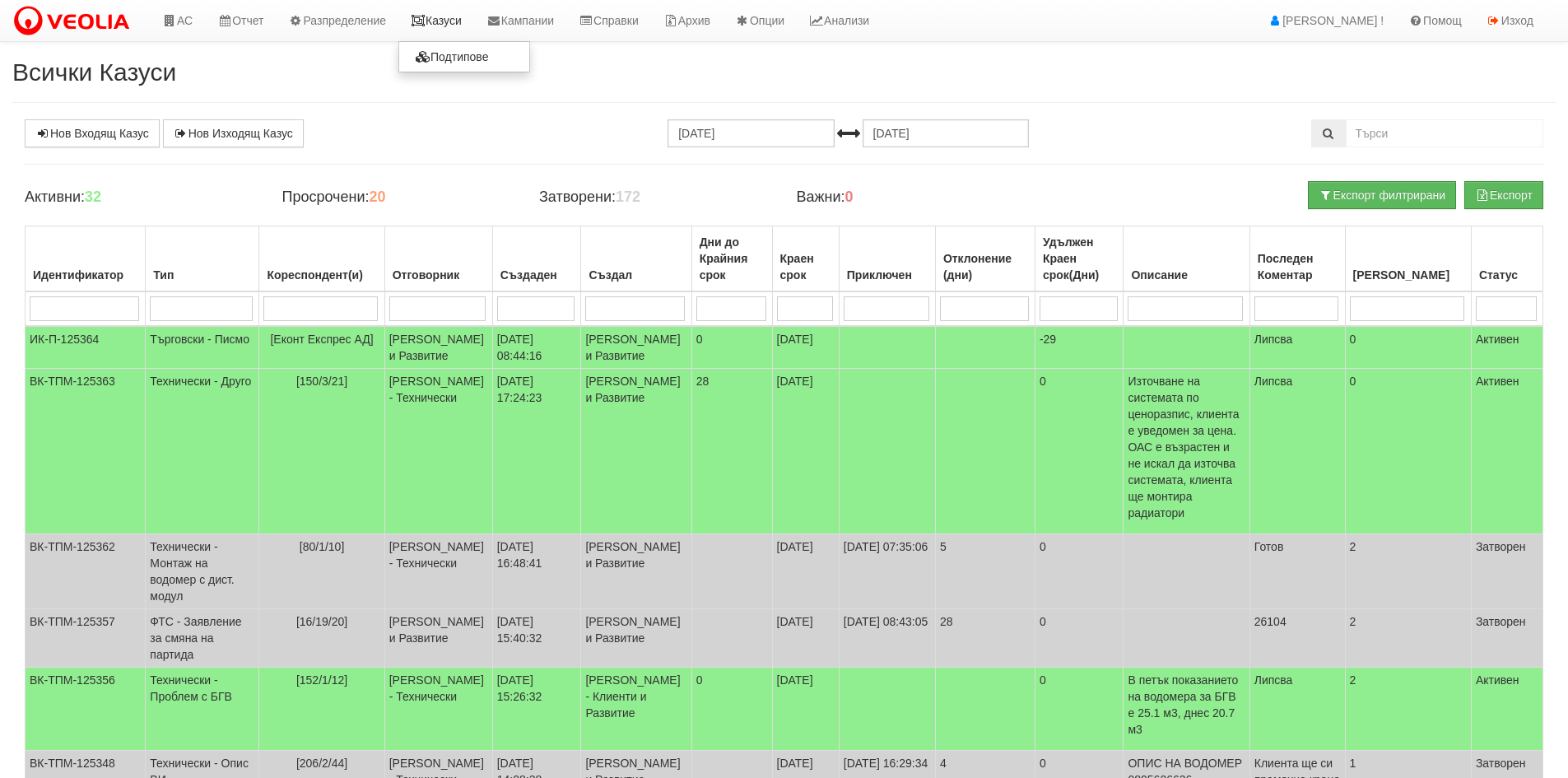
click at [460, 35] on link "Казуси" at bounding box center [436, 20] width 75 height 41
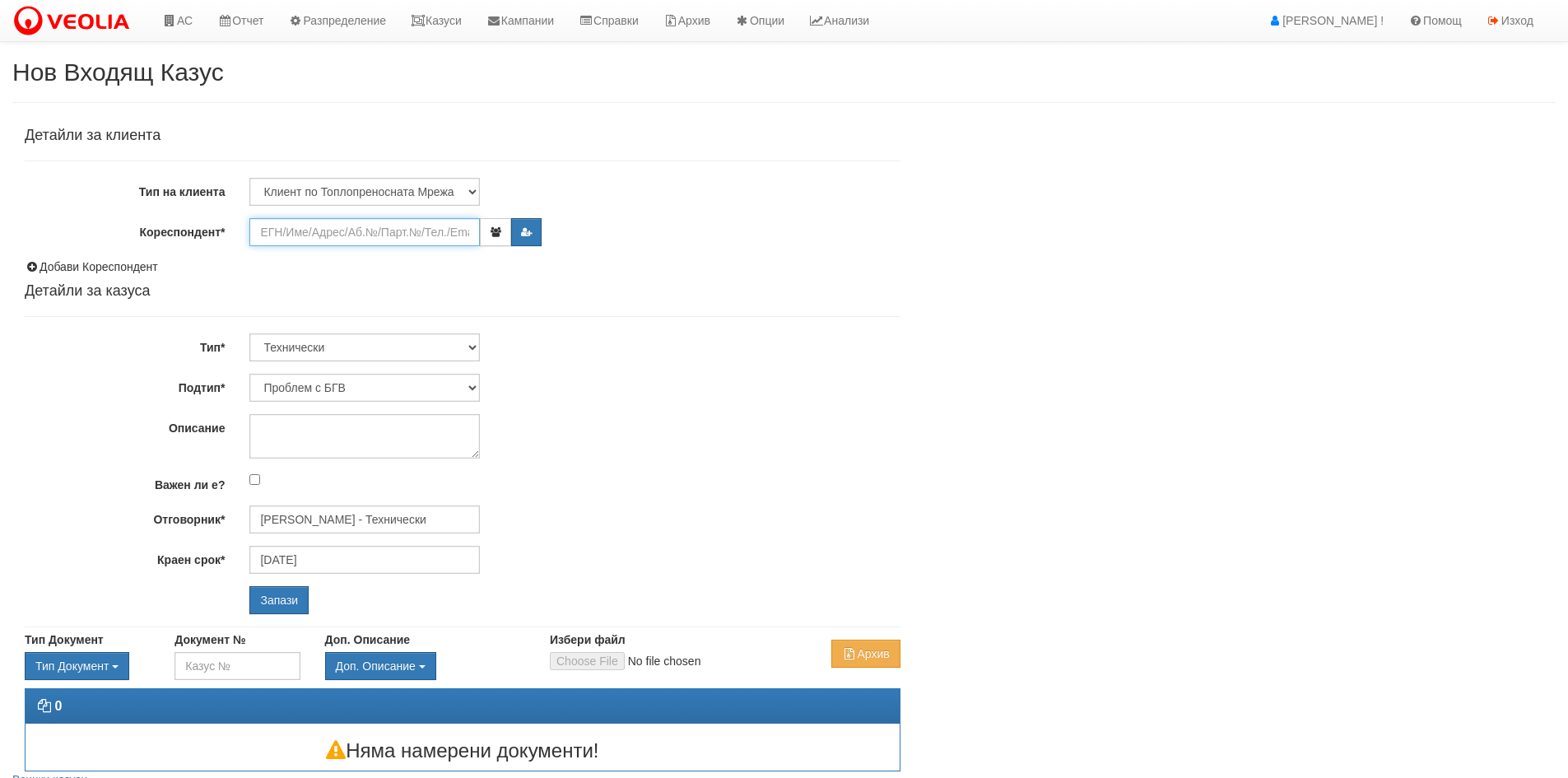
click at [405, 231] on input "Кореспондент*" at bounding box center [364, 232] width 231 height 28
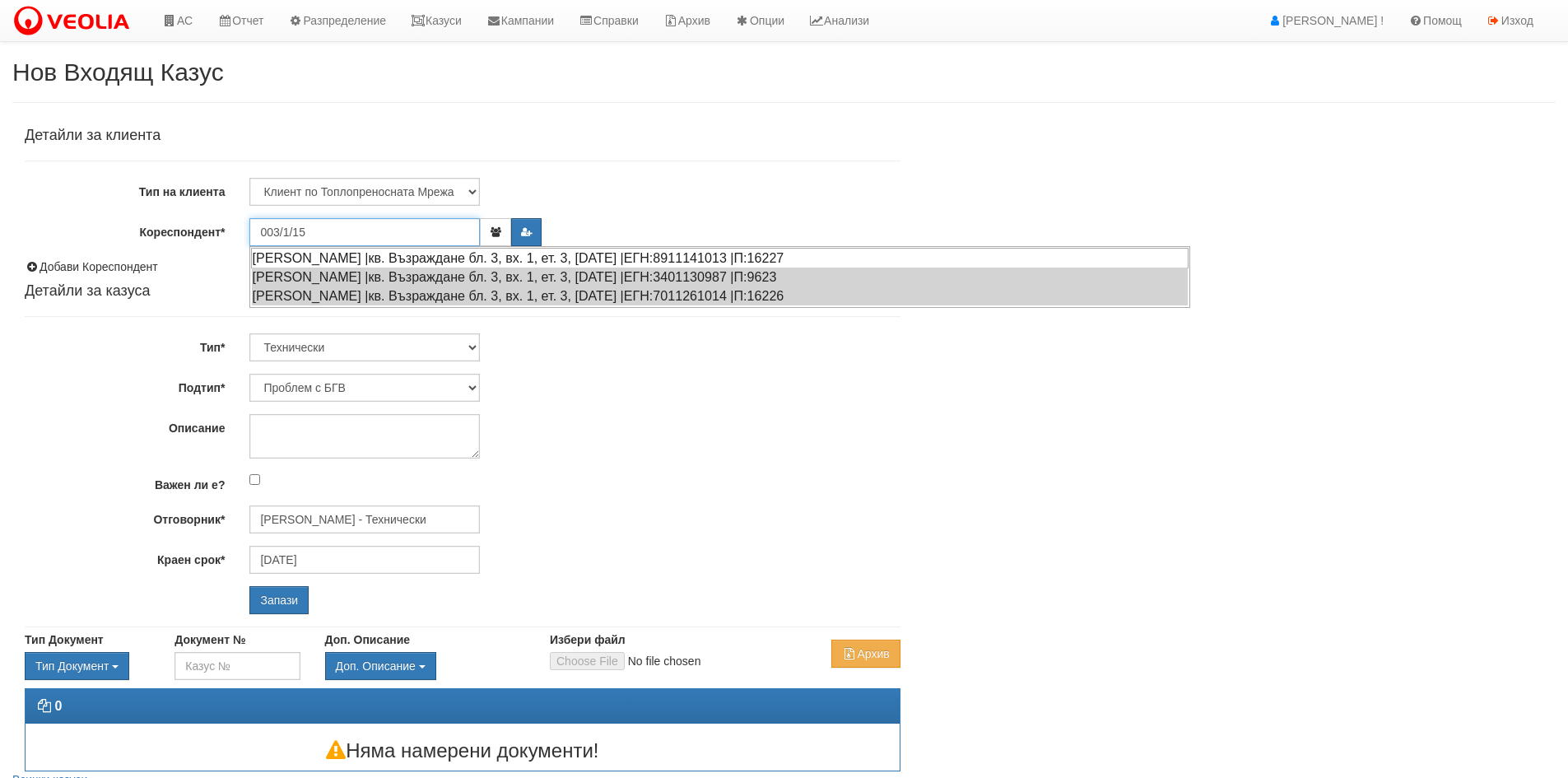
click at [395, 252] on div "[PERSON_NAME] |кв. Възраждане бл. 3, вх. 1, ет. 3, [DATE] |ЕГН:8911141013 |П:16…" at bounding box center [719, 258] width 937 height 20
type input "[PERSON_NAME]"
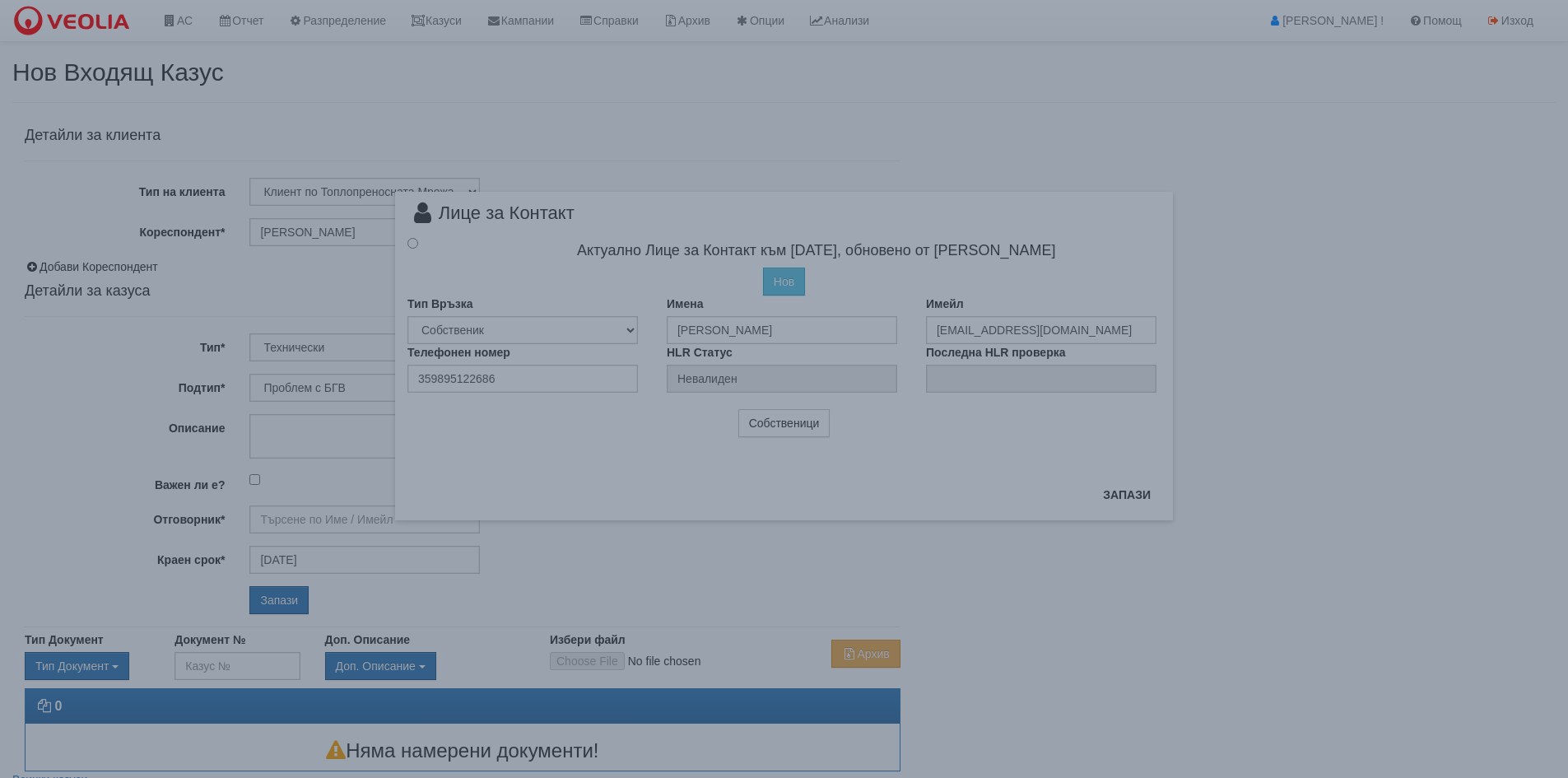
type input "[PERSON_NAME] - Технически"
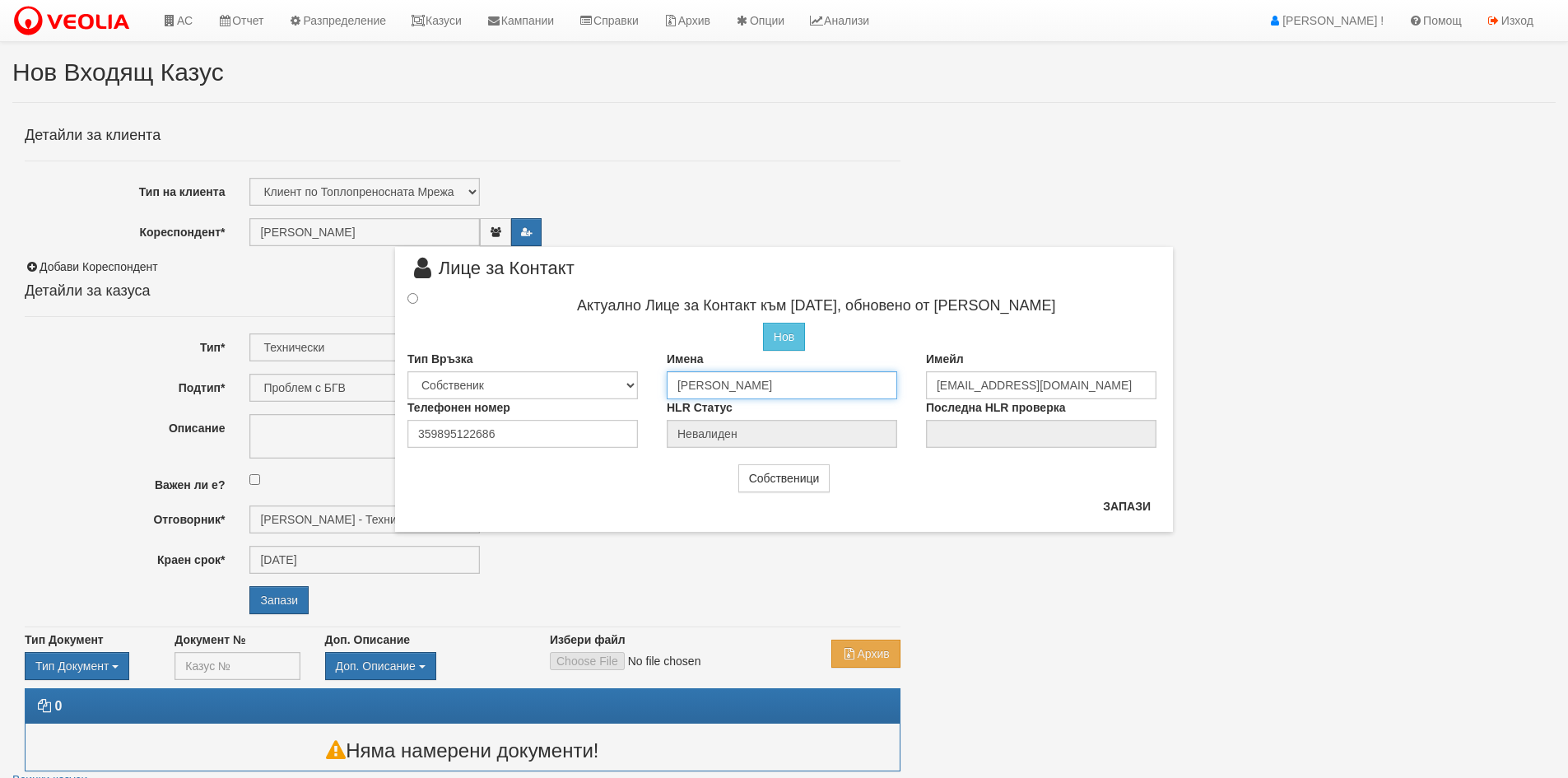
scroll to position [0, 5]
drag, startPoint x: 680, startPoint y: 390, endPoint x: 1080, endPoint y: 393, distance: 400.0
click at [1080, 393] on div "Тип Връзка Собственик [PERSON_NAME] Съсед Приятел Имена [PERSON_NAME] Имейл [EM…" at bounding box center [784, 375] width 778 height 48
type input "и"
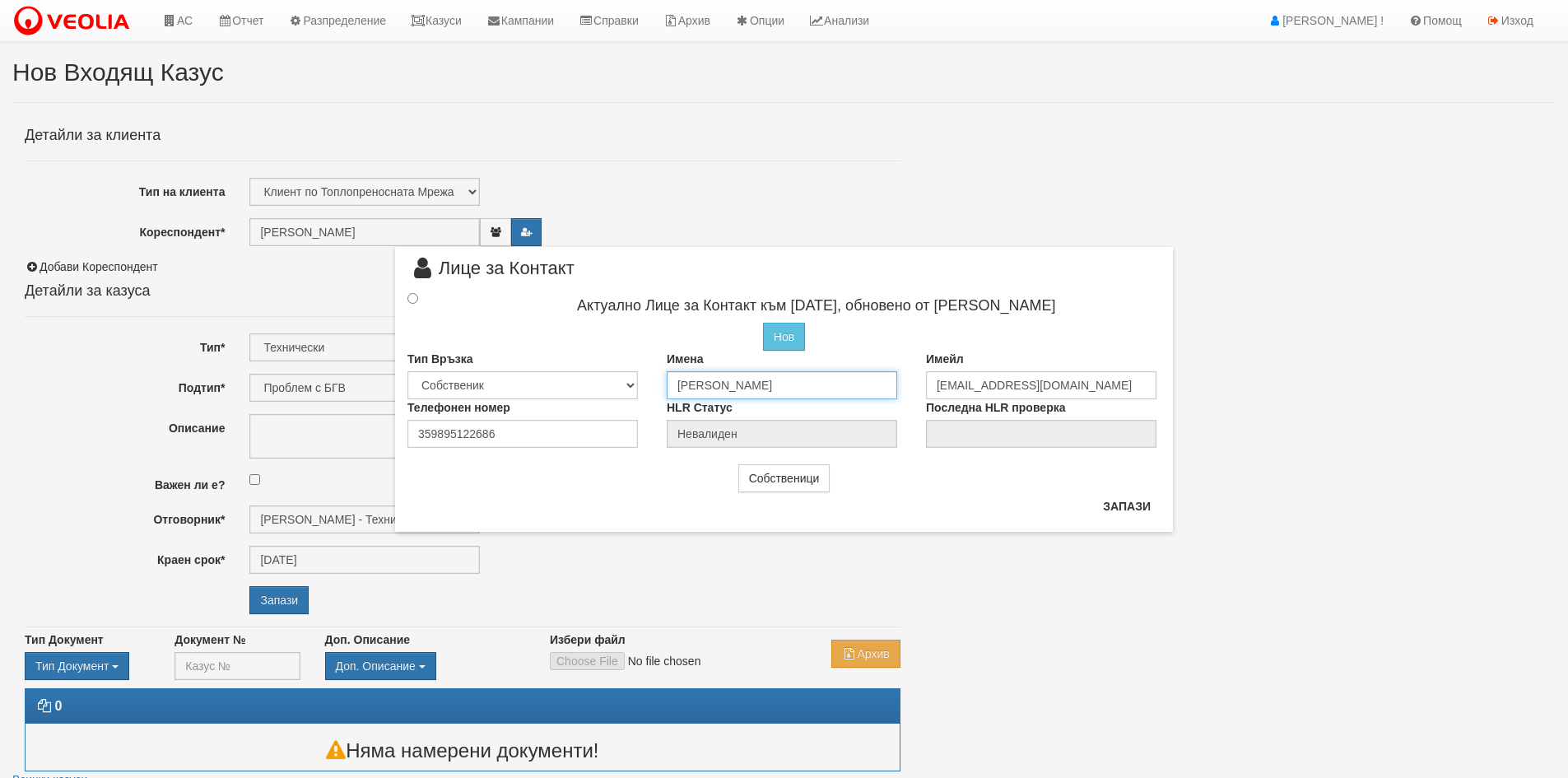
type input "[PERSON_NAME]"
drag, startPoint x: 1091, startPoint y: 378, endPoint x: 834, endPoint y: 387, distance: 257.2
click at [835, 386] on div "Тип Връзка Собственик [PERSON_NAME] Съсед Приятел Имена [PERSON_NAME] Имейл [EM…" at bounding box center [784, 375] width 778 height 48
drag, startPoint x: 579, startPoint y: 423, endPoint x: 305, endPoint y: 421, distance: 274.0
click at [308, 421] on div "× Лице за Контакт Актуално Лице за Контакт към [DATE], обновено от [PERSON_NAME…" at bounding box center [784, 266] width 963 height 532
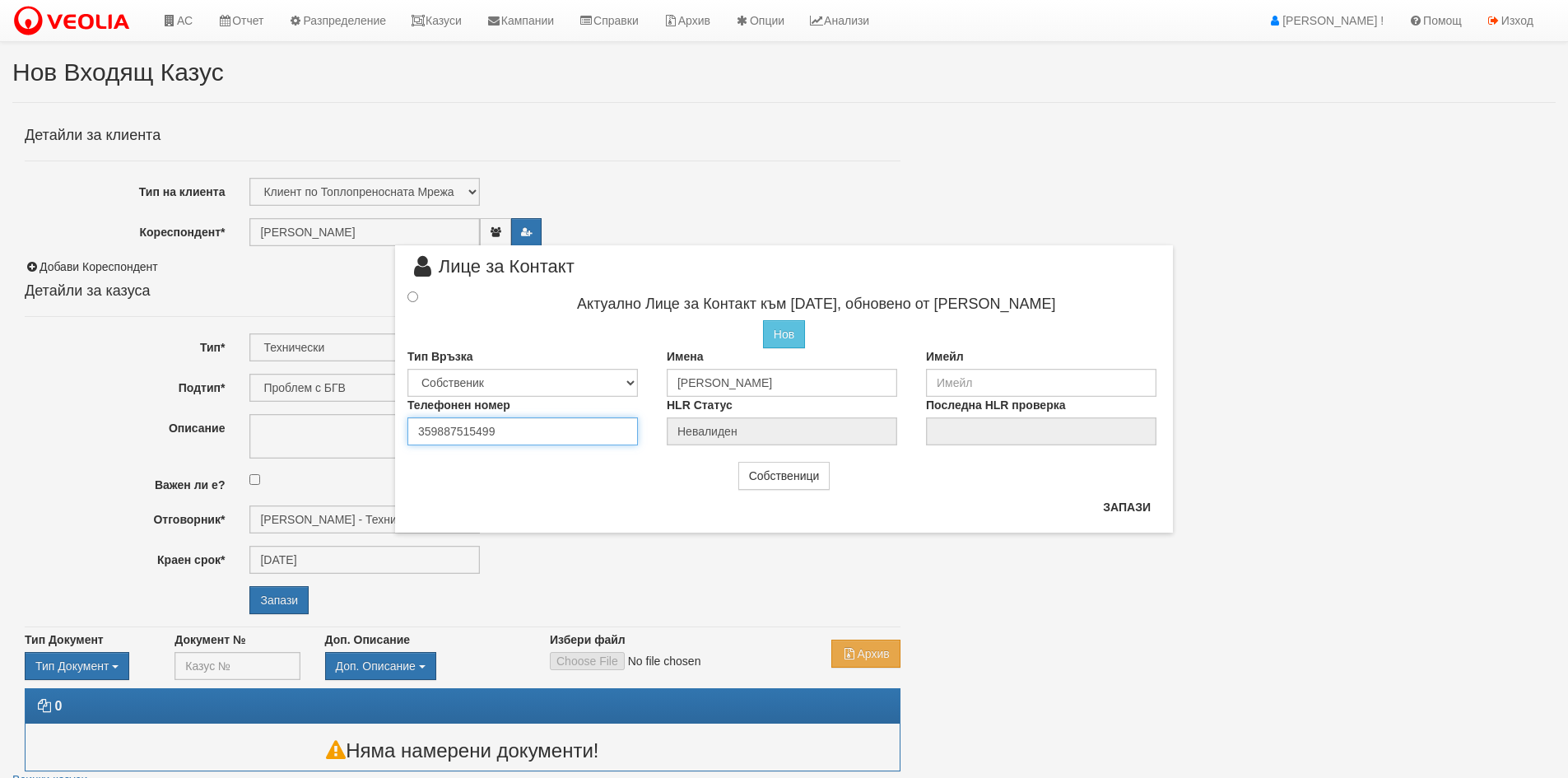
type input "359887515499"
click at [409, 296] on input "radio" at bounding box center [413, 296] width 11 height 11
radio input "true"
type input "[PERSON_NAME]"
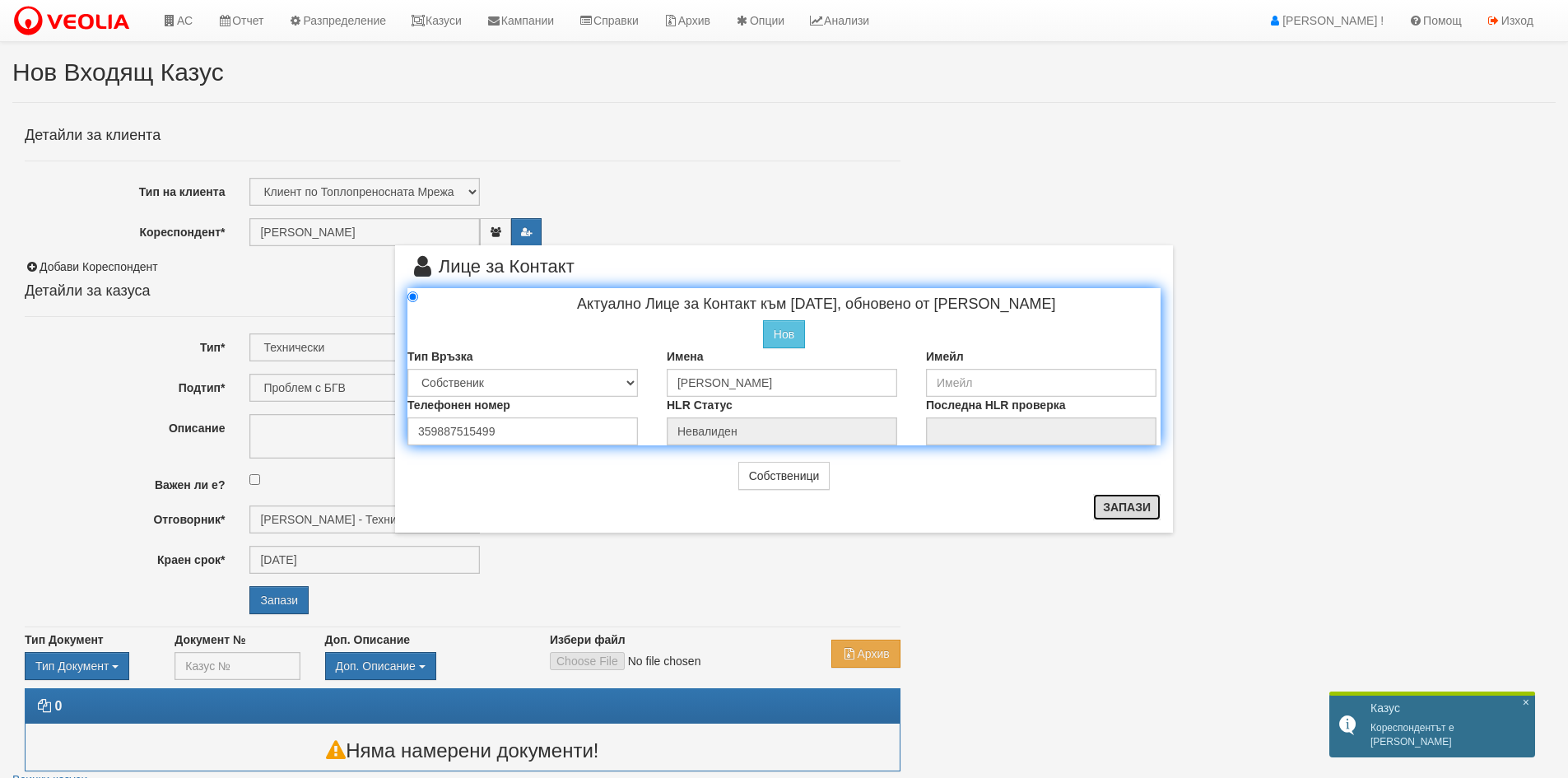
click at [1144, 512] on button "Запази" at bounding box center [1126, 507] width 68 height 26
radio input "true"
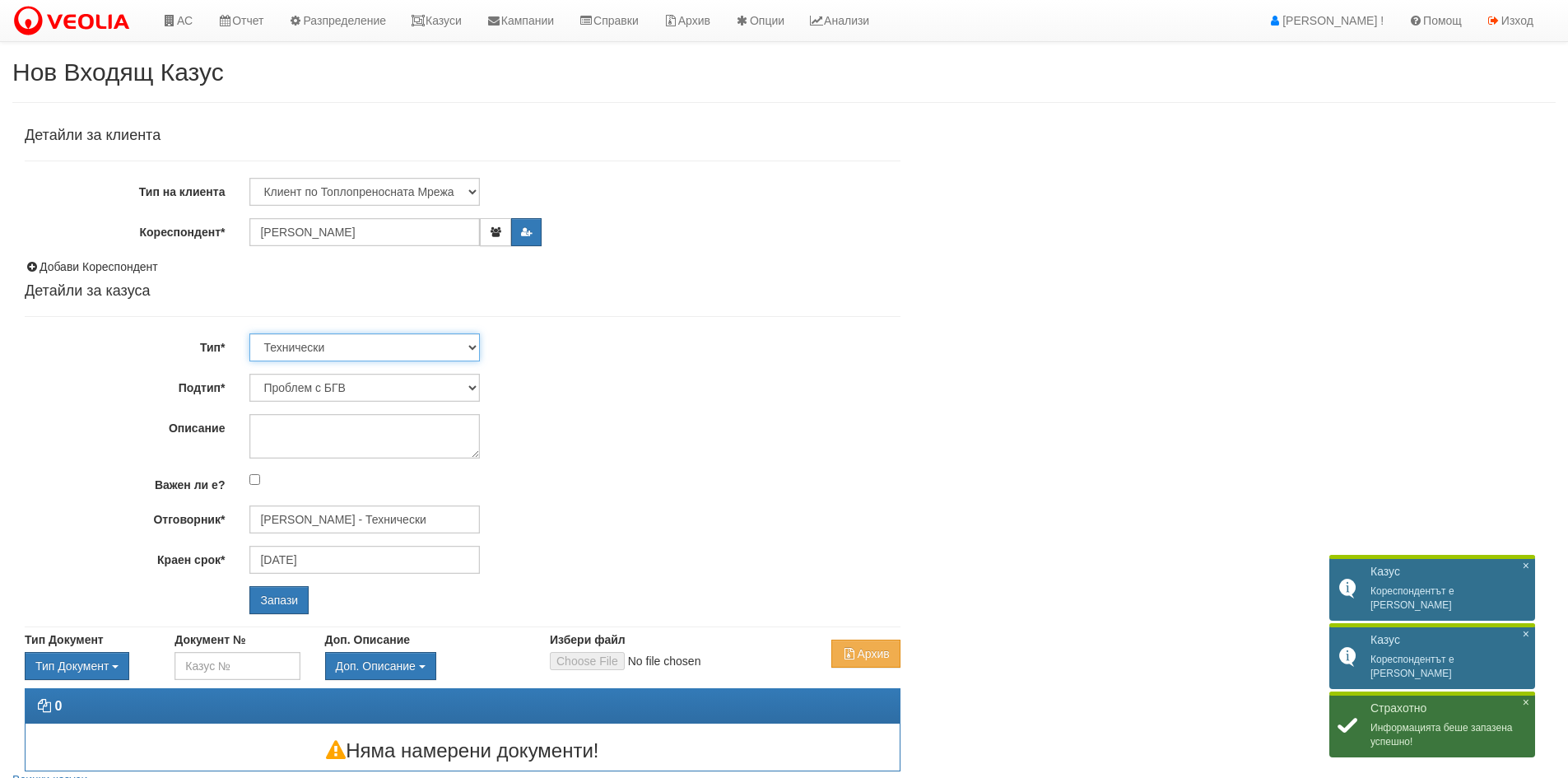
click at [385, 360] on select "Технически ФТС Търговски Административен Производствен Експлоатационен Финансов…" at bounding box center [364, 347] width 231 height 28
select select "1"
click at [249, 333] on select "Технически ФТС Търговски Административен Производствен Експлоатационен Финансов…" at bounding box center [364, 347] width 231 height 28
type input "[DATE]"
type input "[PERSON_NAME] и Развитие"
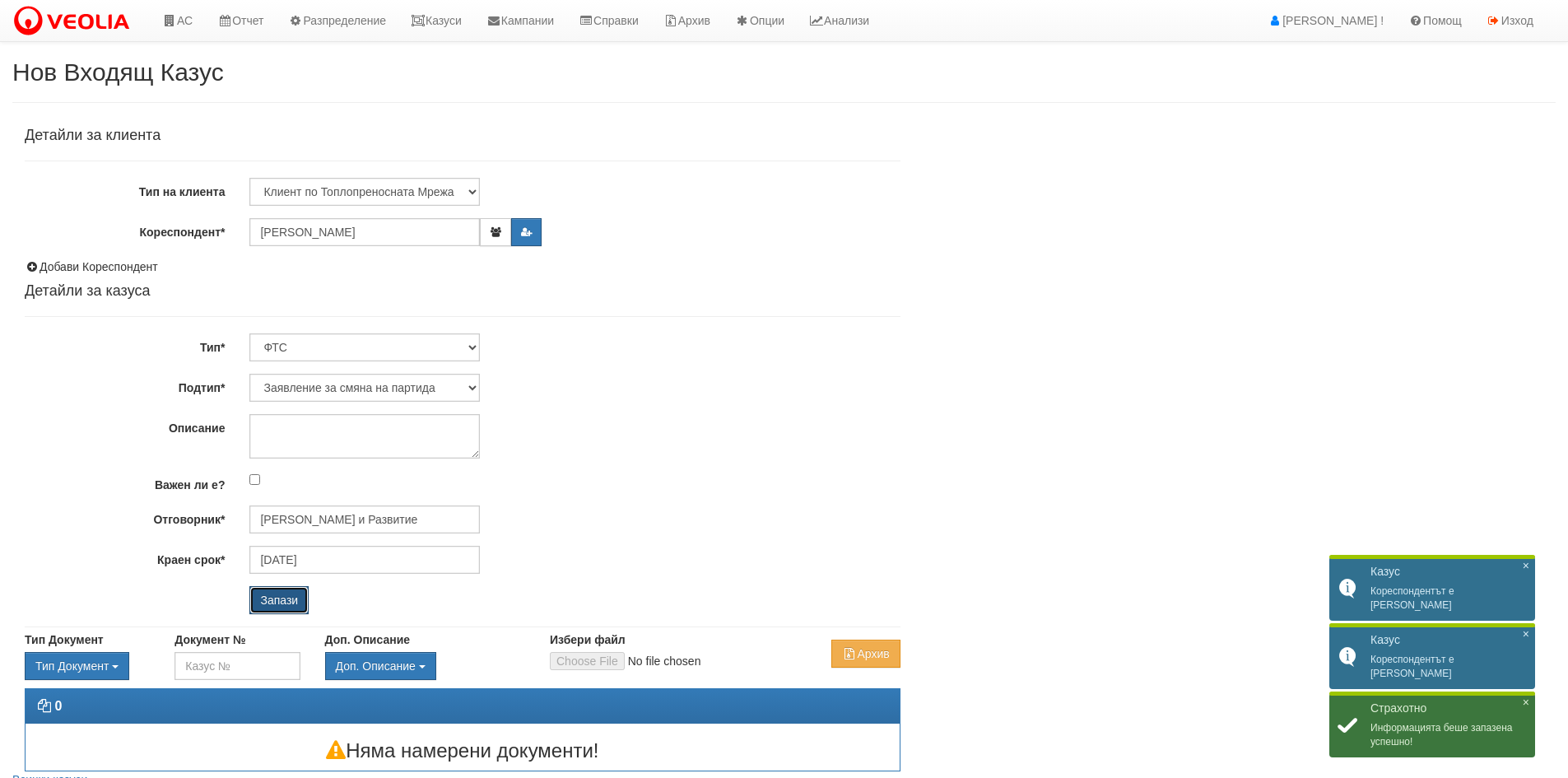
click at [282, 597] on input "Запази" at bounding box center [279, 600] width 60 height 28
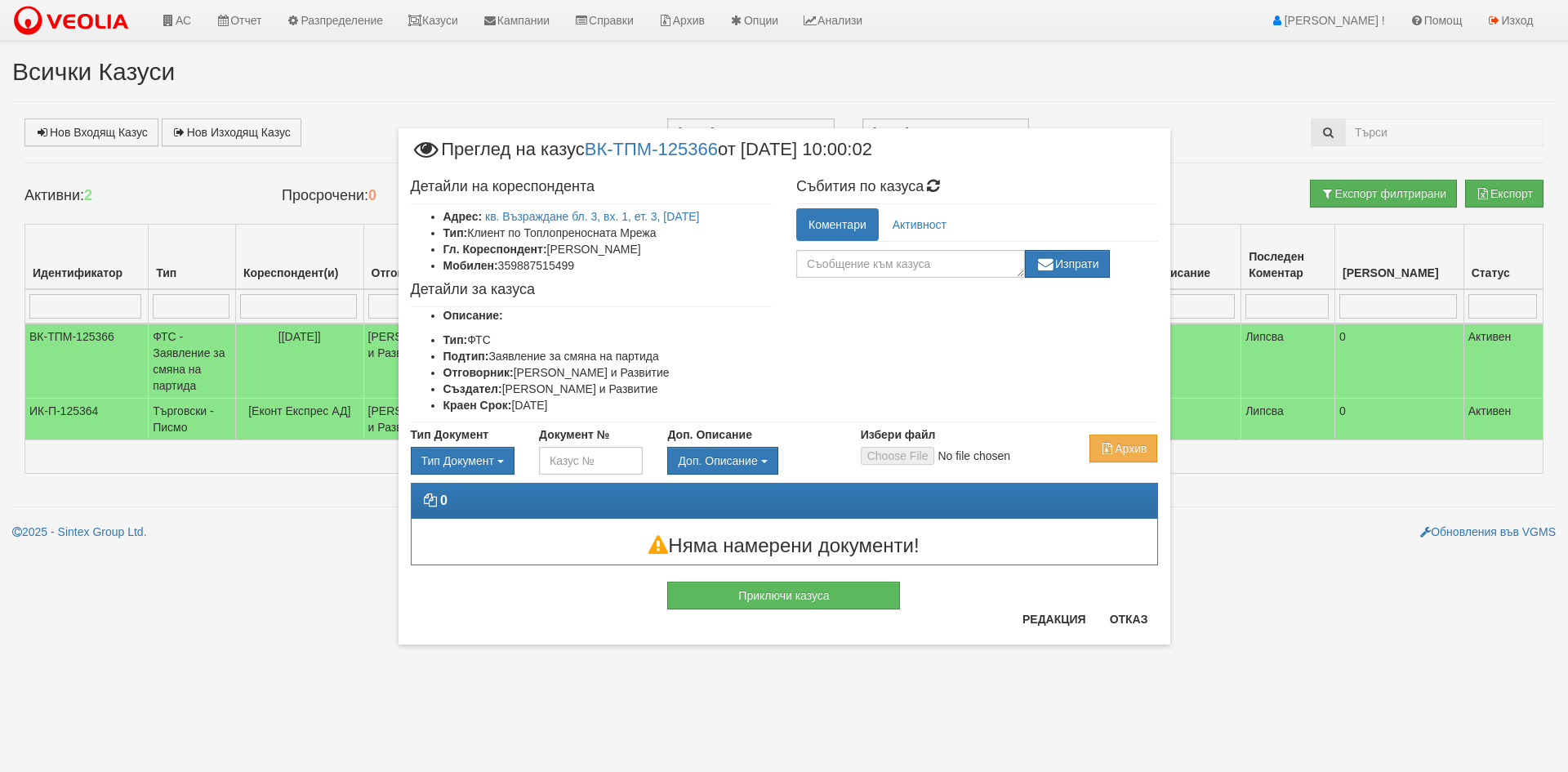
click at [1101, 299] on div "Детайли на кореспондента Адрес: кв. Възраждане бл. 3, вх. 1, ет. 3, [DATE] Тип:…" at bounding box center [784, 296] width 772 height 251
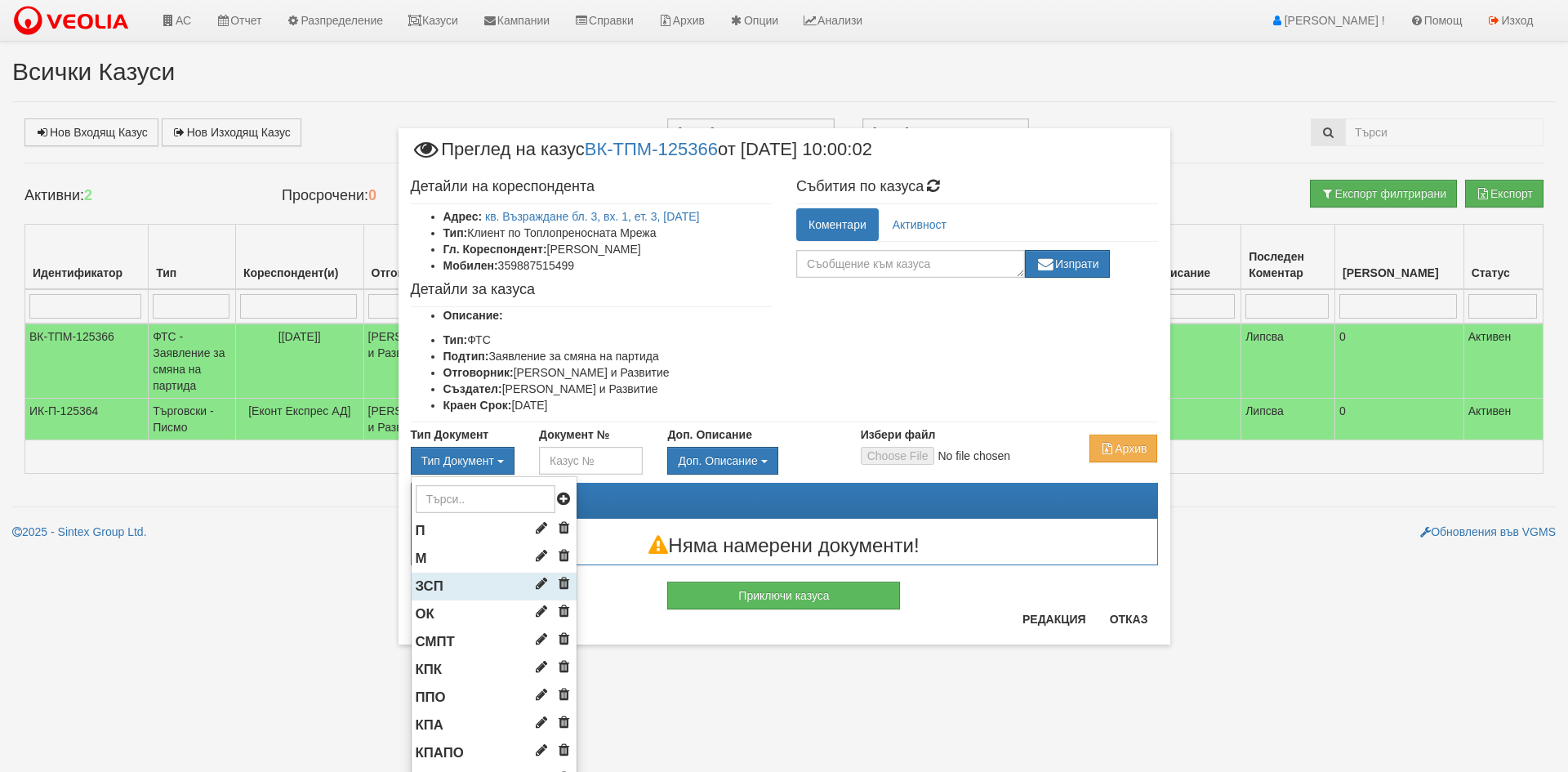
click at [443, 583] on li "ЗСП" at bounding box center [494, 587] width 165 height 28
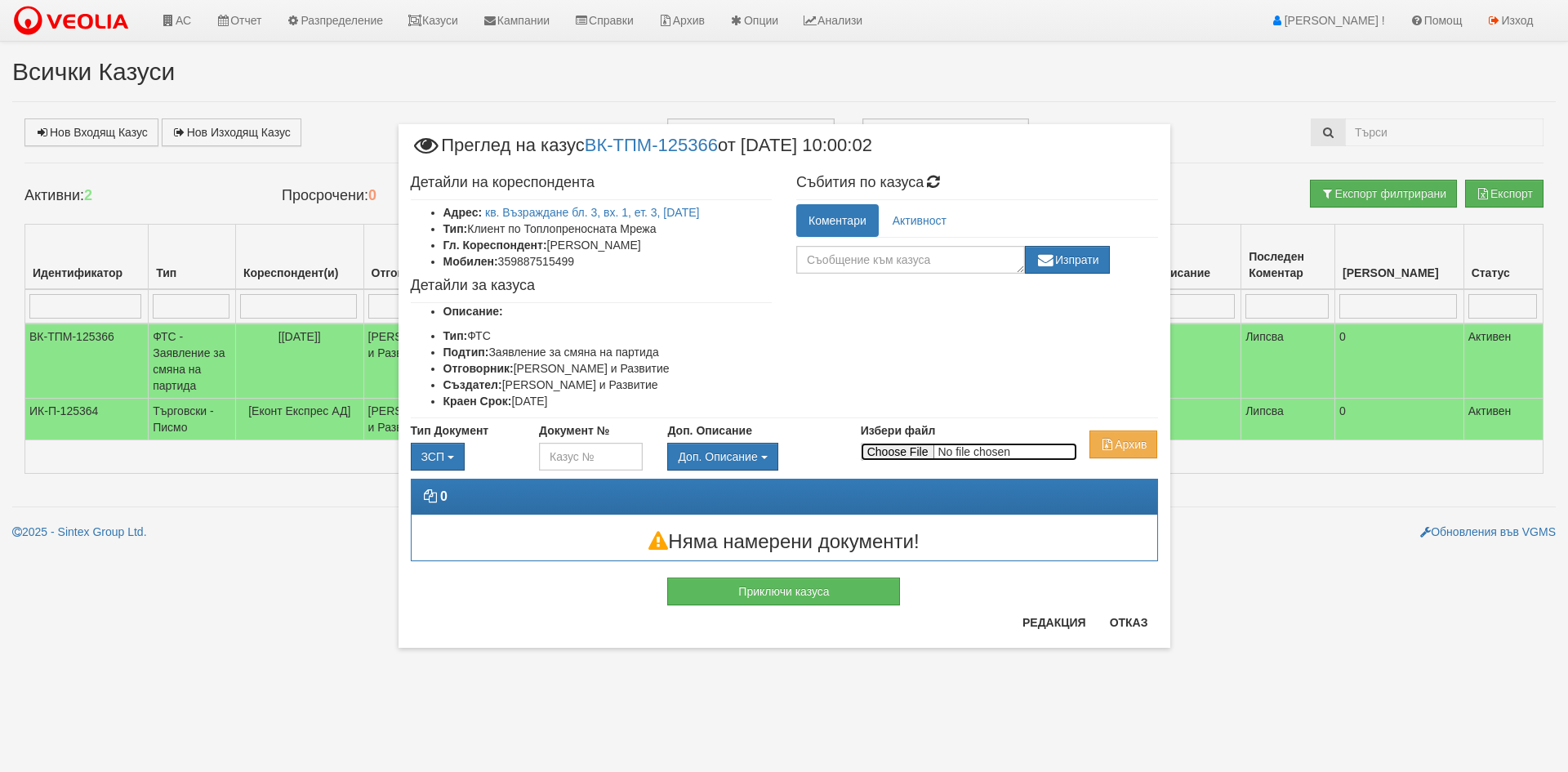
click at [918, 454] on input "Избери файл" at bounding box center [968, 452] width 217 height 18
type input "C:\fakepath\DOC013.pdf"
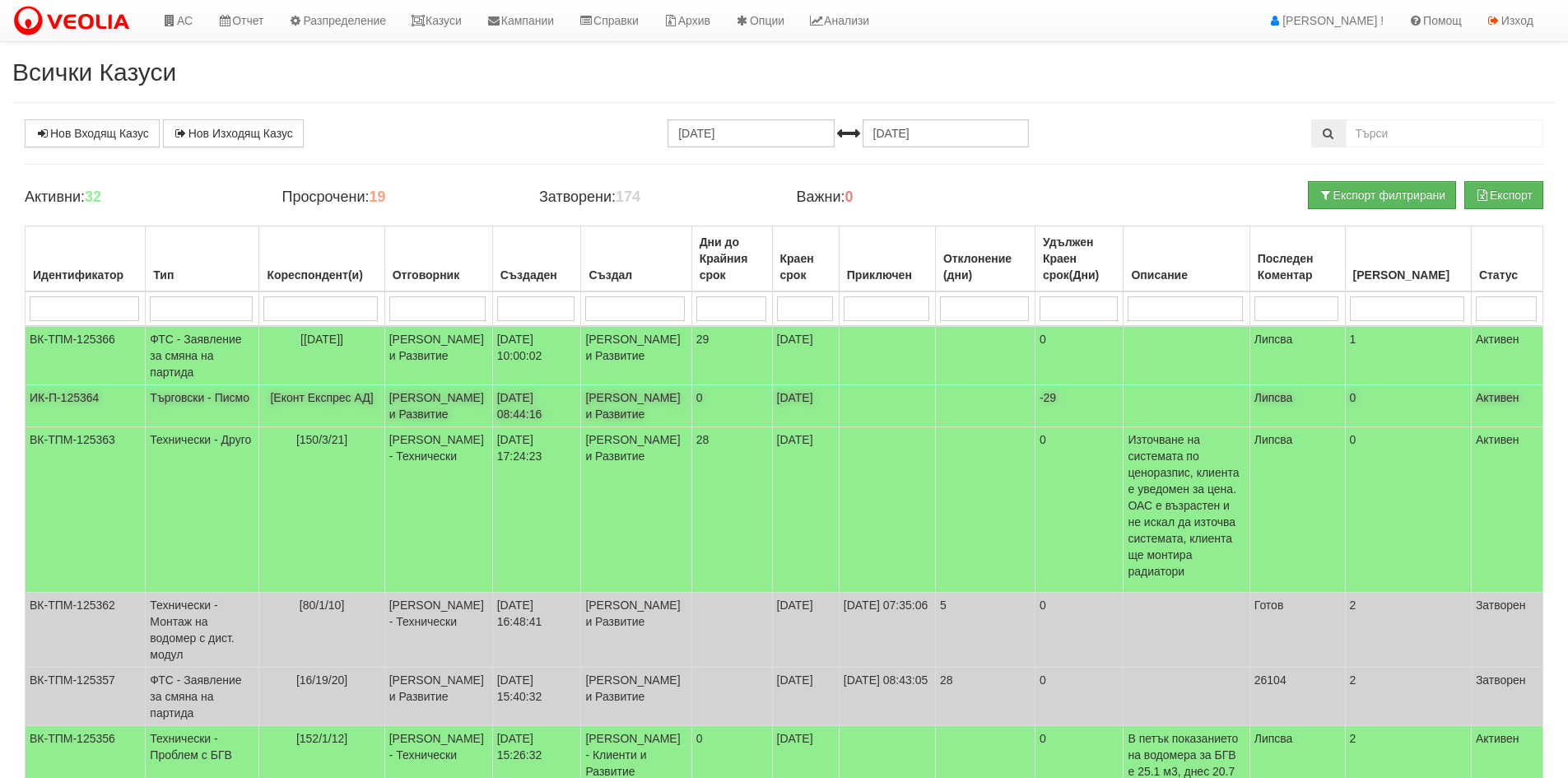
click at [647, 427] on td "[PERSON_NAME] и Развитие" at bounding box center [637, 406] width 110 height 42
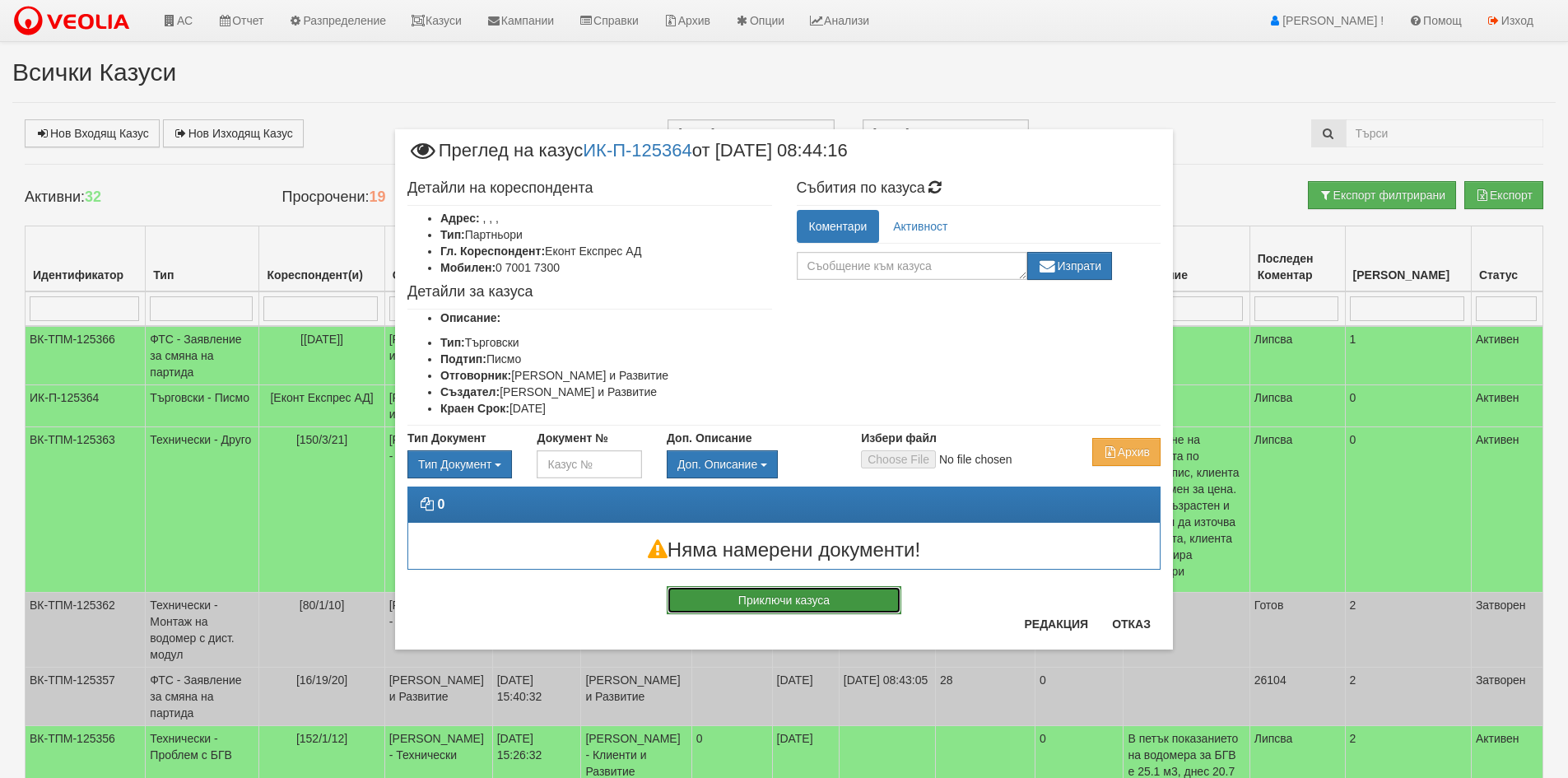
click at [871, 599] on button "Приключи казуса" at bounding box center [783, 600] width 234 height 28
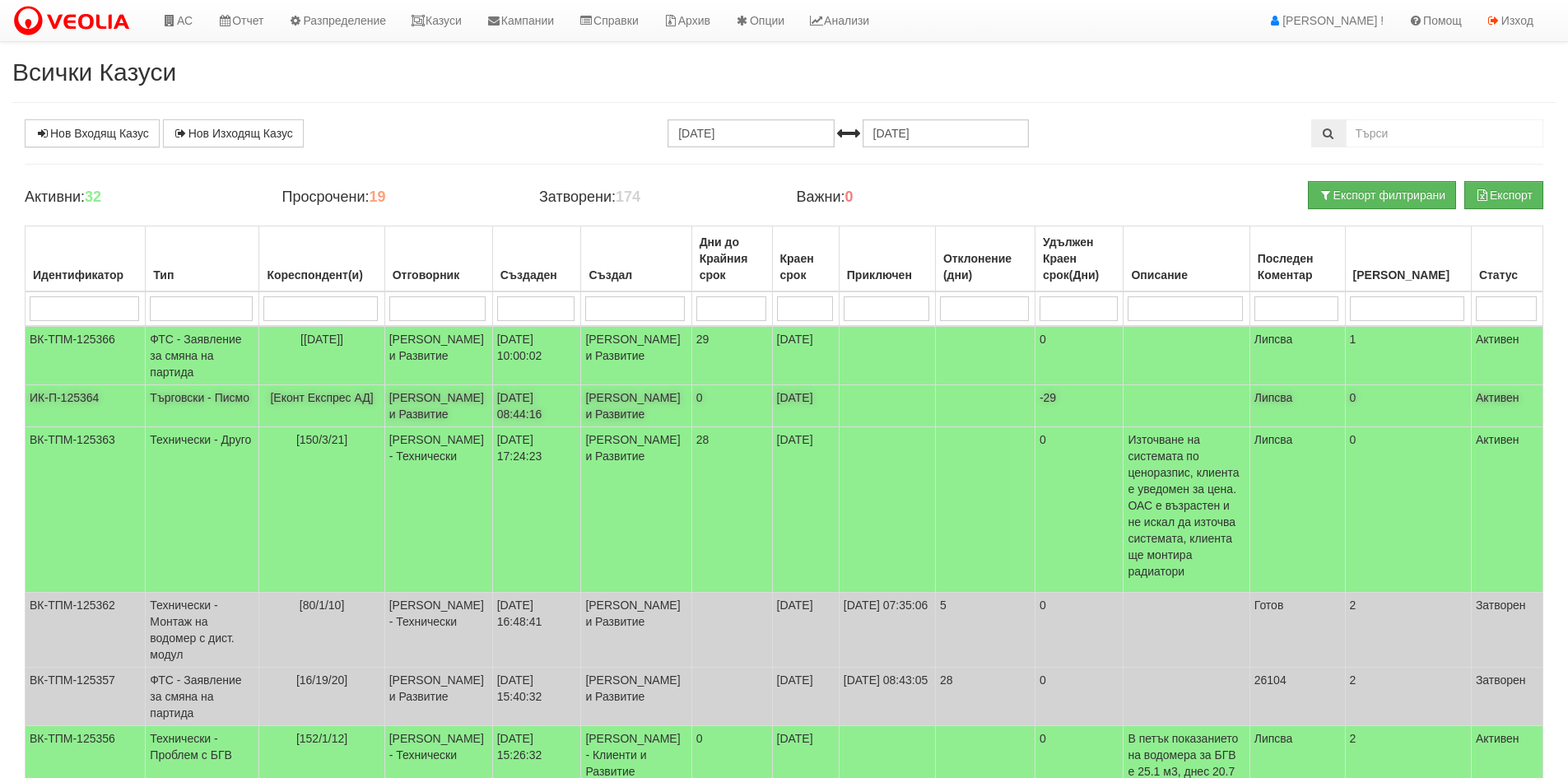
click at [555, 427] on td "[DATE] 08:44:16" at bounding box center [536, 406] width 89 height 42
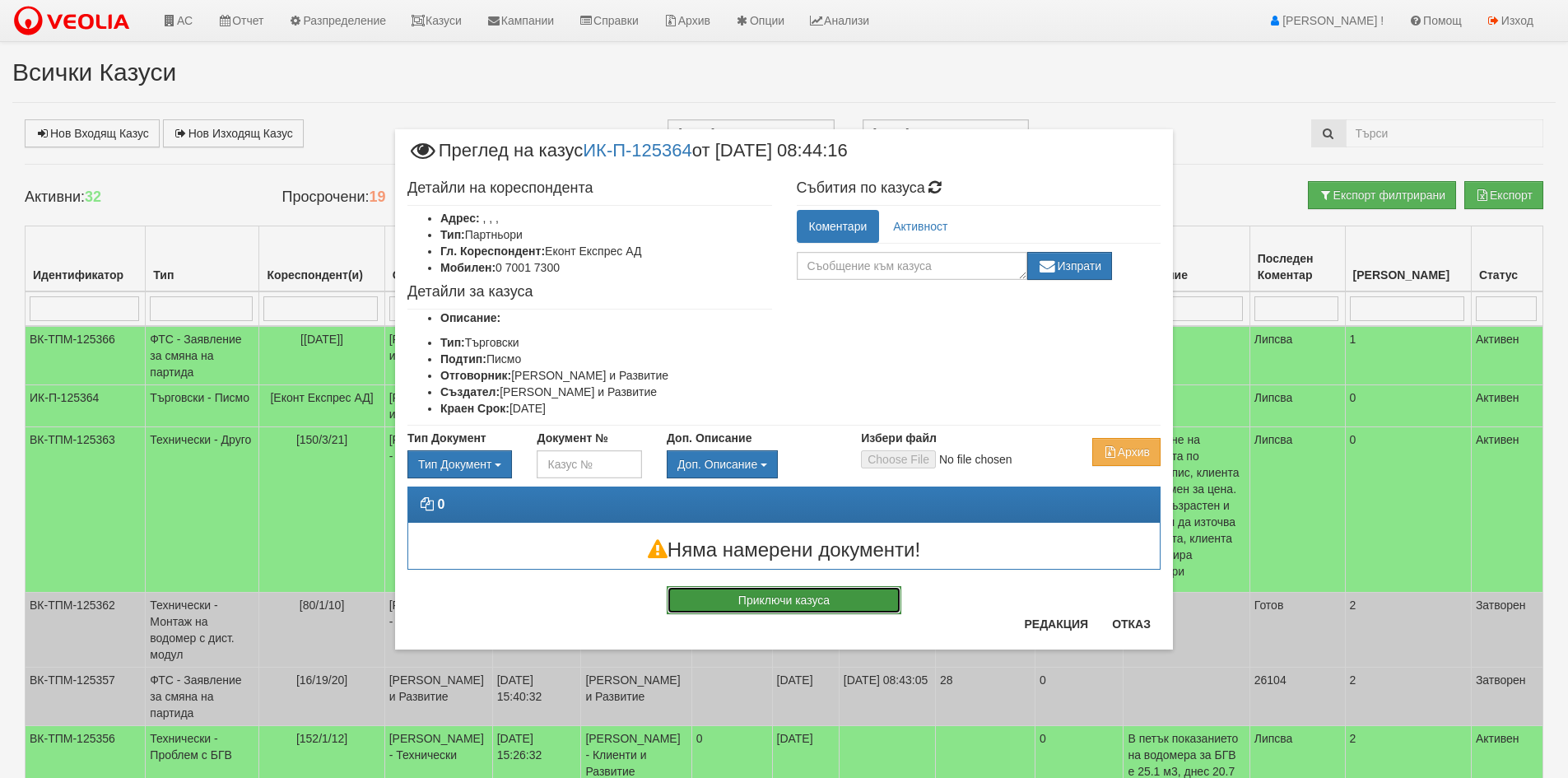
click at [823, 610] on button "Приключи казуса" at bounding box center [783, 600] width 234 height 28
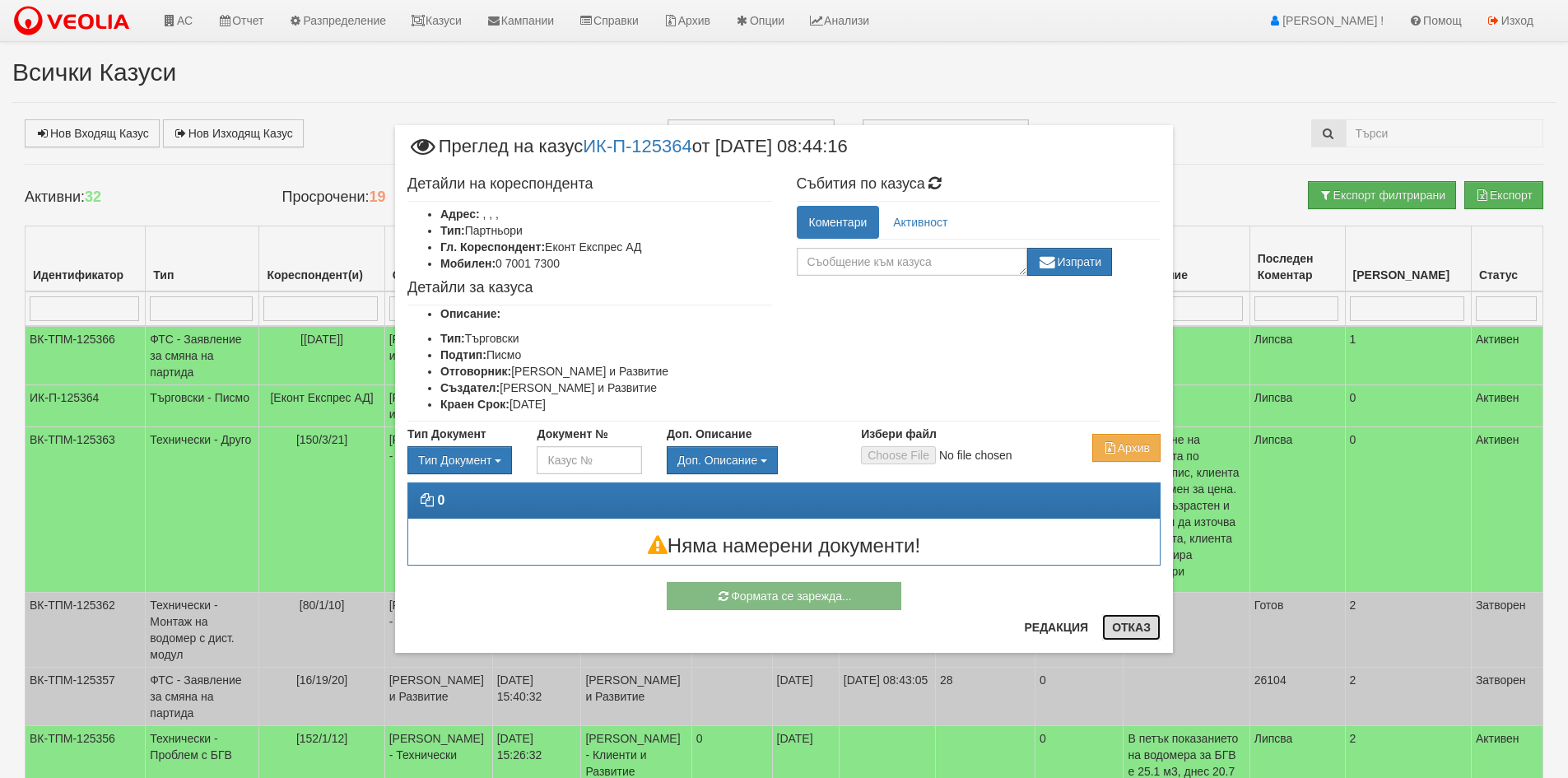
click at [1129, 620] on button "Отказ" at bounding box center [1131, 627] width 59 height 26
